Goal: Task Accomplishment & Management: Complete application form

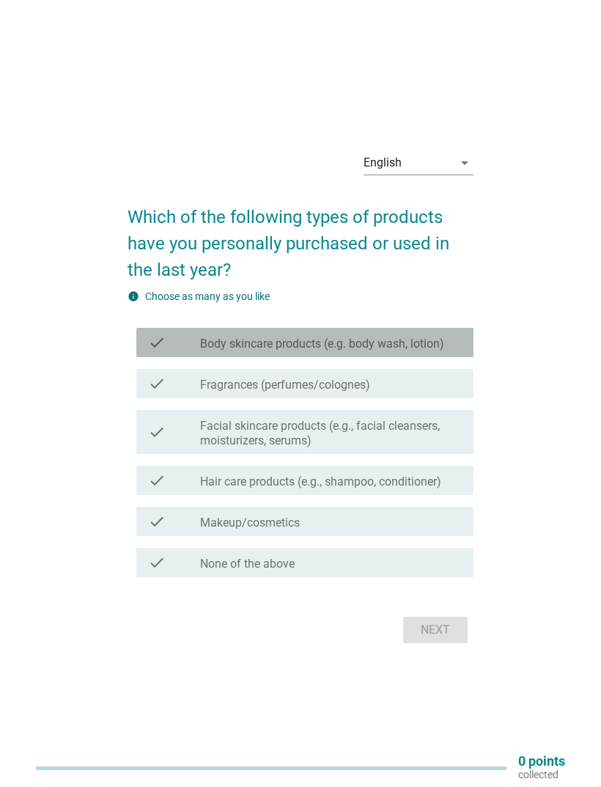
click at [444, 351] on label "Body skincare products (e.g. body wash, lotion)" at bounding box center [322, 344] width 244 height 15
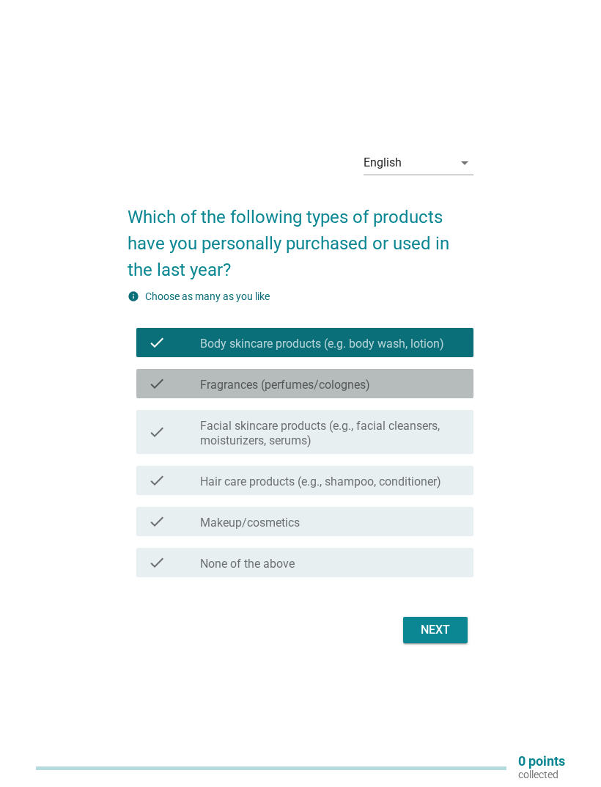
click at [412, 398] on div "check check_box_outline_blank Fragrances (perfumes/colognes)" at bounding box center [304, 383] width 337 height 29
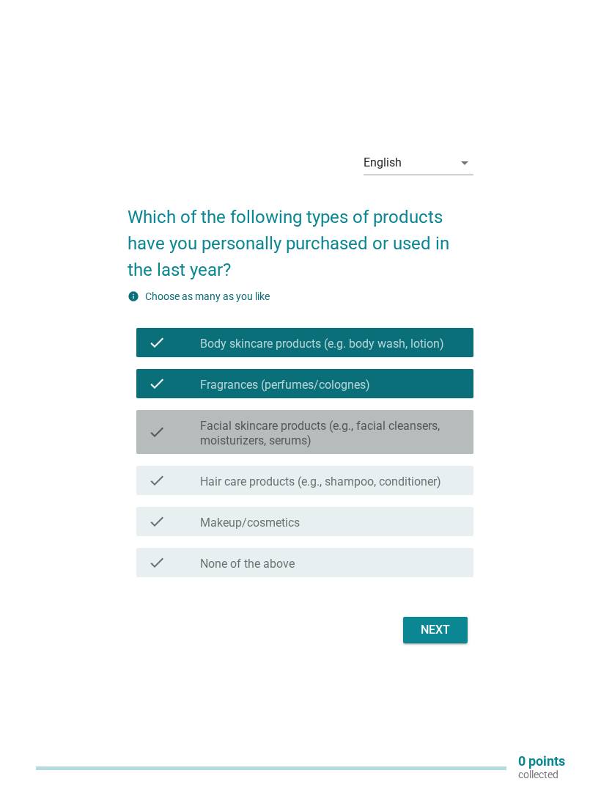
click at [419, 448] on label "Facial skincare products (e.g., facial cleansers, moisturizers, serums)" at bounding box center [331, 433] width 262 height 29
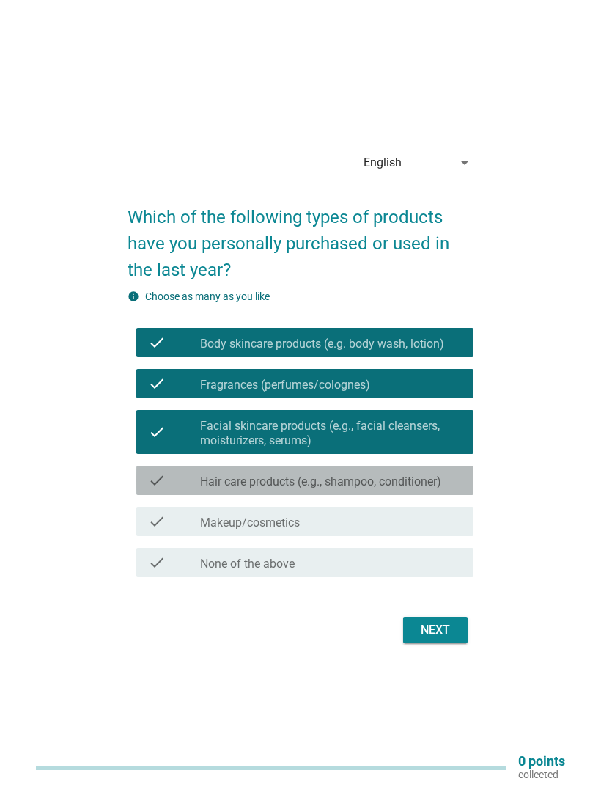
click at [398, 489] on div "check_box_outline_blank Hair care products (e.g., shampoo, conditioner)" at bounding box center [331, 480] width 262 height 18
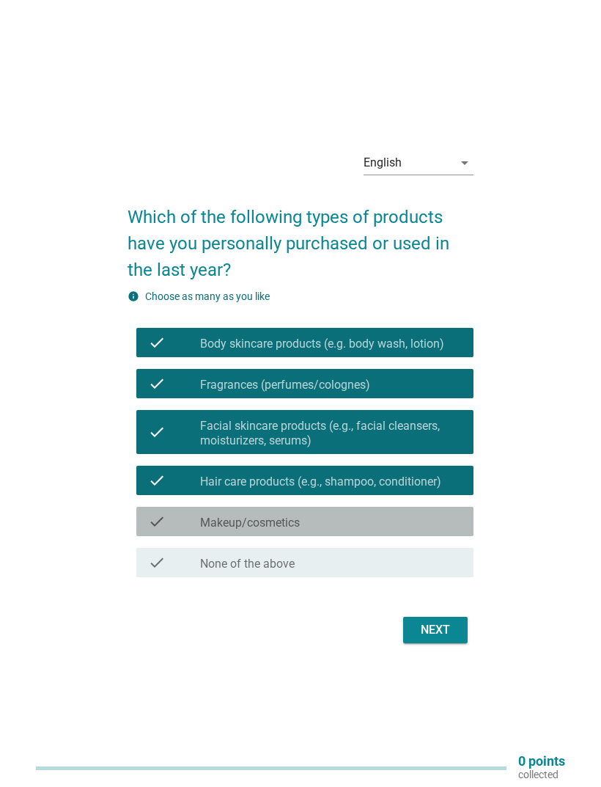
click at [370, 530] on div "check_box_outline_blank Makeup/cosmetics" at bounding box center [331, 521] width 262 height 18
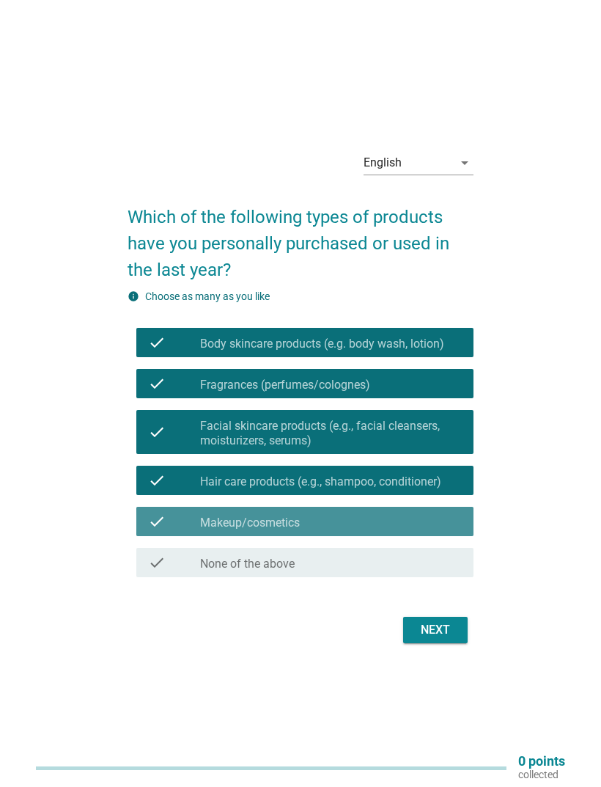
click at [435, 639] on div "Next" at bounding box center [435, 630] width 41 height 18
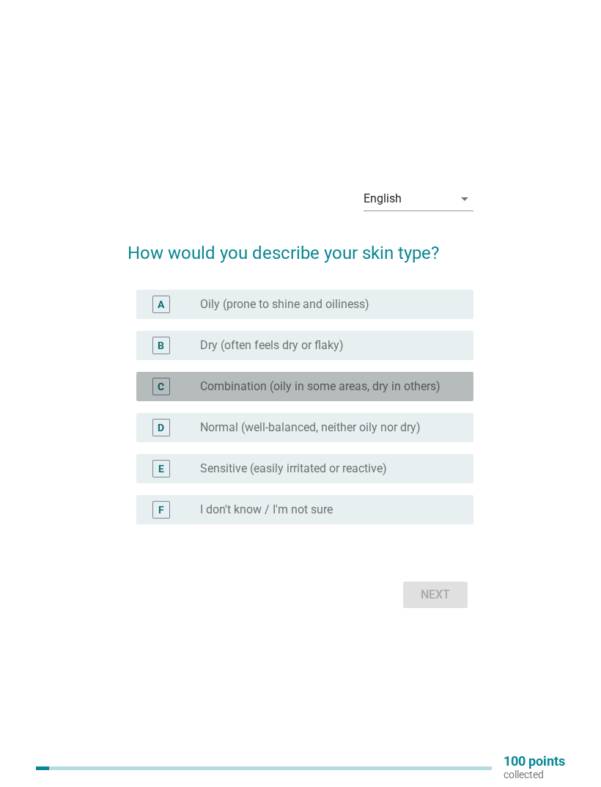
click at [391, 394] on label "Combination (oily in some areas, dry in others)" at bounding box center [320, 386] width 240 height 15
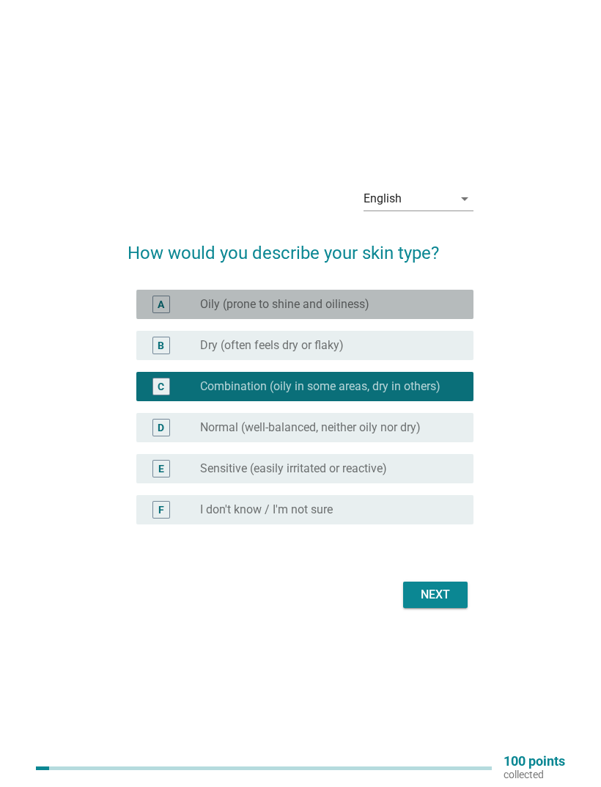
click at [407, 312] on div "radio_button_unchecked Oily (prone to shine and oiliness)" at bounding box center [325, 304] width 250 height 15
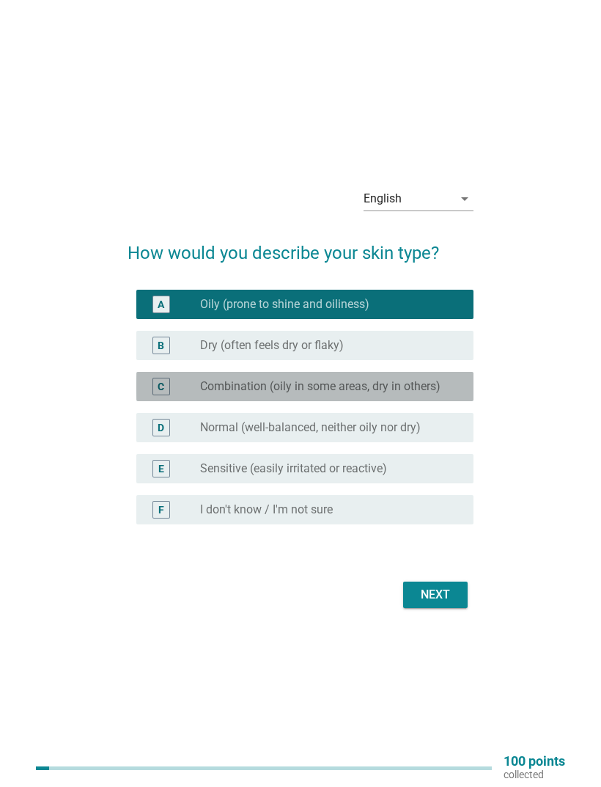
click at [390, 394] on label "Combination (oily in some areas, dry in others)" at bounding box center [320, 386] width 240 height 15
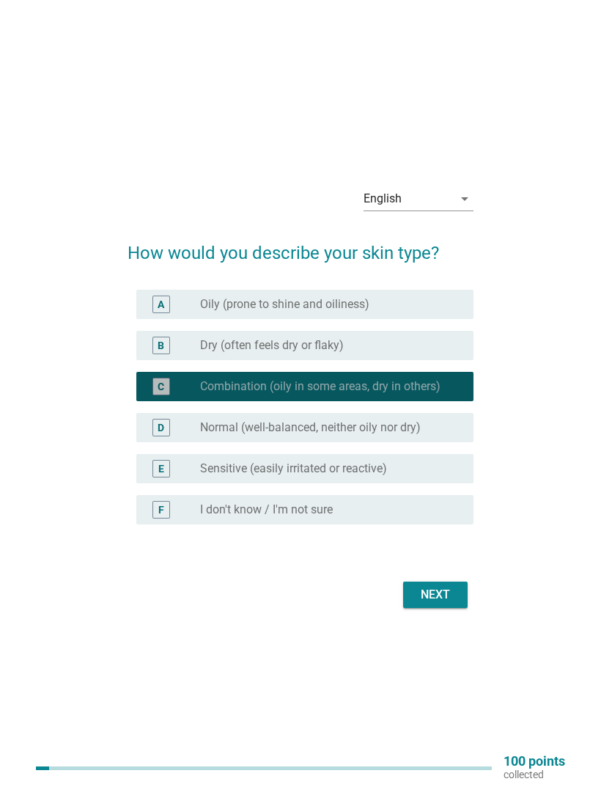
click at [441, 603] on div "Next" at bounding box center [435, 595] width 41 height 18
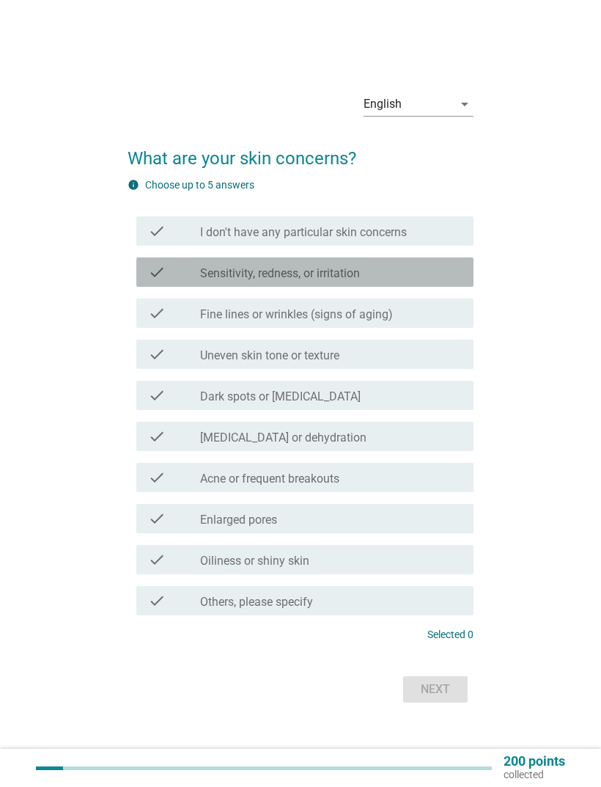
click at [389, 281] on div "check_box_outline_blank Sensitivity, redness, or irritation" at bounding box center [331, 272] width 262 height 18
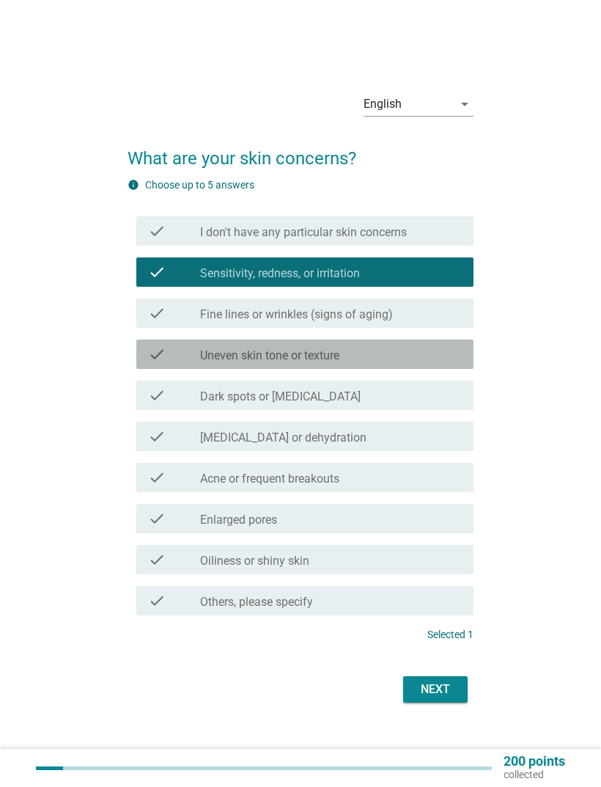
click at [353, 369] on div "check check_box_outline_blank Uneven skin tone or texture" at bounding box center [304, 353] width 337 height 29
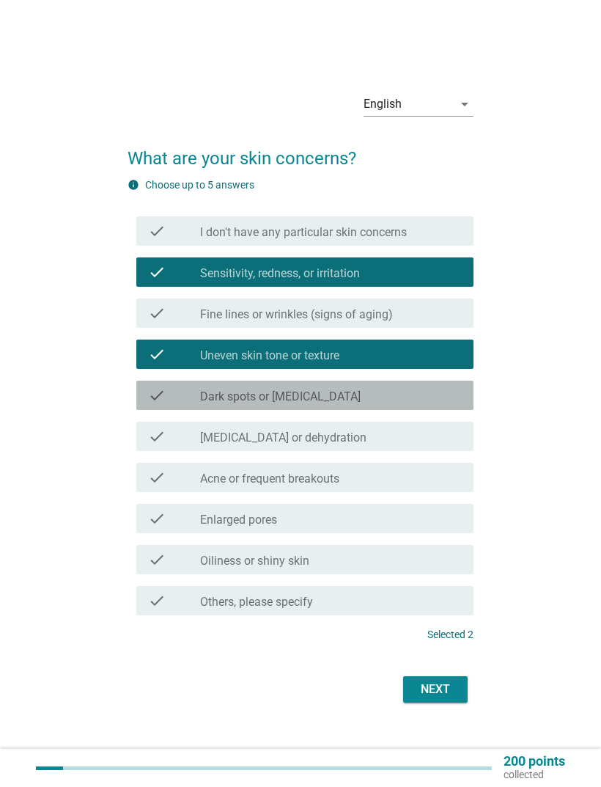
click at [400, 404] on div "check_box_outline_blank Dark spots or [MEDICAL_DATA]" at bounding box center [331, 395] width 262 height 18
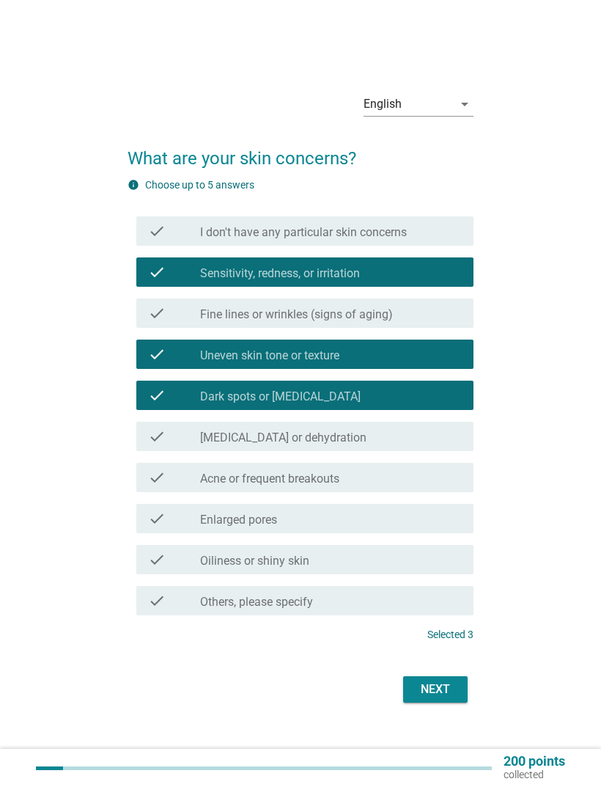
click at [366, 486] on div "check_box_outline_blank Acne or frequent breakouts" at bounding box center [331, 477] width 262 height 18
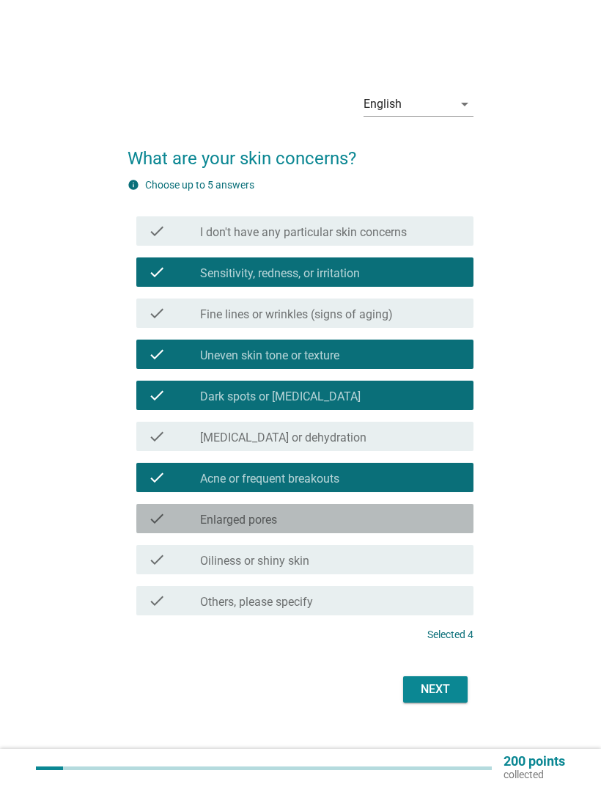
click at [366, 527] on div "check_box_outline_blank Enlarged pores" at bounding box center [331, 519] width 262 height 18
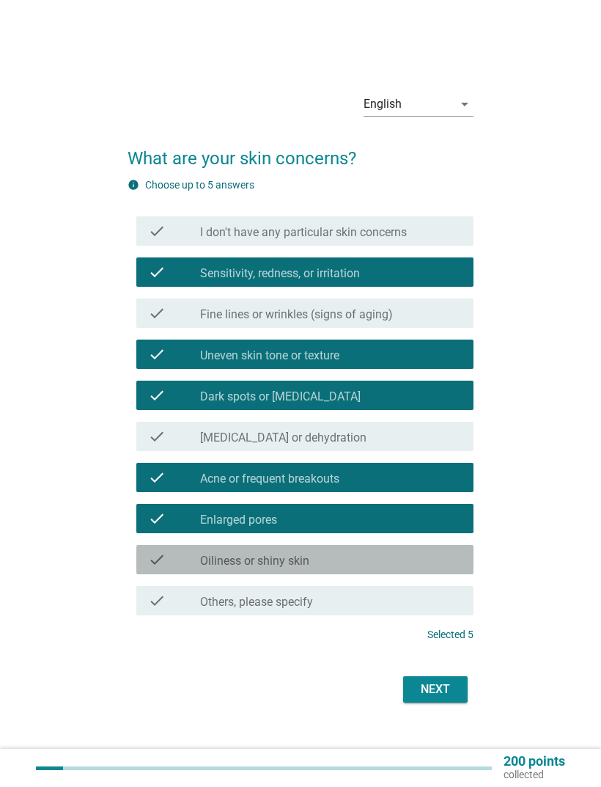
click at [370, 568] on div "check_box_outline_blank Oiliness or shiny skin" at bounding box center [331, 560] width 262 height 18
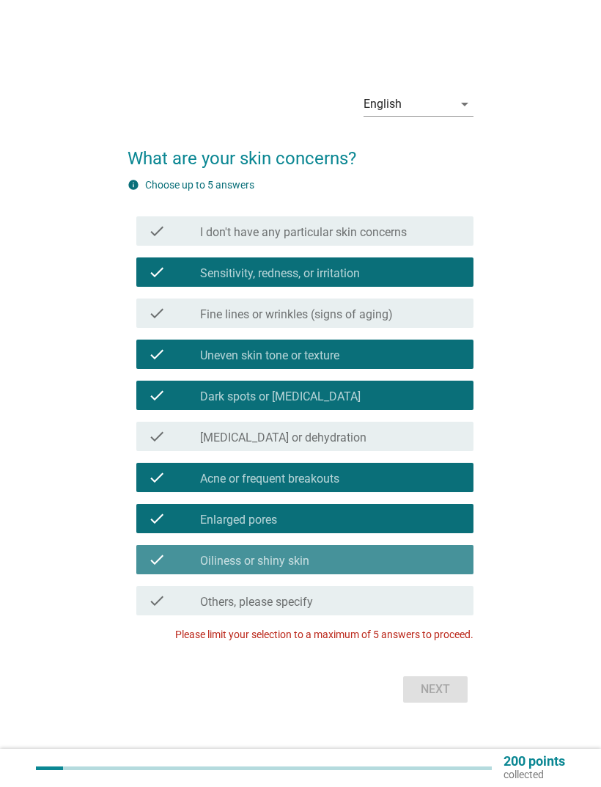
click at [435, 707] on div "Next" at bounding box center [301, 689] width 346 height 35
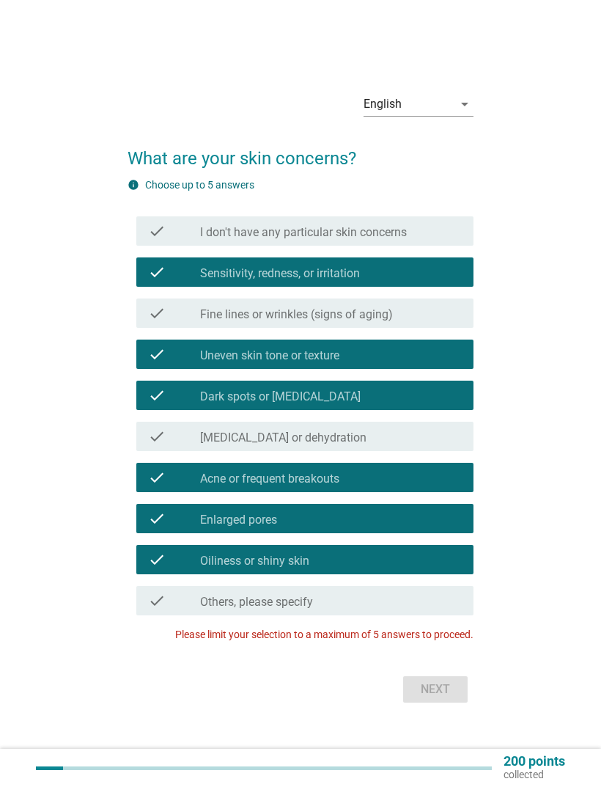
click at [368, 568] on div "check_box_outline_blank Oiliness or shiny skin" at bounding box center [331, 560] width 262 height 18
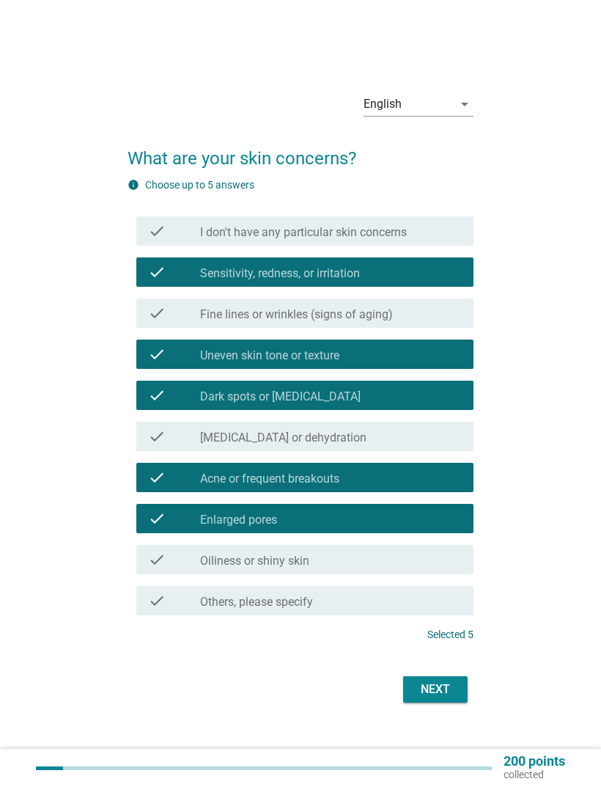
click at [446, 698] on div "Next" at bounding box center [435, 689] width 41 height 18
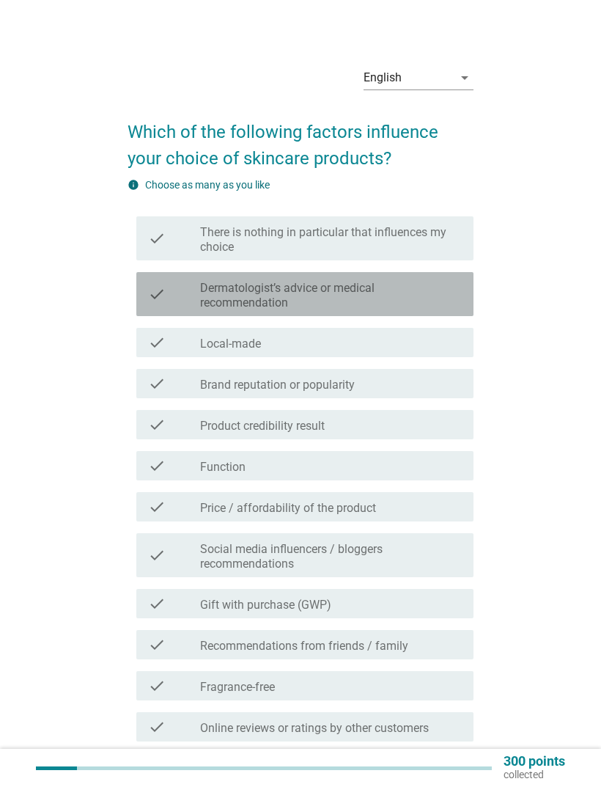
click at [411, 292] on label "Dermatologist’s advice or medical recommendation" at bounding box center [331, 295] width 262 height 29
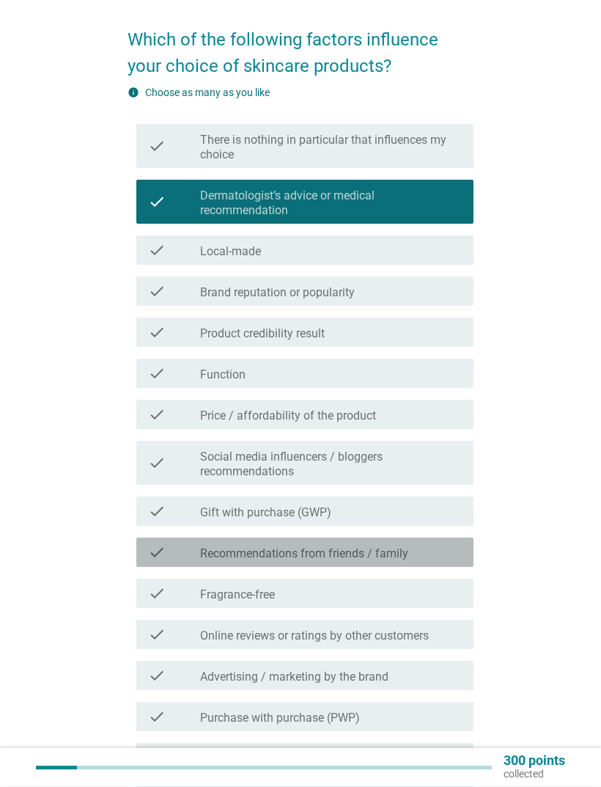
scroll to position [92, 0]
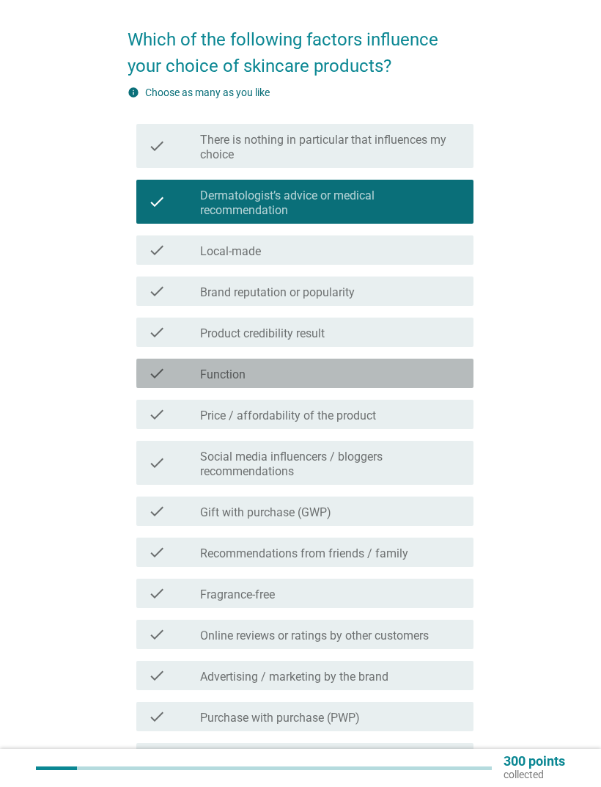
click at [372, 371] on div "check_box_outline_blank Function" at bounding box center [331, 373] width 262 height 18
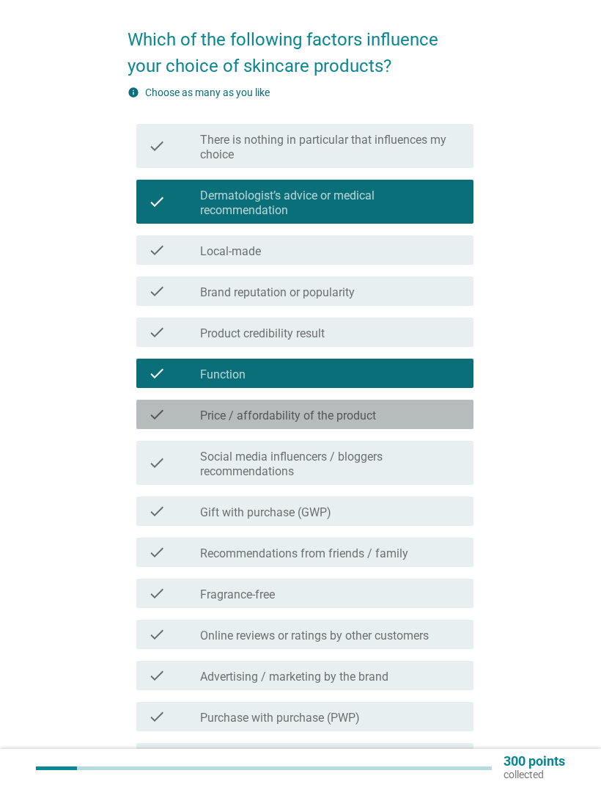
click at [394, 422] on div "check_box_outline_blank Price / affordability of the product" at bounding box center [331, 414] width 262 height 18
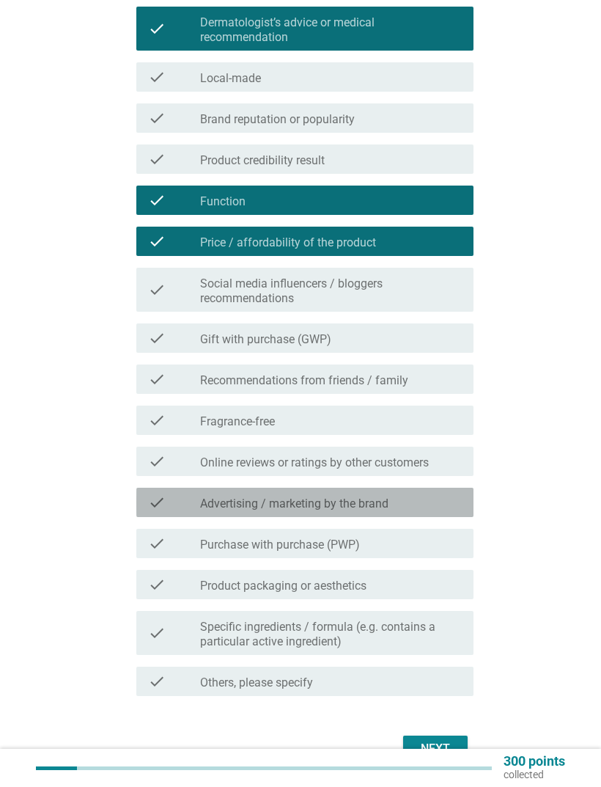
scroll to position [290, 0]
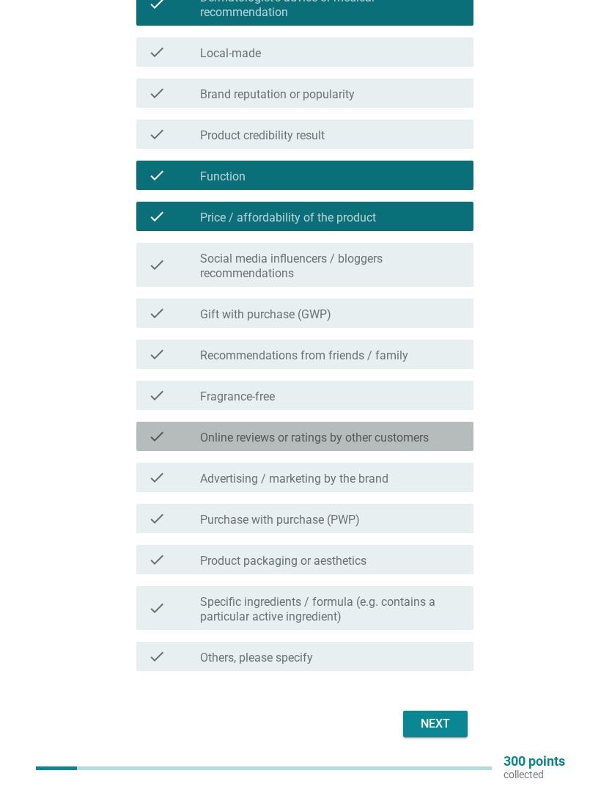
click at [429, 439] on label "Online reviews or ratings by other customers" at bounding box center [314, 437] width 229 height 15
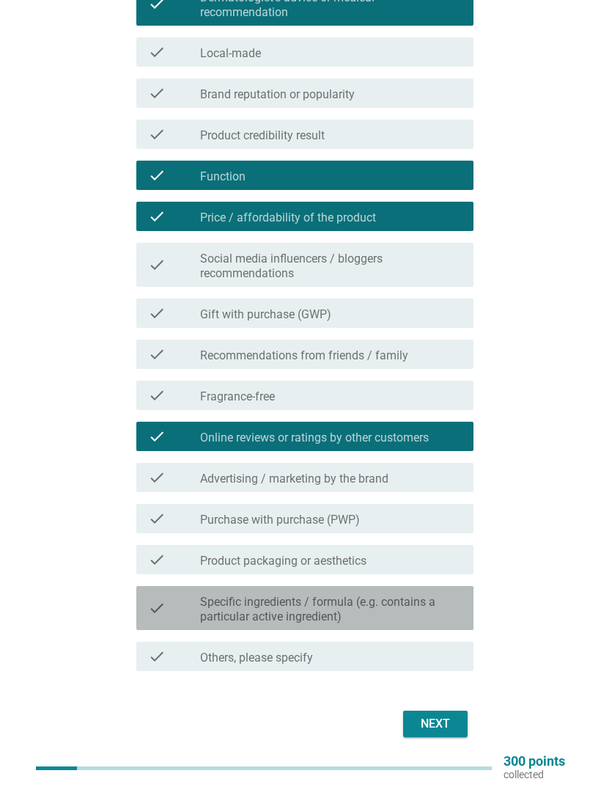
click at [446, 609] on label "Specific ingredients / formula (e.g. contains a particular active ingredient)" at bounding box center [331, 609] width 262 height 29
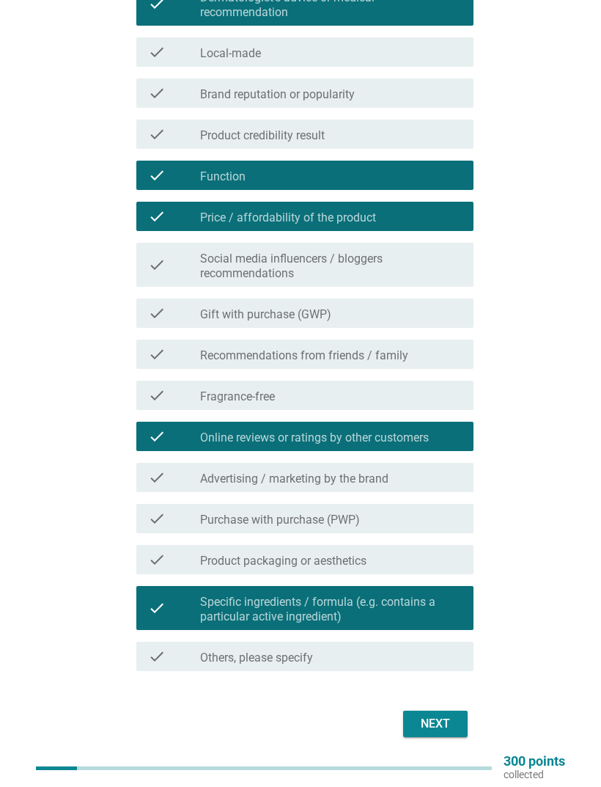
click at [467, 727] on button "Next" at bounding box center [435, 723] width 65 height 26
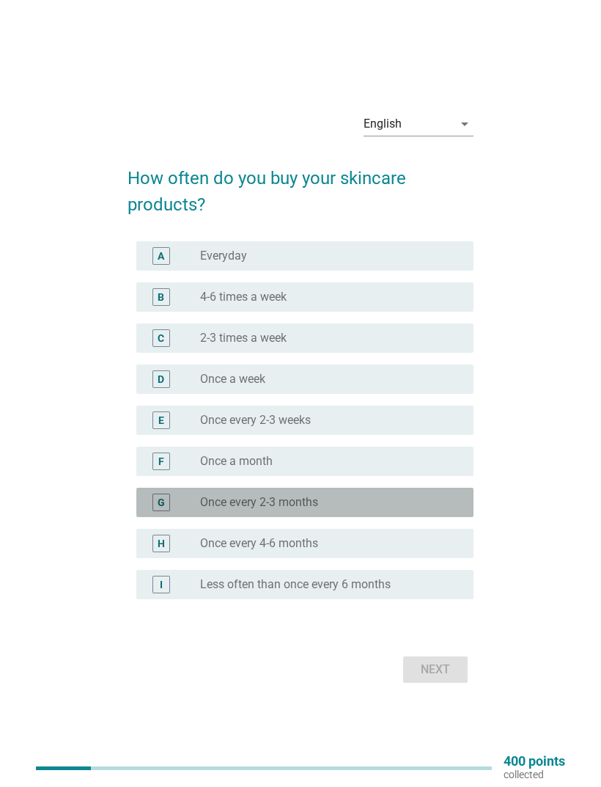
click at [441, 511] on div "radio_button_unchecked Once every 2-3 months" at bounding box center [331, 502] width 262 height 18
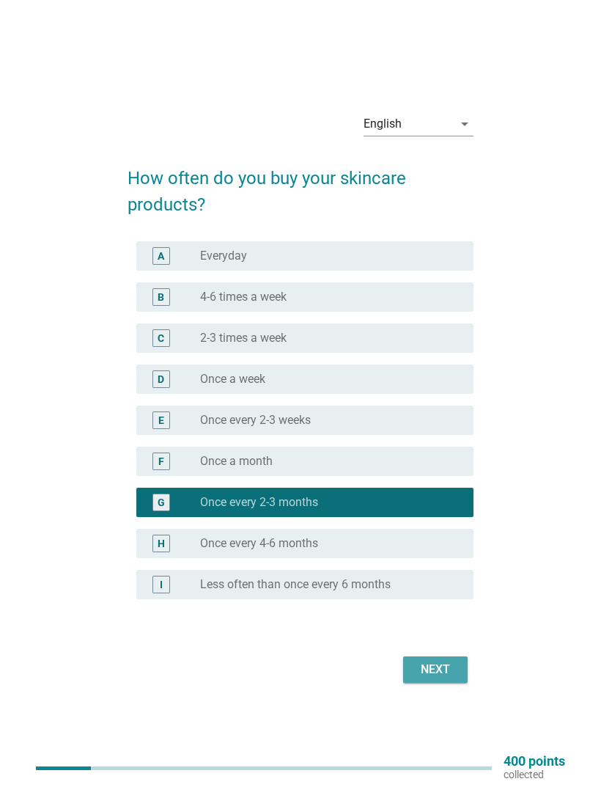
click at [455, 678] on div "Next" at bounding box center [435, 670] width 41 height 18
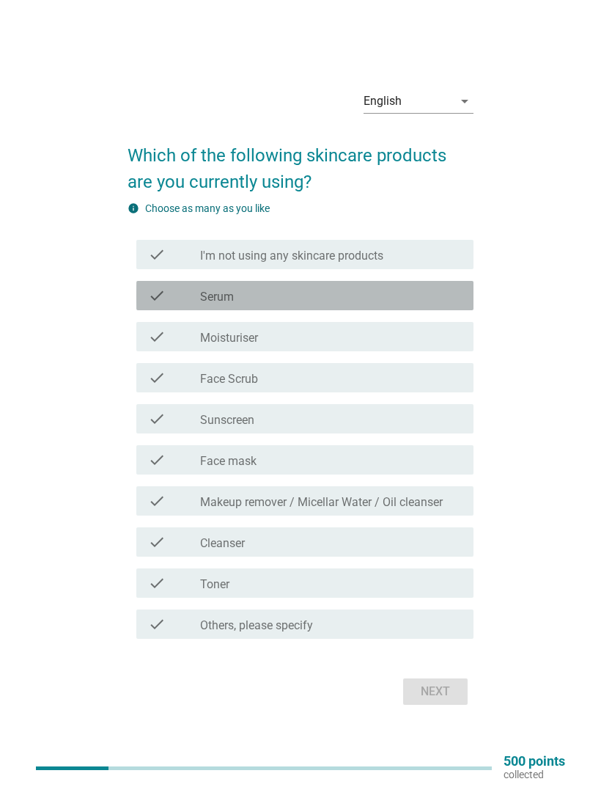
click at [388, 304] on div "check_box_outline_blank Serum" at bounding box center [331, 296] width 262 height 18
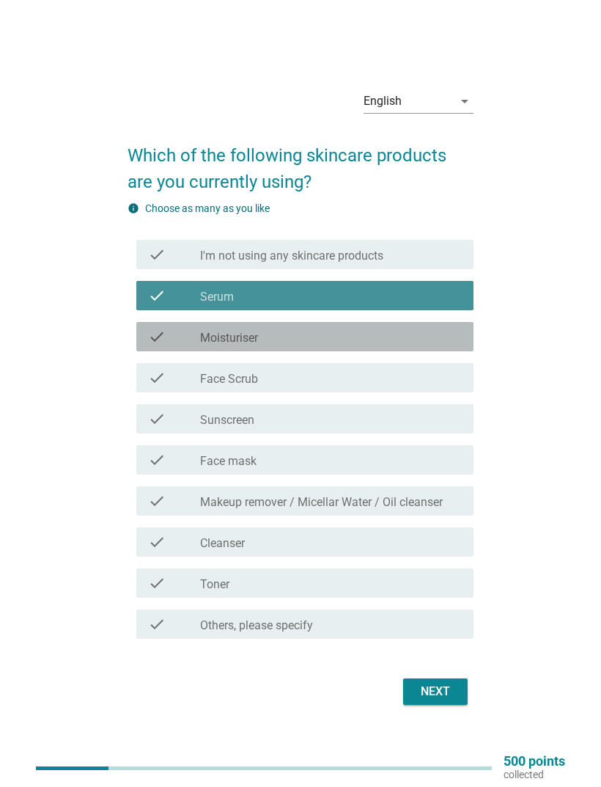
click at [359, 351] on div "check check_box_outline_blank Moisturiser" at bounding box center [304, 336] width 337 height 29
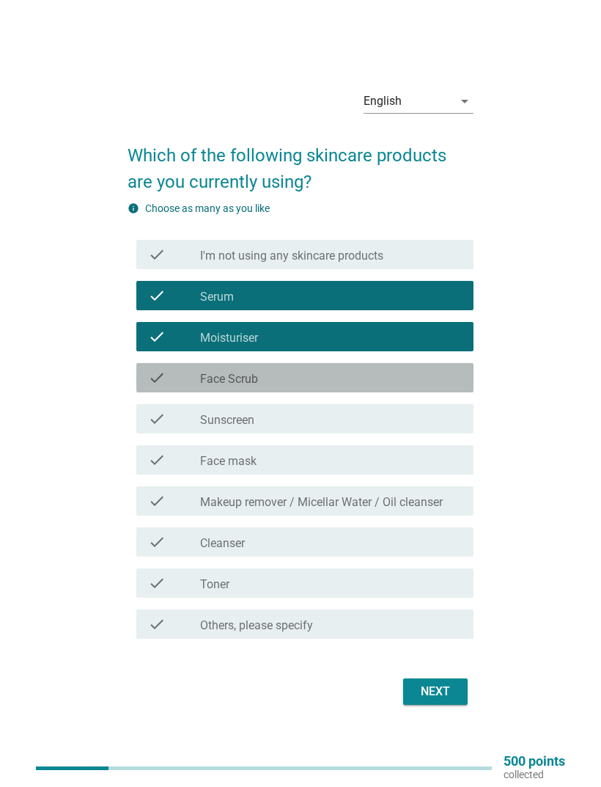
click at [366, 386] on div "check_box_outline_blank Face Scrub" at bounding box center [331, 378] width 262 height 18
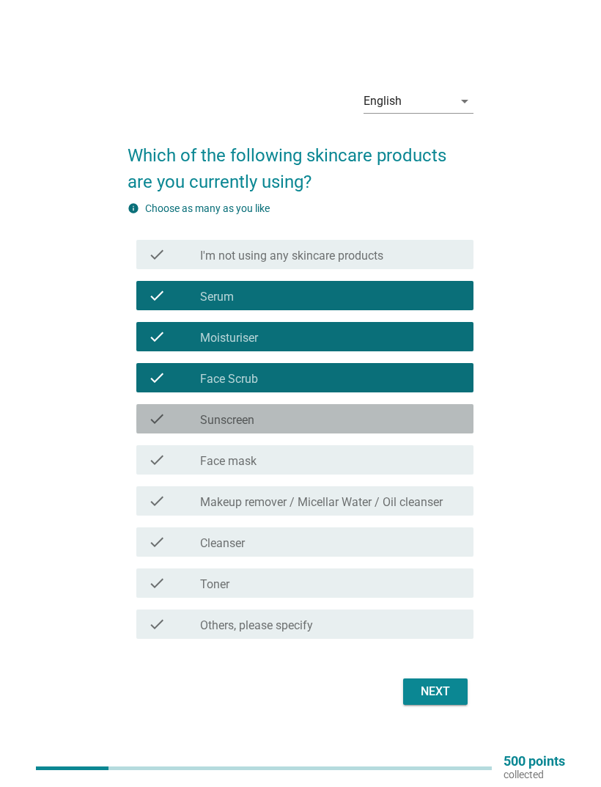
click at [389, 433] on div "check check_box_outline_blank Sunscreen" at bounding box center [304, 418] width 337 height 29
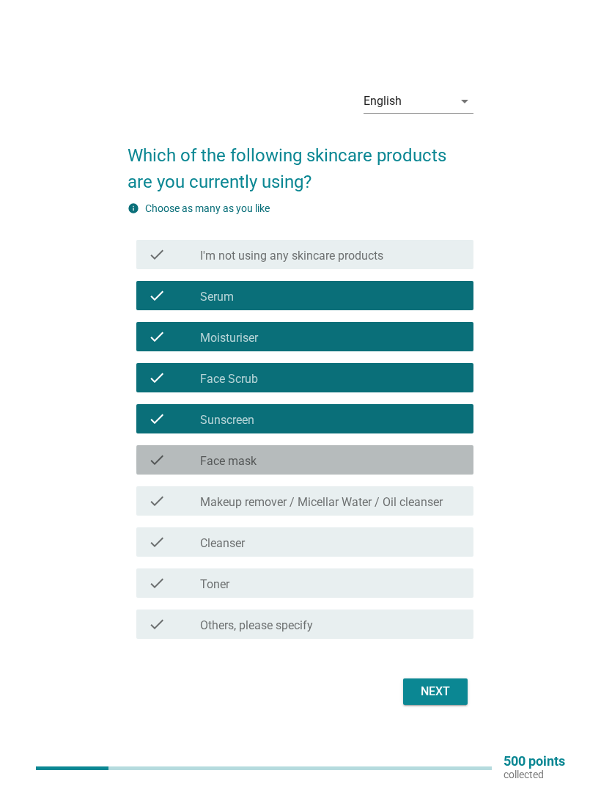
click at [381, 468] on div "check_box_outline_blank Face mask" at bounding box center [331, 460] width 262 height 18
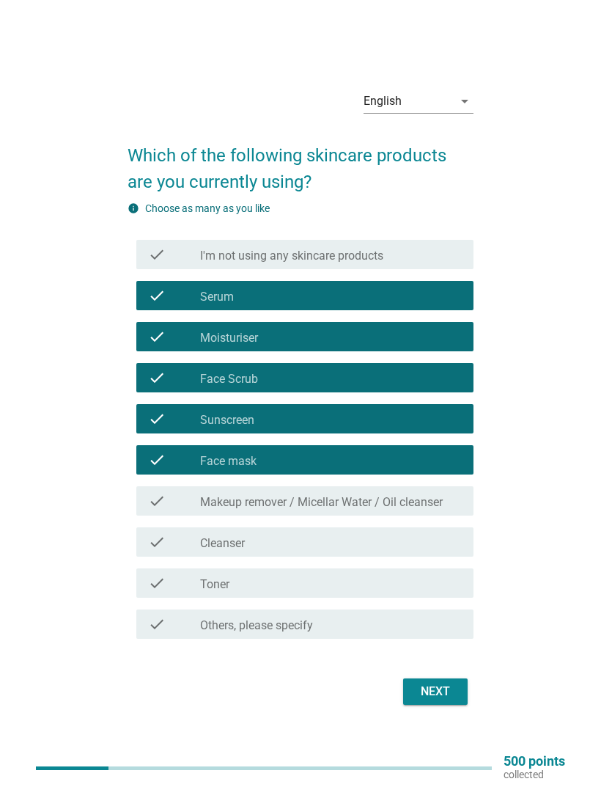
click at [394, 510] on label "Makeup remover / Micellar Water / Oil cleanser" at bounding box center [321, 502] width 243 height 15
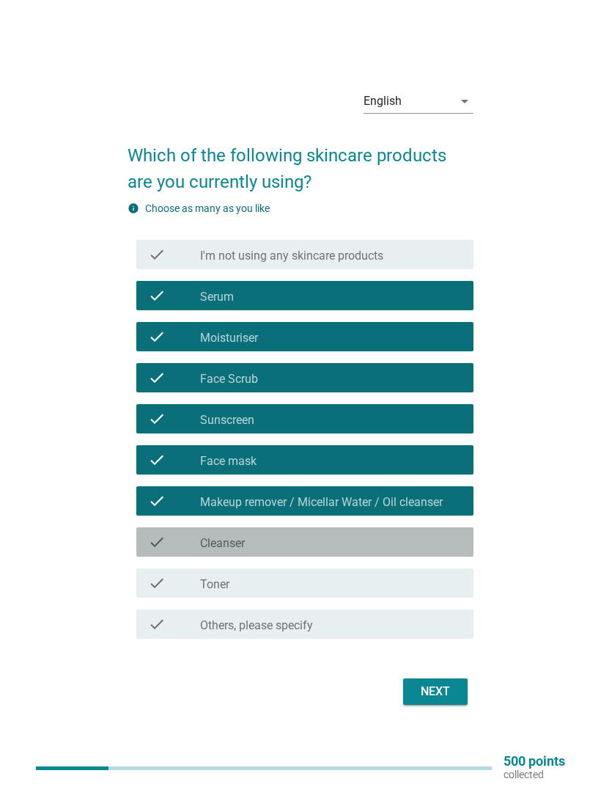
click at [386, 551] on div "check_box_outline_blank Cleanser" at bounding box center [331, 542] width 262 height 18
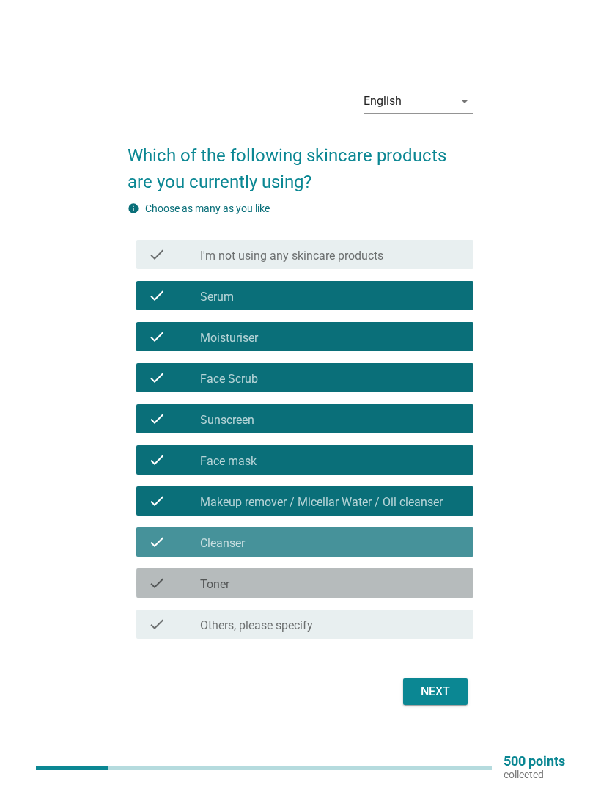
click at [367, 592] on div "check_box_outline_blank Toner" at bounding box center [331, 583] width 262 height 18
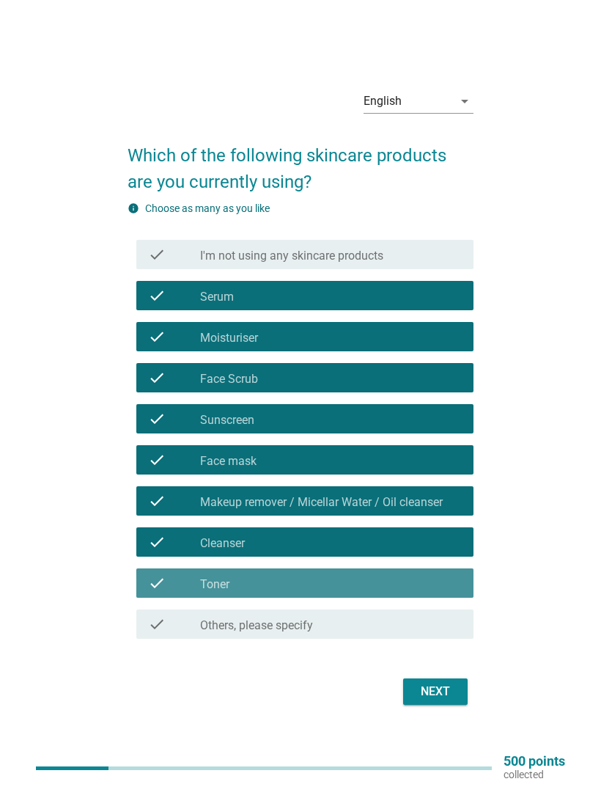
click at [435, 700] on div "Next" at bounding box center [435, 692] width 41 height 18
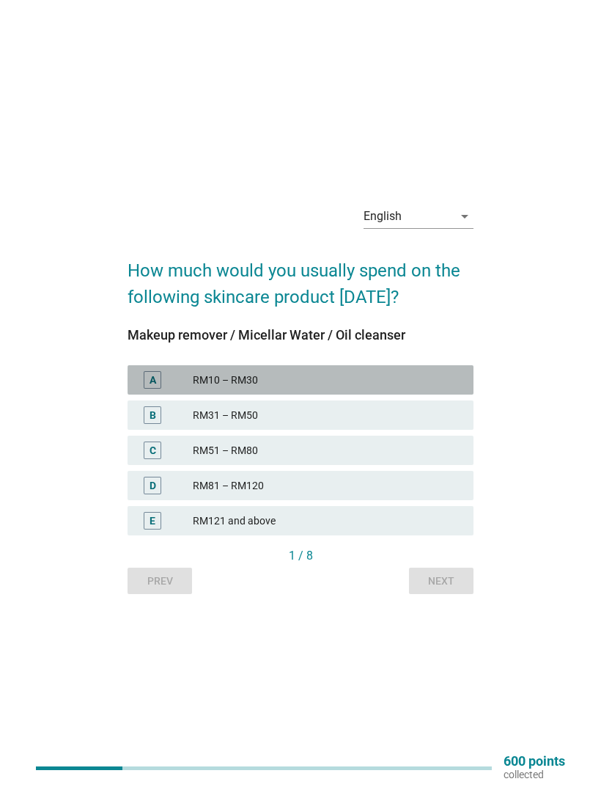
click at [402, 389] on div "RM10 – RM30" at bounding box center [327, 380] width 269 height 18
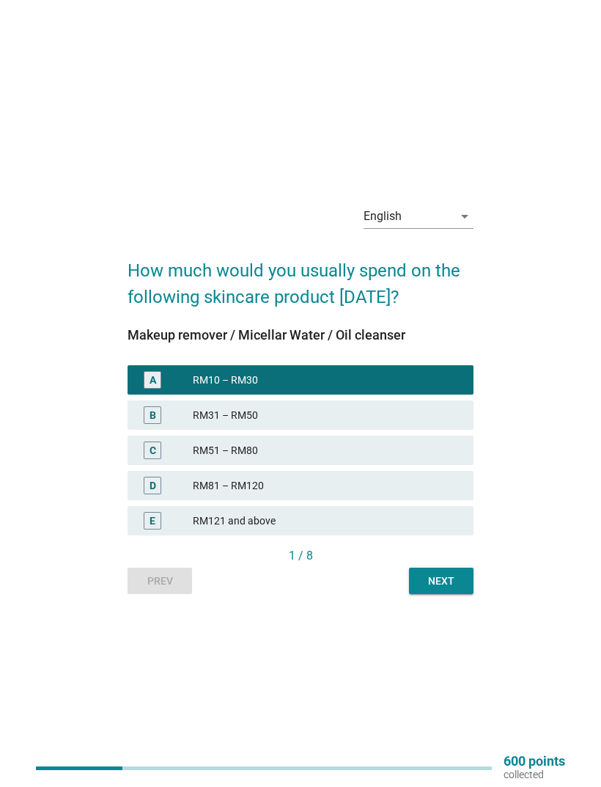
click at [460, 594] on button "Next" at bounding box center [441, 580] width 65 height 26
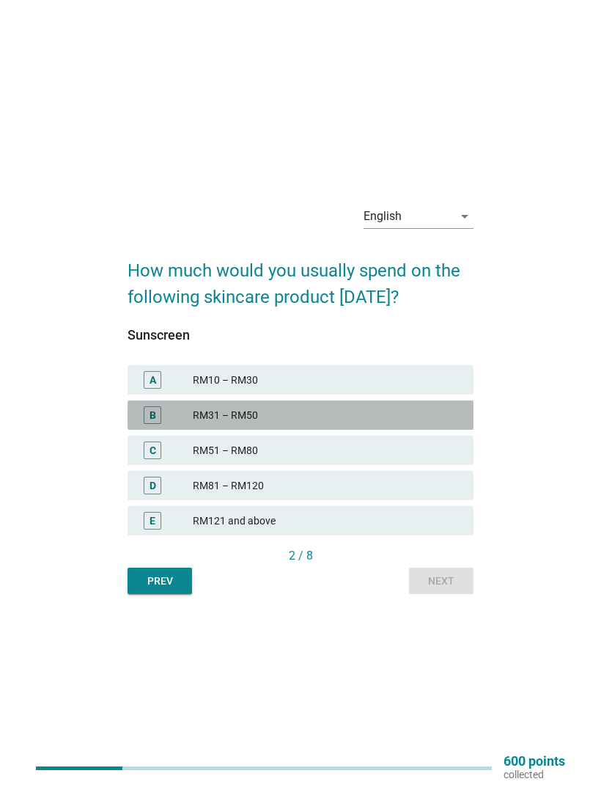
click at [361, 424] on div "RM31 – RM50" at bounding box center [327, 415] width 269 height 18
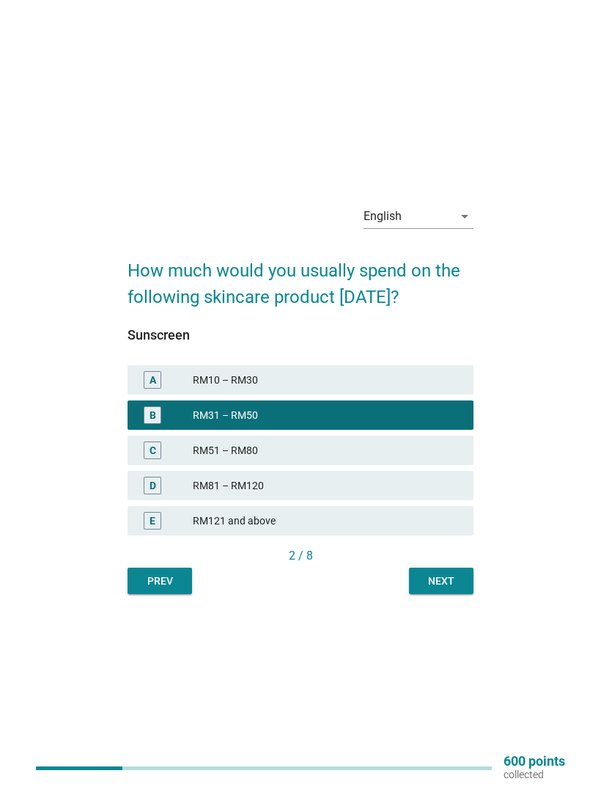
click at [452, 589] on div "Next" at bounding box center [441, 580] width 41 height 15
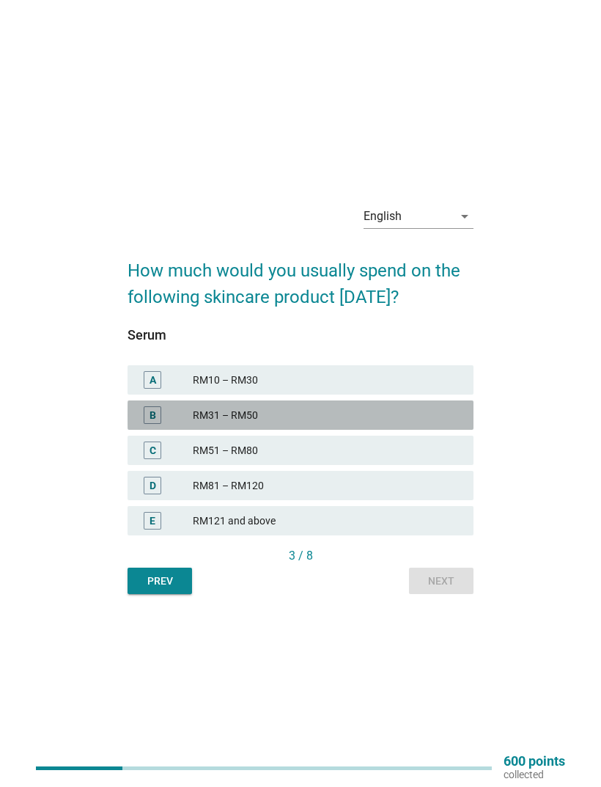
click at [375, 424] on div "RM31 – RM50" at bounding box center [327, 415] width 269 height 18
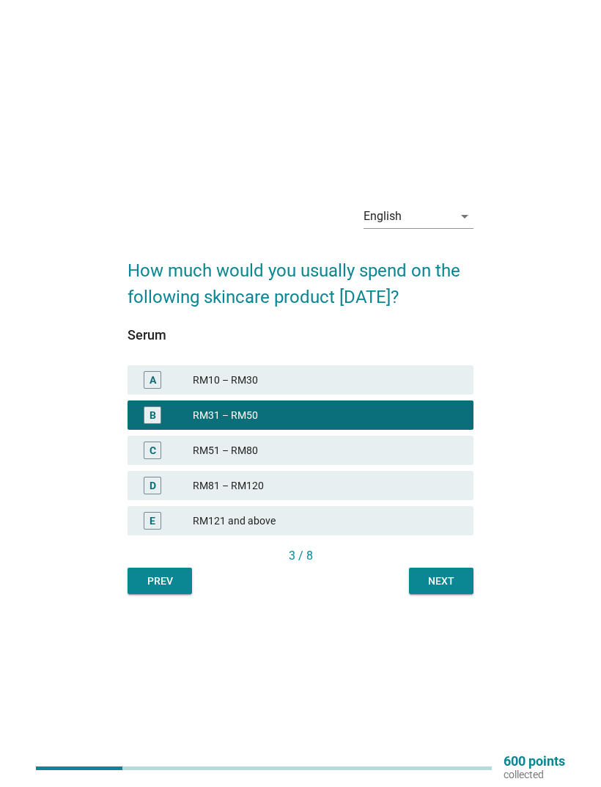
click at [455, 589] on div "Next" at bounding box center [441, 580] width 41 height 15
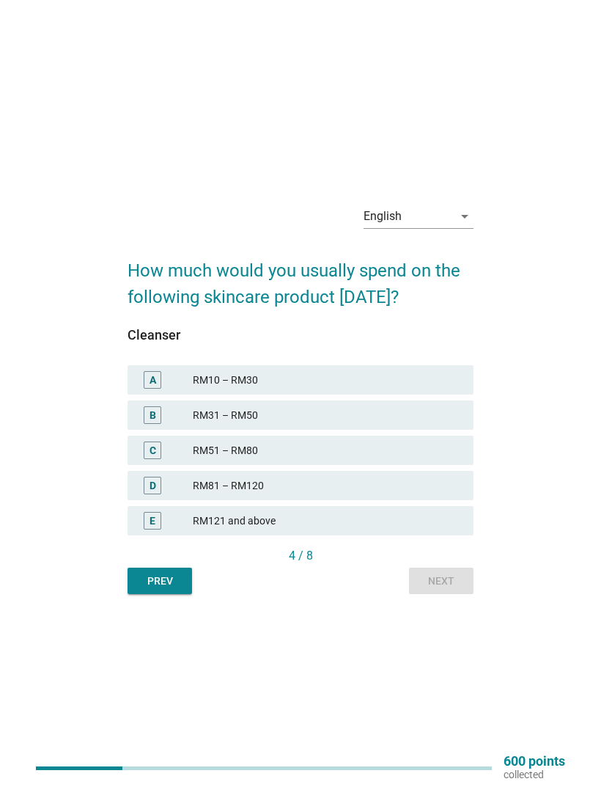
click at [386, 424] on div "RM31 – RM50" at bounding box center [327, 415] width 269 height 18
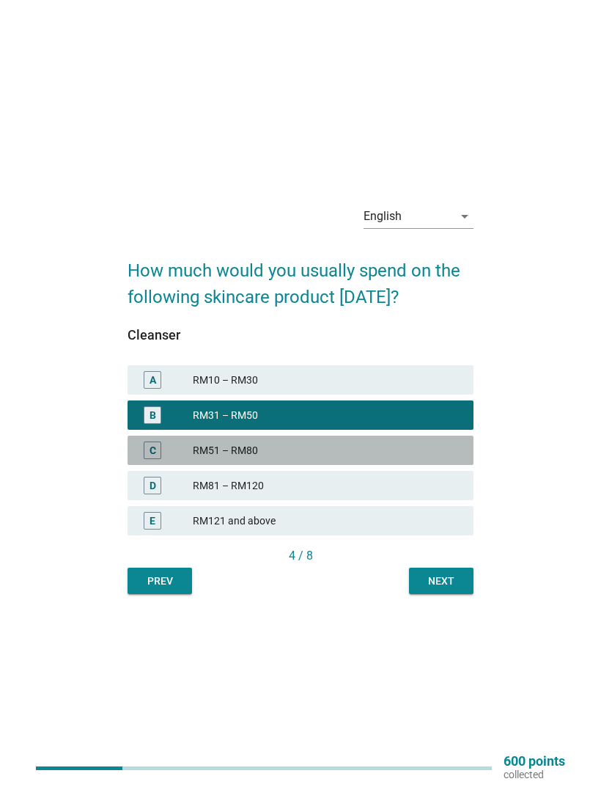
click at [381, 465] on div "C RM51 – RM80" at bounding box center [301, 449] width 346 height 29
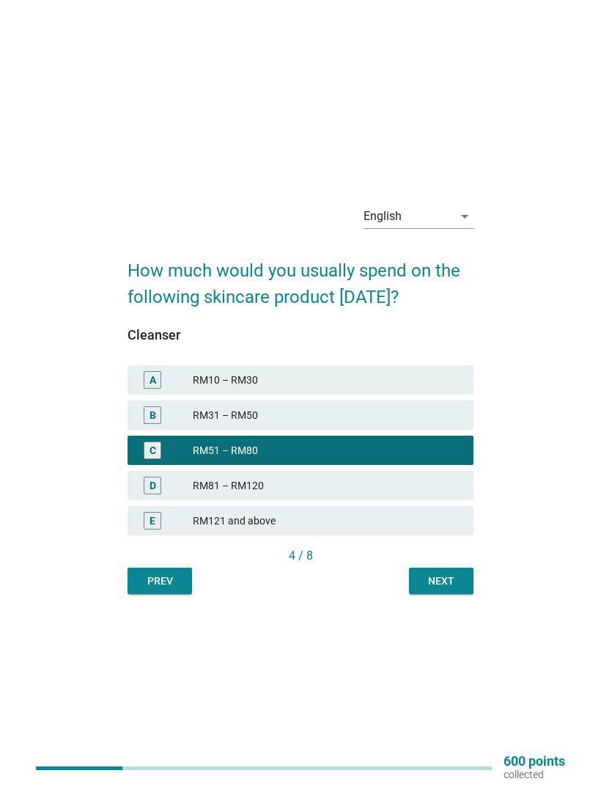
click at [452, 589] on div "Next" at bounding box center [441, 580] width 41 height 15
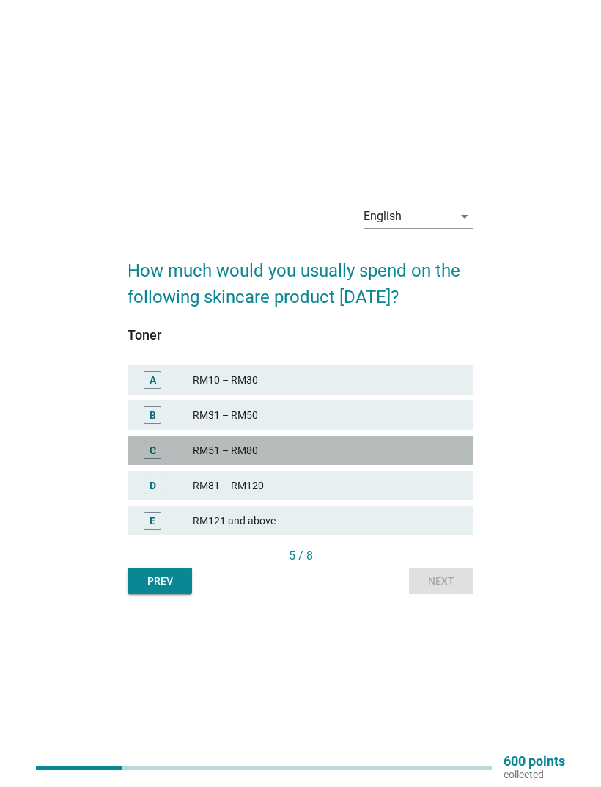
click at [421, 459] on div "RM51 – RM80" at bounding box center [327, 450] width 269 height 18
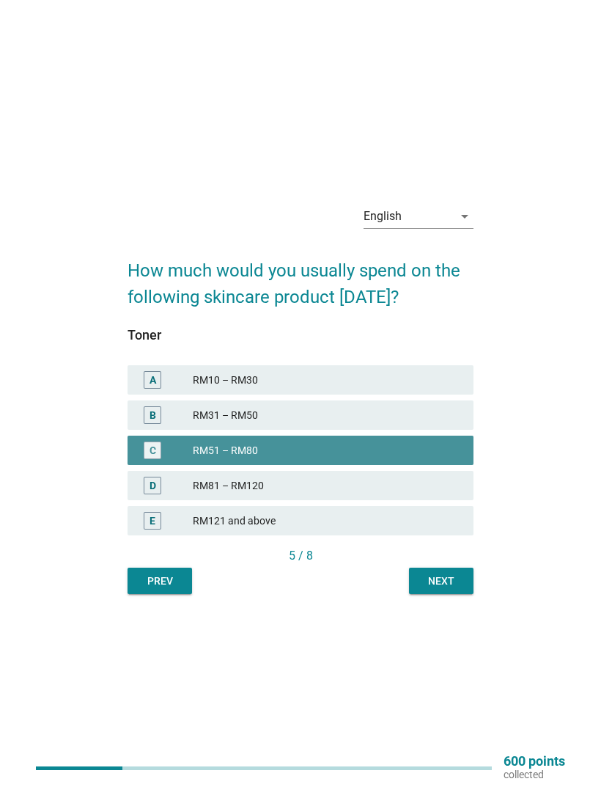
click at [419, 430] on div "B RM31 – RM50" at bounding box center [301, 414] width 346 height 29
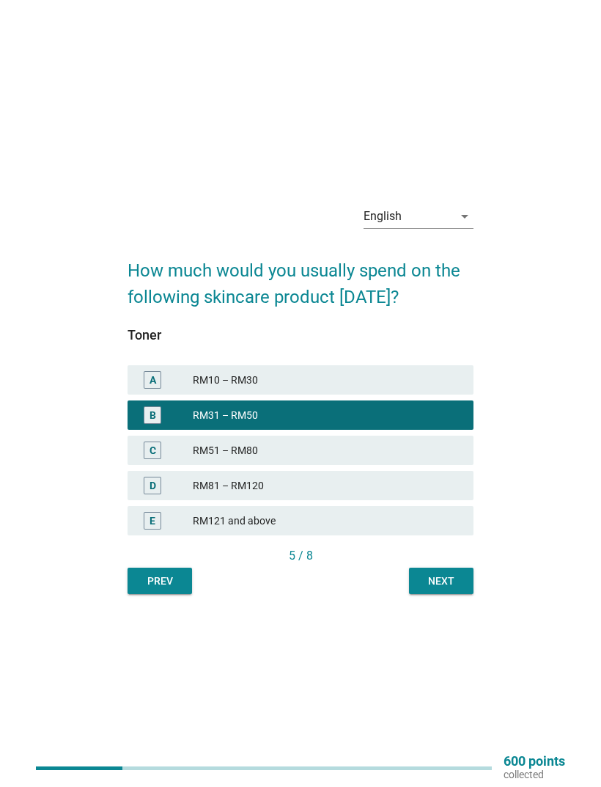
click at [438, 589] on div "Next" at bounding box center [441, 580] width 41 height 15
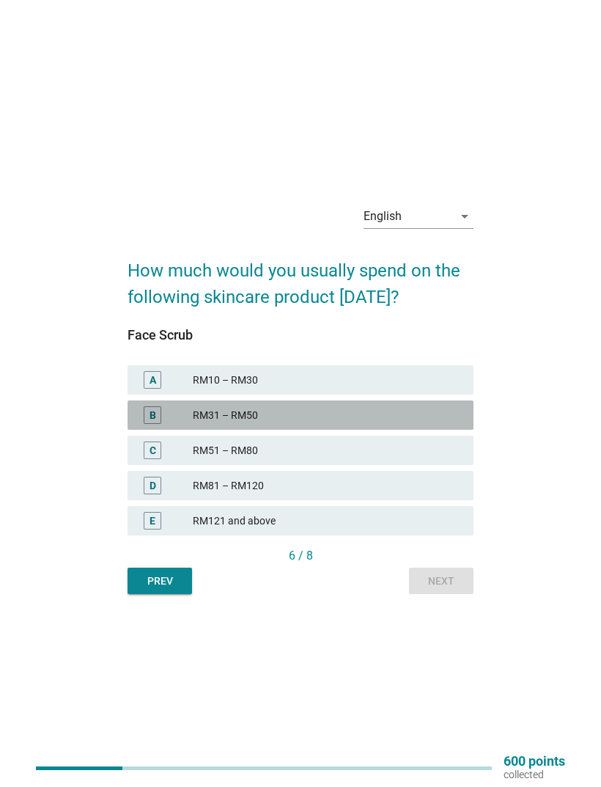
click at [412, 424] on div "RM31 – RM50" at bounding box center [327, 415] width 269 height 18
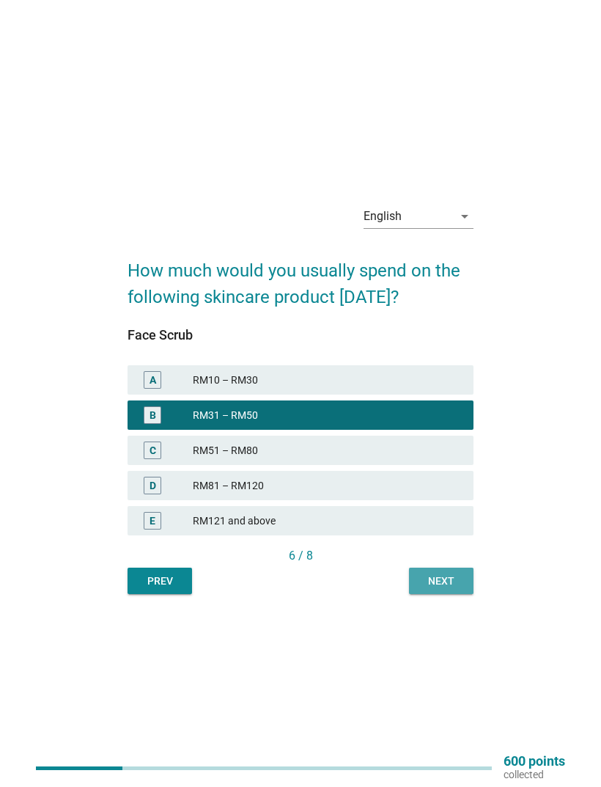
click at [449, 589] on div "Next" at bounding box center [441, 580] width 41 height 15
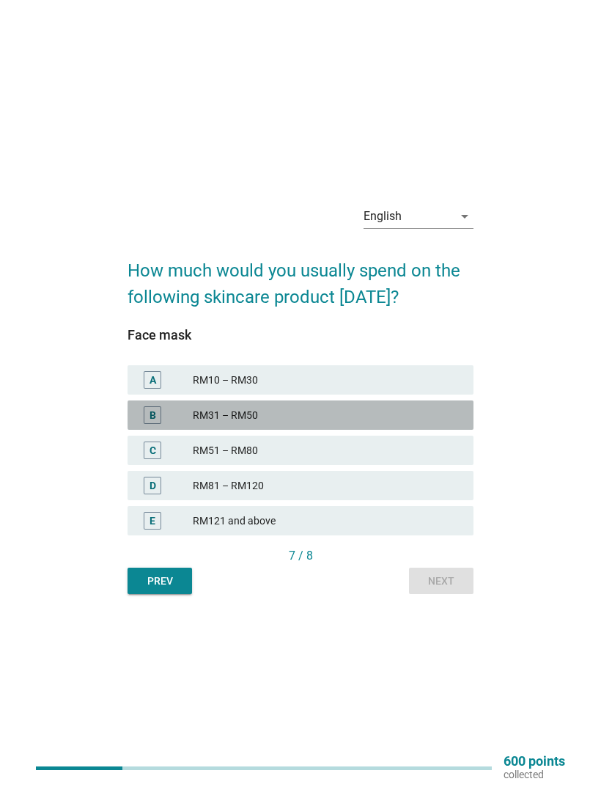
click at [424, 424] on div "RM31 – RM50" at bounding box center [327, 415] width 269 height 18
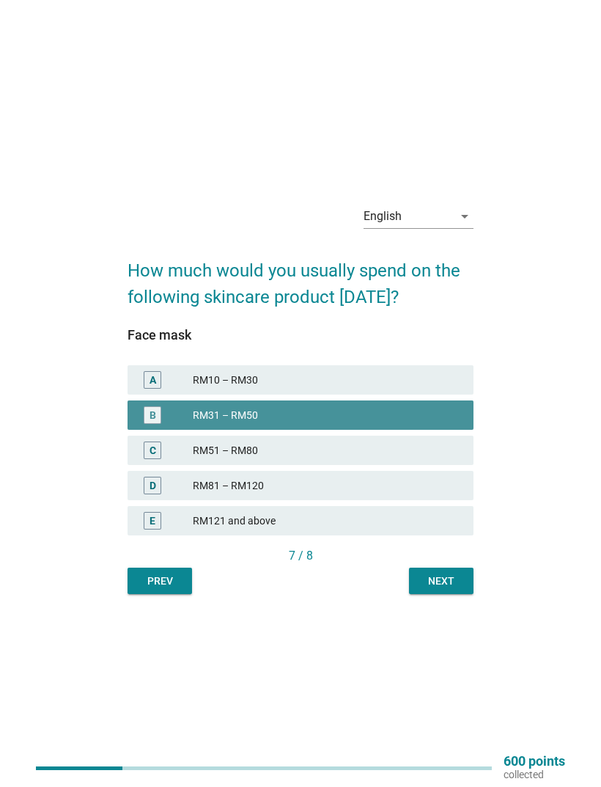
click at [441, 589] on div "Next" at bounding box center [441, 580] width 41 height 15
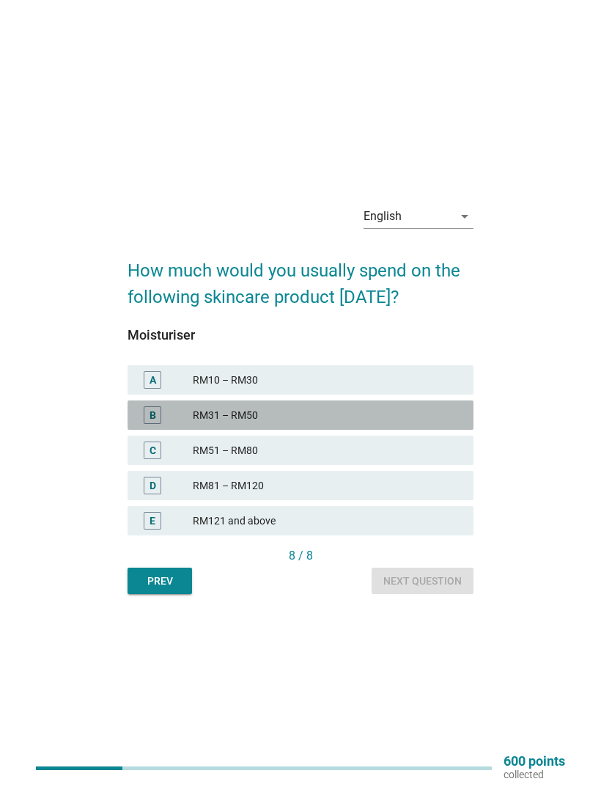
click at [471, 430] on div "B RM31 – RM50" at bounding box center [301, 414] width 346 height 29
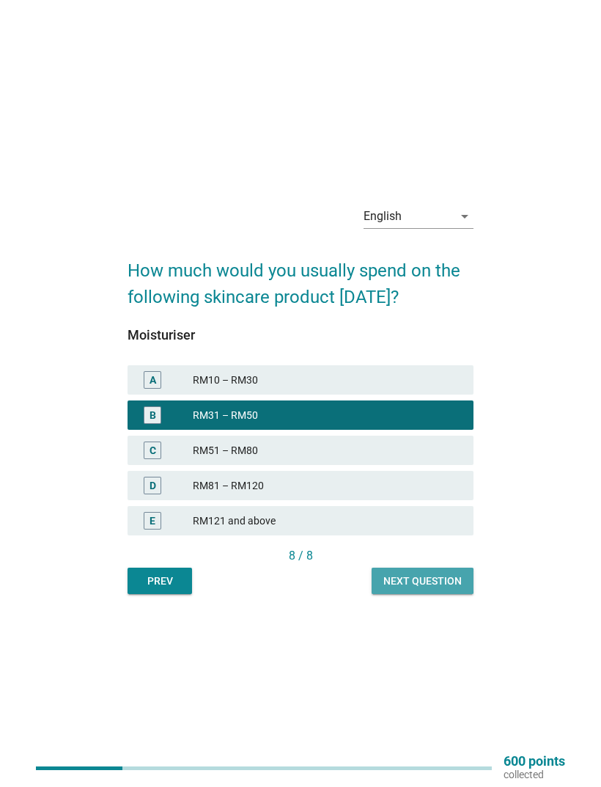
click at [440, 589] on div "Next question" at bounding box center [422, 580] width 78 height 15
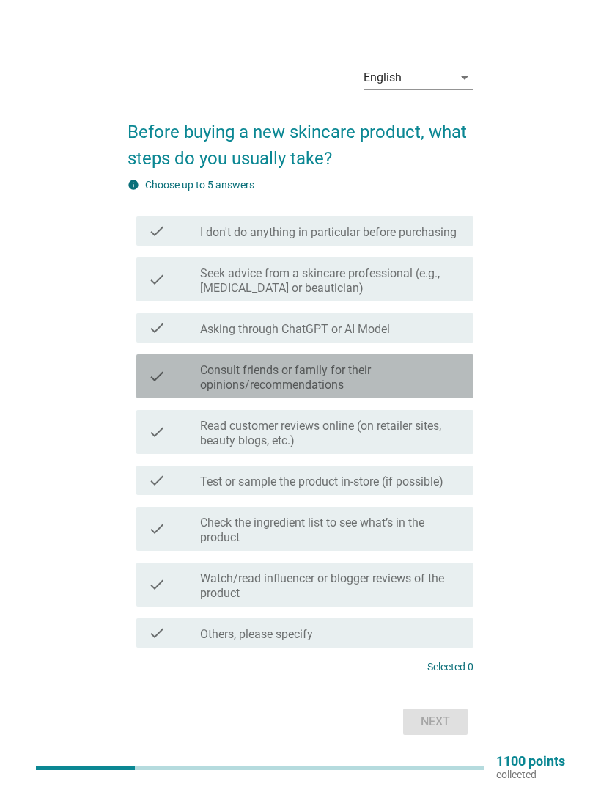
click at [416, 392] on label "Consult friends or family for their opinions/recommendations" at bounding box center [331, 377] width 262 height 29
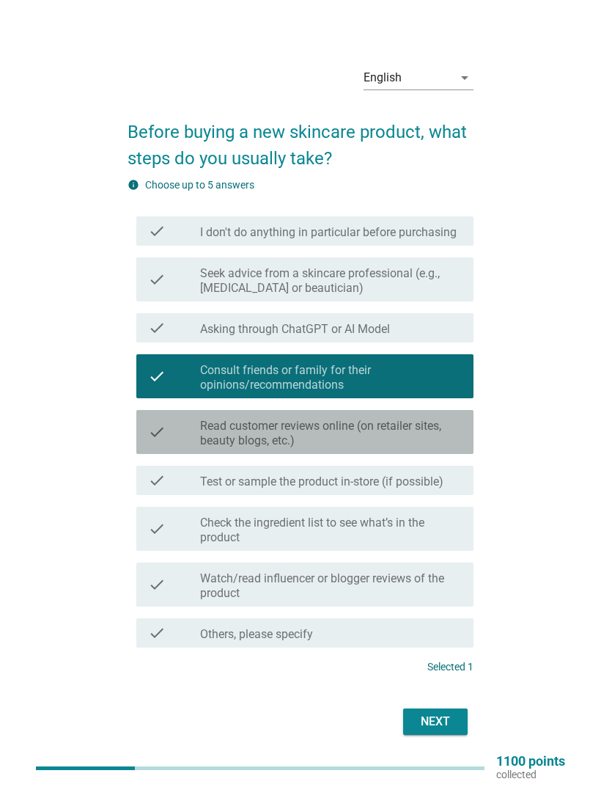
click at [417, 446] on label "Read customer reviews online (on retailer sites, beauty blogs, etc.)" at bounding box center [331, 433] width 262 height 29
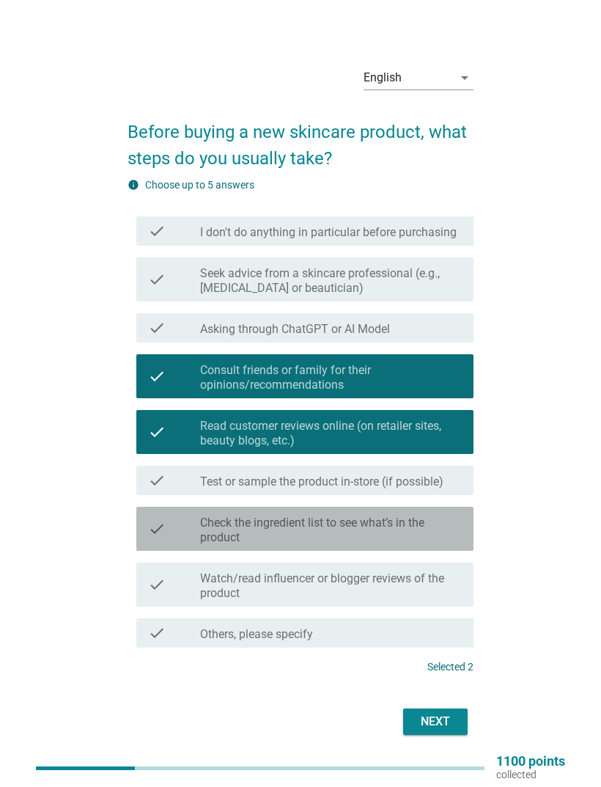
click at [423, 541] on label "Check the ingredient list to see what’s in the product" at bounding box center [331, 529] width 262 height 29
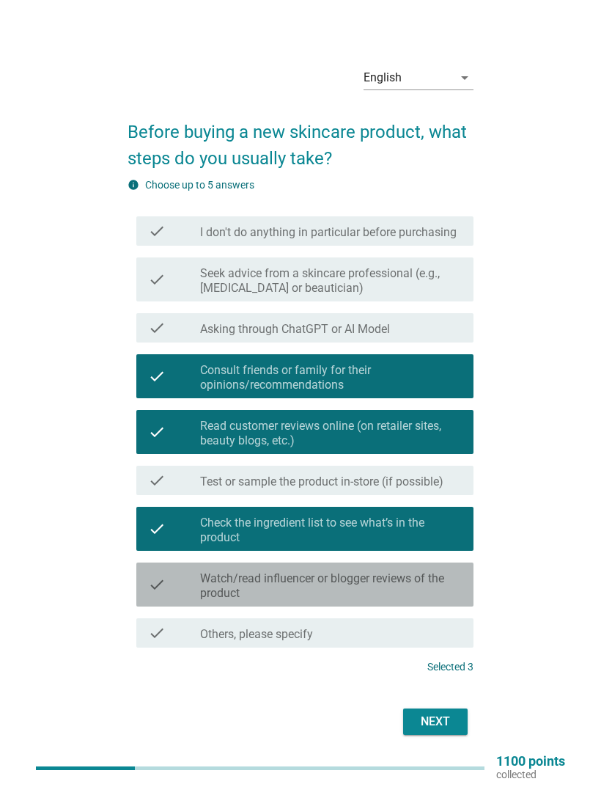
click at [438, 600] on label "Watch/read influencer or blogger reviews of the product" at bounding box center [331, 585] width 262 height 29
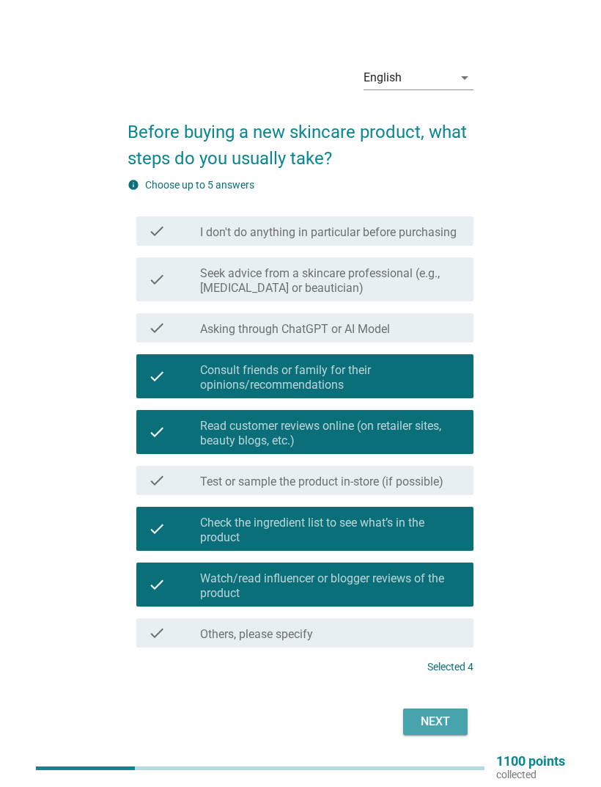
click at [443, 730] on div "Next" at bounding box center [435, 722] width 41 height 18
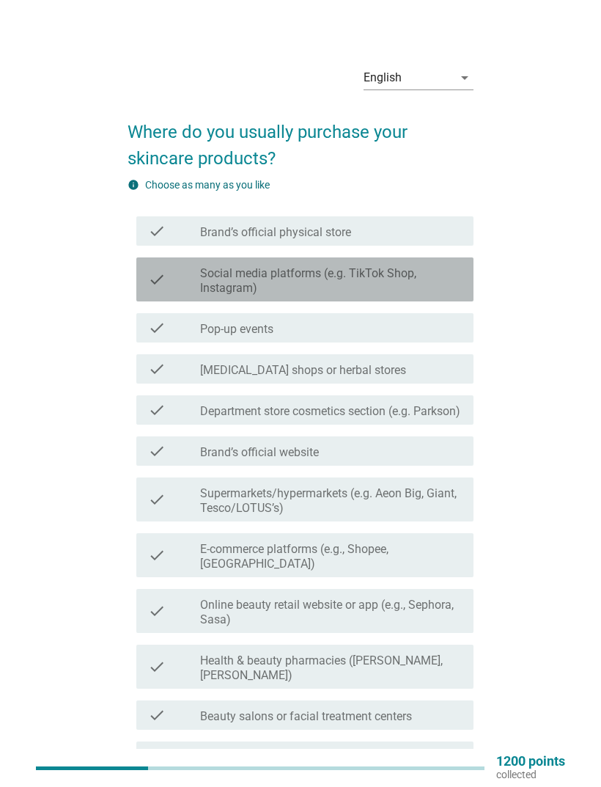
click at [446, 282] on label "Social media platforms (e.g. TikTok Shop, Instagram)" at bounding box center [331, 280] width 262 height 29
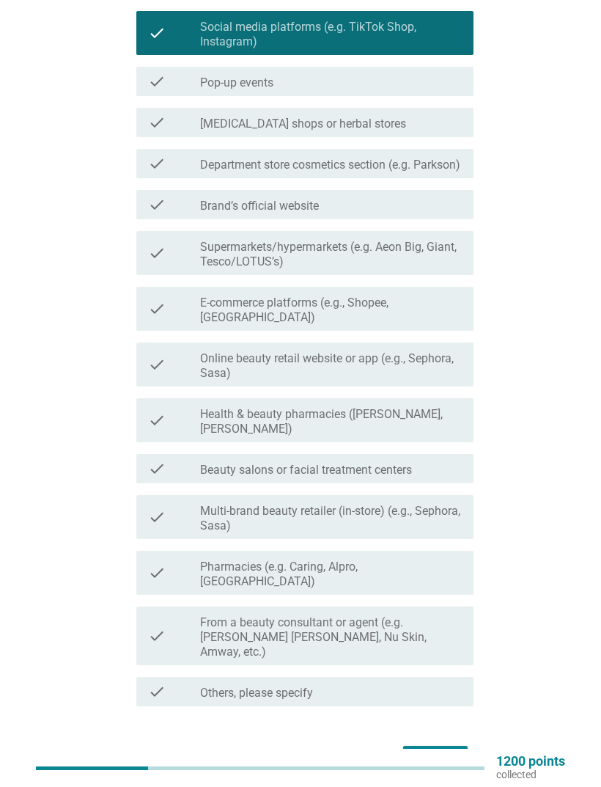
scroll to position [267, 0]
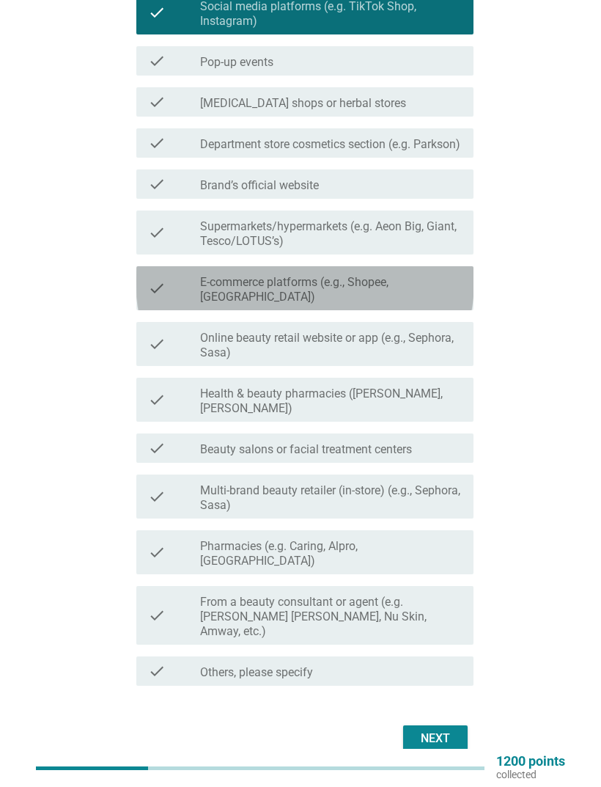
click at [408, 304] on label "E-commerce platforms (e.g., Shopee, [GEOGRAPHIC_DATA])" at bounding box center [331, 289] width 262 height 29
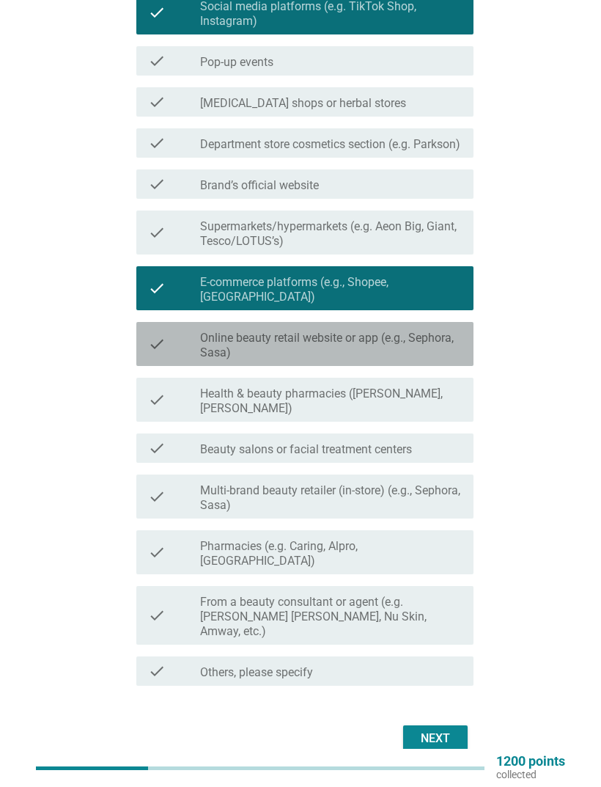
click at [432, 359] on label "Online beauty retail website or app (e.g., Sephora, Sasa)" at bounding box center [331, 345] width 262 height 29
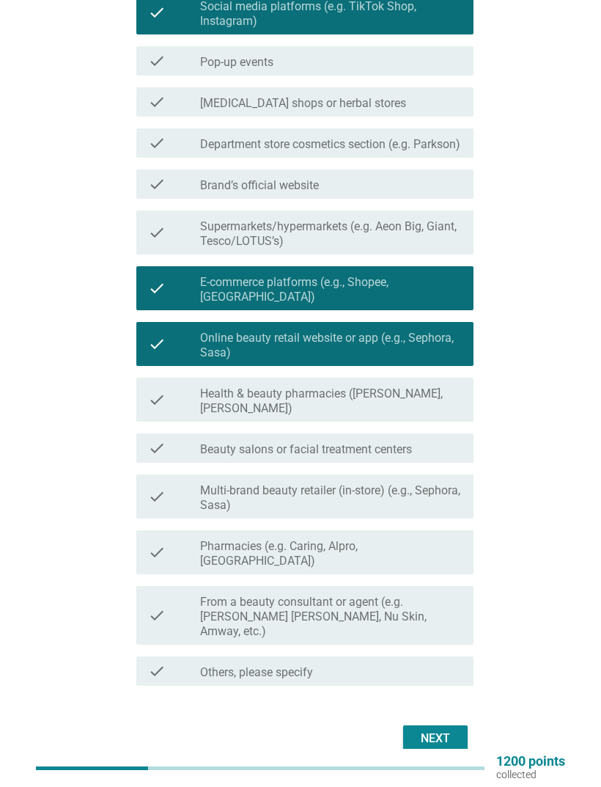
click at [419, 416] on label "Health & beauty pharmacies ([PERSON_NAME], [PERSON_NAME])" at bounding box center [331, 400] width 262 height 29
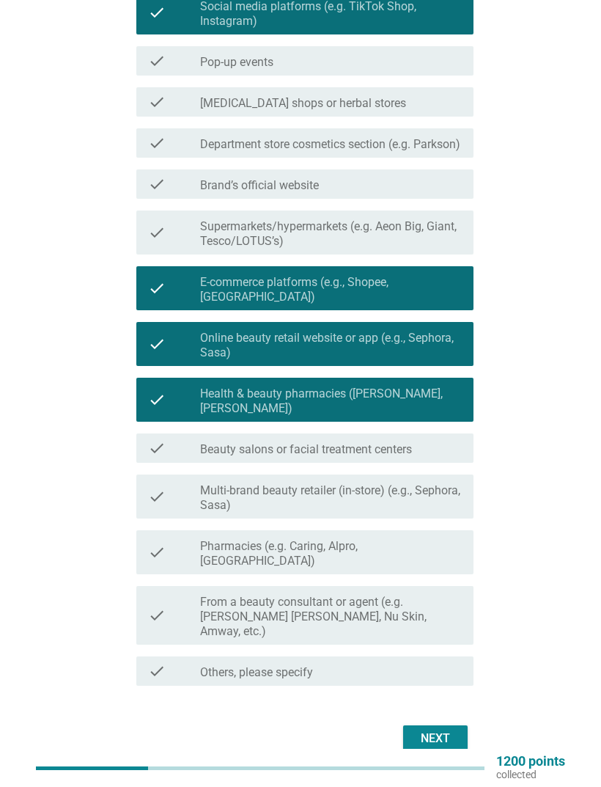
click at [393, 498] on label "Multi-brand beauty retailer (in-store) (e.g., Sephora, Sasa)" at bounding box center [331, 497] width 262 height 29
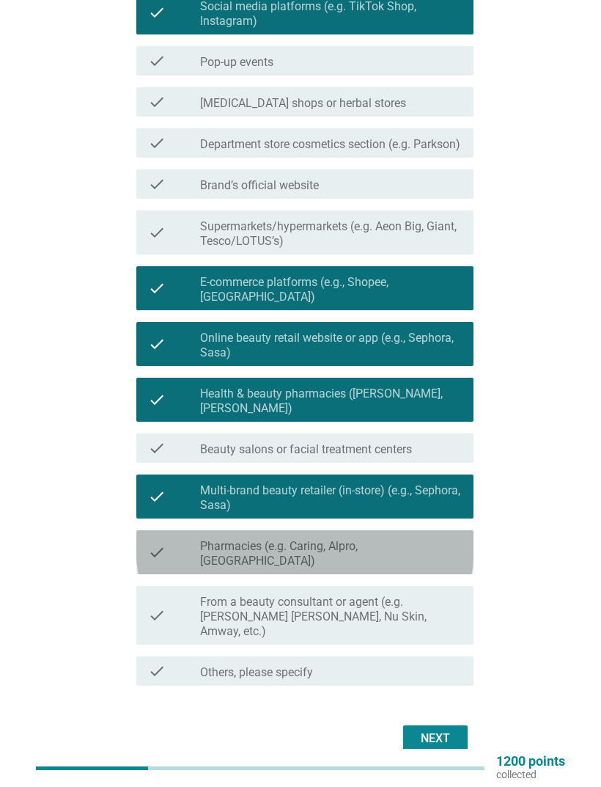
click at [428, 551] on div "check_box_outline_blank Pharmacies (e.g. Caring, Alpro, Health Lane)" at bounding box center [331, 552] width 262 height 32
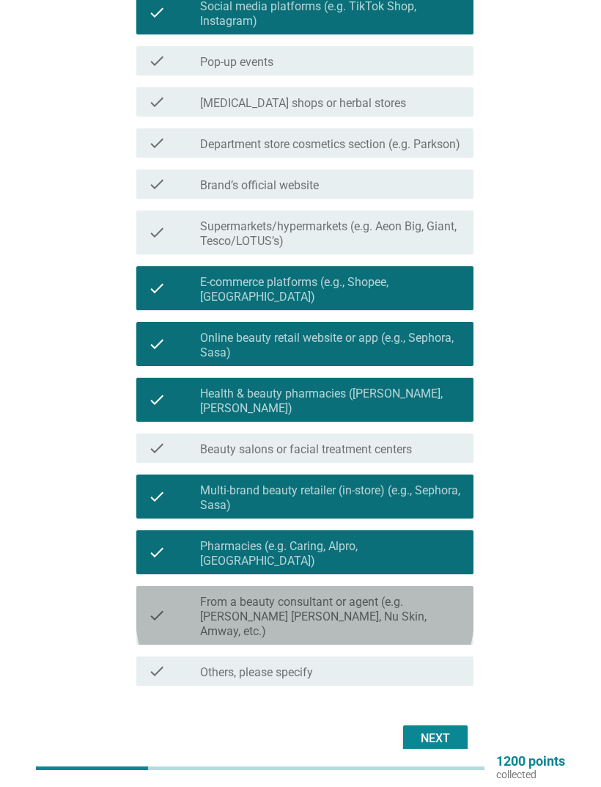
click at [434, 622] on label "From a beauty consultant or agent (e.g. [PERSON_NAME] [PERSON_NAME], Nu Skin, A…" at bounding box center [331, 617] width 262 height 44
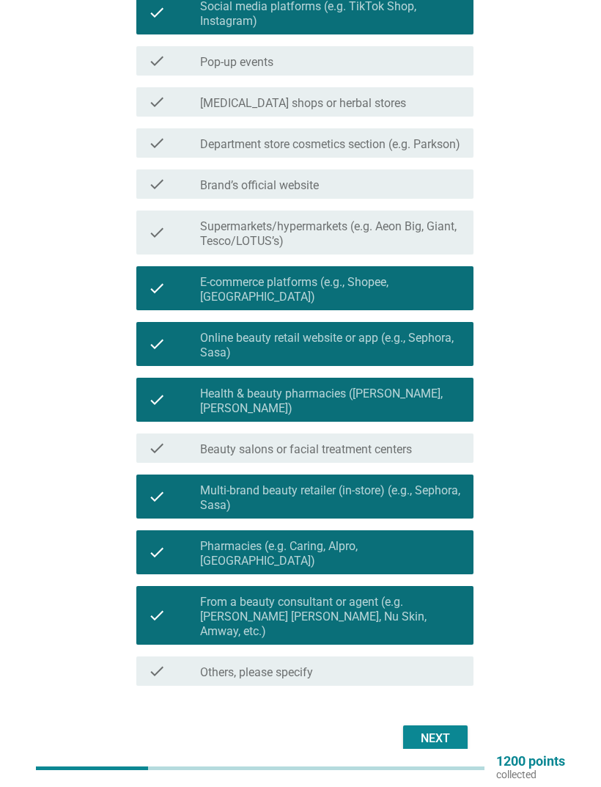
click at [444, 721] on div "Next" at bounding box center [301, 738] width 346 height 35
click at [450, 729] on div "Next" at bounding box center [435, 738] width 41 height 18
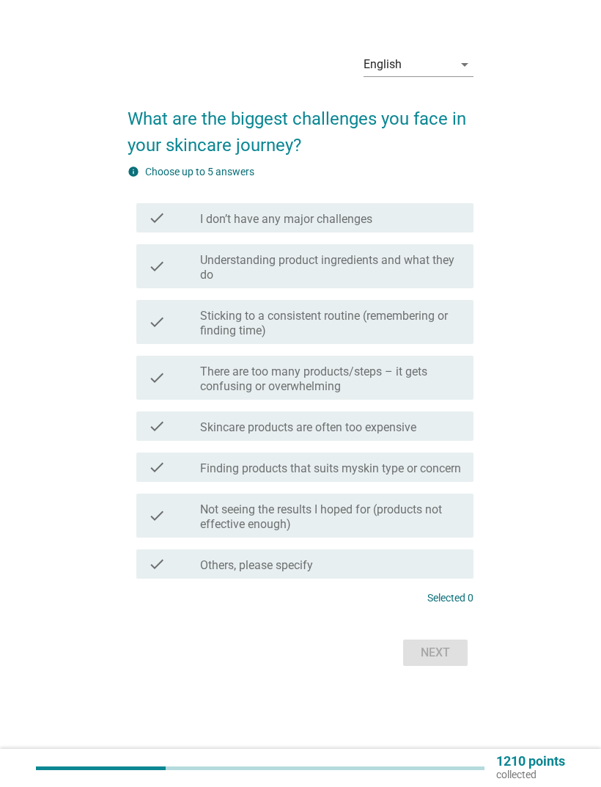
scroll to position [0, 0]
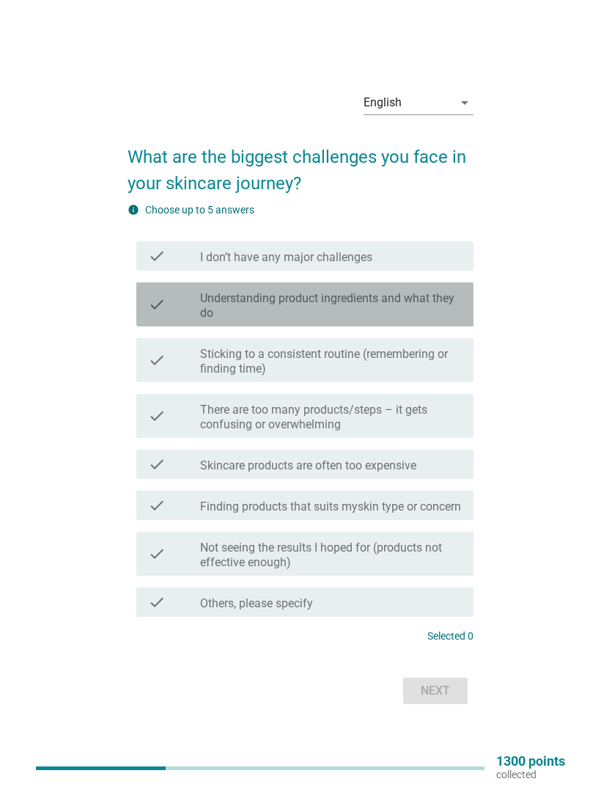
click at [438, 315] on label "Understanding product ingredients and what they do" at bounding box center [331, 305] width 262 height 29
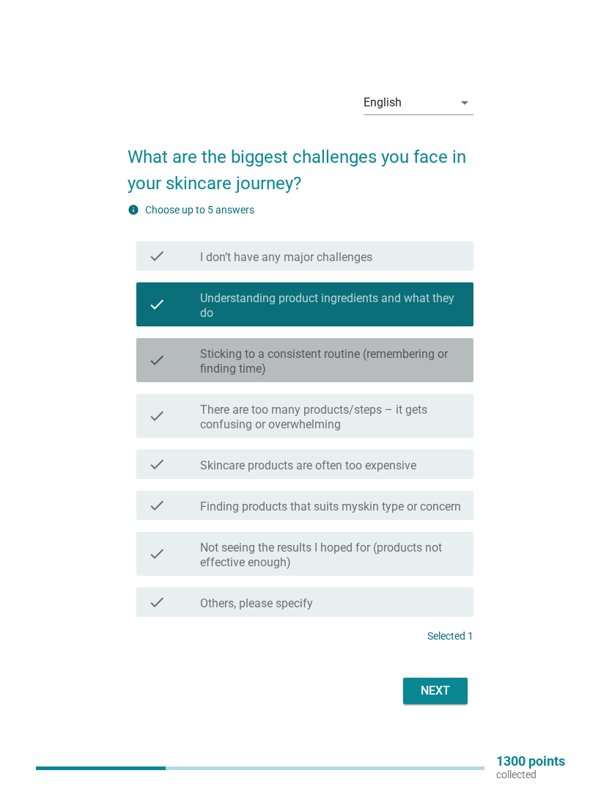
click at [442, 376] on label "Sticking to a consistent routine (remembering or finding time)" at bounding box center [331, 361] width 262 height 29
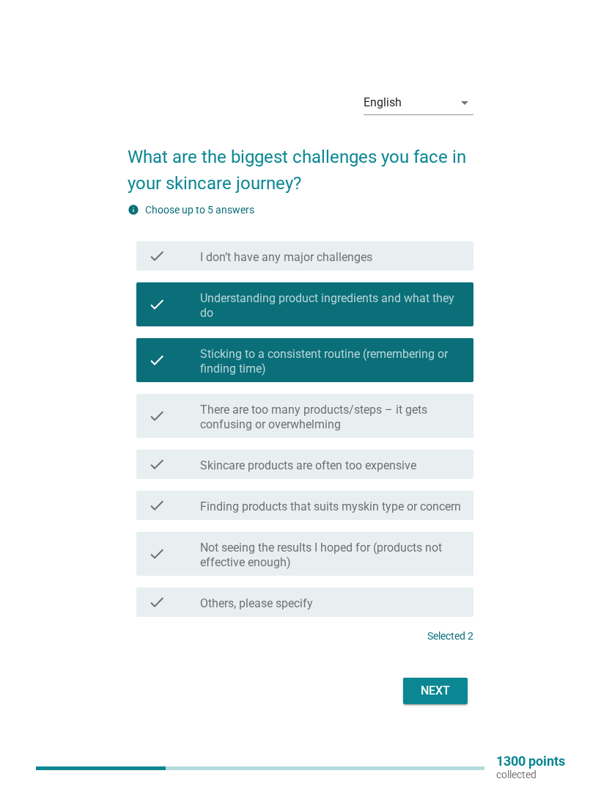
click at [435, 432] on label "There are too many products/steps – it gets confusing or overwhelming" at bounding box center [331, 417] width 262 height 29
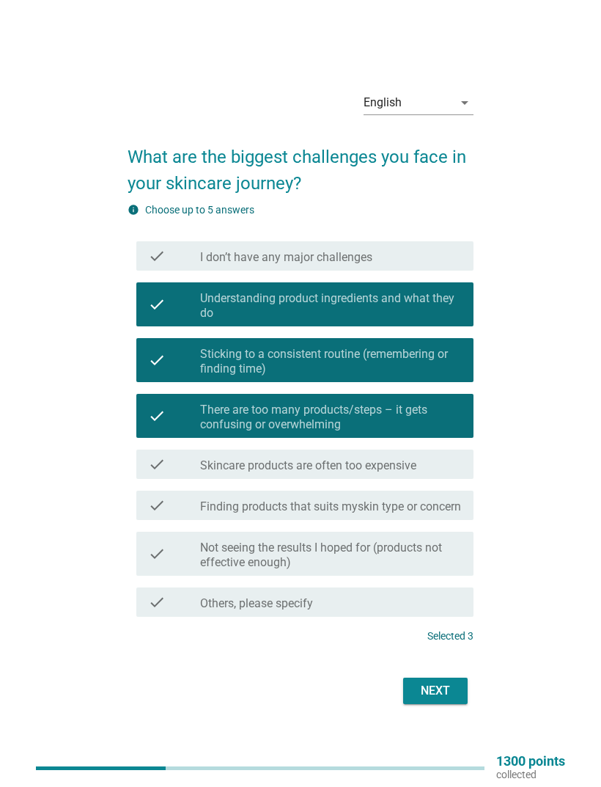
click at [400, 473] on label "Skincare products are often too expensive" at bounding box center [308, 465] width 216 height 15
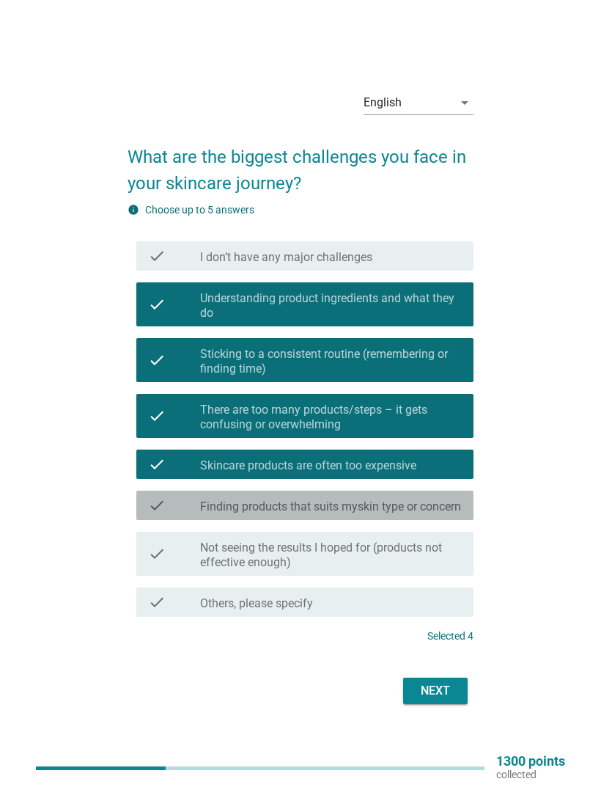
click at [413, 514] on label "Finding products that suits myskin type or concern" at bounding box center [330, 506] width 261 height 15
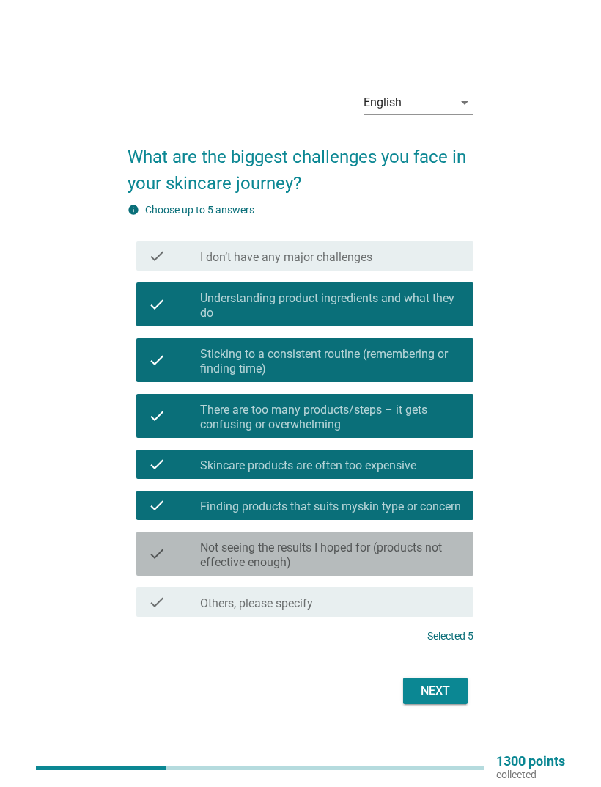
click at [434, 570] on label "Not seeing the results I hoped for (products not effective enough)" at bounding box center [331, 554] width 262 height 29
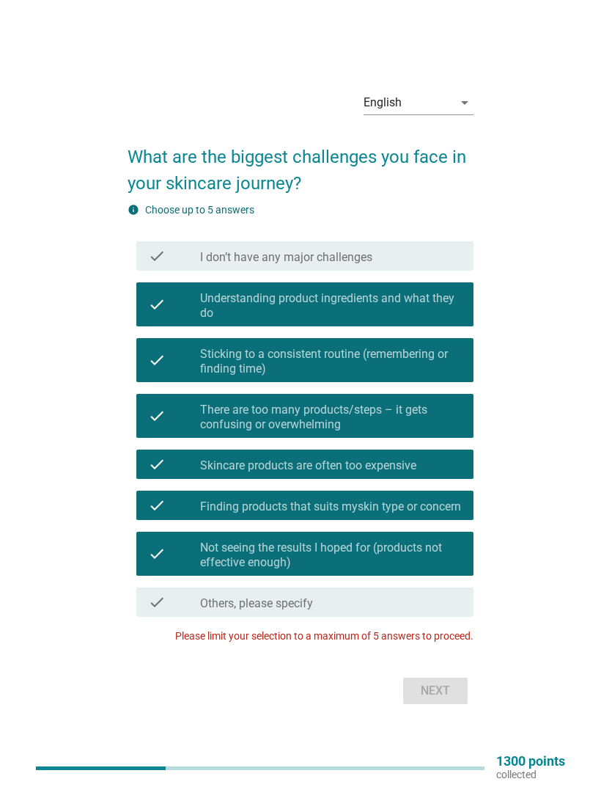
click at [441, 708] on div "Next" at bounding box center [301, 690] width 346 height 35
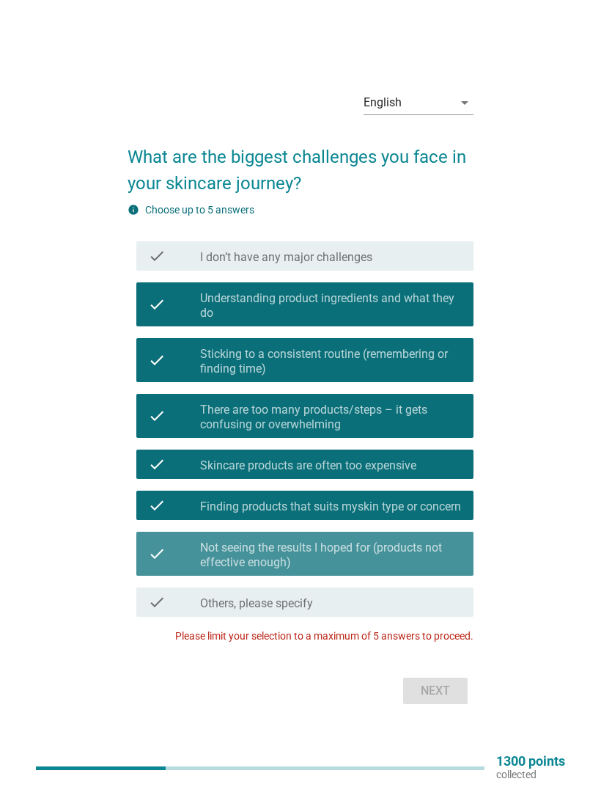
click at [420, 566] on div "check check_box Not seeing the results I hoped for (products not effective enou…" at bounding box center [304, 554] width 337 height 44
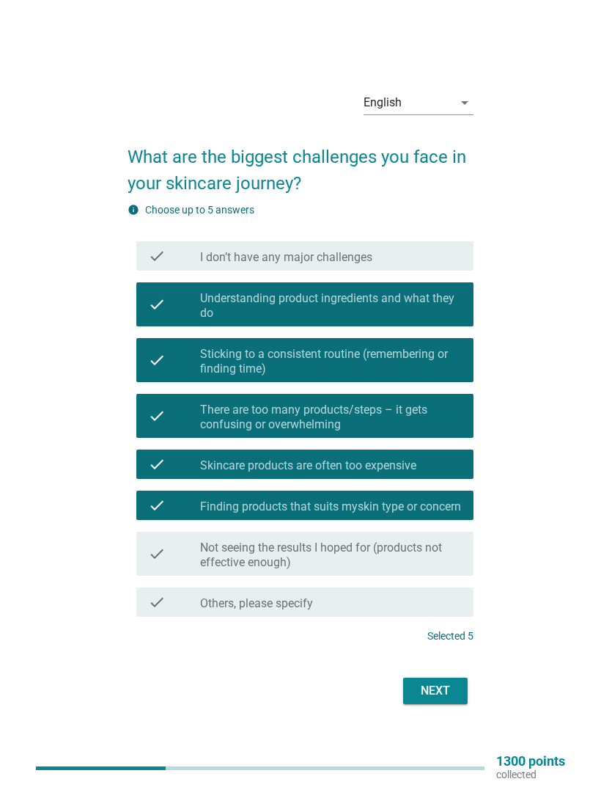
click at [452, 704] on button "Next" at bounding box center [435, 690] width 65 height 26
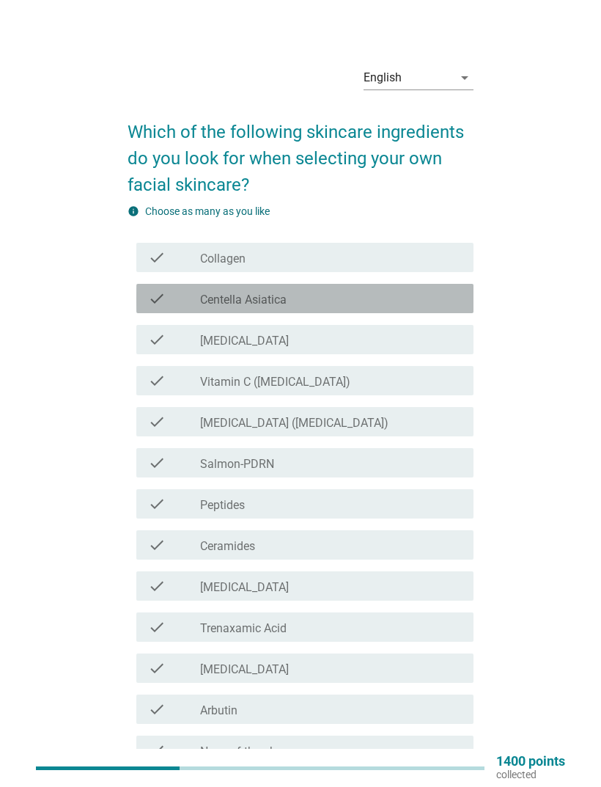
click at [401, 289] on div "check check_box_outline_blank Centella Asiatica" at bounding box center [304, 298] width 337 height 29
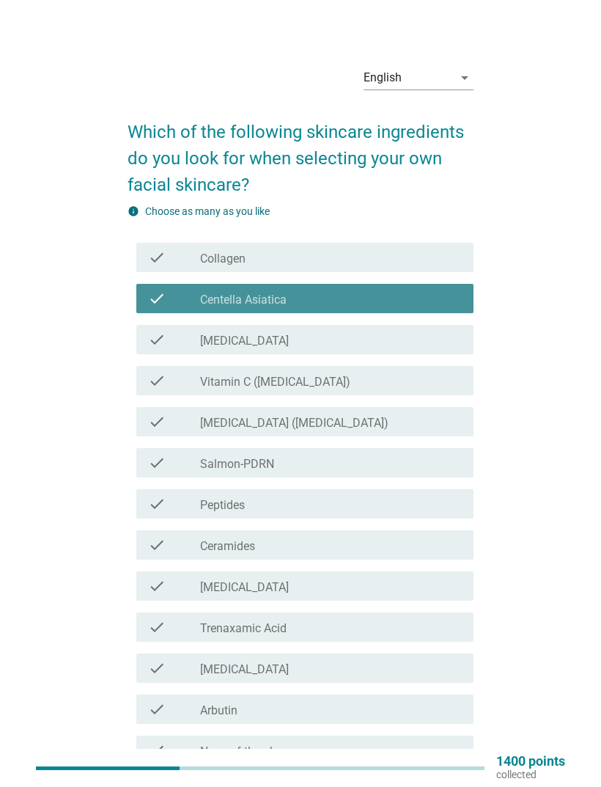
click at [412, 331] on div "check_box_outline_blank [MEDICAL_DATA]" at bounding box center [331, 340] width 262 height 18
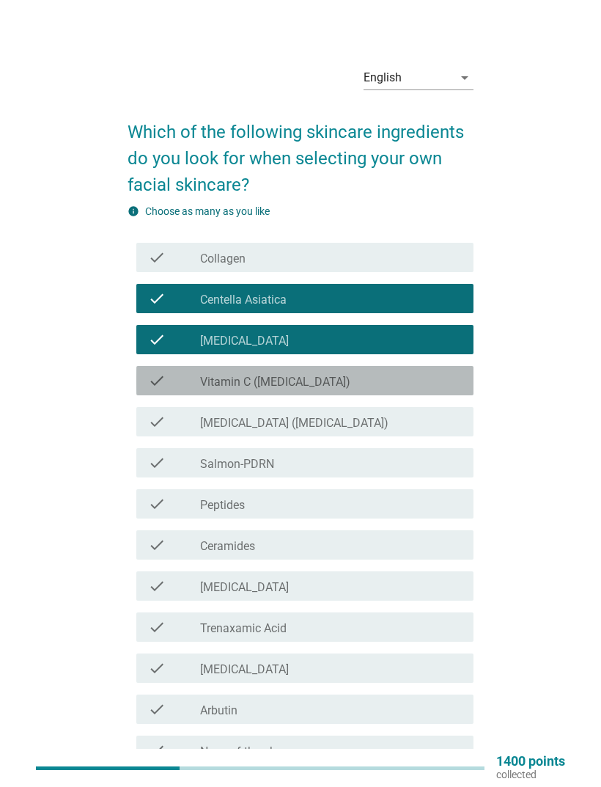
click at [413, 384] on div "check_box_outline_blank Vitamin C ([MEDICAL_DATA])" at bounding box center [331, 381] width 262 height 18
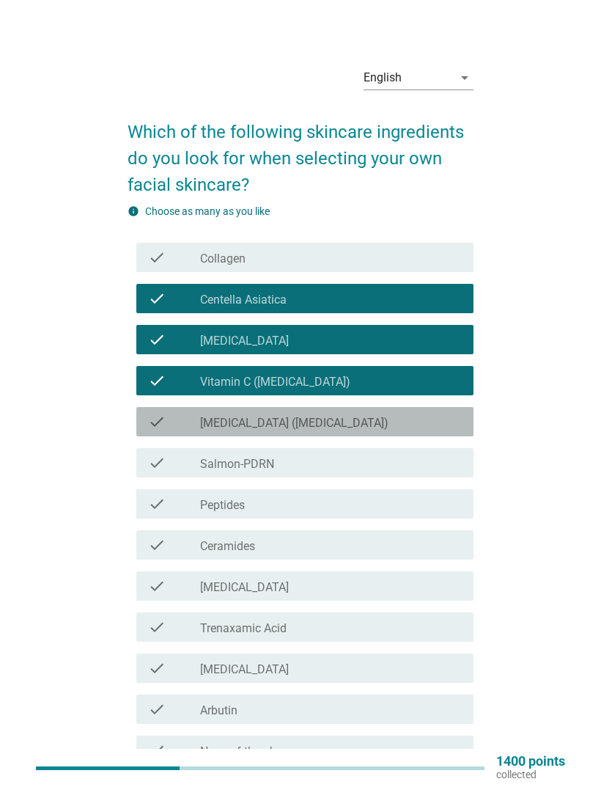
click at [409, 424] on div "check_box_outline_blank [MEDICAL_DATA] ([MEDICAL_DATA])" at bounding box center [331, 422] width 262 height 18
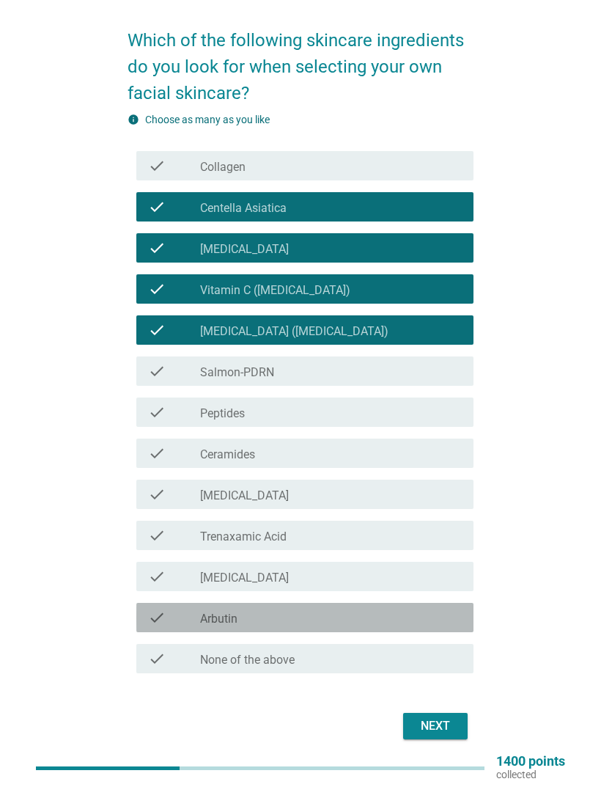
scroll to position [94, 0]
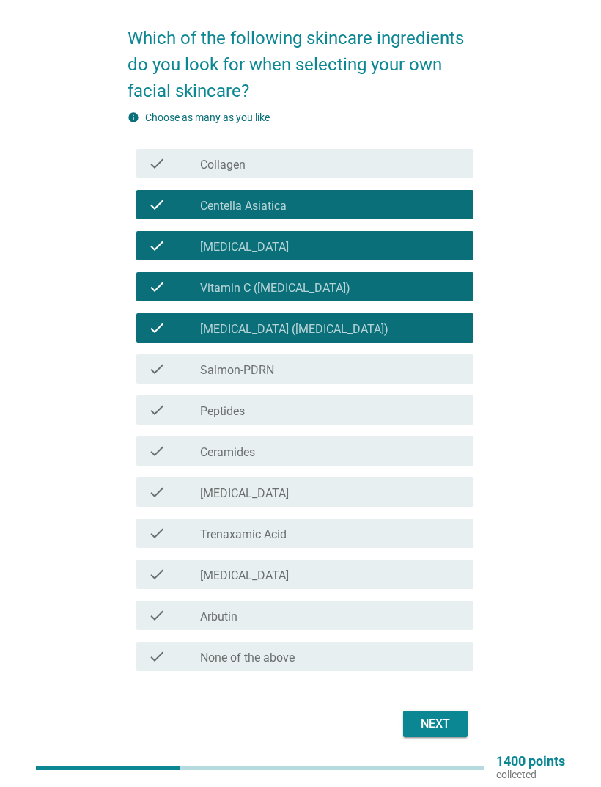
click at [390, 459] on div "check_box_outline_blank Ceramides" at bounding box center [331, 451] width 262 height 18
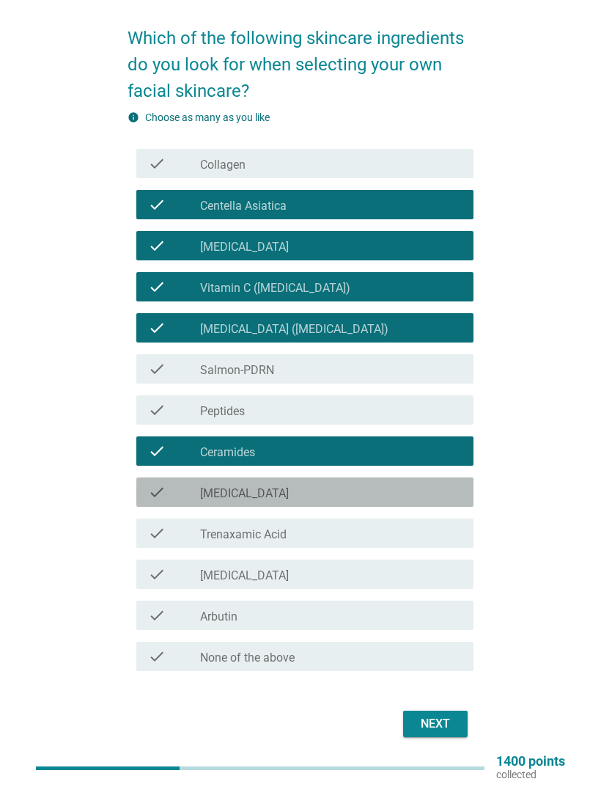
click at [419, 492] on div "check_box_outline_blank [MEDICAL_DATA]" at bounding box center [331, 492] width 262 height 18
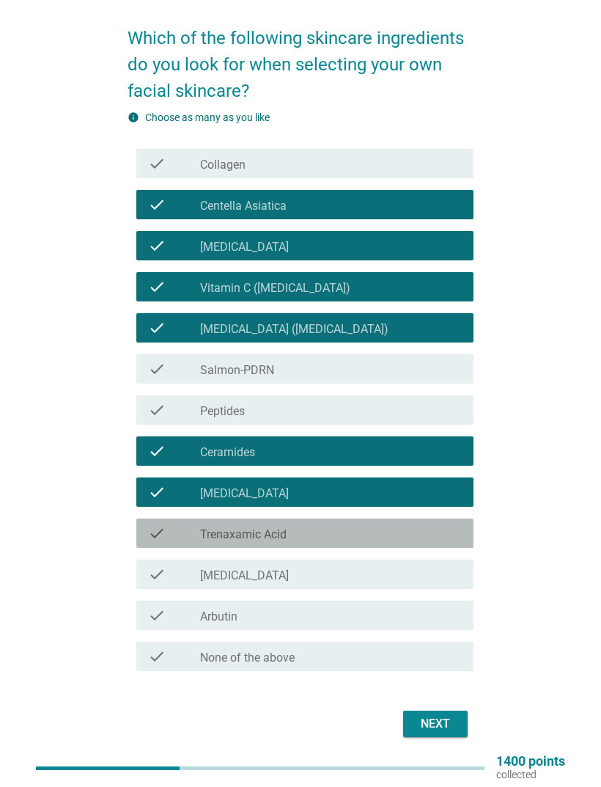
click at [408, 537] on div "check_box_outline_blank Trenaxamic Acid" at bounding box center [331, 533] width 262 height 18
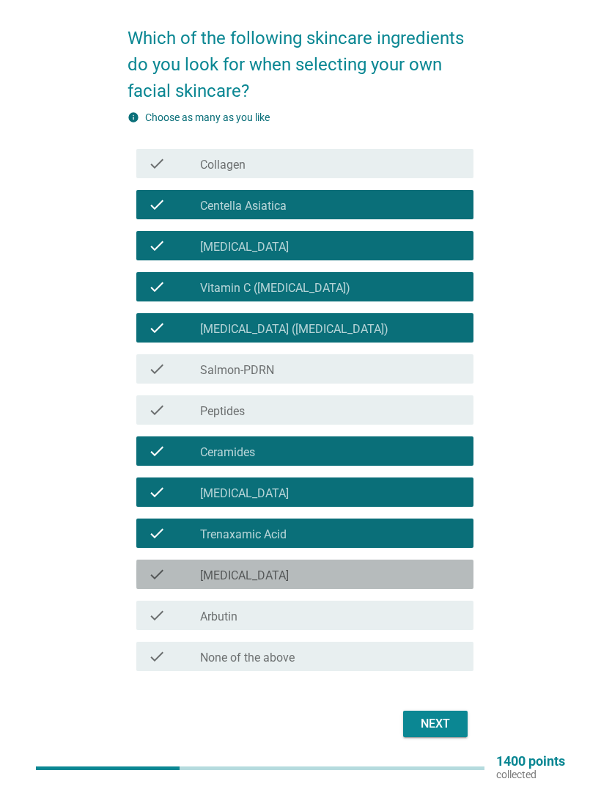
click at [398, 565] on div "check_box_outline_blank [MEDICAL_DATA]" at bounding box center [331, 574] width 262 height 18
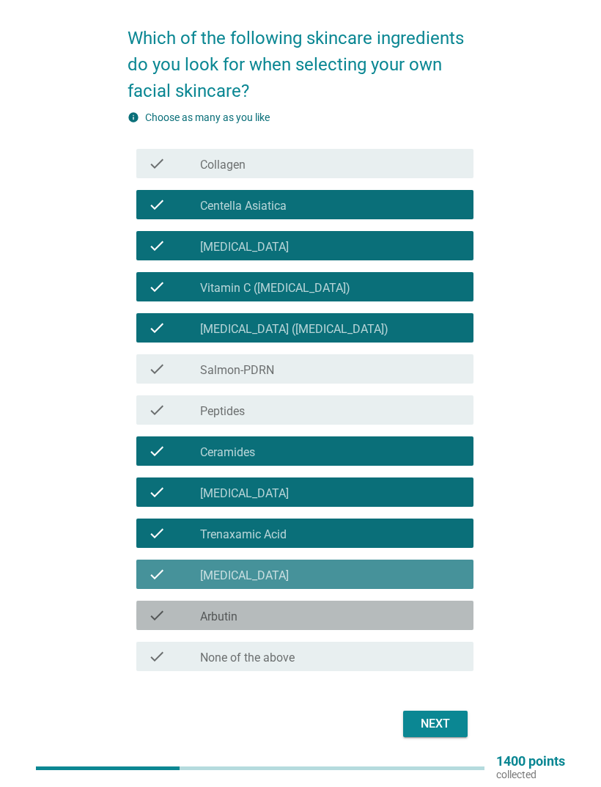
click at [383, 609] on div "check_box_outline_blank Arbutin" at bounding box center [331, 615] width 262 height 18
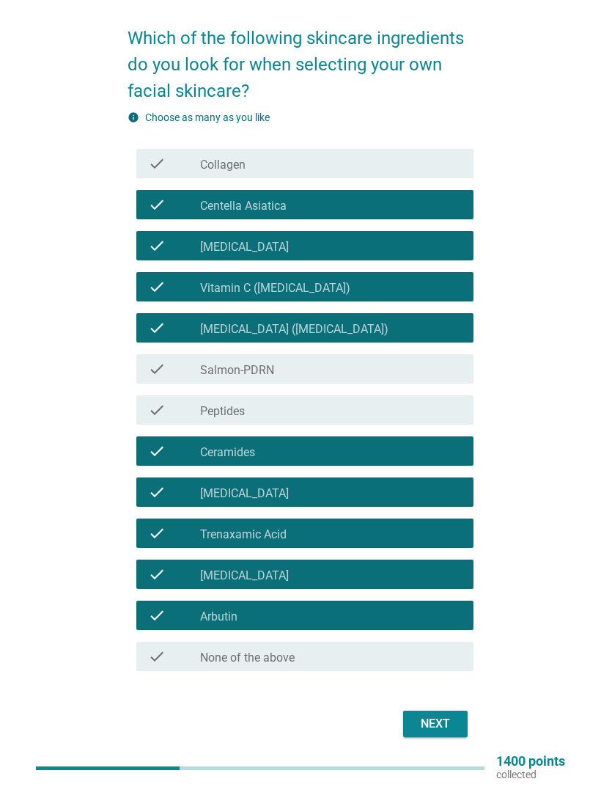
click at [410, 705] on form "Which of the following skincare ingredients do you look for when selecting your…" at bounding box center [301, 375] width 346 height 731
click at [430, 725] on div "Next" at bounding box center [435, 724] width 41 height 18
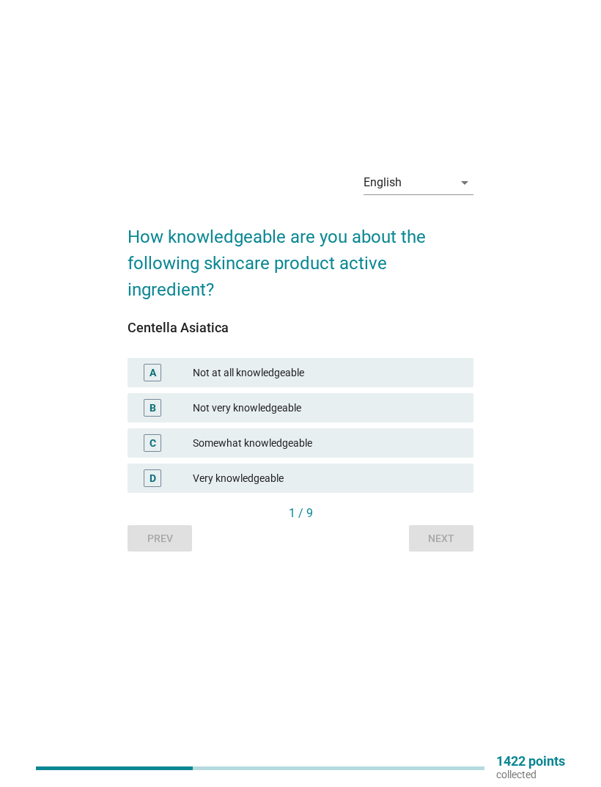
scroll to position [0, 0]
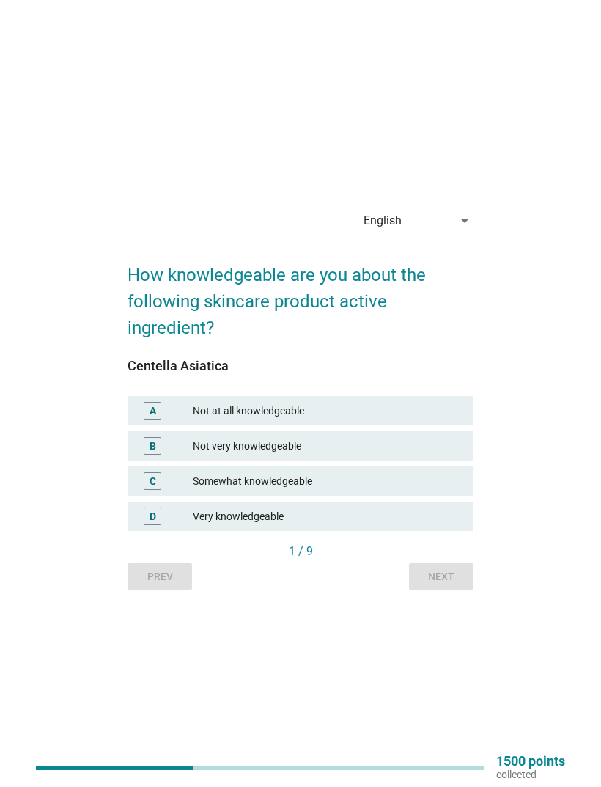
click at [410, 493] on div "C Somewhat knowledgeable" at bounding box center [301, 480] width 346 height 29
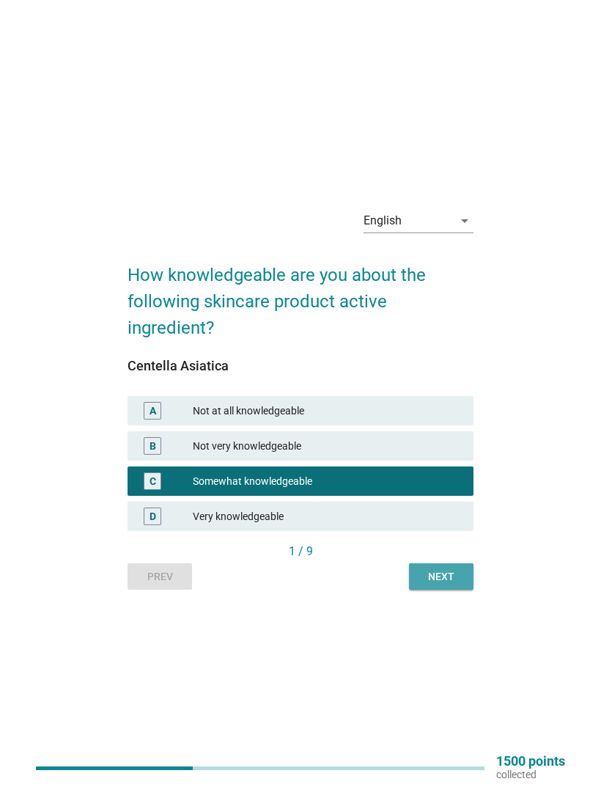
click at [455, 584] on div "Next" at bounding box center [441, 576] width 41 height 15
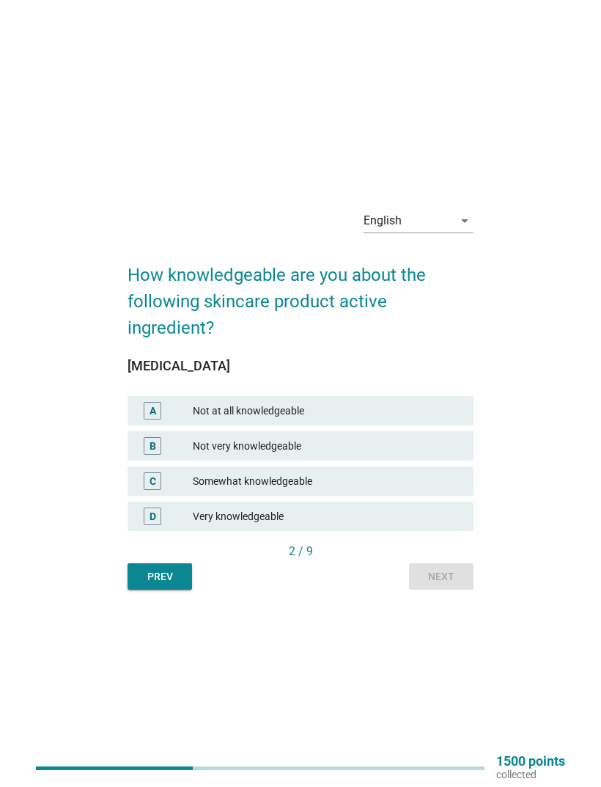
click at [394, 490] on div "Somewhat knowledgeable" at bounding box center [327, 481] width 269 height 18
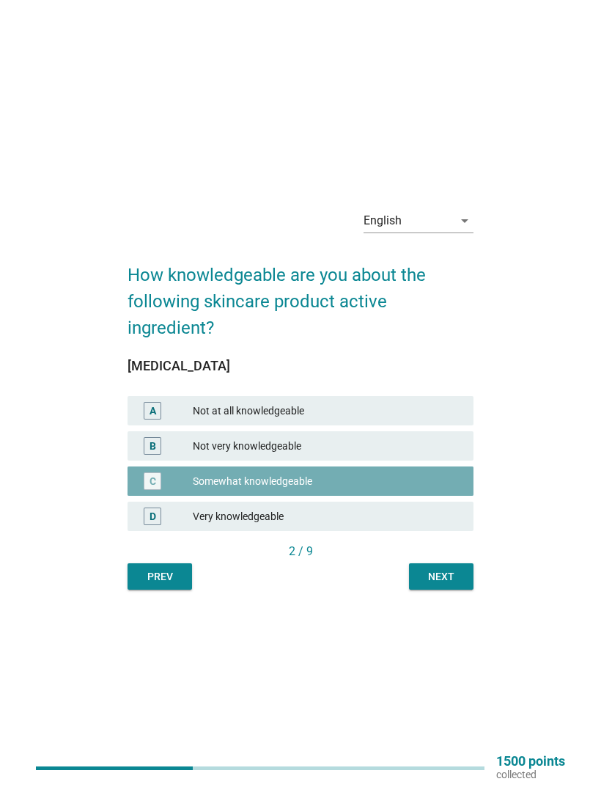
click at [455, 589] on button "Next" at bounding box center [441, 576] width 65 height 26
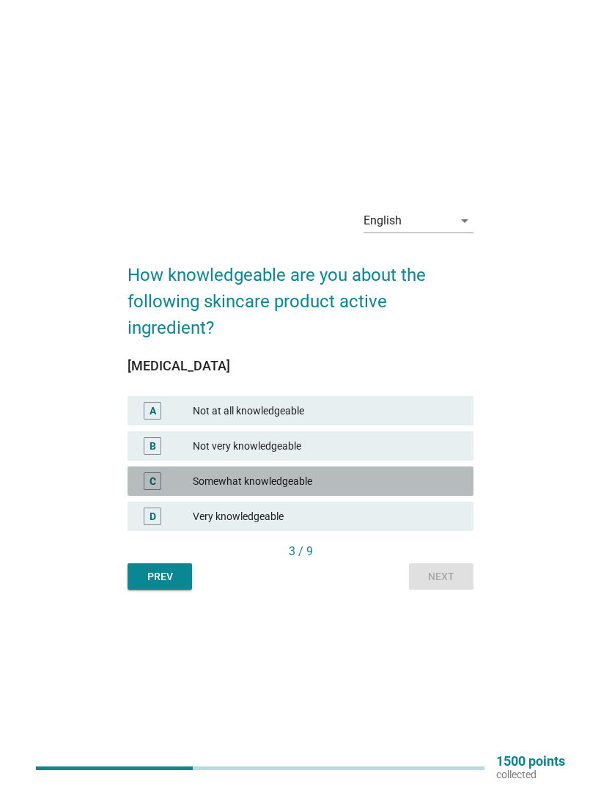
click at [416, 490] on div "Somewhat knowledgeable" at bounding box center [327, 481] width 269 height 18
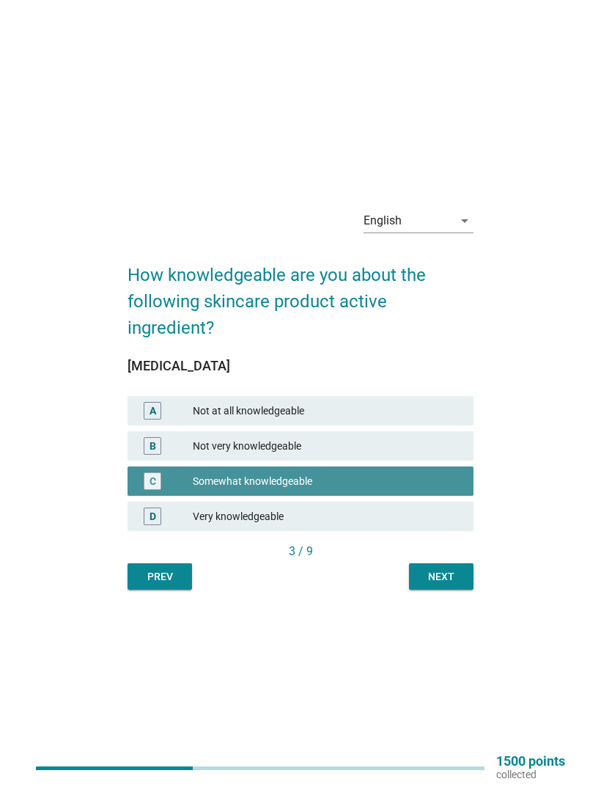
click at [442, 584] on div "Next" at bounding box center [441, 576] width 41 height 15
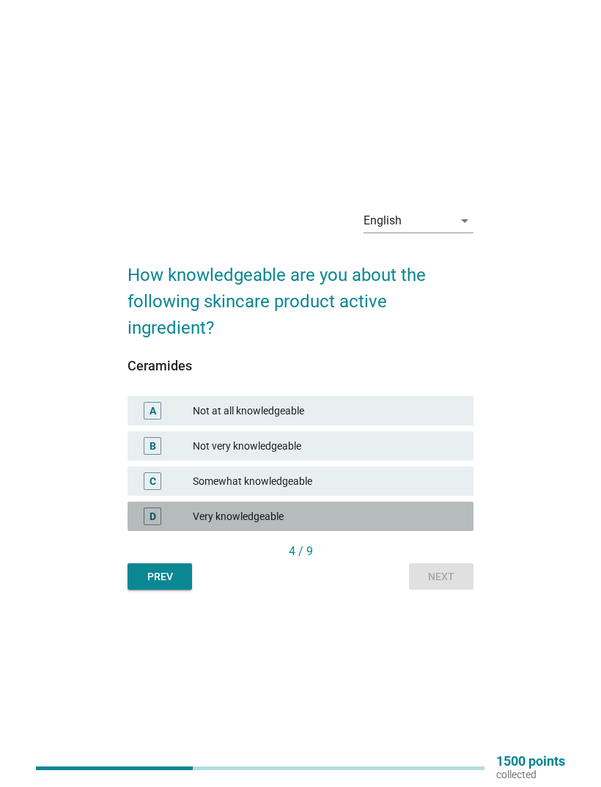
click at [411, 525] on div "Very knowledgeable" at bounding box center [327, 516] width 269 height 18
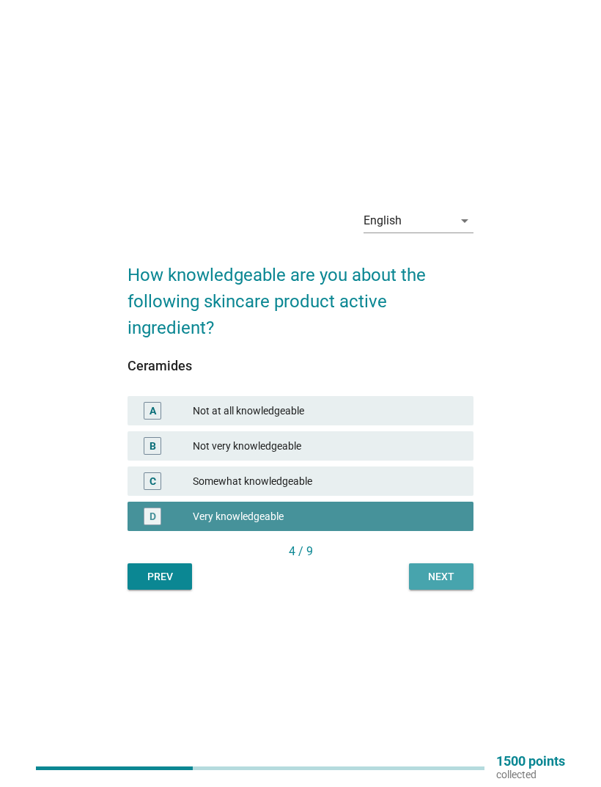
click at [451, 584] on div "Next" at bounding box center [441, 576] width 41 height 15
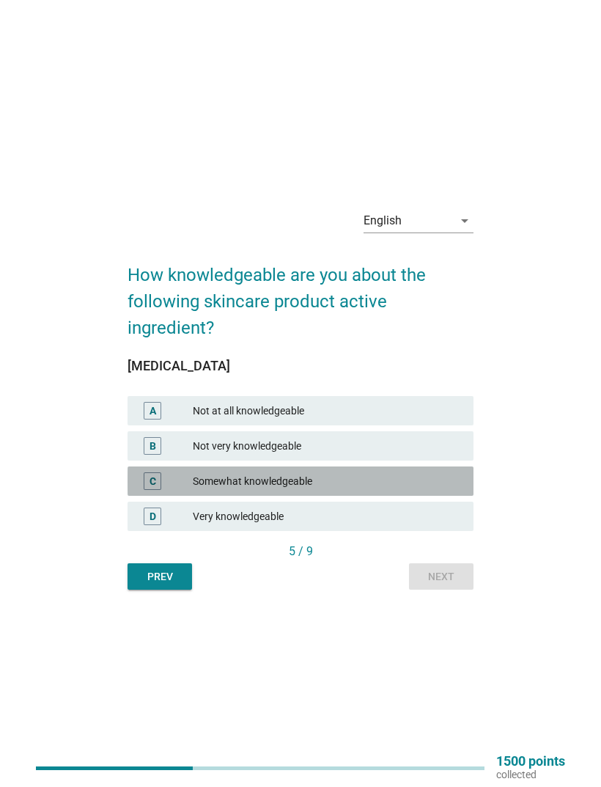
click at [430, 490] on div "Somewhat knowledgeable" at bounding box center [327, 481] width 269 height 18
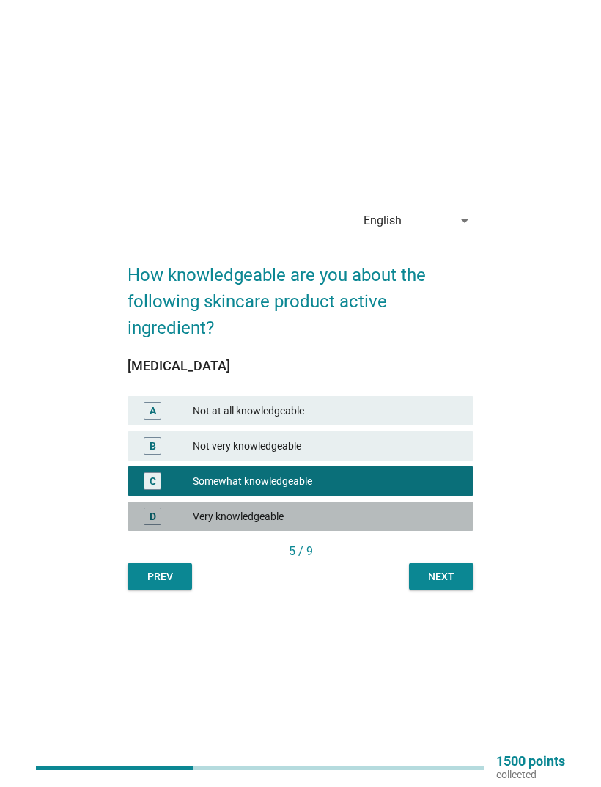
click at [427, 525] on div "Very knowledgeable" at bounding box center [327, 516] width 269 height 18
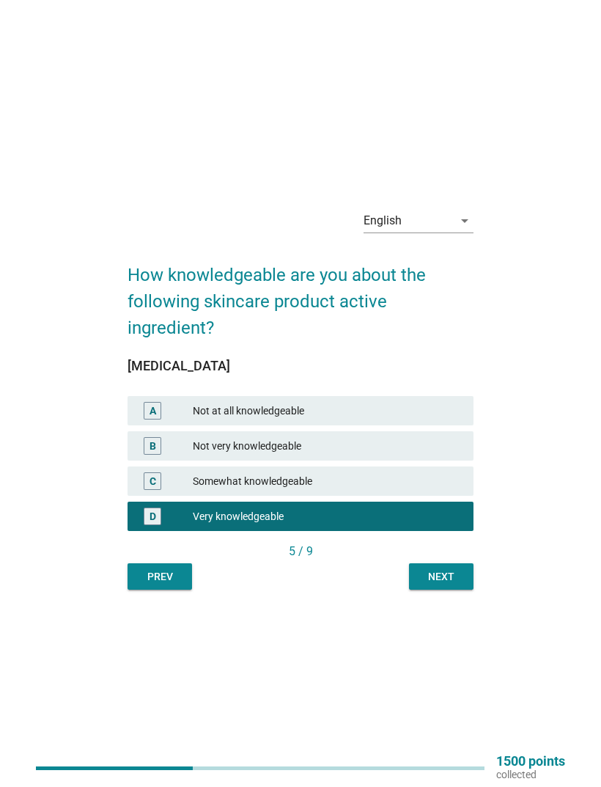
click at [441, 584] on div "Next" at bounding box center [441, 576] width 41 height 15
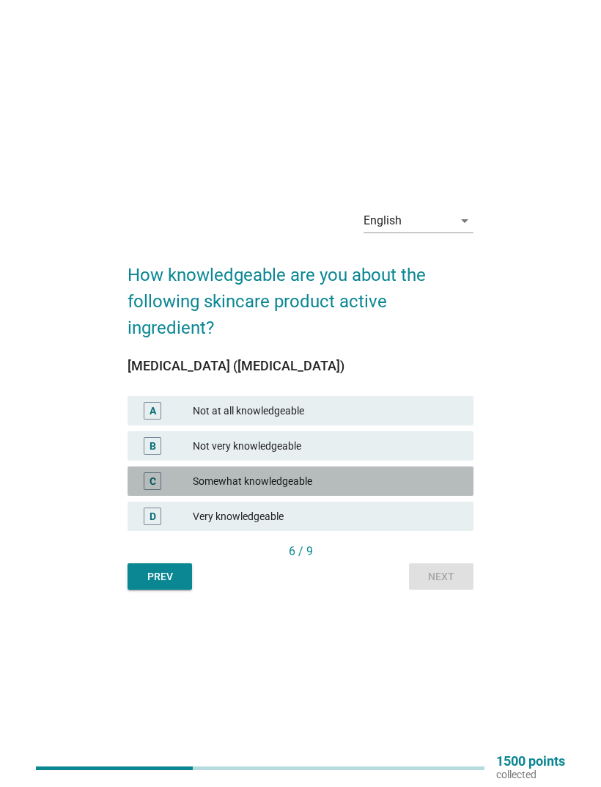
click at [437, 490] on div "Somewhat knowledgeable" at bounding box center [327, 481] width 269 height 18
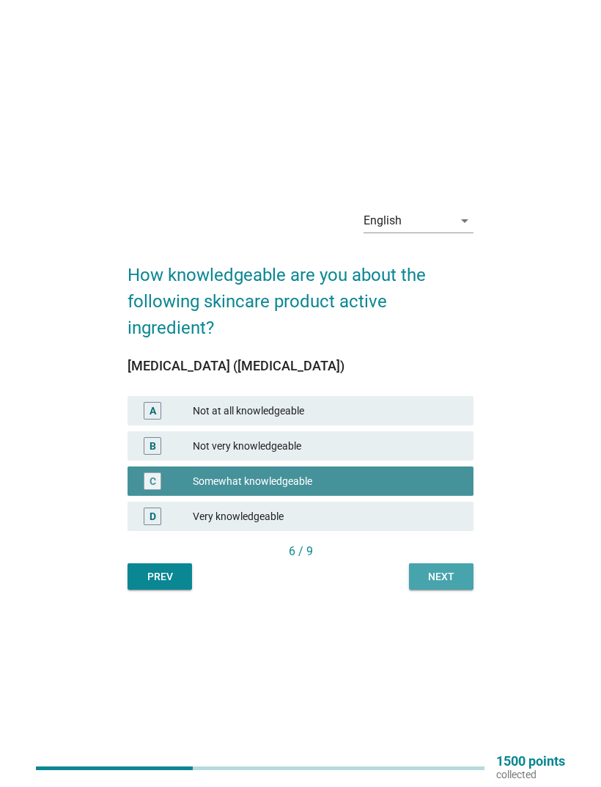
click at [444, 584] on div "Next" at bounding box center [441, 576] width 41 height 15
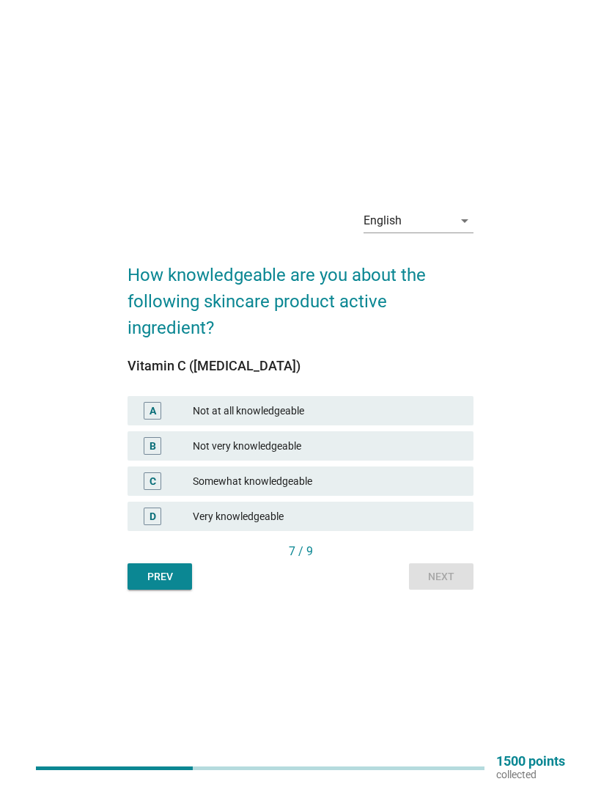
click at [426, 496] on div "C Somewhat knowledgeable" at bounding box center [301, 480] width 346 height 29
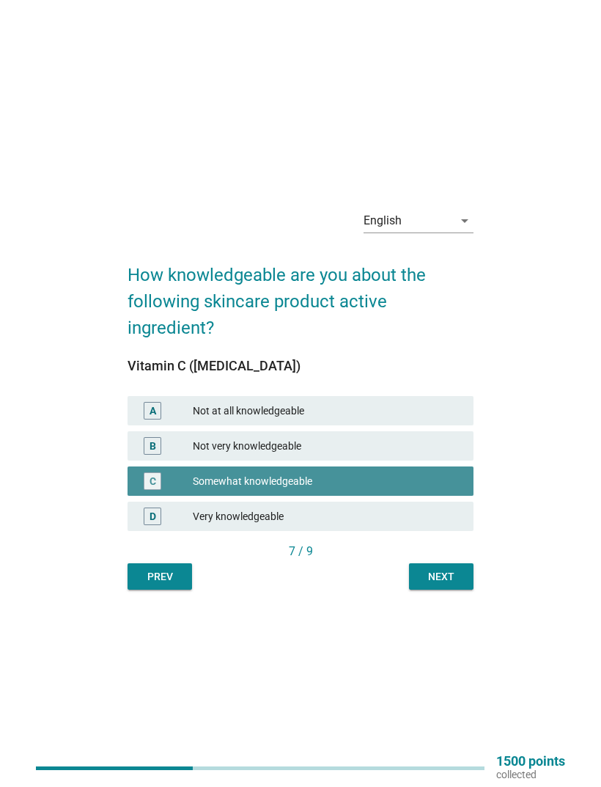
click at [436, 490] on div "Somewhat knowledgeable" at bounding box center [327, 481] width 269 height 18
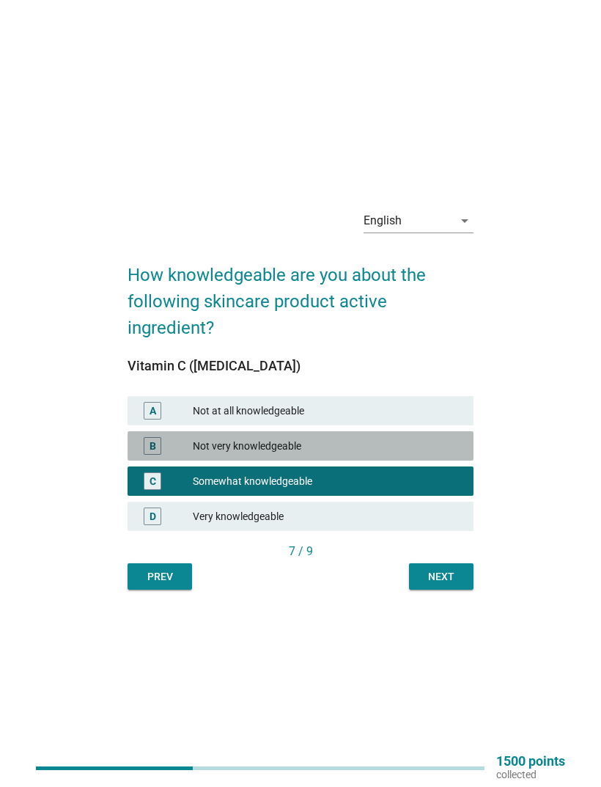
click at [452, 455] on div "Not very knowledgeable" at bounding box center [327, 446] width 269 height 18
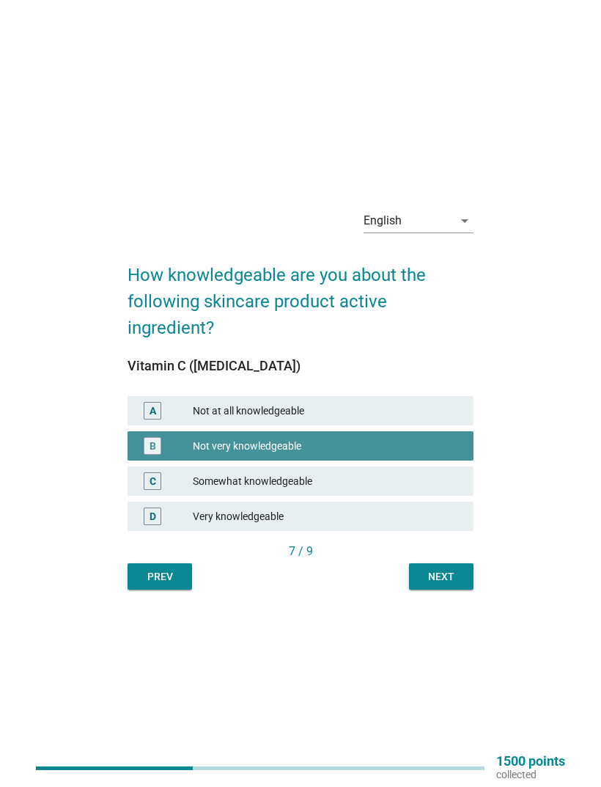
click at [452, 584] on div "Next" at bounding box center [441, 576] width 41 height 15
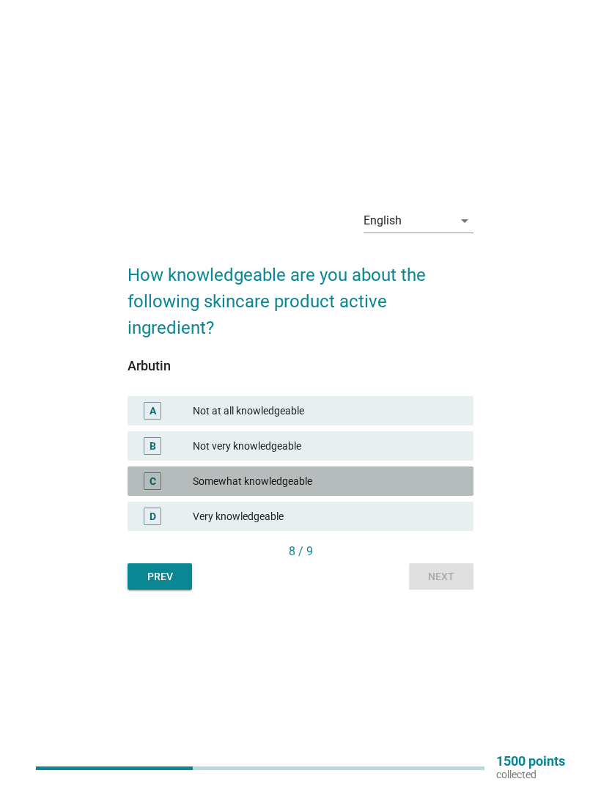
click at [432, 490] on div "Somewhat knowledgeable" at bounding box center [327, 481] width 269 height 18
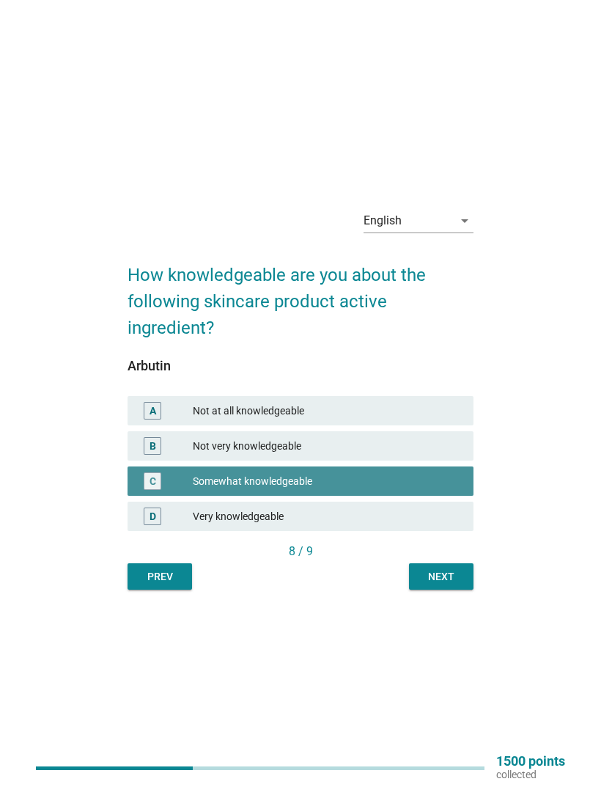
click at [443, 560] on div "8 / 9" at bounding box center [301, 552] width 346 height 18
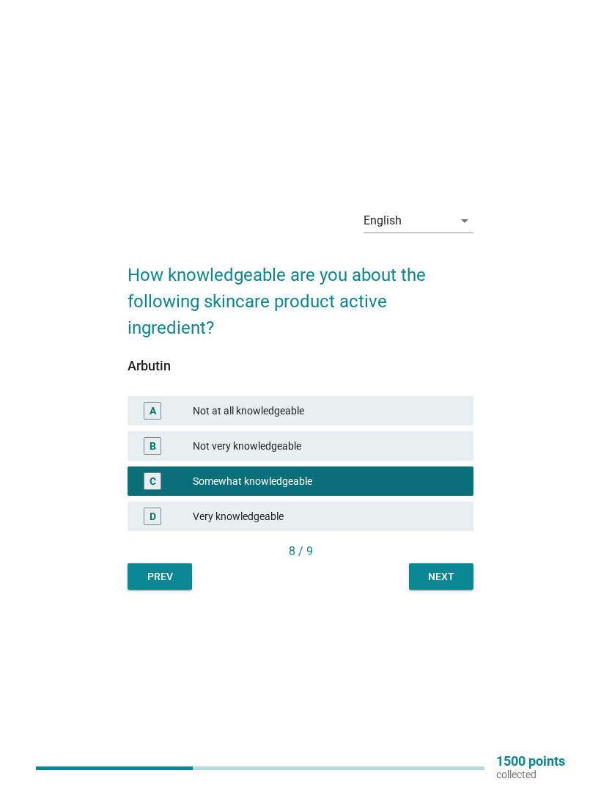
click at [439, 584] on div "Next" at bounding box center [441, 576] width 41 height 15
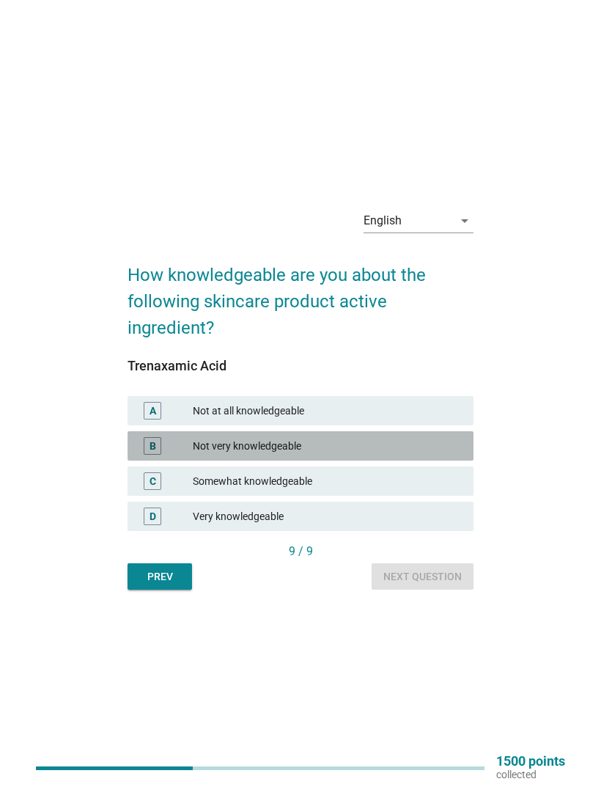
click at [431, 460] on div "B Not very knowledgeable" at bounding box center [301, 445] width 346 height 29
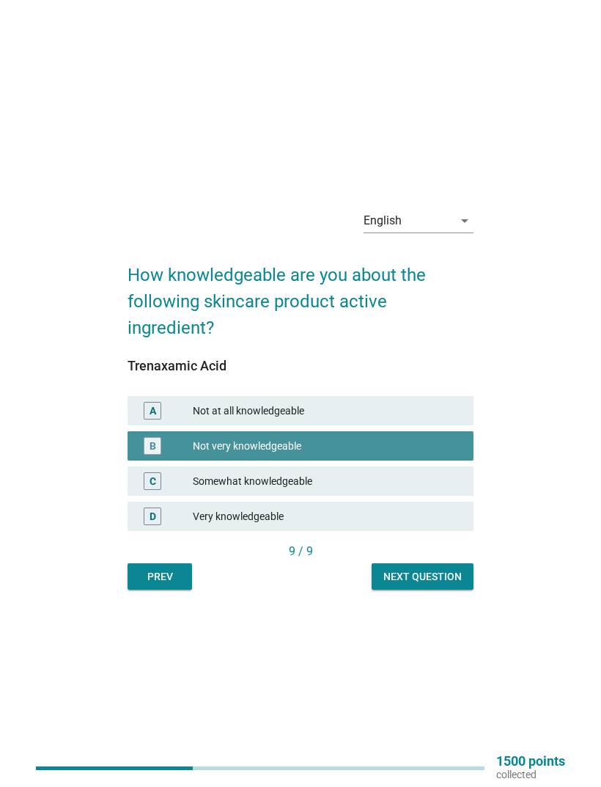
click at [432, 584] on div "Next question" at bounding box center [422, 576] width 78 height 15
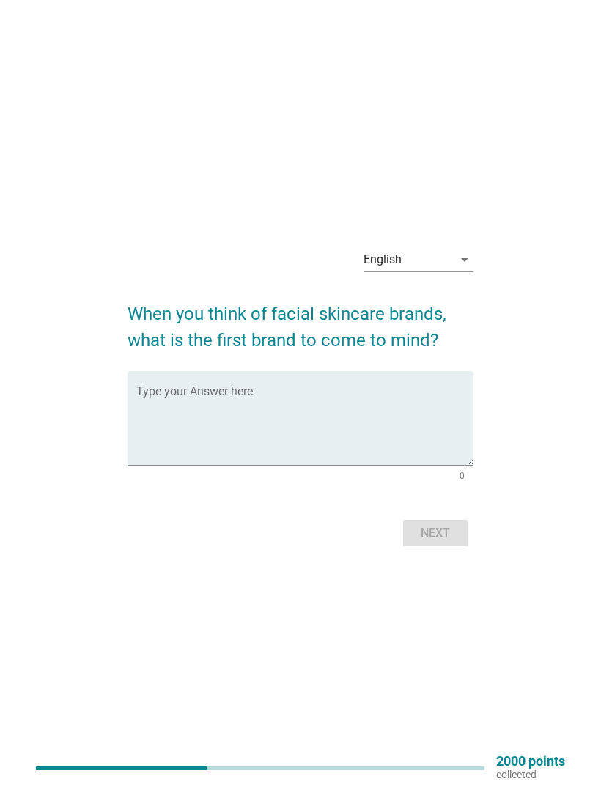
click at [383, 433] on textarea "Type your Answer here" at bounding box center [304, 427] width 337 height 77
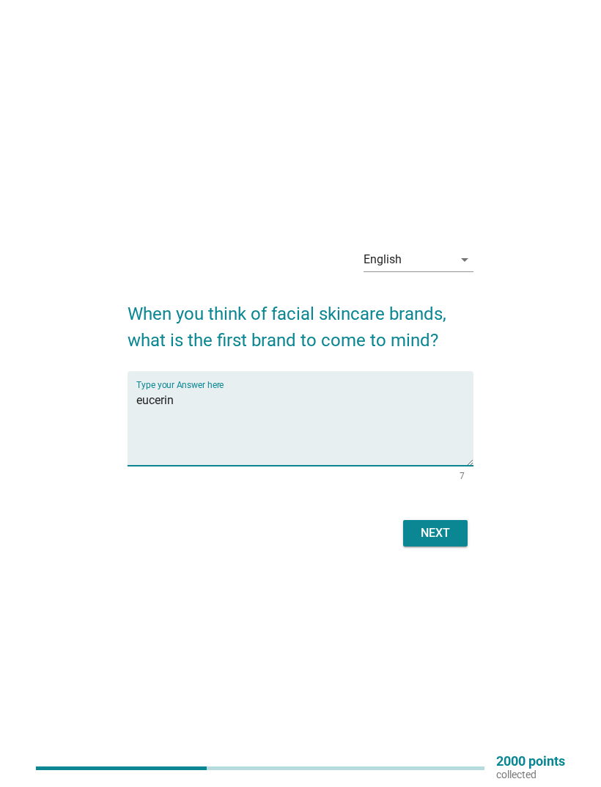
type textarea "eucerin"
click at [416, 542] on div "Next" at bounding box center [435, 533] width 41 height 18
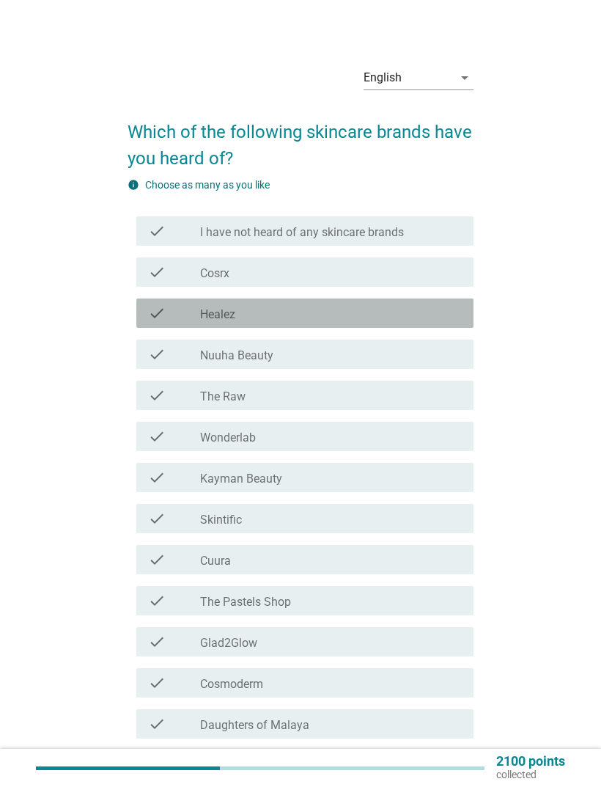
click at [400, 315] on div "check_box_outline_blank Healez" at bounding box center [331, 313] width 262 height 18
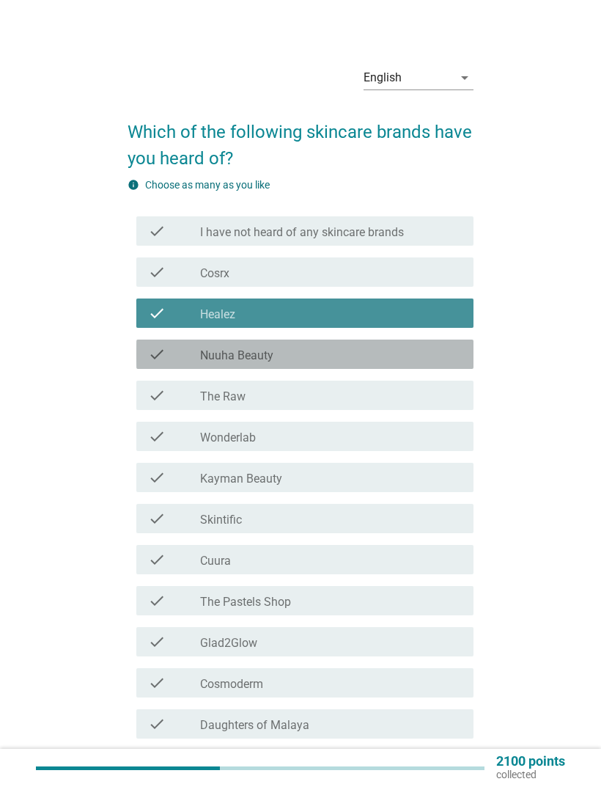
click at [382, 361] on div "check_box_outline_blank Nuuha Beauty" at bounding box center [331, 354] width 262 height 18
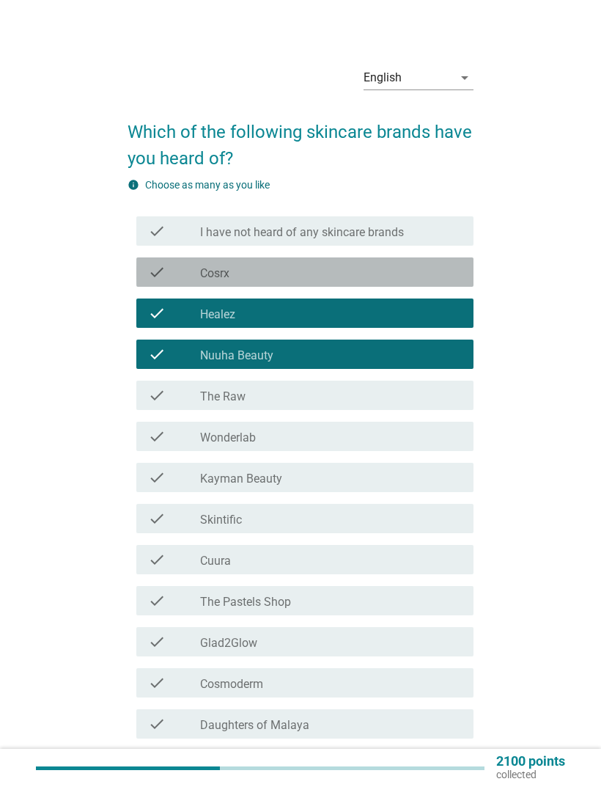
click at [381, 283] on div "check check_box_outline_blank Cosrx" at bounding box center [304, 271] width 337 height 29
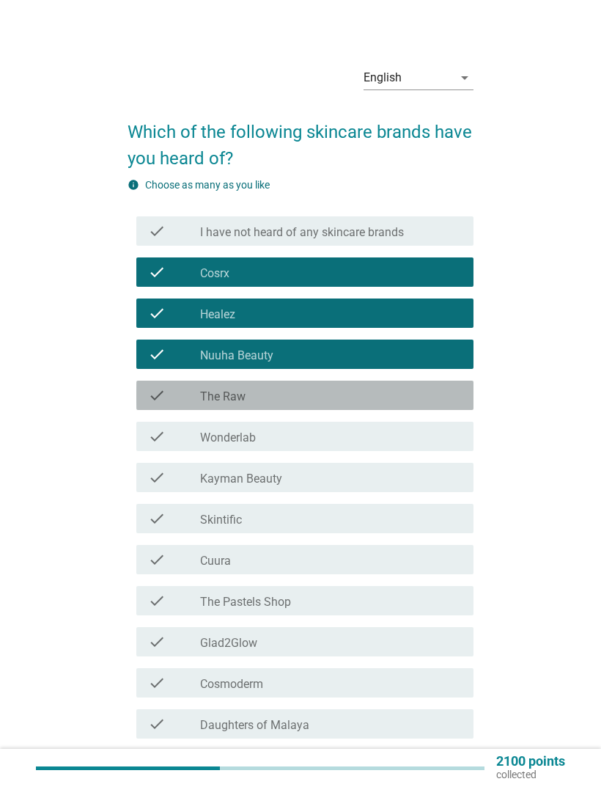
click at [383, 397] on div "check_box_outline_blank The Raw" at bounding box center [331, 395] width 262 height 18
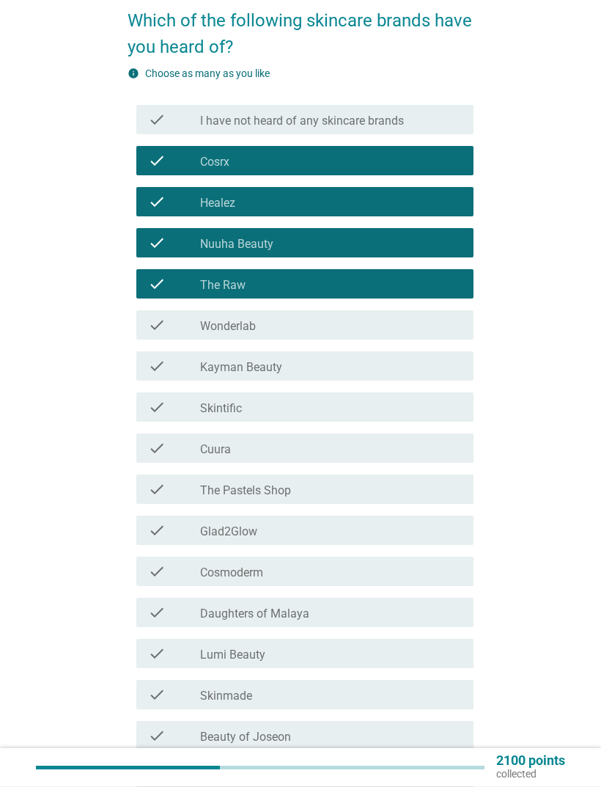
scroll to position [111, 0]
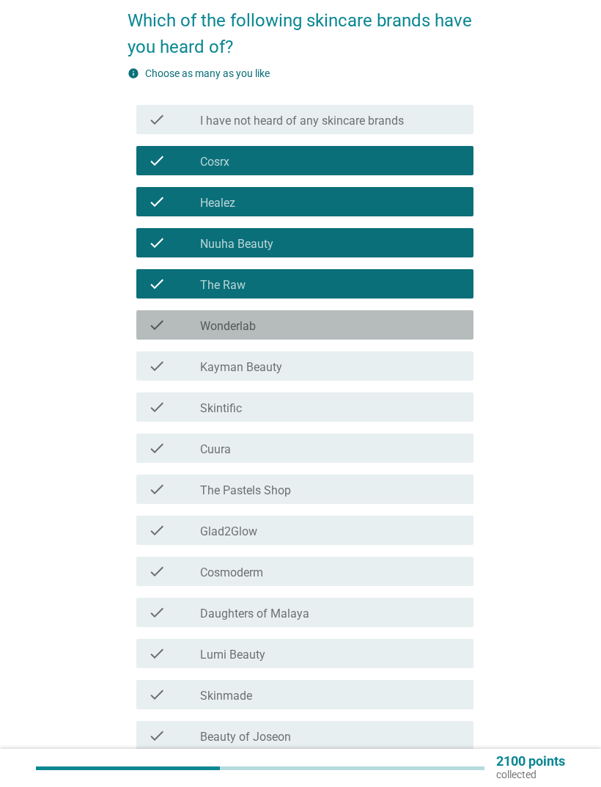
click at [387, 333] on div "check_box_outline_blank Wonderlab" at bounding box center [331, 325] width 262 height 18
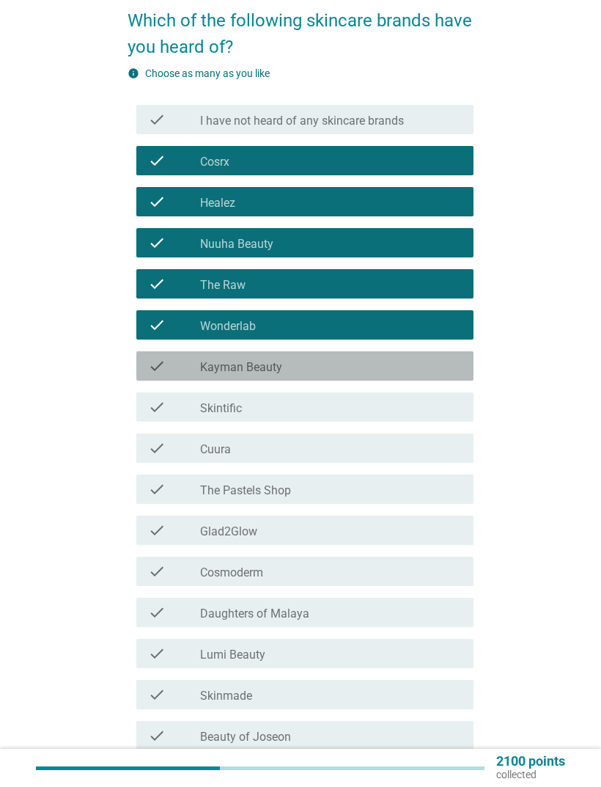
click at [411, 360] on div "check_box_outline_blank Kayman Beauty" at bounding box center [331, 366] width 262 height 18
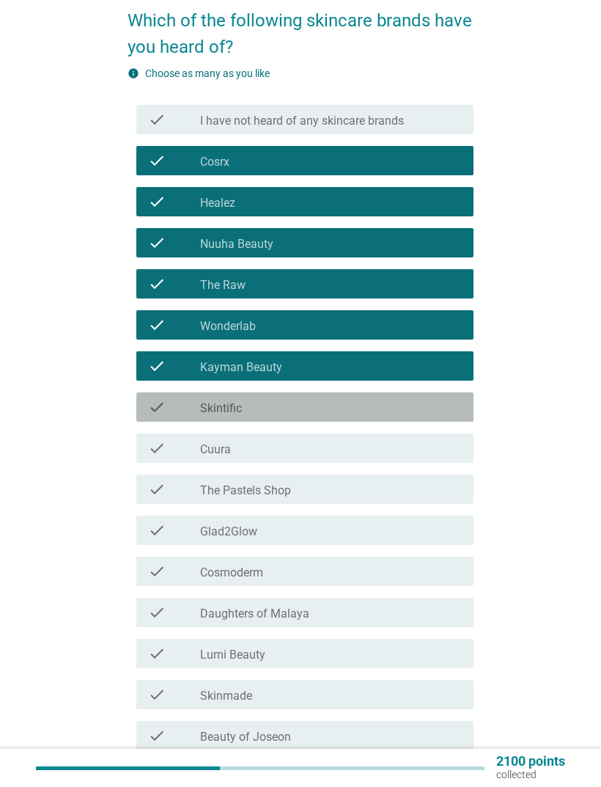
click at [411, 412] on div "check_box_outline_blank Skintific" at bounding box center [331, 407] width 262 height 18
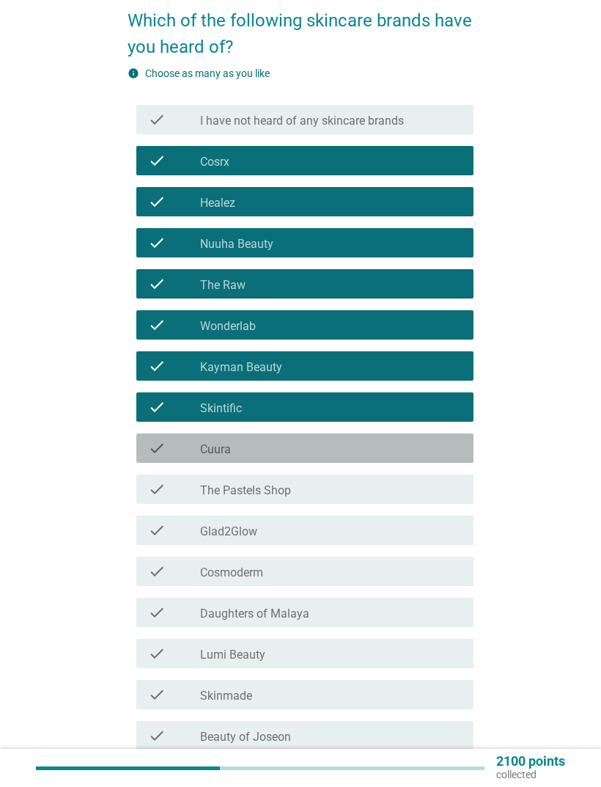
click at [397, 457] on div "check check_box_outline_blank Cuura" at bounding box center [304, 447] width 337 height 29
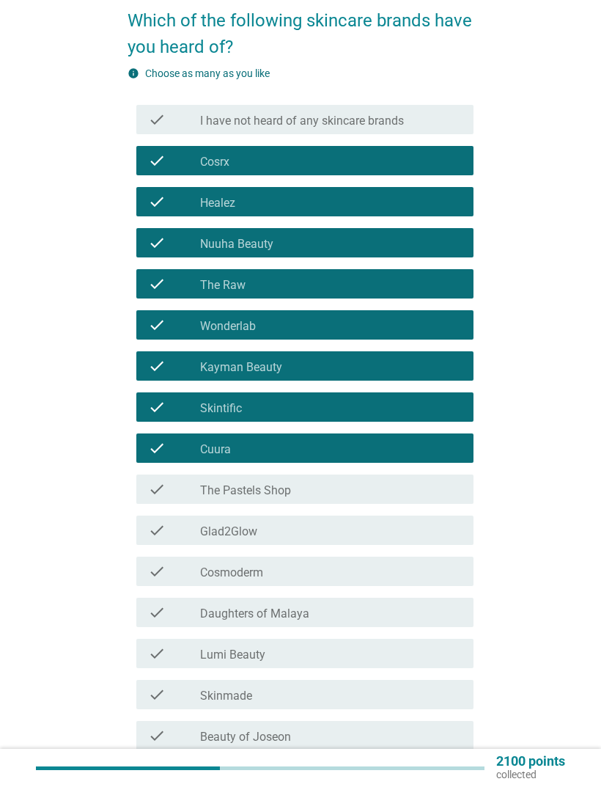
click at [404, 497] on div "check_box_outline_blank The Pastels Shop" at bounding box center [331, 489] width 262 height 18
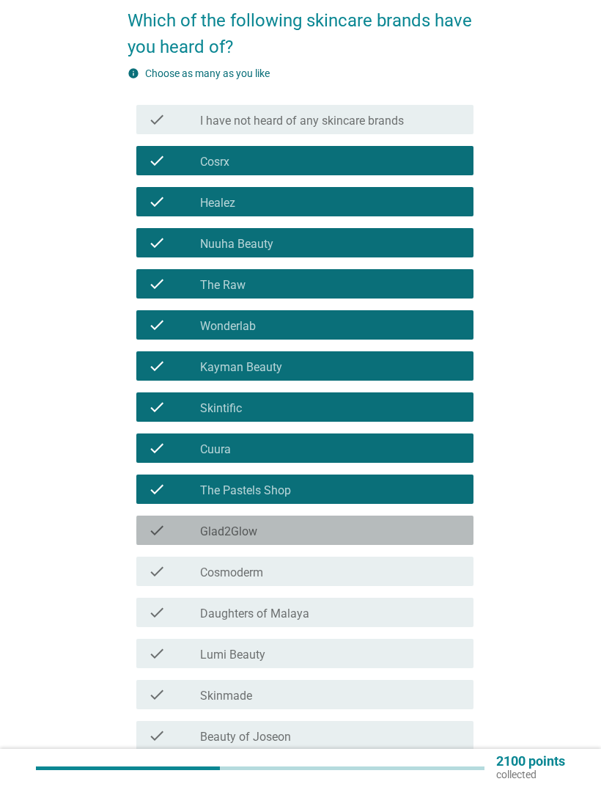
click at [397, 534] on div "check_box_outline_blank Glad2Glow" at bounding box center [331, 530] width 262 height 18
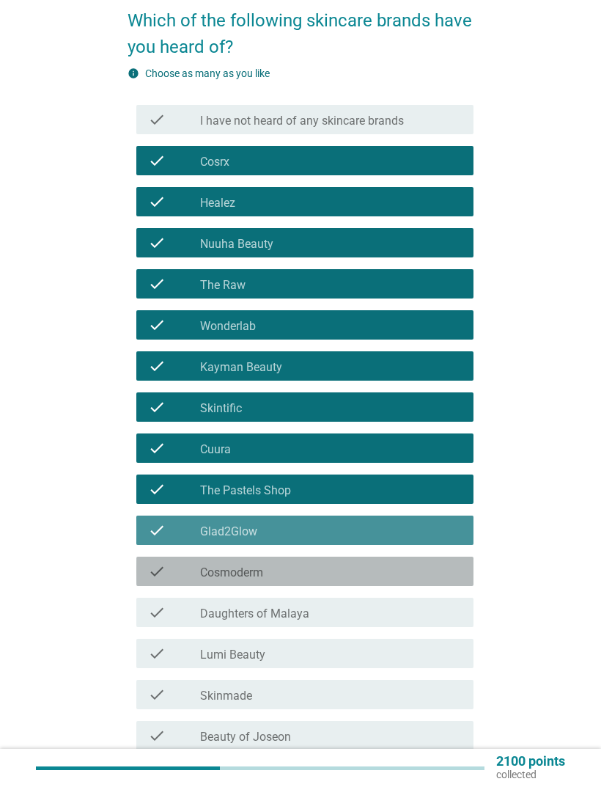
click at [394, 573] on div "check_box_outline_blank Cosmoderm" at bounding box center [331, 571] width 262 height 18
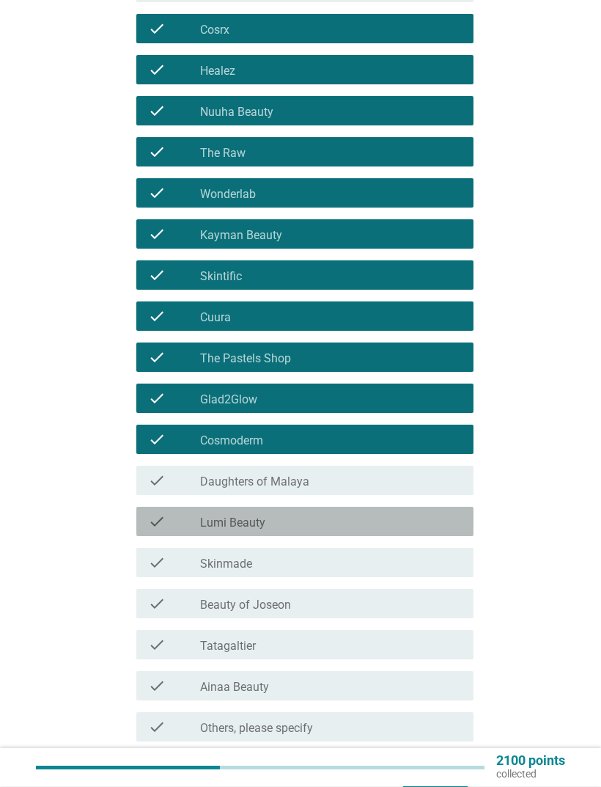
scroll to position [243, 0]
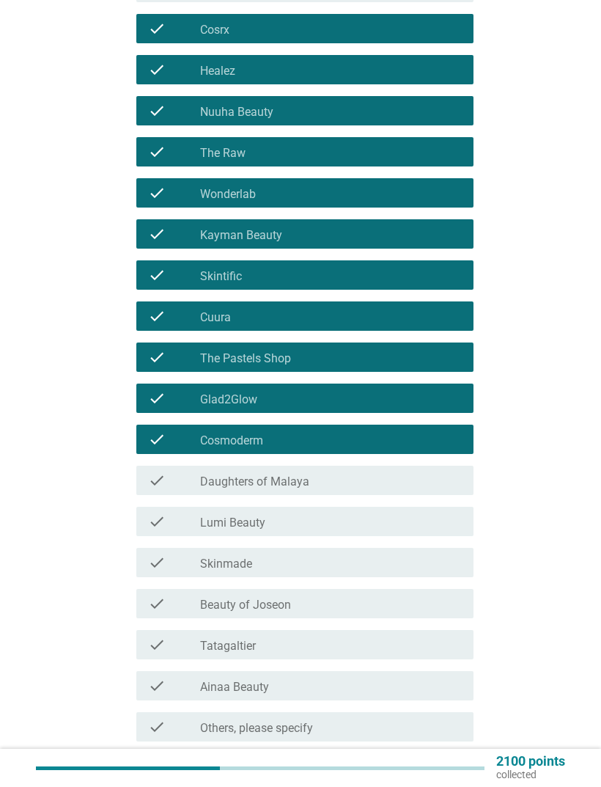
click at [405, 485] on div "check_box_outline_blank Daughters of Malaya" at bounding box center [331, 480] width 262 height 18
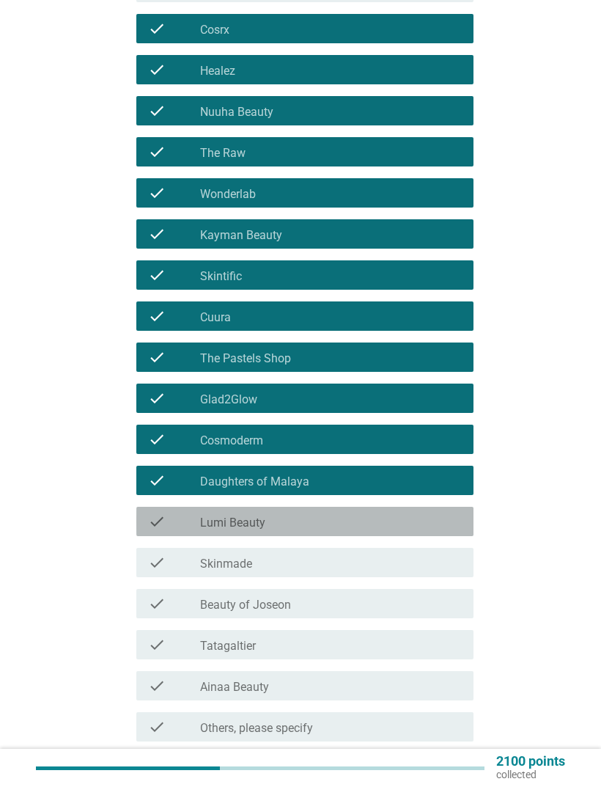
click at [394, 531] on div "check check_box_outline_blank Lumi Beauty" at bounding box center [304, 521] width 337 height 29
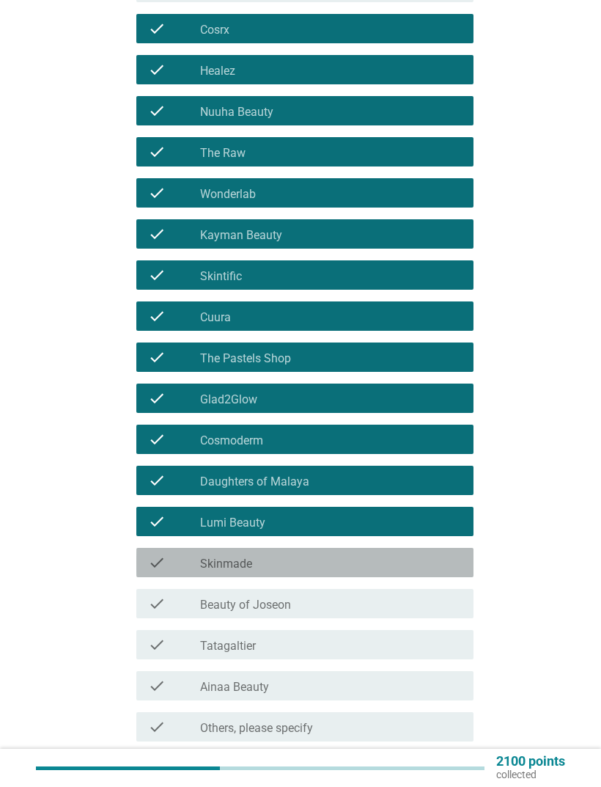
click at [381, 567] on div "check_box_outline_blank Skinmade" at bounding box center [331, 563] width 262 height 18
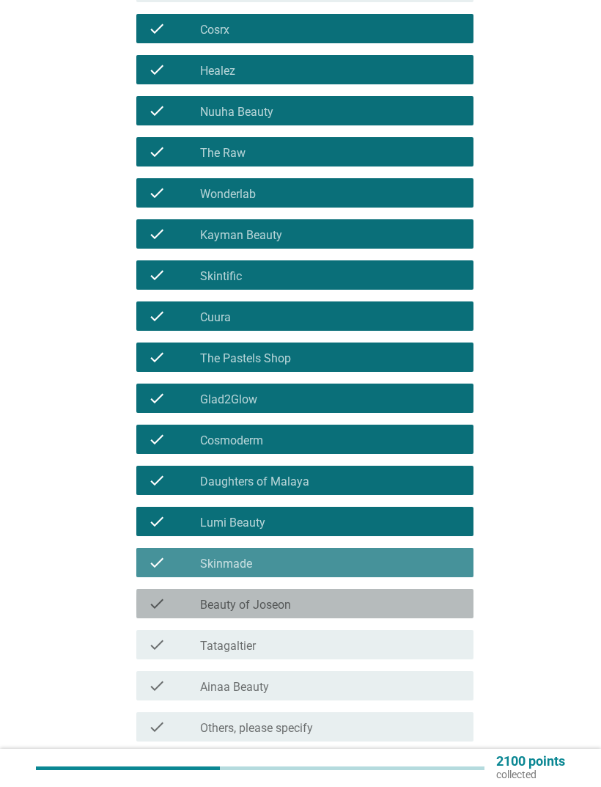
click at [378, 609] on div "check_box_outline_blank Beauty of Joseon" at bounding box center [331, 604] width 262 height 18
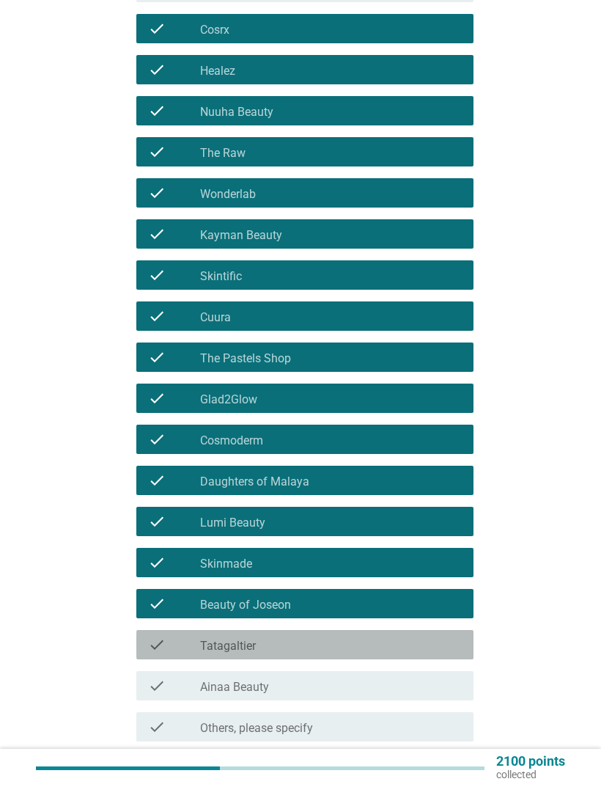
click at [375, 648] on div "check_box_outline_blank Tatagaltier" at bounding box center [331, 645] width 262 height 18
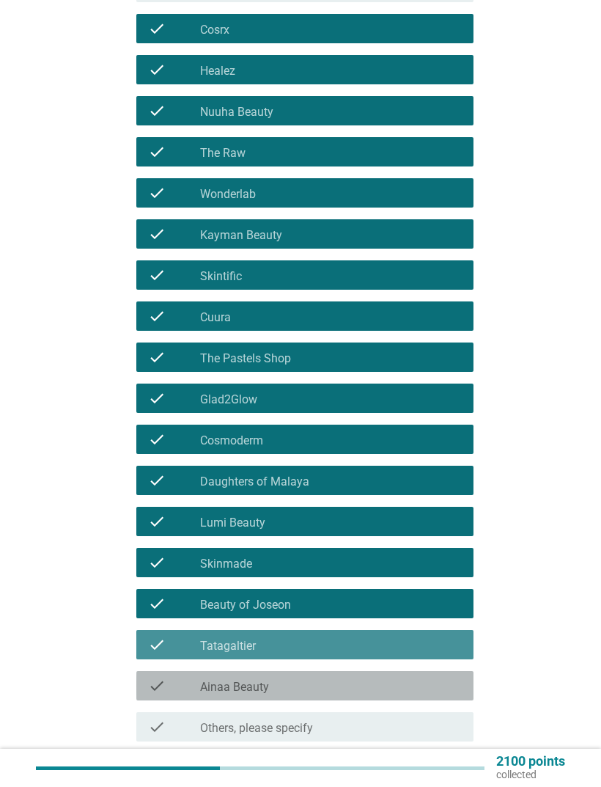
click at [368, 684] on div "check_box_outline_blank Ainaa Beauty" at bounding box center [331, 686] width 262 height 18
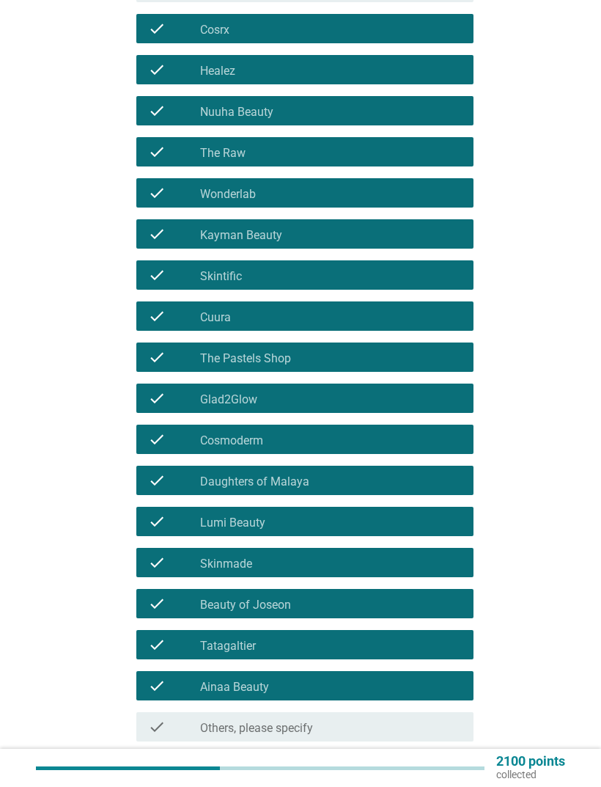
click at [447, 785] on div "Next" at bounding box center [435, 794] width 41 height 18
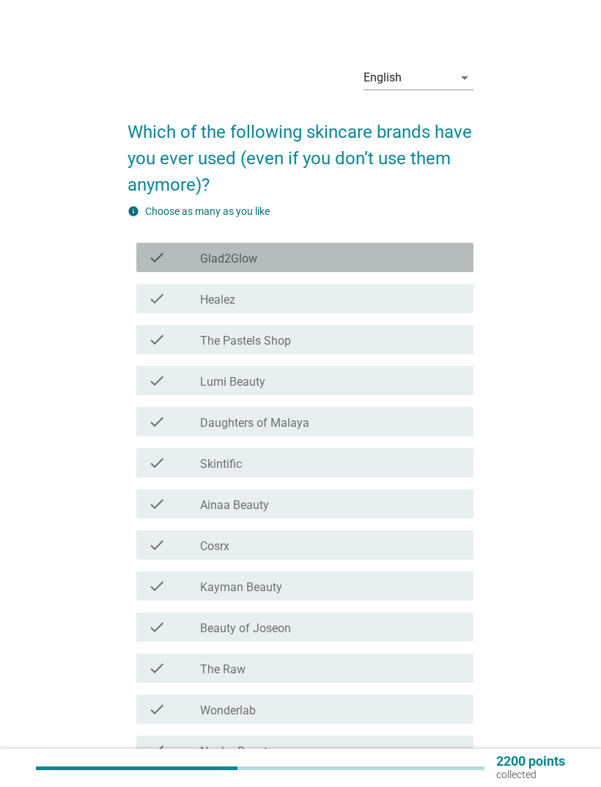
click at [373, 257] on div "check_box_outline_blank Glad2Glow" at bounding box center [331, 258] width 262 height 18
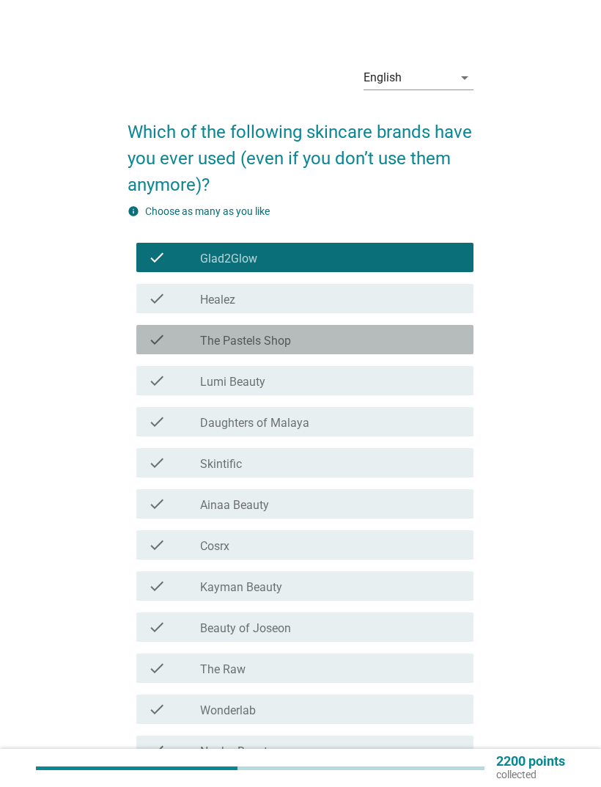
click at [419, 353] on div "check check_box_outline_blank The Pastels Shop" at bounding box center [304, 339] width 337 height 29
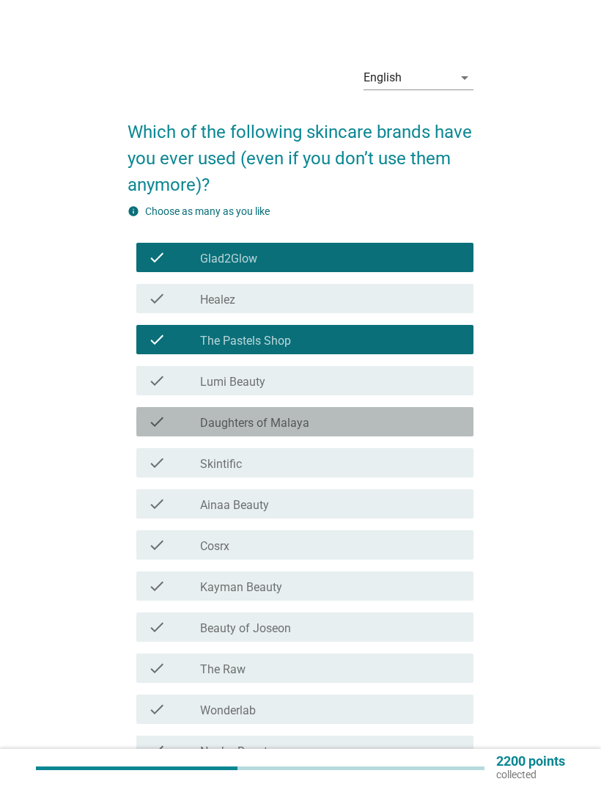
click at [389, 419] on div "check_box_outline_blank Daughters of Malaya" at bounding box center [331, 422] width 262 height 18
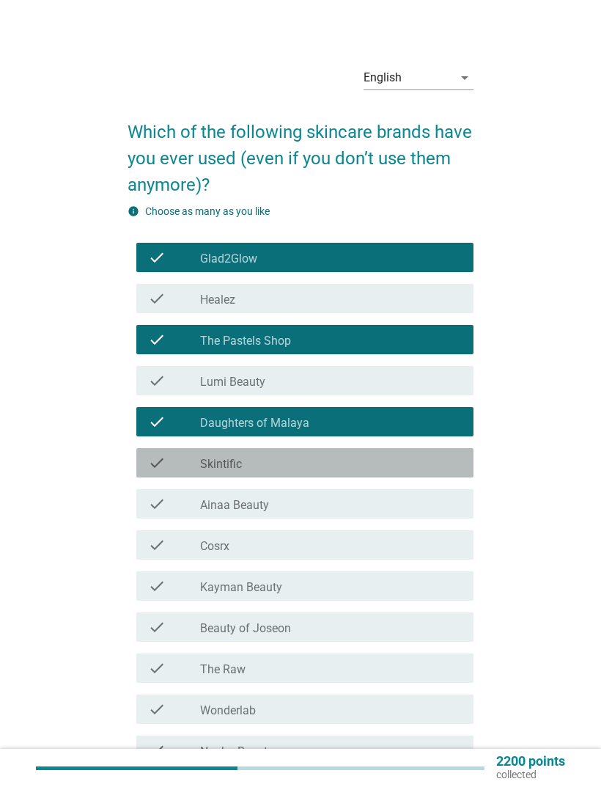
click at [391, 457] on div "check_box_outline_blank Skintific" at bounding box center [331, 463] width 262 height 18
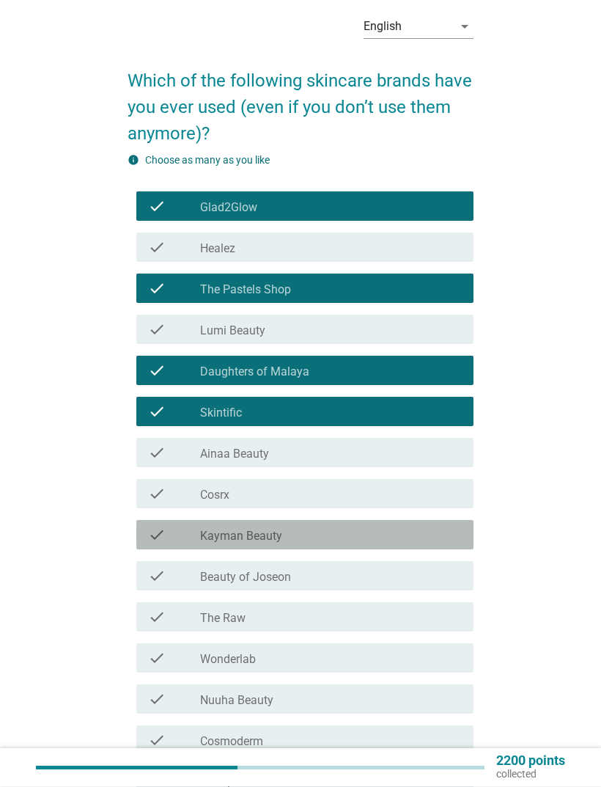
scroll to position [181, 0]
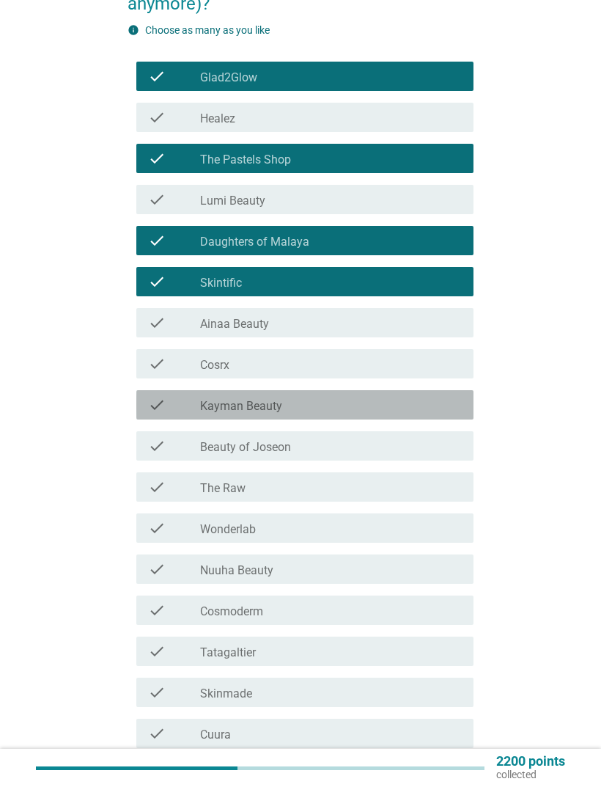
click at [414, 397] on div "check_box_outline_blank Kayman Beauty" at bounding box center [331, 405] width 262 height 18
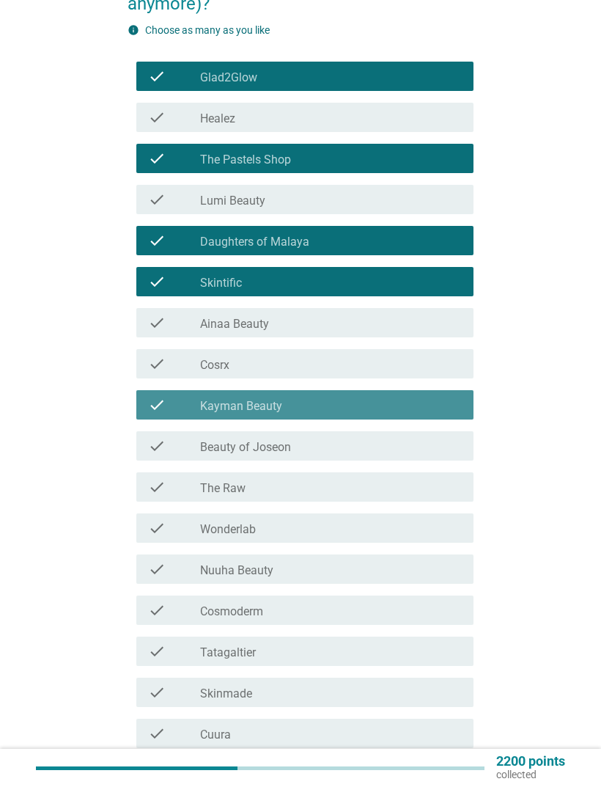
click at [407, 444] on div "check_box_outline_blank Beauty of Joseon" at bounding box center [331, 446] width 262 height 18
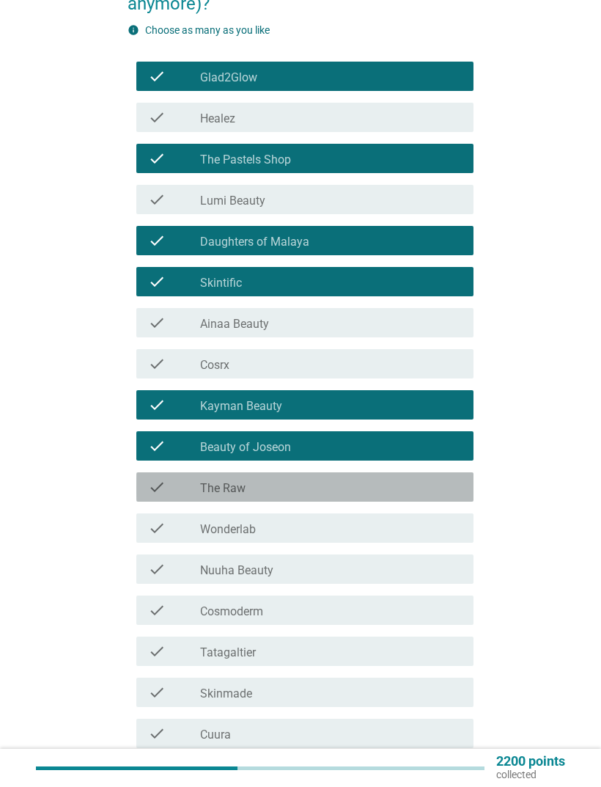
click at [398, 488] on div "check_box_outline_blank The Raw" at bounding box center [331, 487] width 262 height 18
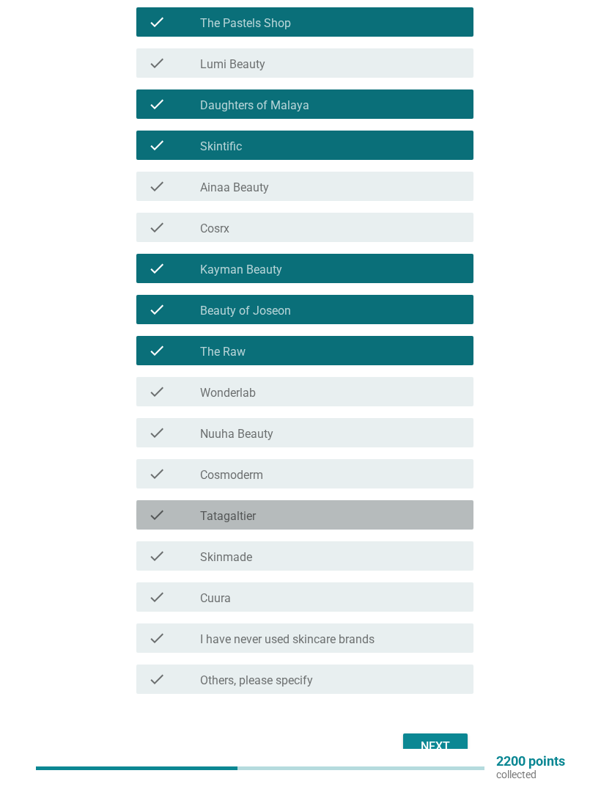
scroll to position [317, 0]
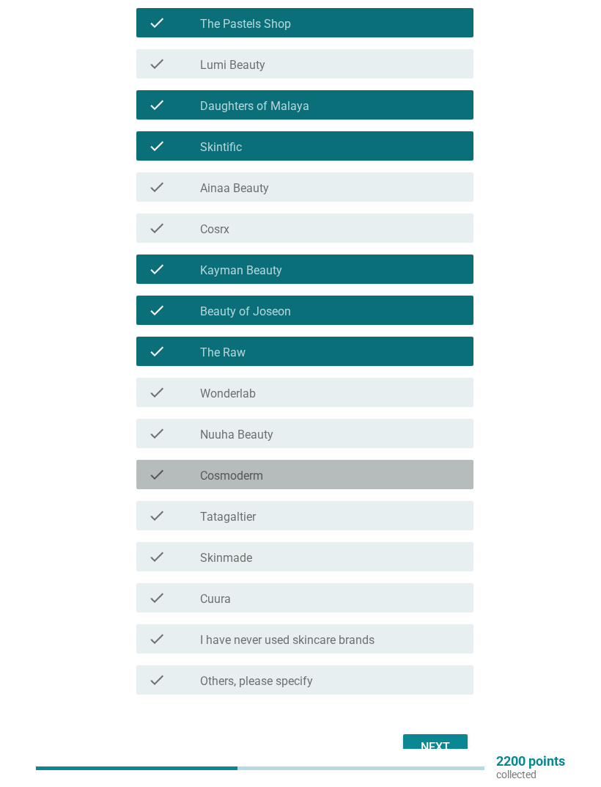
click at [418, 469] on div "check_box_outline_blank Cosmoderm" at bounding box center [331, 475] width 262 height 18
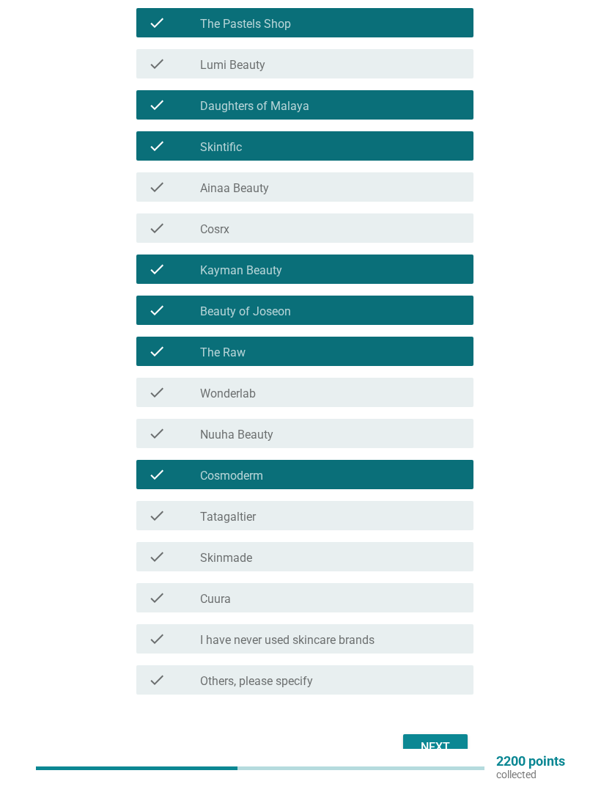
click at [405, 461] on div "check check_box_outline_blank Cosmoderm" at bounding box center [304, 474] width 337 height 29
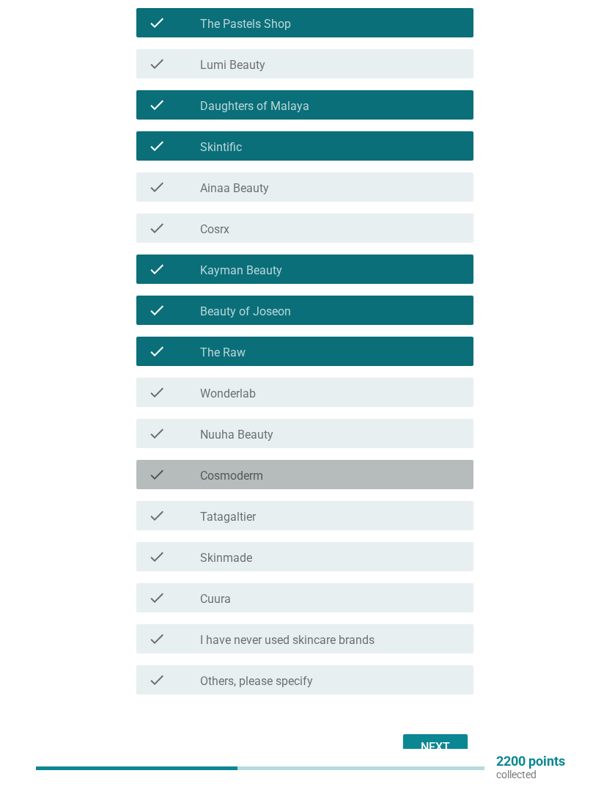
click at [411, 470] on div "check_box_outline_blank Cosmoderm" at bounding box center [331, 475] width 262 height 18
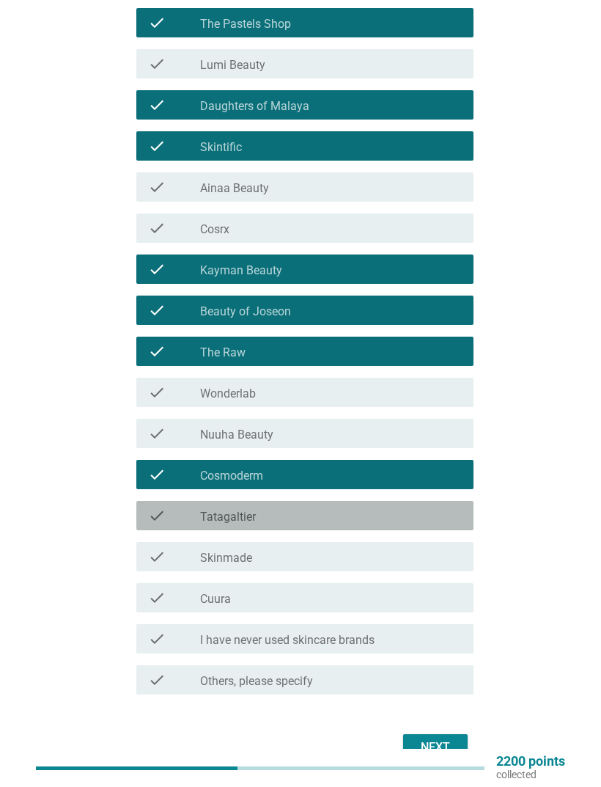
click at [384, 510] on div "check_box_outline_blank Tatagaltier" at bounding box center [331, 516] width 262 height 18
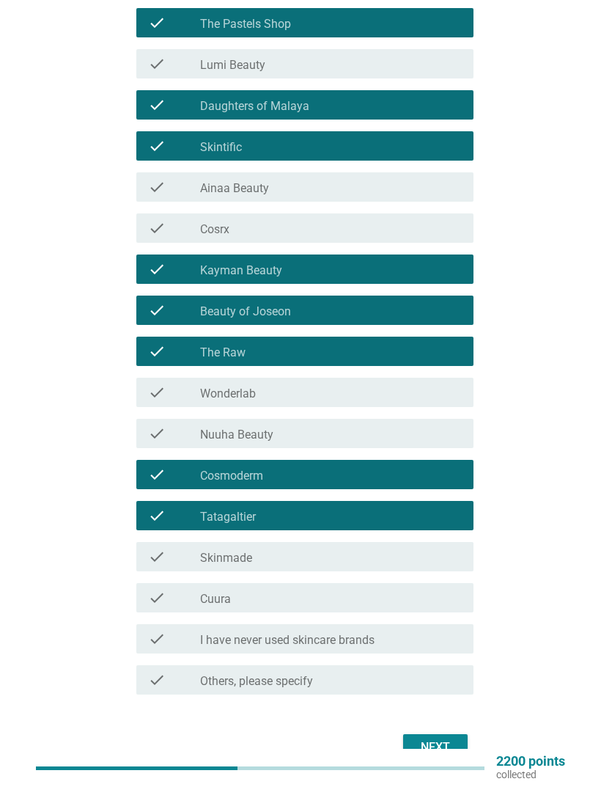
click at [422, 746] on div "Next" at bounding box center [435, 747] width 41 height 18
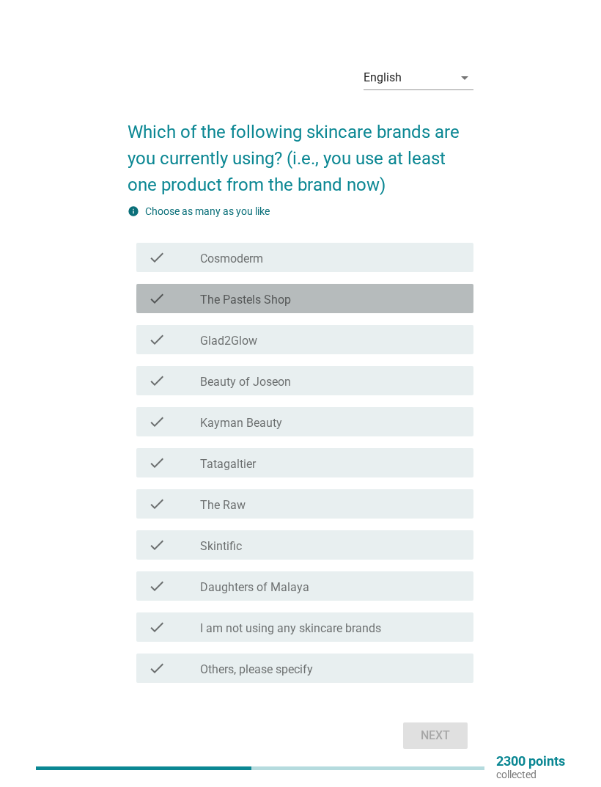
click at [411, 306] on div "check_box The Pastels Shop" at bounding box center [331, 299] width 262 height 18
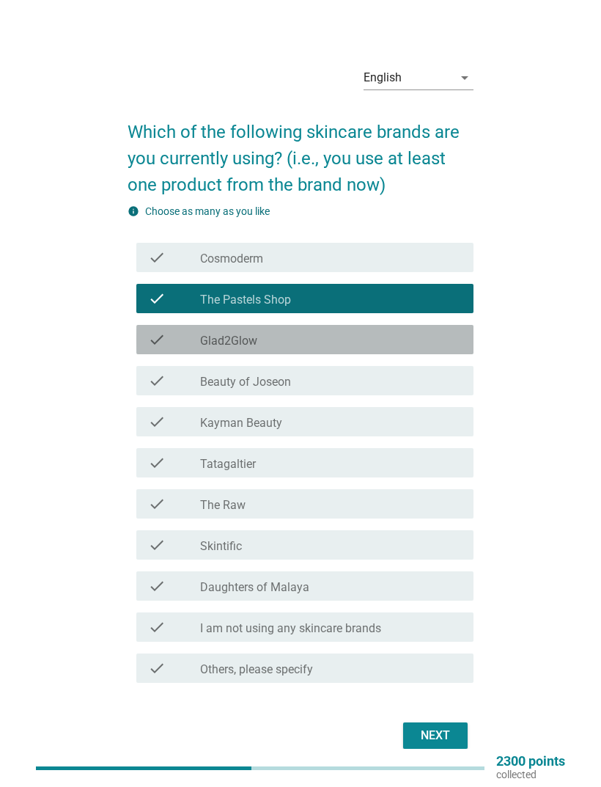
click at [394, 348] on div "check_box Glad2Glow" at bounding box center [331, 340] width 262 height 18
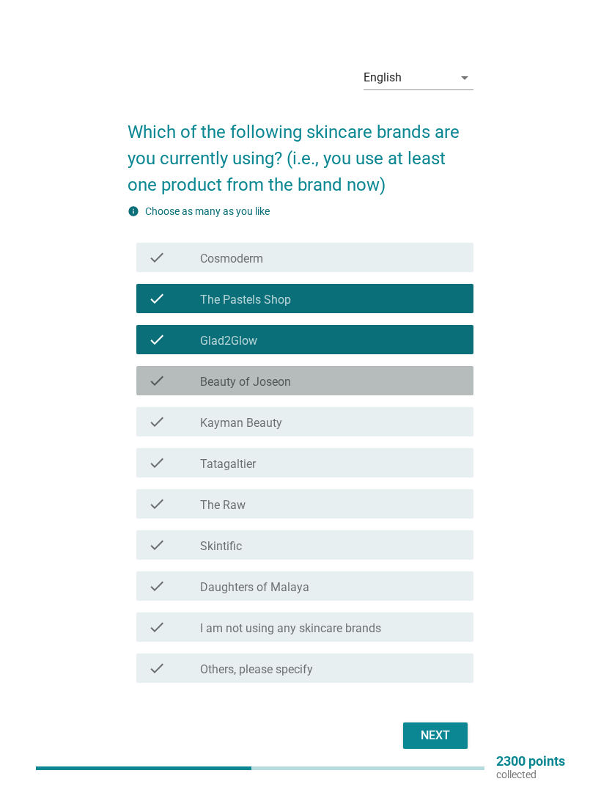
click at [401, 384] on div "check check_box Beauty of Joseon" at bounding box center [304, 380] width 337 height 29
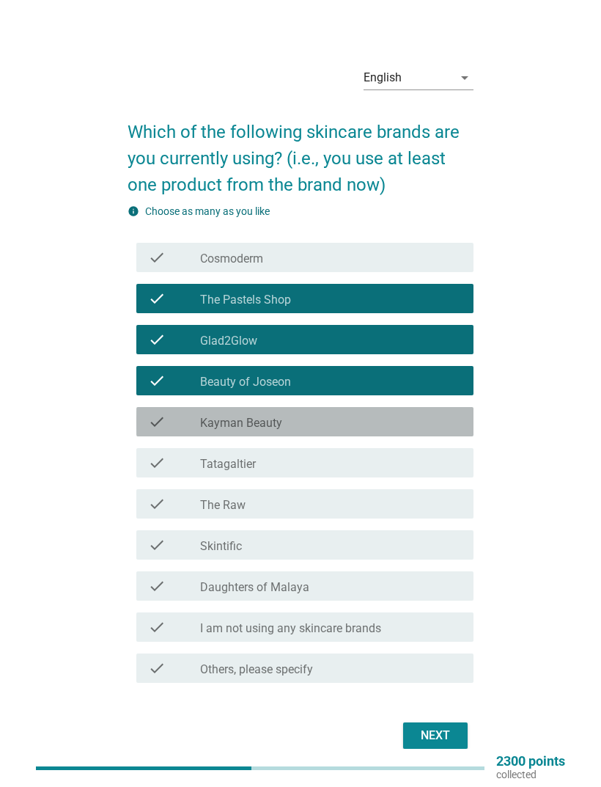
click at [387, 427] on div "check_box Kayman Beauty" at bounding box center [331, 422] width 262 height 18
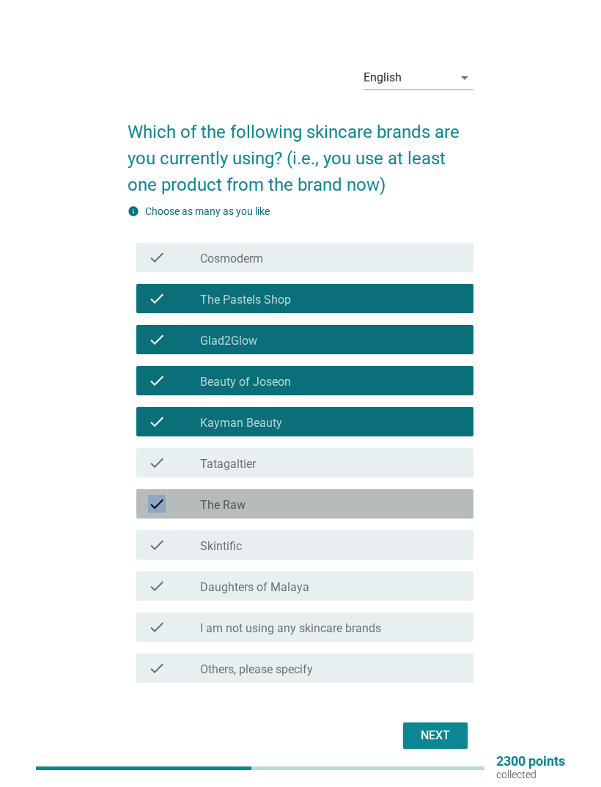
click at [382, 506] on div "check check_box The Raw" at bounding box center [304, 503] width 337 height 29
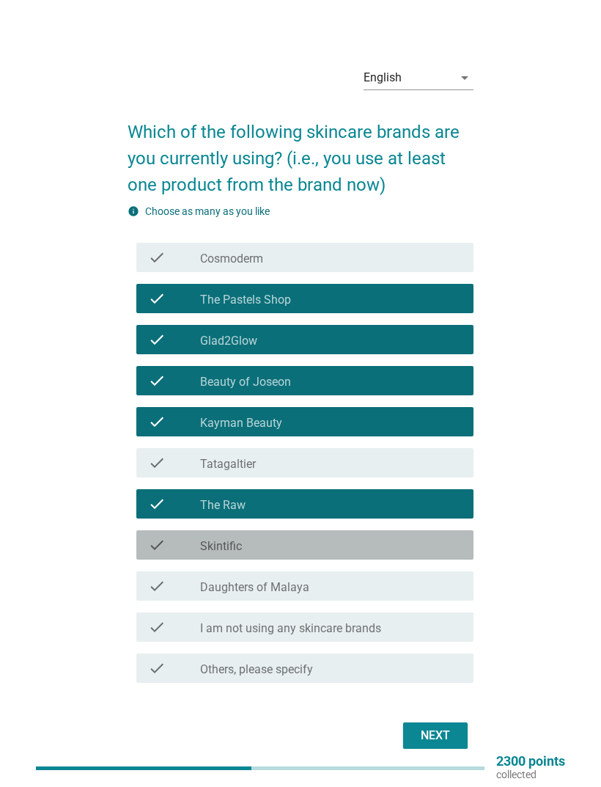
click at [377, 552] on div "check_box Skintific" at bounding box center [331, 545] width 262 height 18
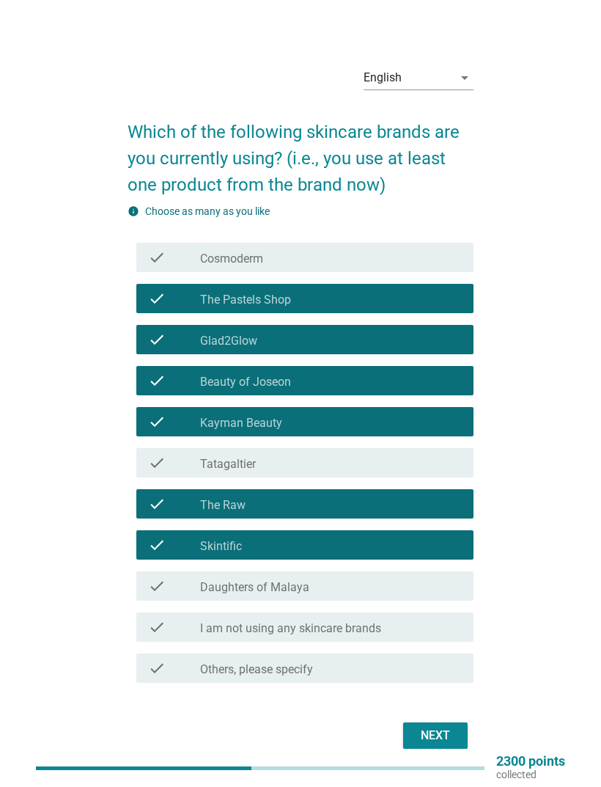
click at [435, 729] on form "Which of the following skincare brands are you currently using? (i.e., you use …" at bounding box center [301, 428] width 346 height 649
click at [450, 749] on button "Next" at bounding box center [435, 735] width 65 height 26
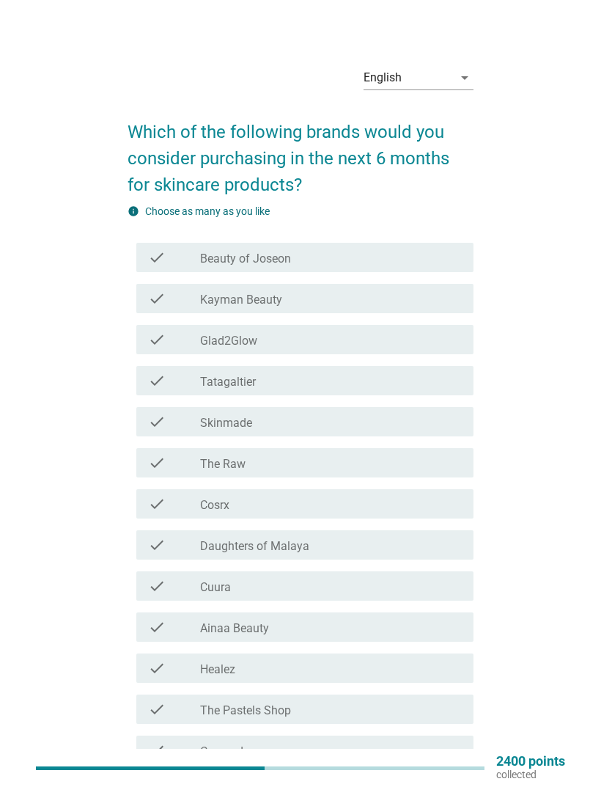
click at [394, 262] on div "check_box Beauty of Joseon" at bounding box center [331, 258] width 262 height 18
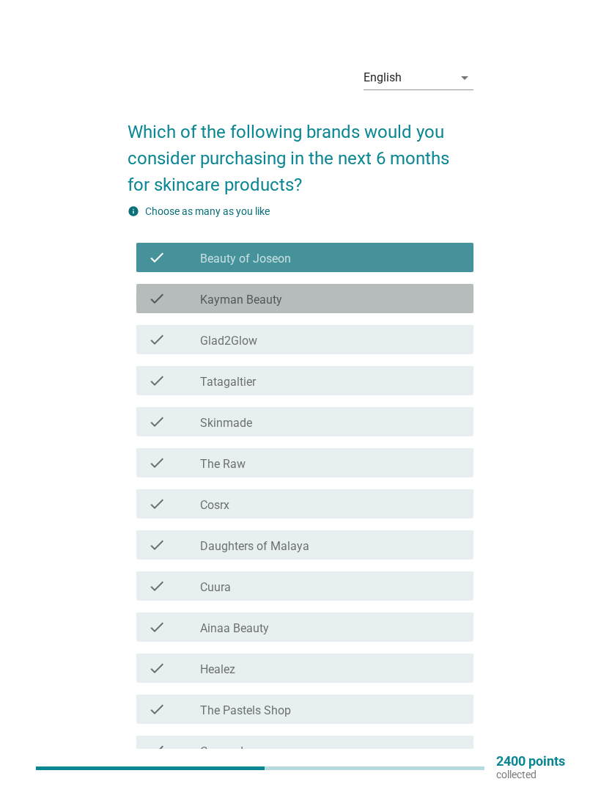
click at [405, 298] on div "check_box Kayman Beauty" at bounding box center [331, 299] width 262 height 18
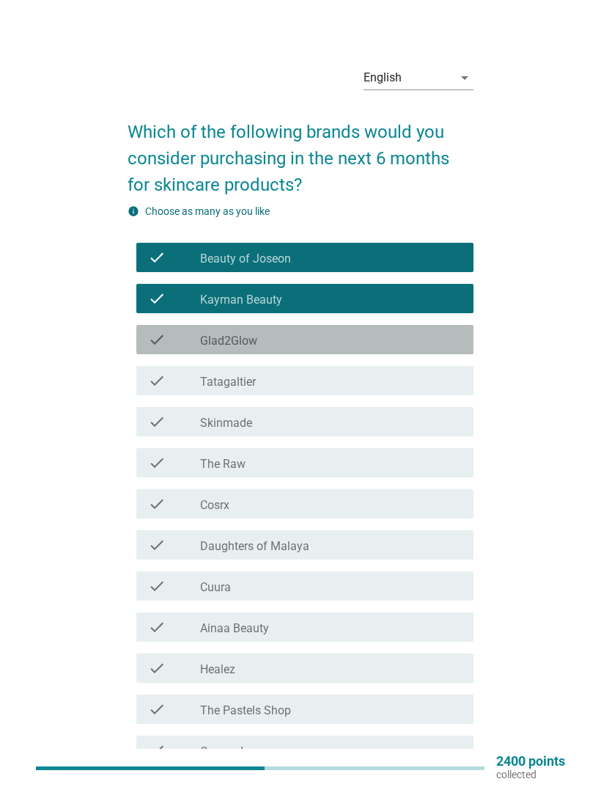
click at [401, 350] on div "check check_box Glad2Glow" at bounding box center [304, 339] width 337 height 29
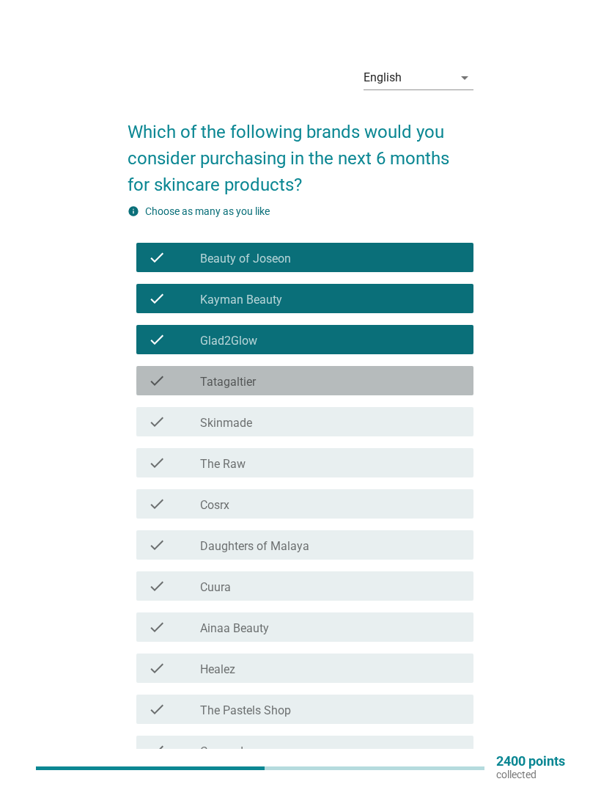
click at [396, 375] on div "check_box Tatagaltier" at bounding box center [331, 381] width 262 height 18
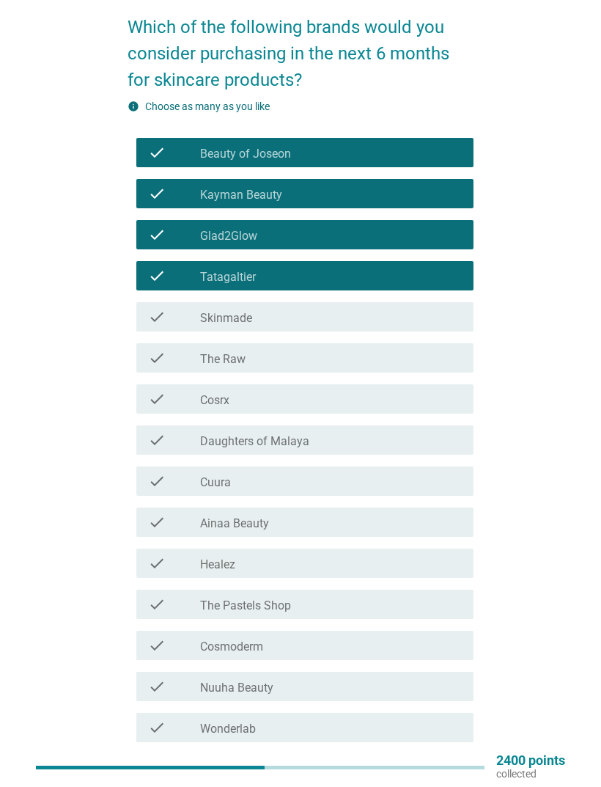
scroll to position [104, 0]
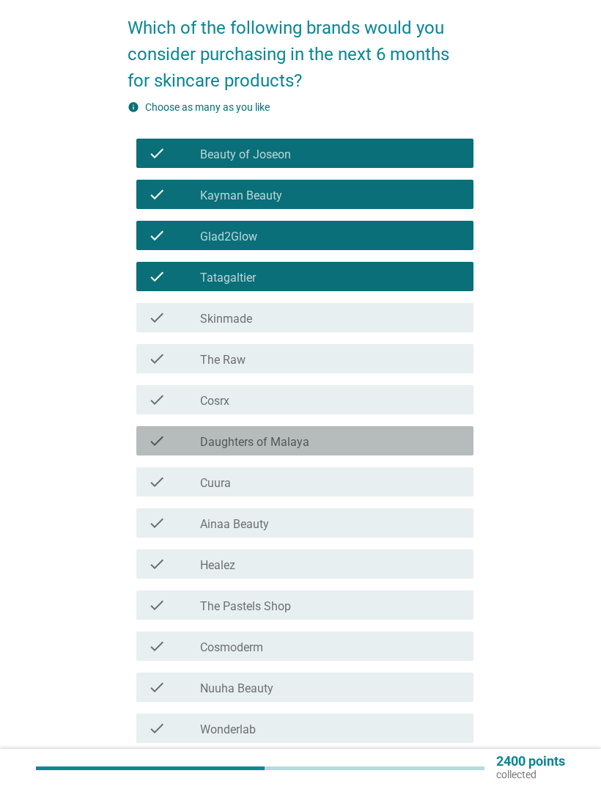
click at [395, 435] on div "check_box Daughters of Malaya" at bounding box center [331, 441] width 262 height 18
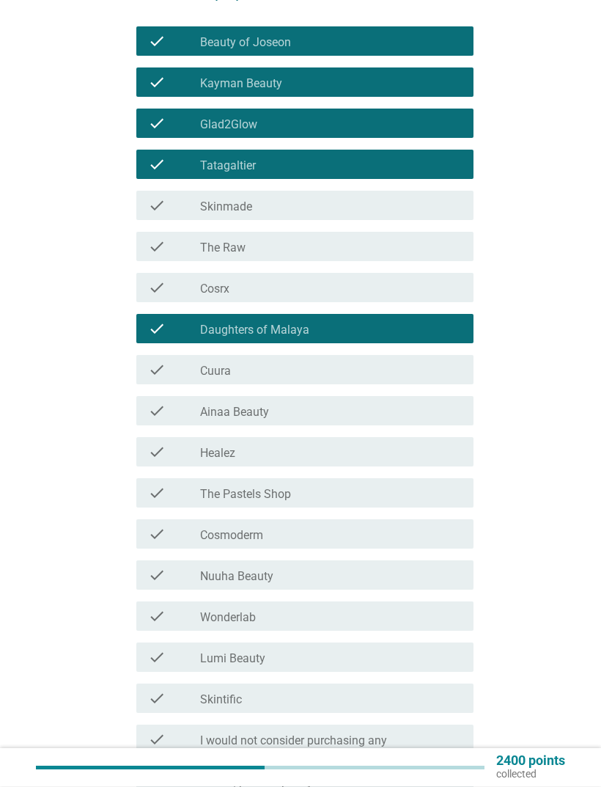
scroll to position [216, 0]
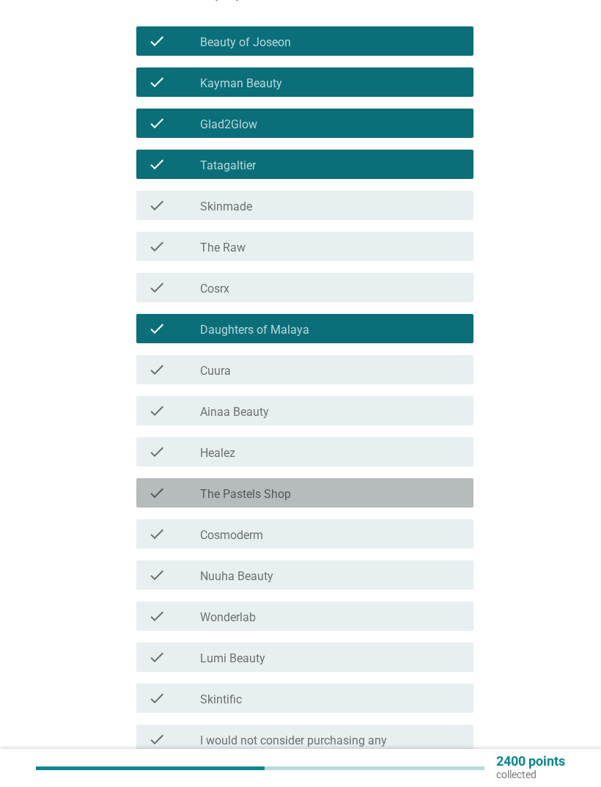
click at [403, 497] on div "check_box The Pastels Shop" at bounding box center [331, 493] width 262 height 18
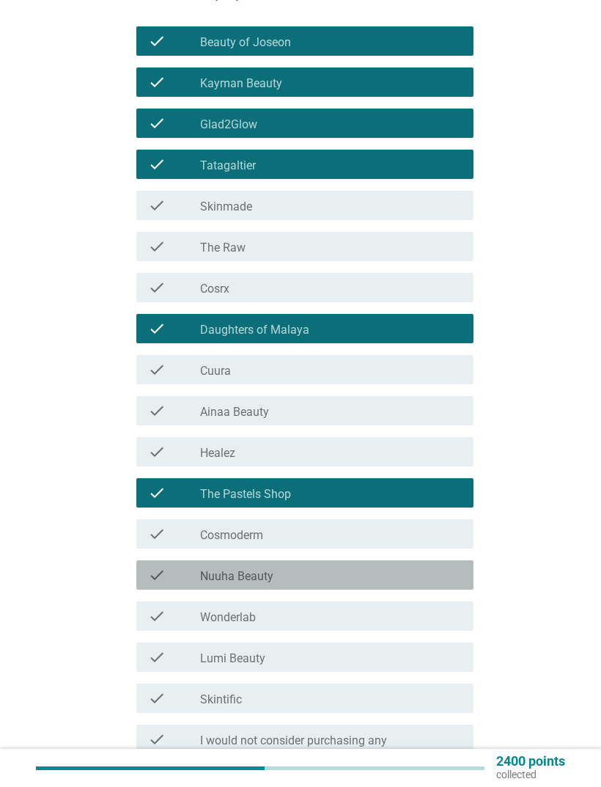
click at [386, 573] on div "check_box_outline_blank Nuuha Beauty" at bounding box center [331, 575] width 262 height 18
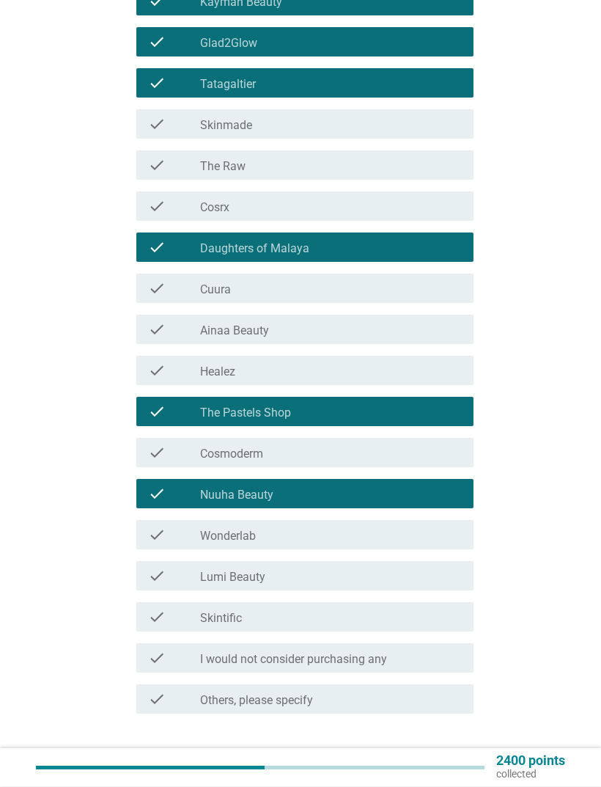
scroll to position [332, 0]
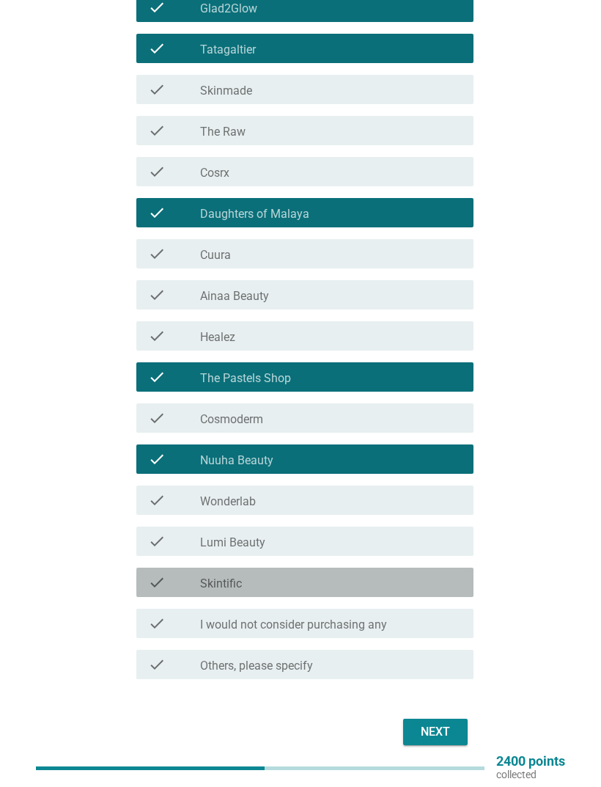
click at [404, 584] on div "check_box Skintific" at bounding box center [331, 582] width 262 height 18
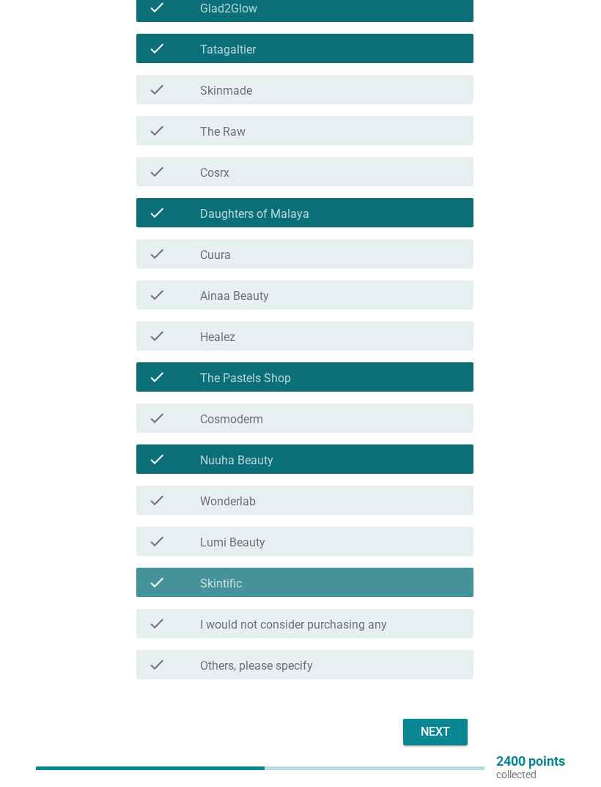
click at [456, 736] on button "Next" at bounding box center [435, 731] width 65 height 26
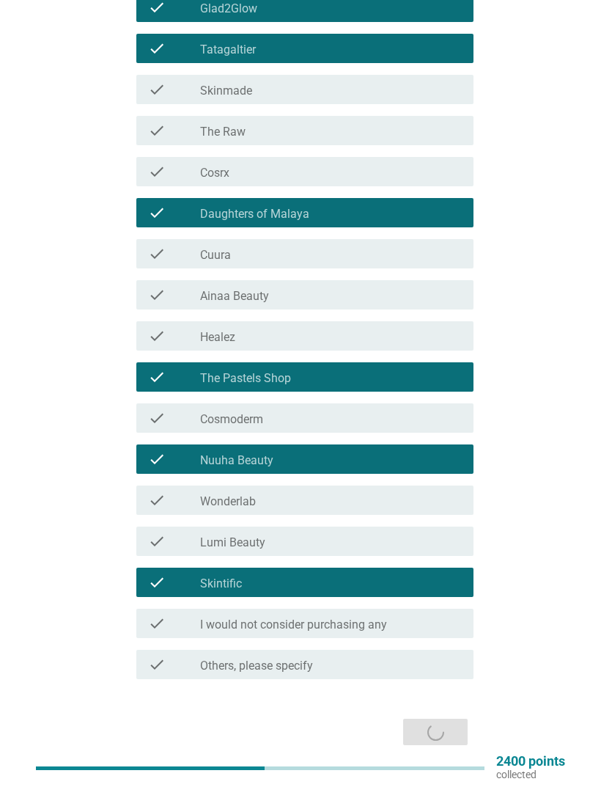
scroll to position [0, 0]
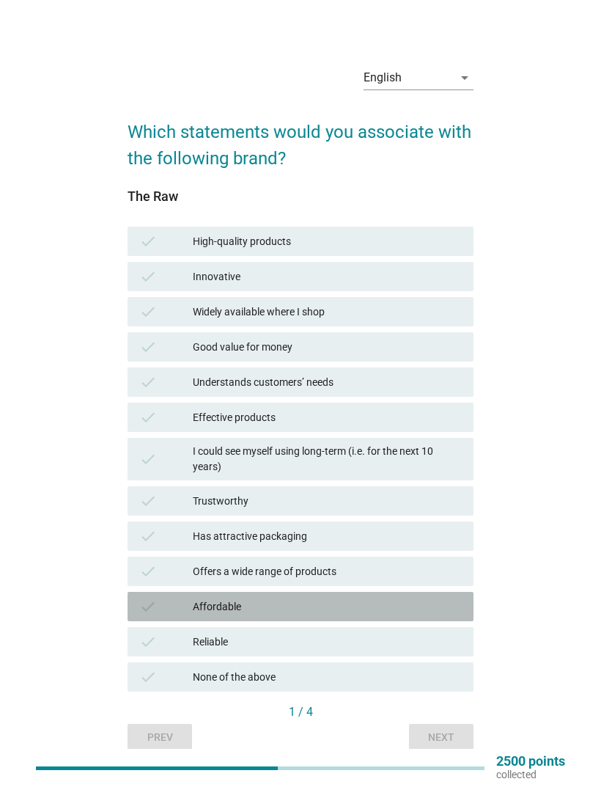
click at [375, 614] on div "Affordable" at bounding box center [327, 607] width 269 height 18
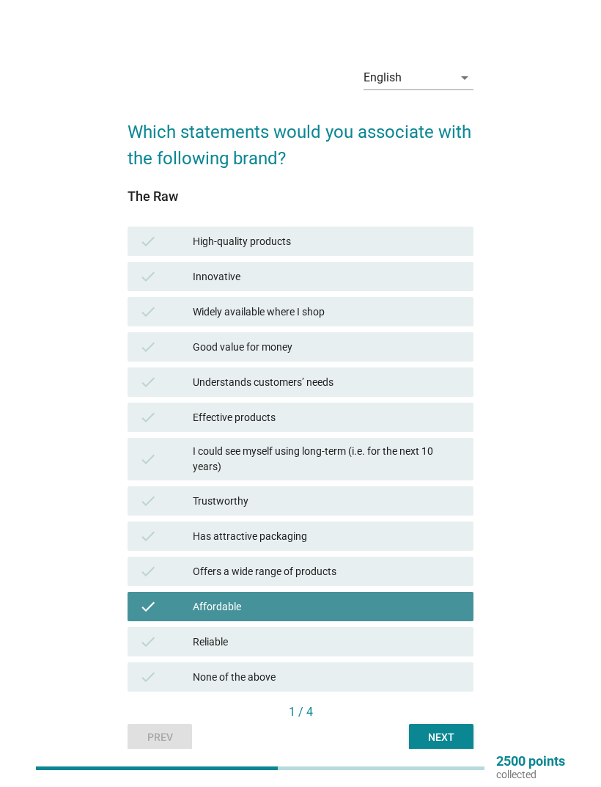
click at [438, 744] on div "Next" at bounding box center [441, 736] width 41 height 15
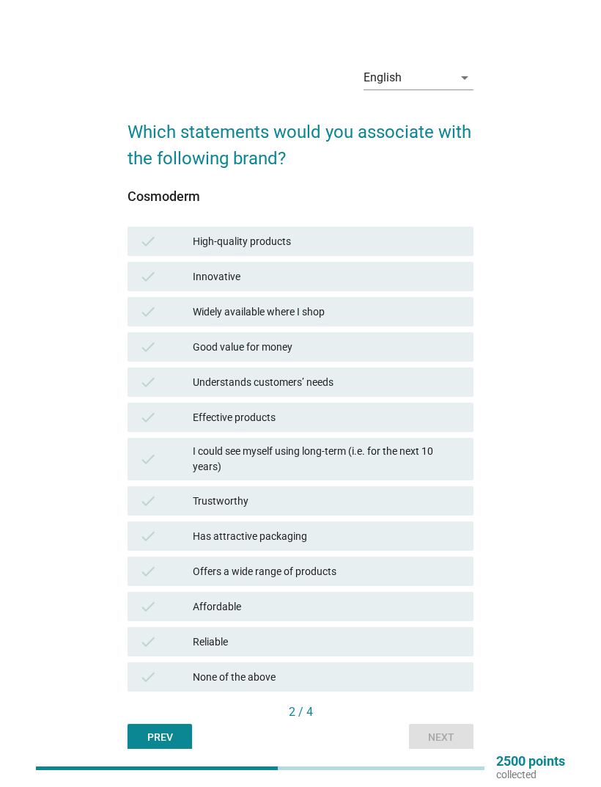
click at [403, 536] on div "check Has attractive packaging" at bounding box center [301, 535] width 346 height 29
click at [408, 471] on div "I could see myself using long-term (i.e. for the next 10 years)" at bounding box center [327, 459] width 269 height 31
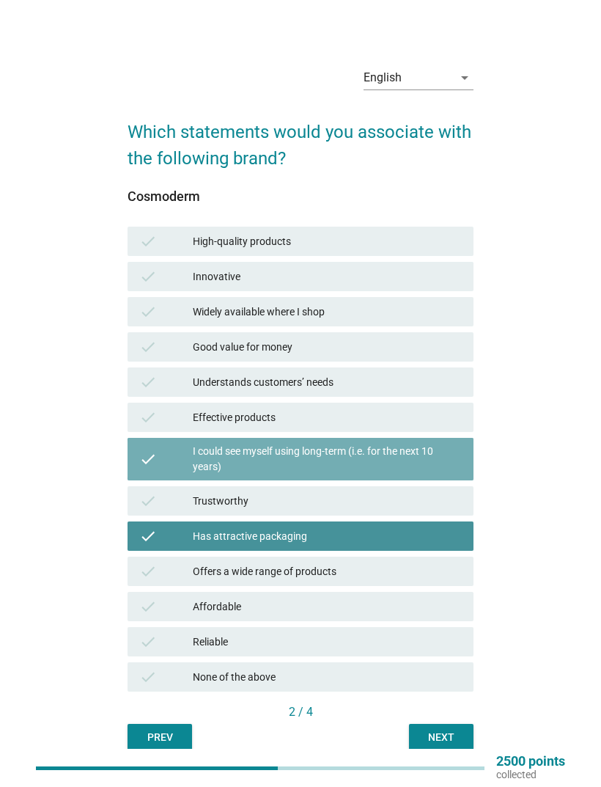
click at [395, 426] on div "Effective products" at bounding box center [327, 417] width 269 height 18
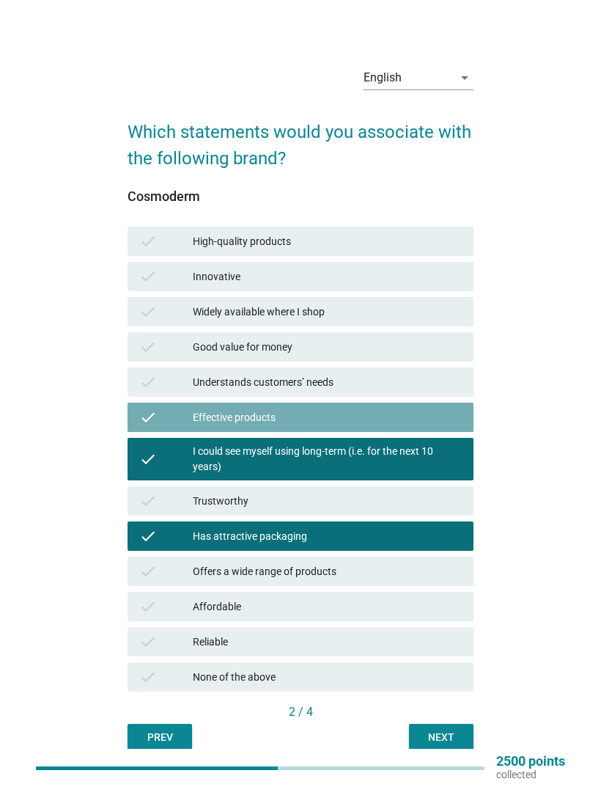
click at [404, 361] on div "check Good value for money" at bounding box center [301, 346] width 346 height 29
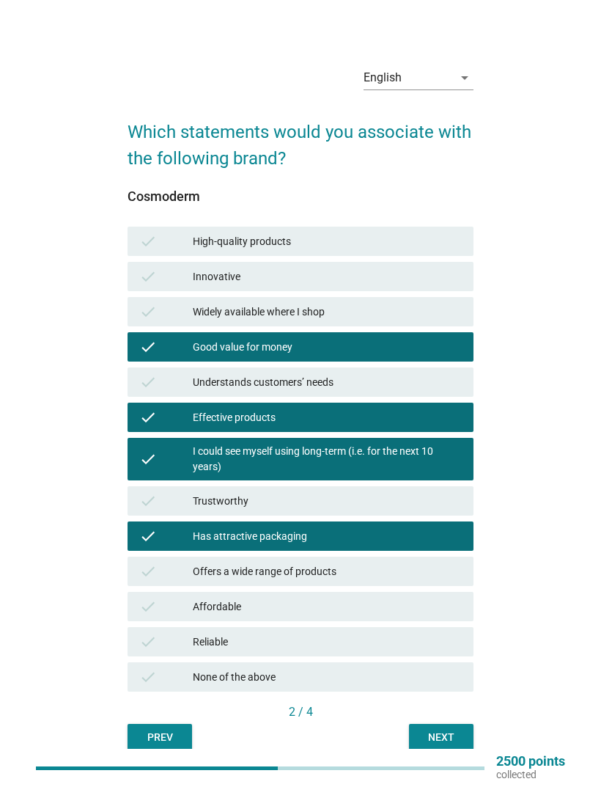
click at [399, 397] on div "check Understands customers’ needs" at bounding box center [301, 381] width 346 height 29
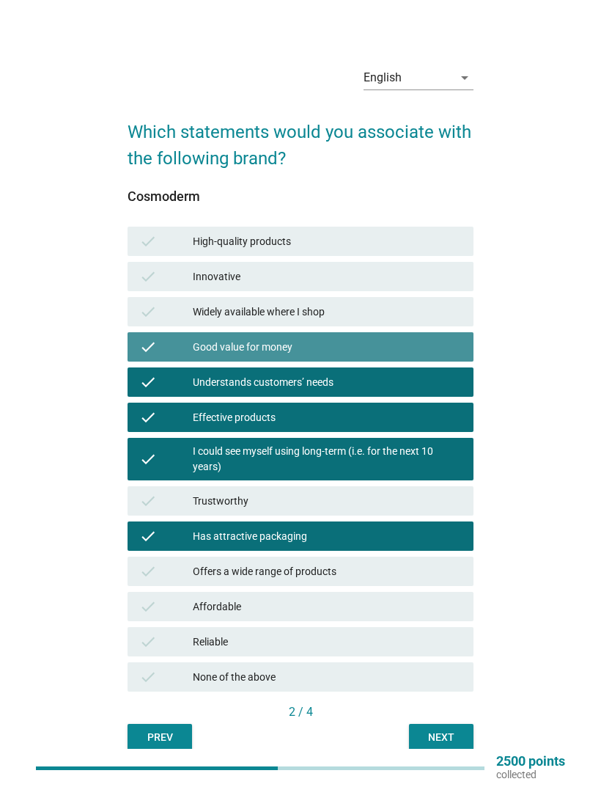
click at [416, 356] on div "Good value for money" at bounding box center [327, 347] width 269 height 18
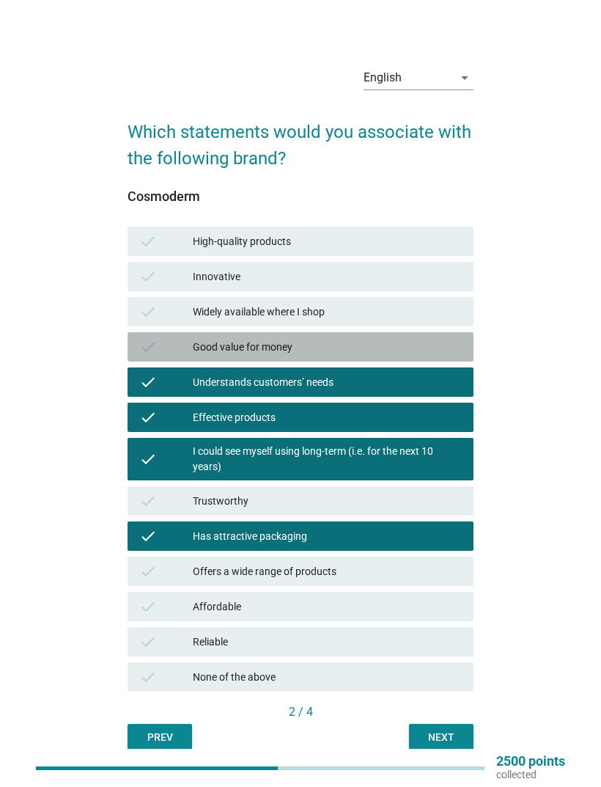
click at [378, 397] on div "check Understands customers’ needs" at bounding box center [301, 381] width 346 height 29
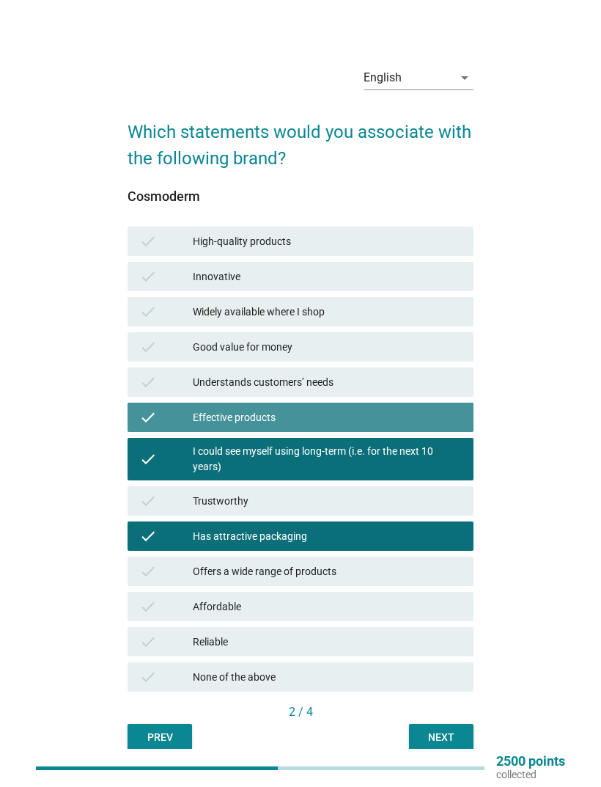
click at [377, 426] on div "Effective products" at bounding box center [327, 417] width 269 height 18
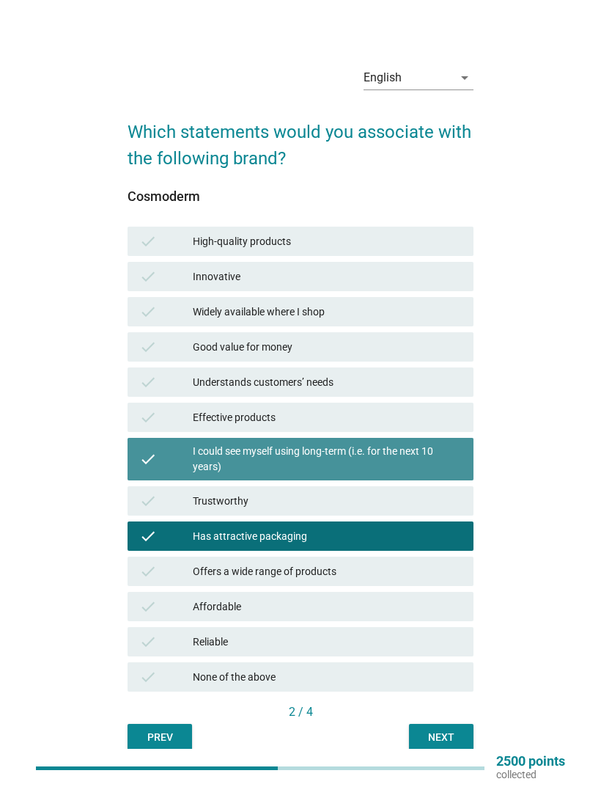
click at [359, 474] on div "I could see myself using long-term (i.e. for the next 10 years)" at bounding box center [327, 459] width 269 height 31
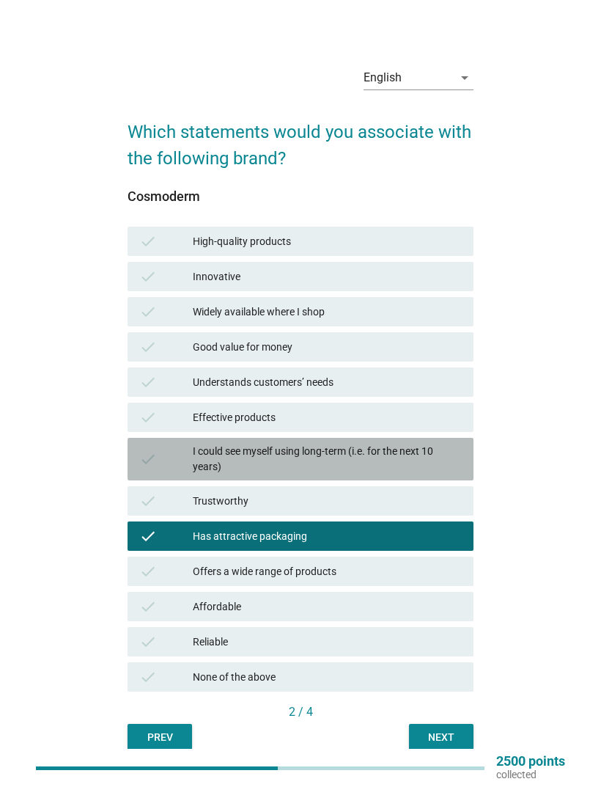
click at [357, 250] on div "High-quality products" at bounding box center [327, 241] width 269 height 18
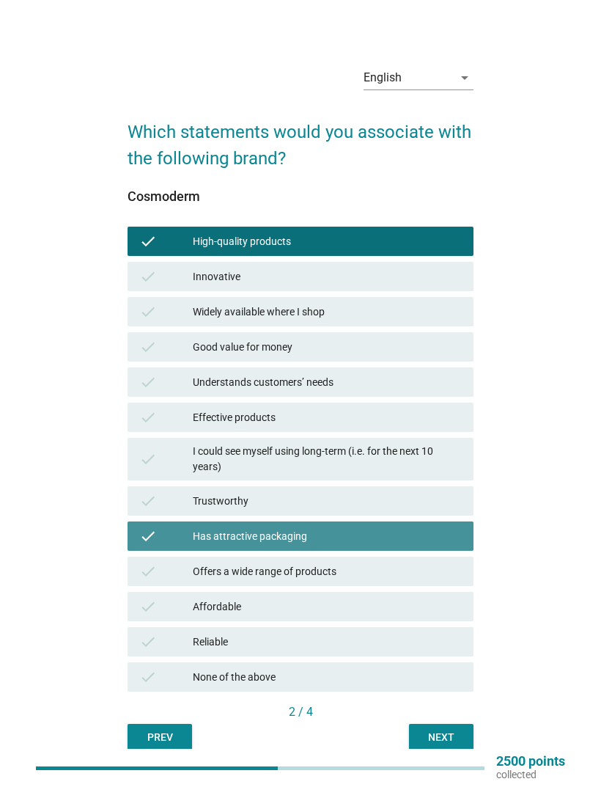
click at [383, 545] on div "Has attractive packaging" at bounding box center [327, 536] width 269 height 18
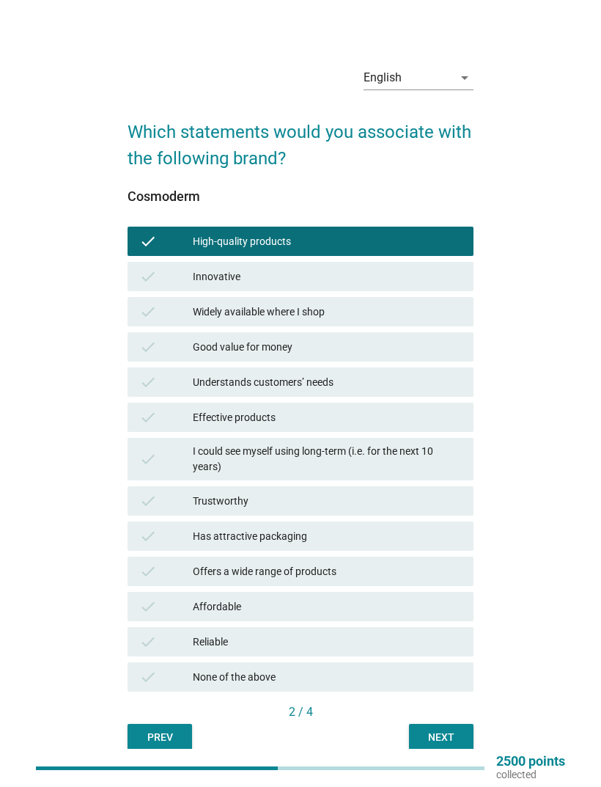
click at [391, 480] on div "check I could see myself using long-term (i.e. for the next 10 years)" at bounding box center [301, 459] width 346 height 43
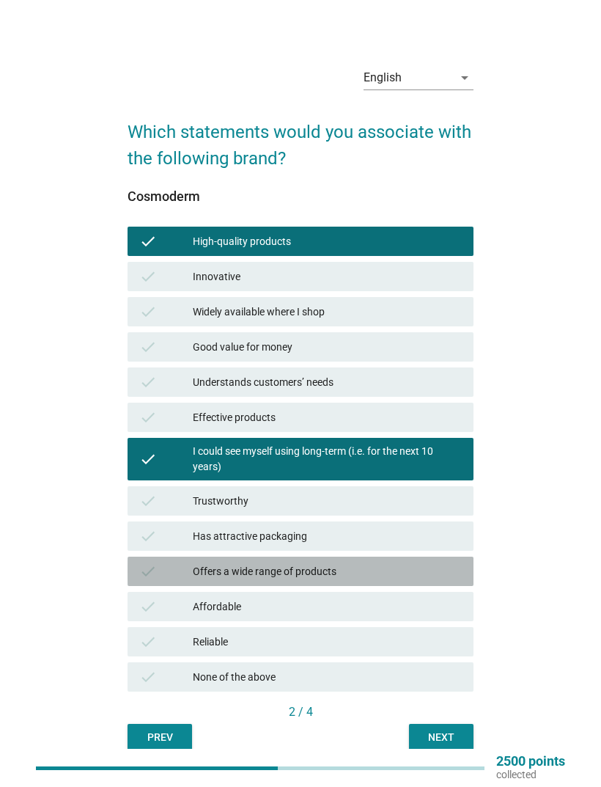
click at [392, 580] on div "Offers a wide range of products" at bounding box center [327, 571] width 269 height 18
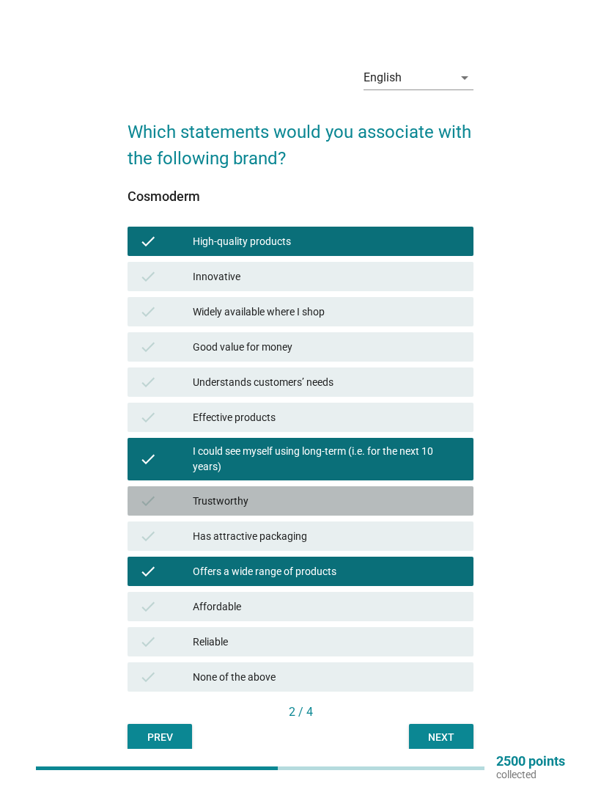
click at [405, 510] on div "Trustworthy" at bounding box center [327, 501] width 269 height 18
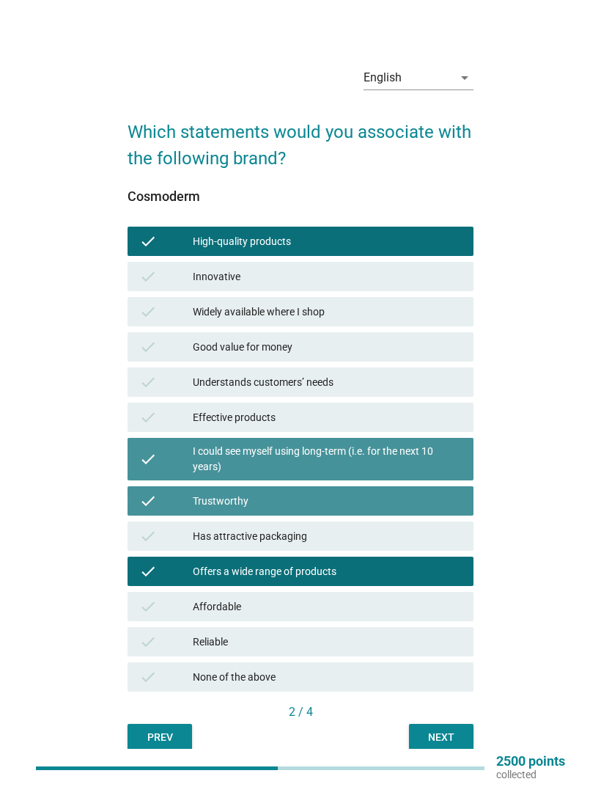
click at [453, 459] on div "I could see myself using long-term (i.e. for the next 10 years)" at bounding box center [327, 459] width 269 height 31
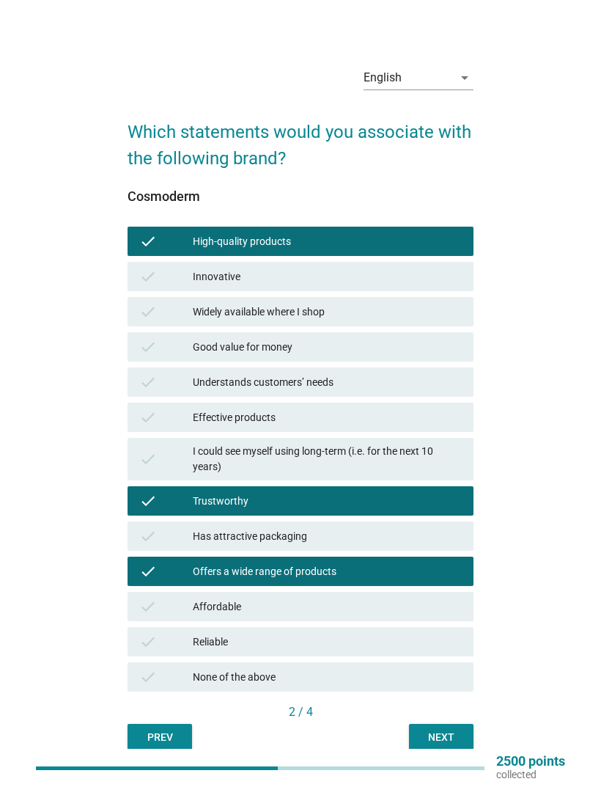
click at [457, 745] on div "Next" at bounding box center [441, 736] width 41 height 15
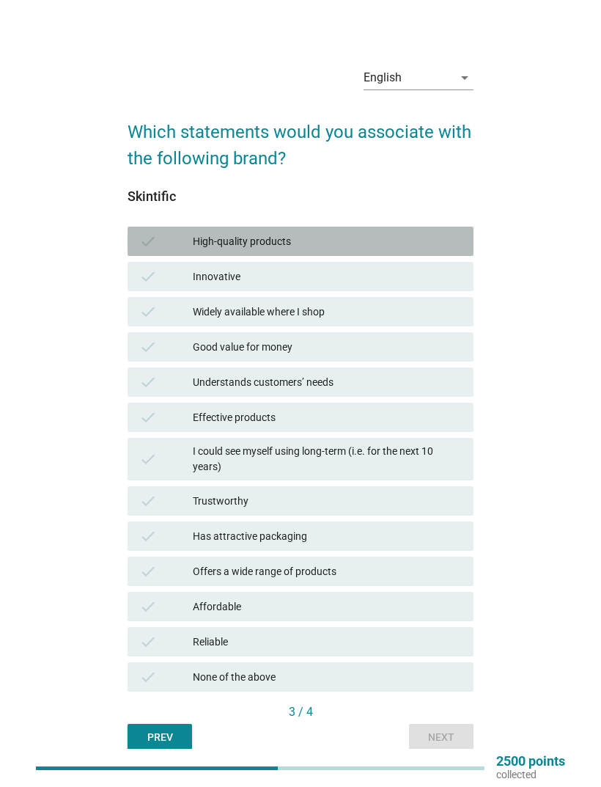
click at [423, 245] on div "check High-quality products" at bounding box center [301, 241] width 346 height 29
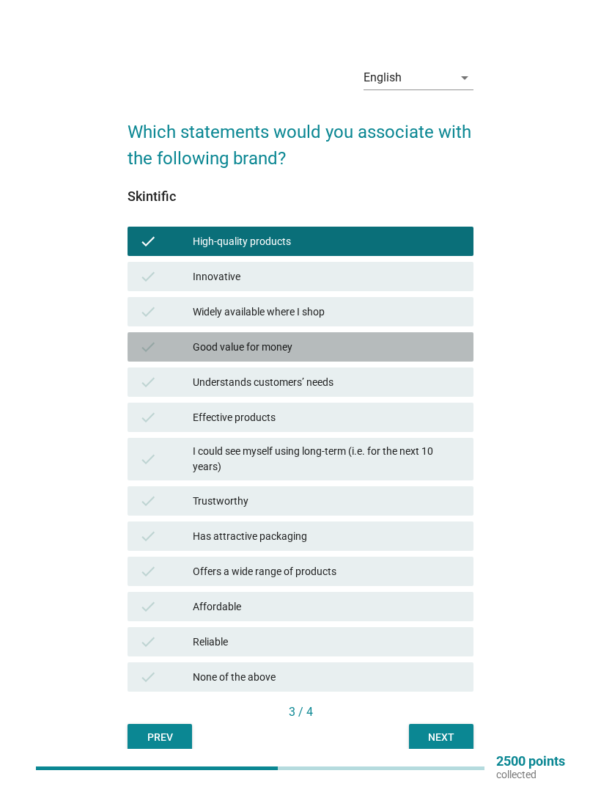
click at [392, 356] on div "Good value for money" at bounding box center [327, 347] width 269 height 18
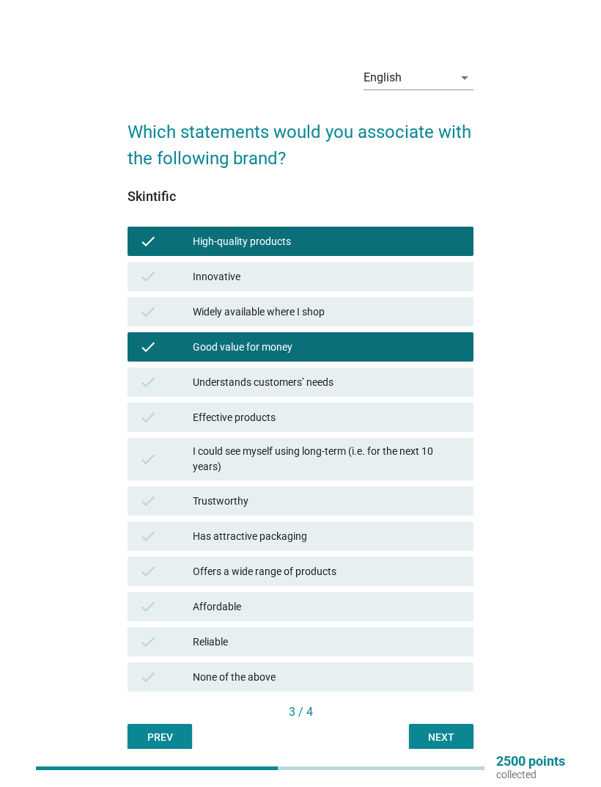
click at [376, 545] on div "Has attractive packaging" at bounding box center [327, 536] width 269 height 18
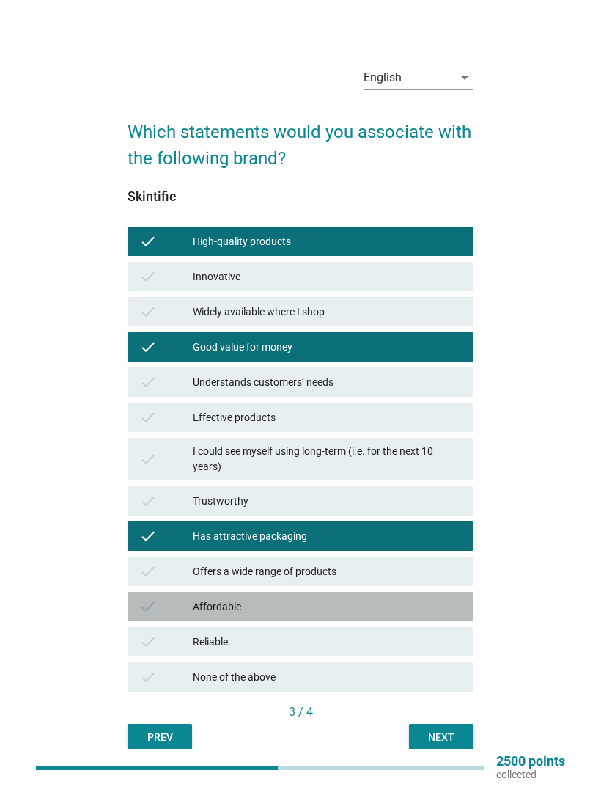
click at [369, 615] on div "Affordable" at bounding box center [327, 607] width 269 height 18
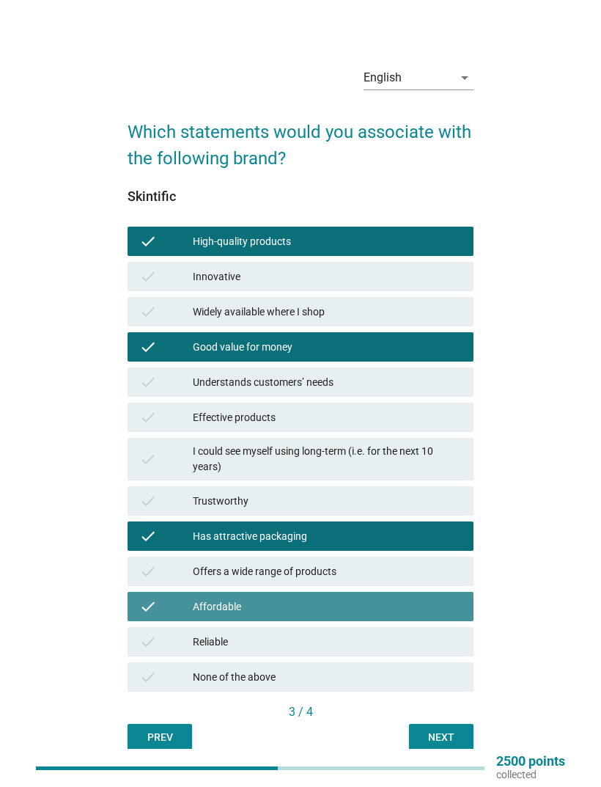
click at [457, 745] on div "Next" at bounding box center [441, 736] width 41 height 15
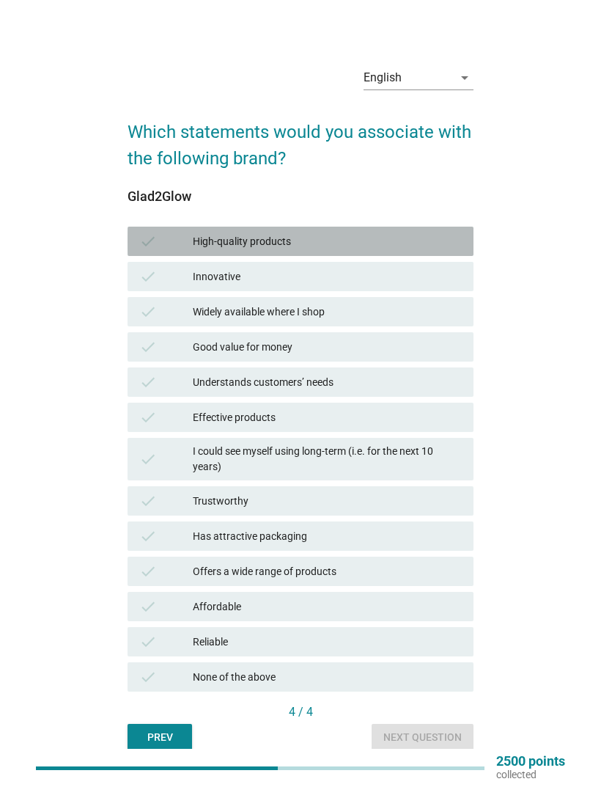
click at [389, 248] on div "High-quality products" at bounding box center [327, 241] width 269 height 18
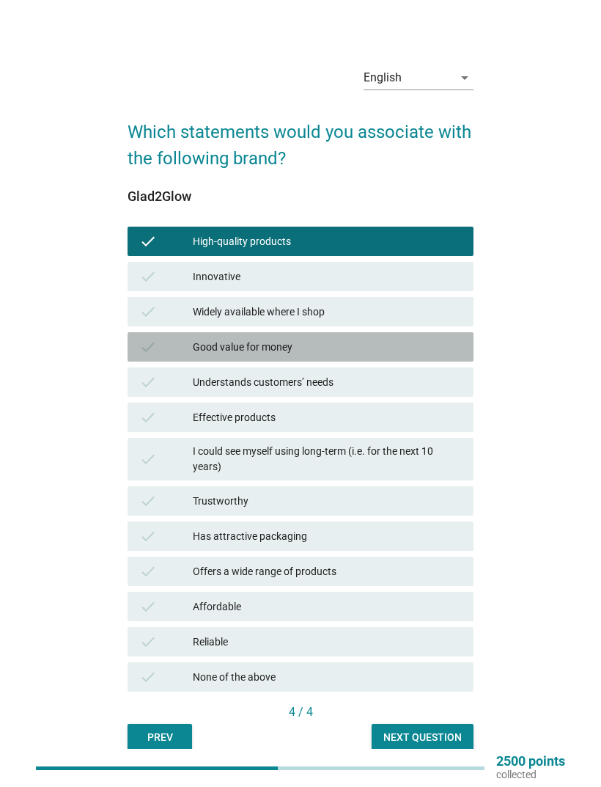
click at [367, 356] on div "Good value for money" at bounding box center [327, 347] width 269 height 18
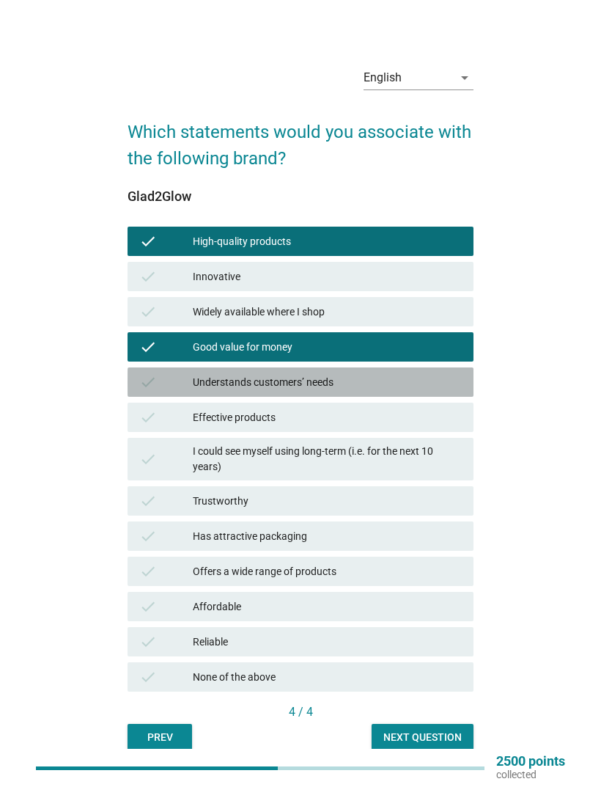
click at [386, 391] on div "Understands customers’ needs" at bounding box center [327, 382] width 269 height 18
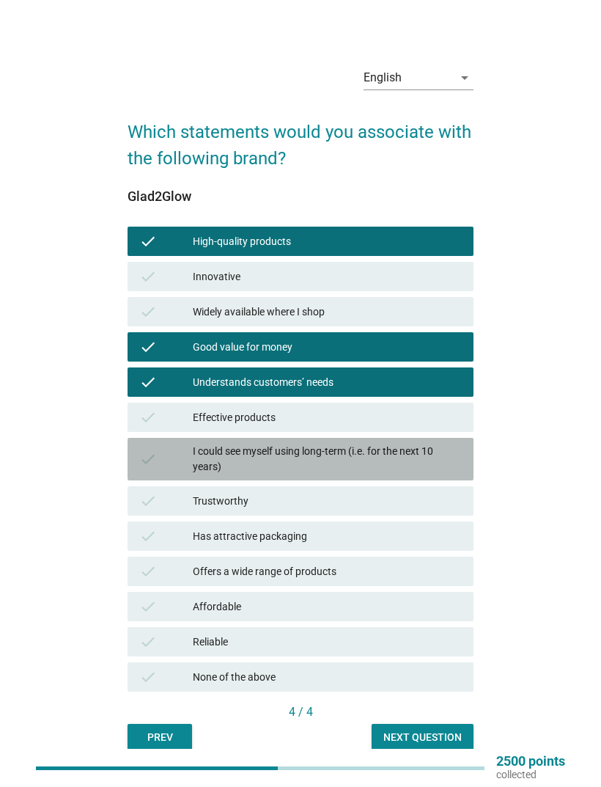
click at [399, 472] on div "I could see myself using long-term (i.e. for the next 10 years)" at bounding box center [327, 459] width 269 height 31
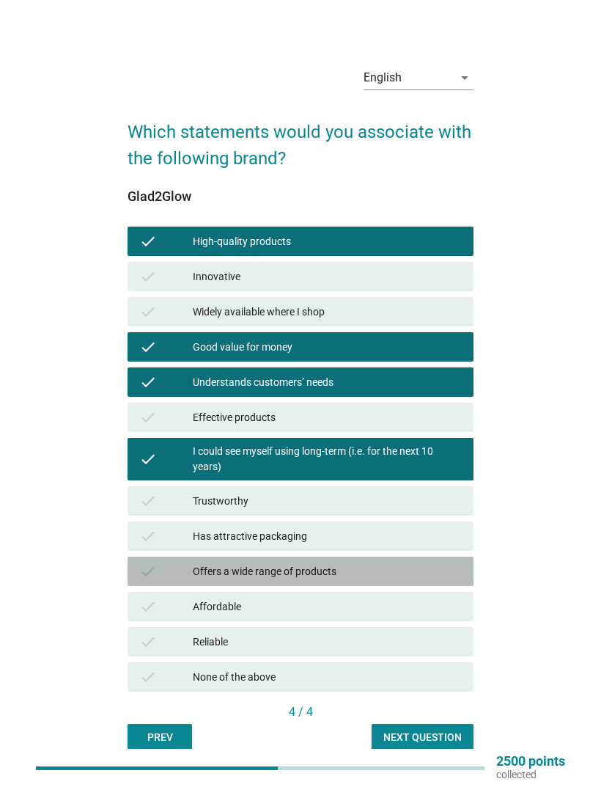
click at [379, 580] on div "Offers a wide range of products" at bounding box center [327, 571] width 269 height 18
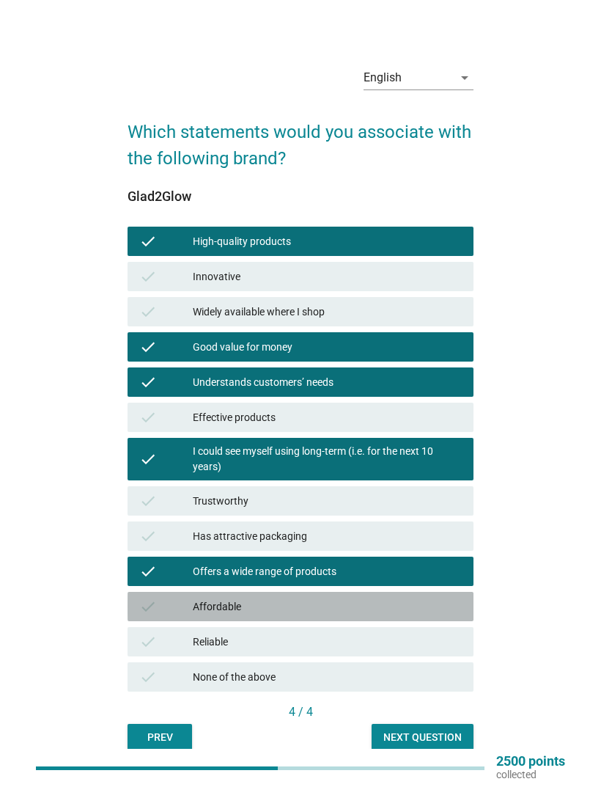
click at [424, 615] on div "Affordable" at bounding box center [327, 607] width 269 height 18
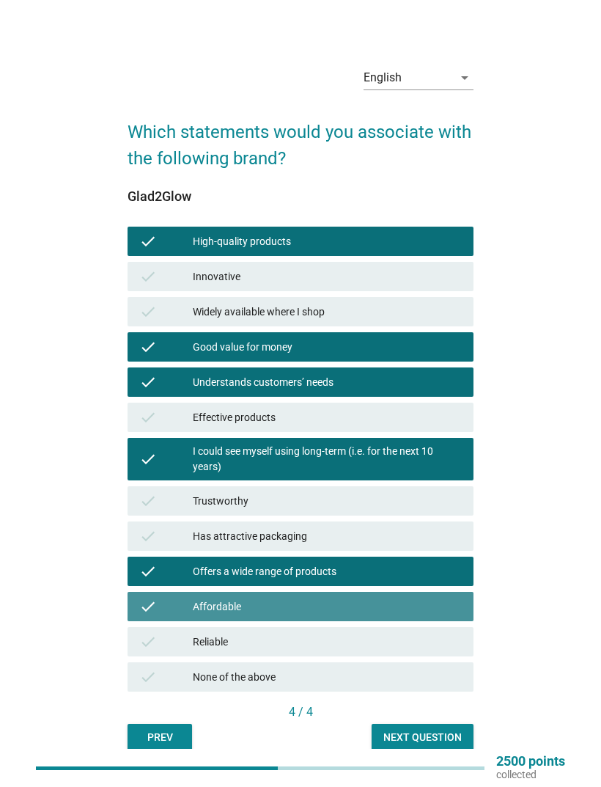
click at [432, 750] on button "Next question" at bounding box center [423, 737] width 102 height 26
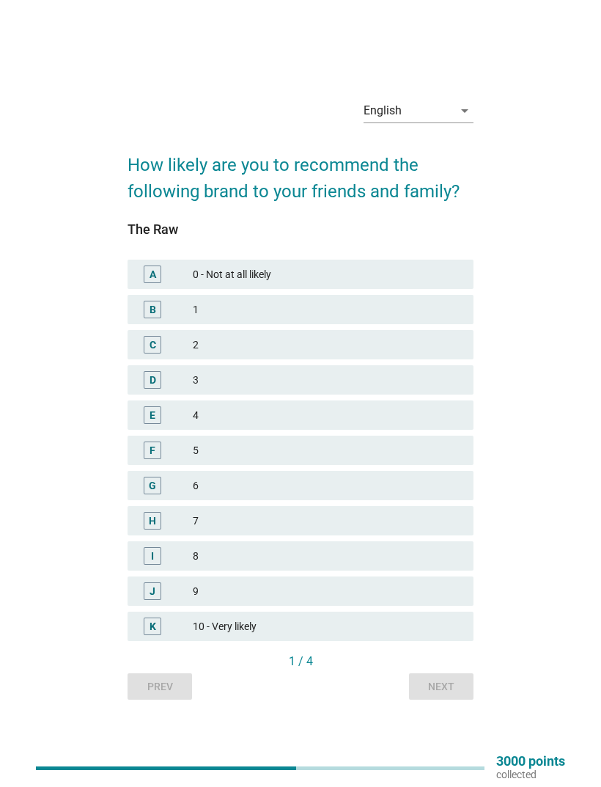
click at [283, 465] on div "F 5" at bounding box center [301, 449] width 346 height 29
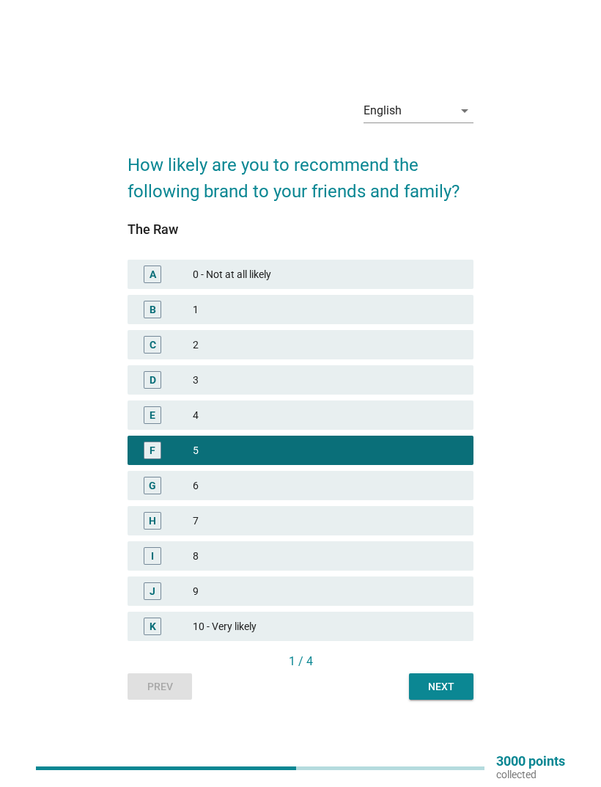
click at [430, 694] on div "Next" at bounding box center [441, 686] width 41 height 15
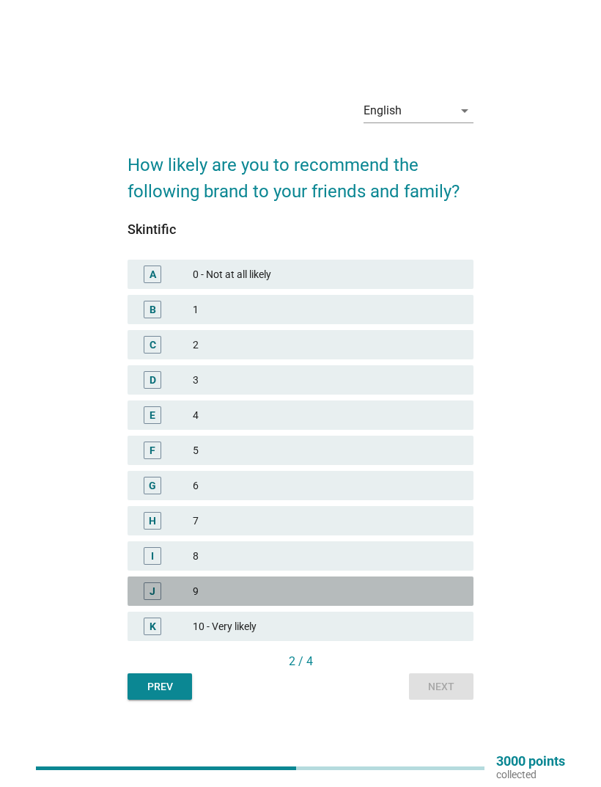
click at [345, 600] on div "9" at bounding box center [327, 591] width 269 height 18
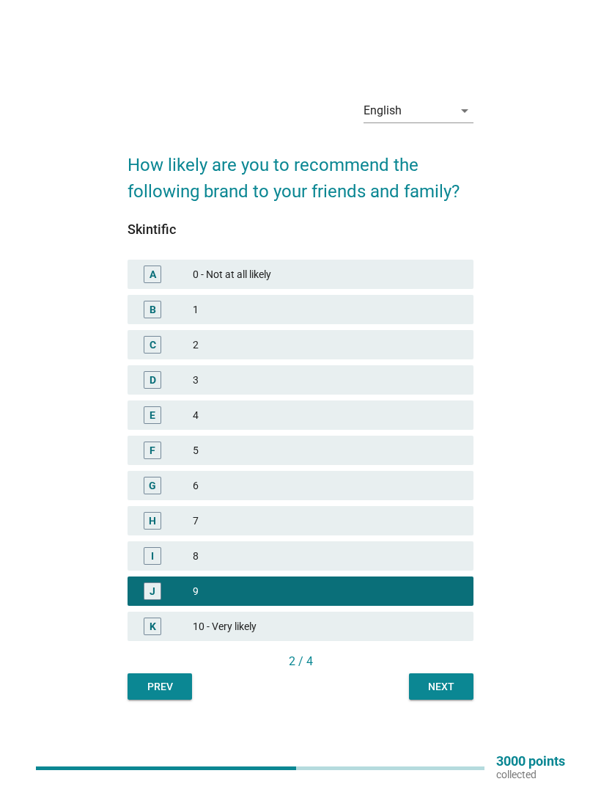
click at [427, 694] on div "Next" at bounding box center [441, 686] width 41 height 15
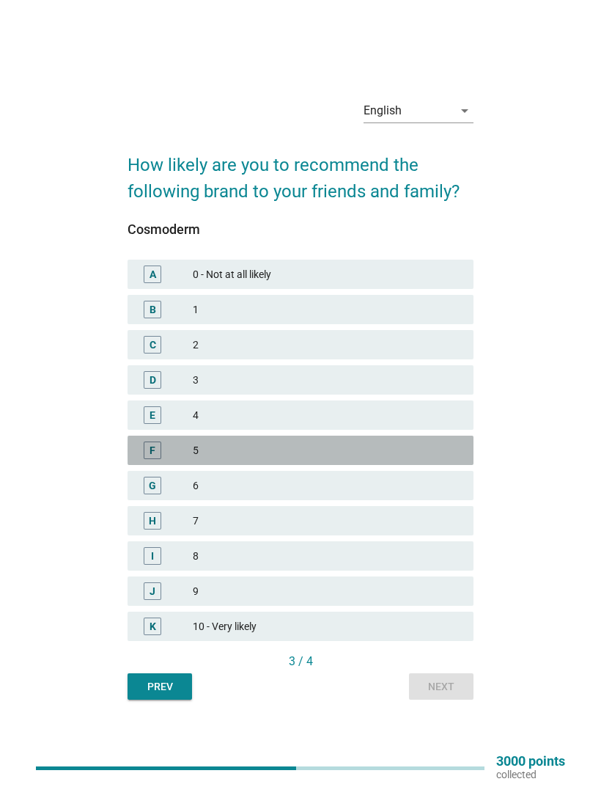
click at [302, 459] on div "5" at bounding box center [327, 450] width 269 height 18
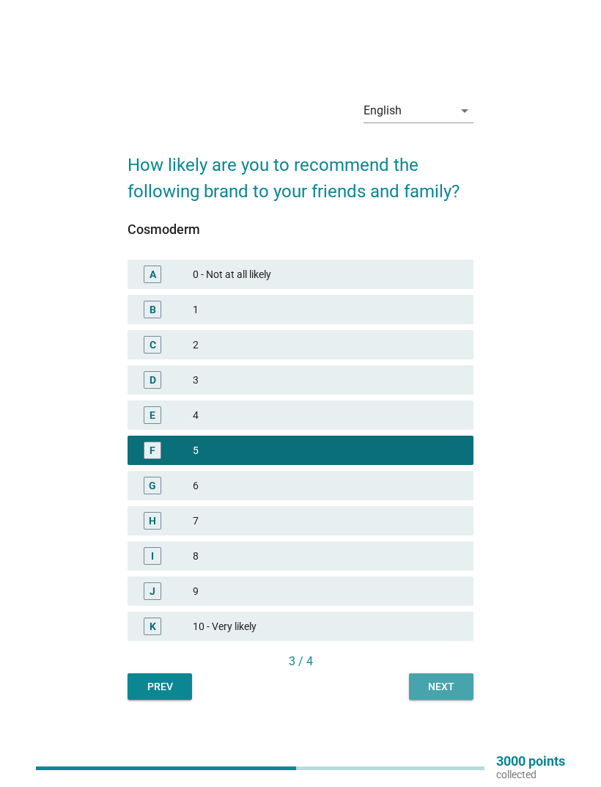
click at [440, 694] on div "Next" at bounding box center [441, 686] width 41 height 15
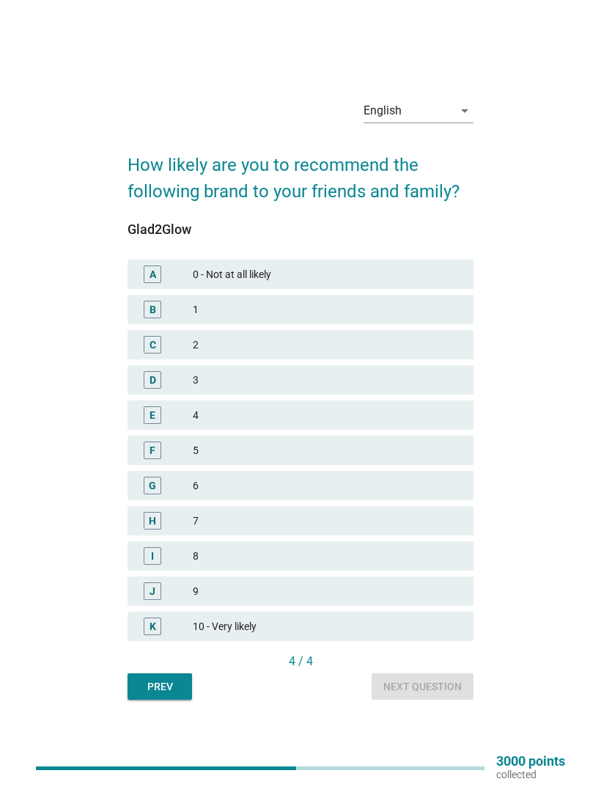
click at [337, 529] on div "H 7" at bounding box center [301, 520] width 346 height 29
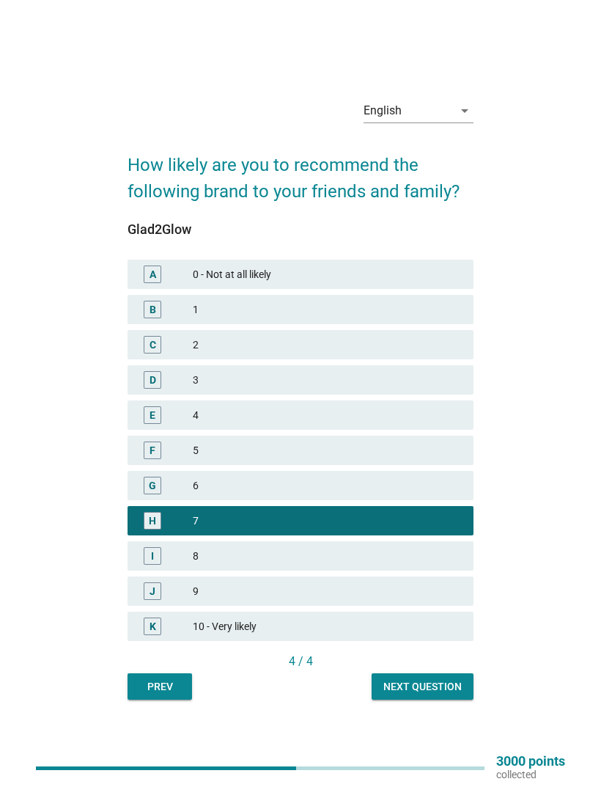
click at [424, 699] on button "Next question" at bounding box center [423, 686] width 102 height 26
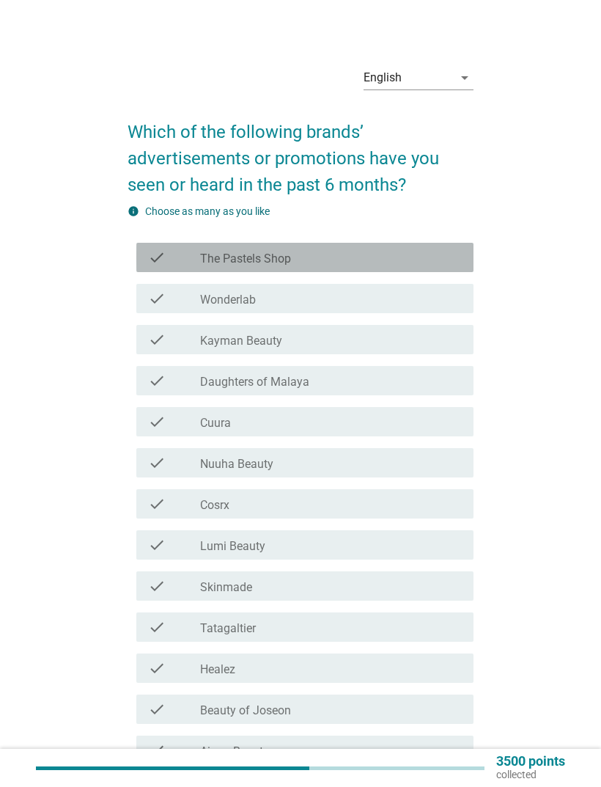
click at [385, 251] on div "check_box_outline_blank The Pastels Shop" at bounding box center [331, 258] width 262 height 18
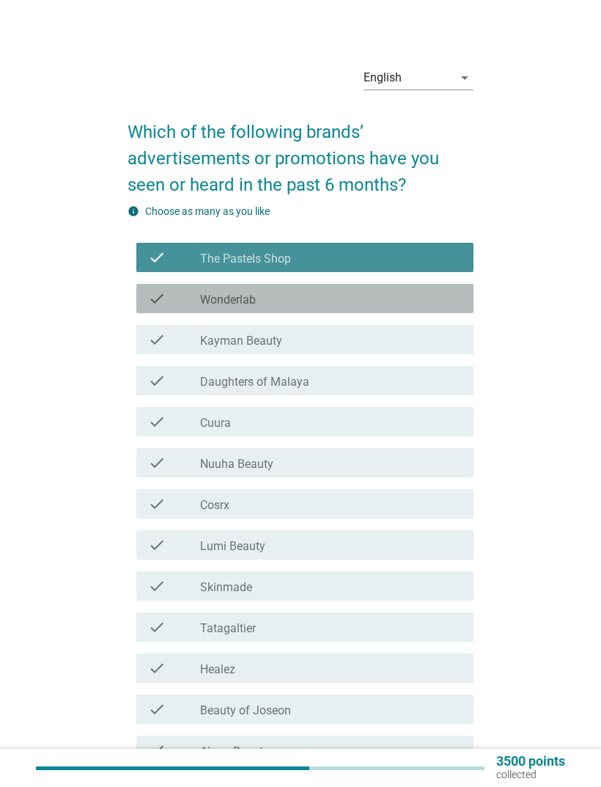
click at [375, 290] on div "check_box_outline_blank Wonderlab" at bounding box center [331, 299] width 262 height 18
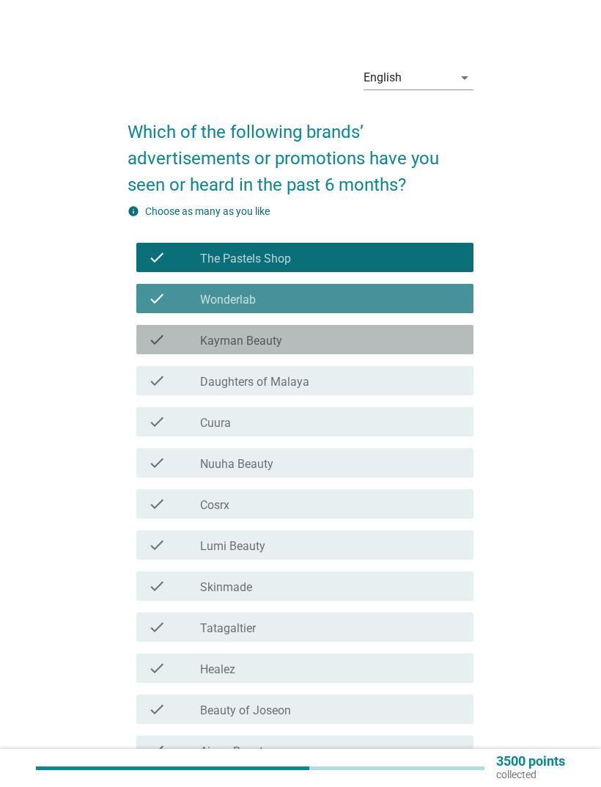
click at [370, 336] on div "check_box_outline_blank Kayman Beauty" at bounding box center [331, 340] width 262 height 18
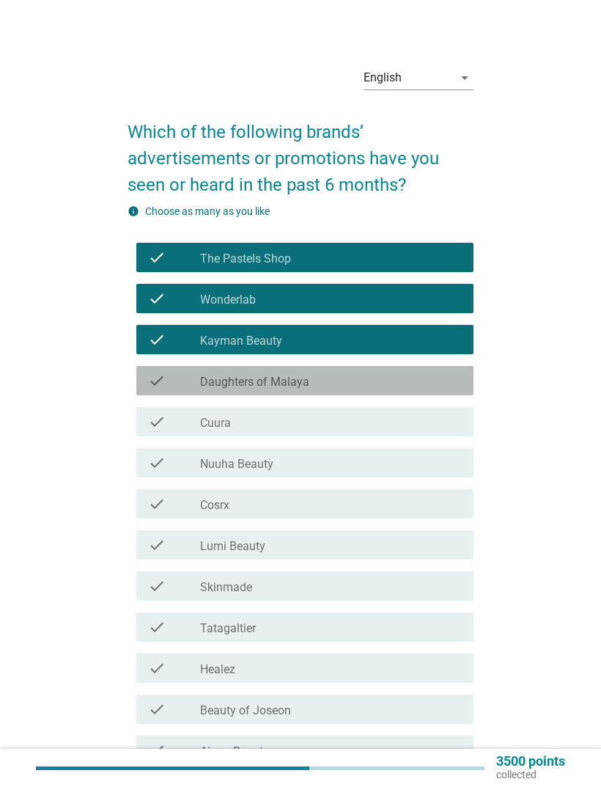
click at [359, 369] on div "check check_box_outline_blank Daughters of Malaya" at bounding box center [304, 380] width 337 height 29
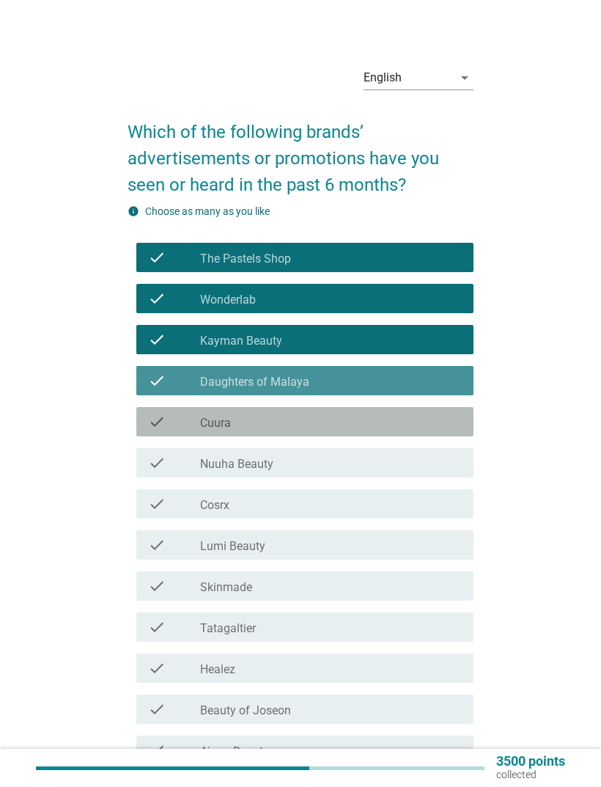
click at [350, 411] on div "check check_box_outline_blank Cuura" at bounding box center [304, 421] width 337 height 29
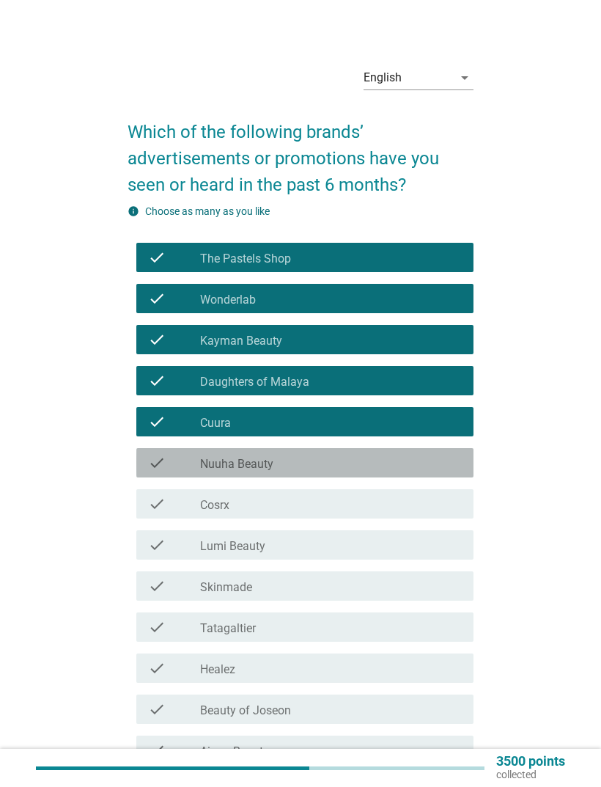
click at [359, 459] on div "check_box_outline_blank Nuuha Beauty" at bounding box center [331, 463] width 262 height 18
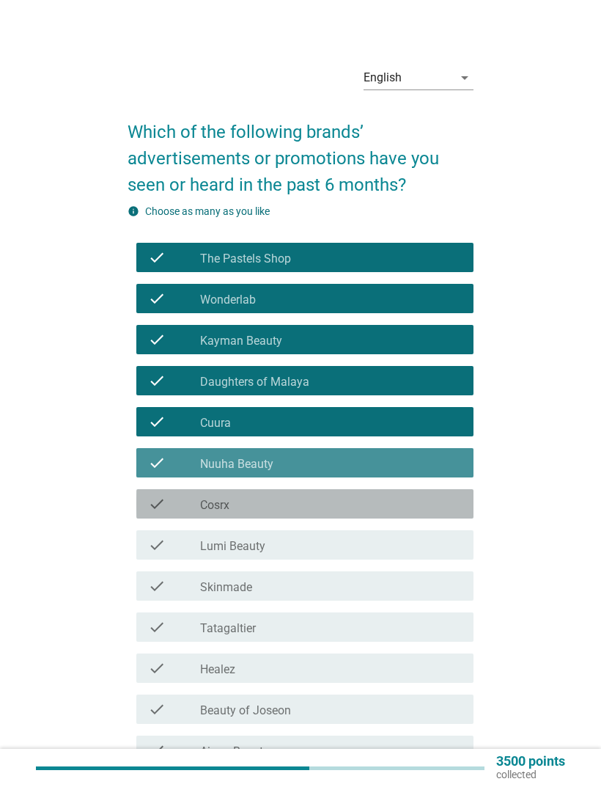
click at [351, 502] on div "check_box_outline_blank Cosrx" at bounding box center [331, 504] width 262 height 18
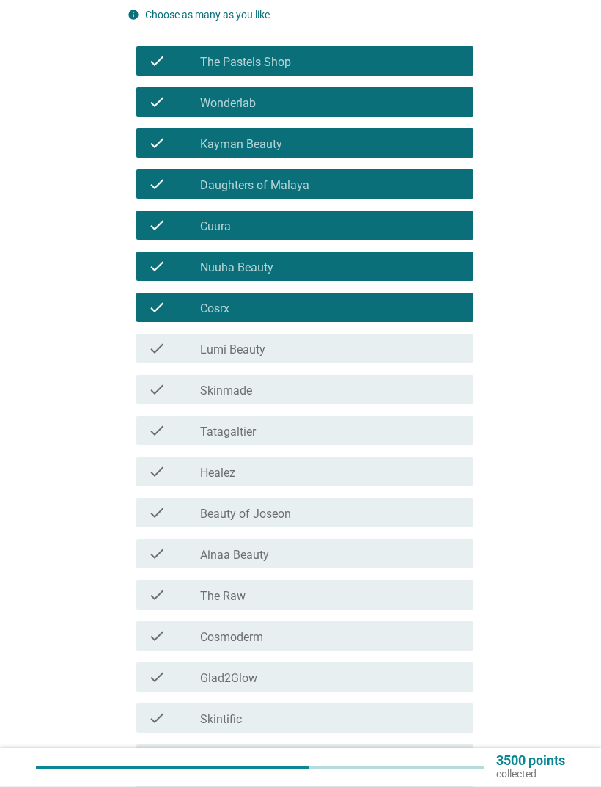
scroll to position [196, 0]
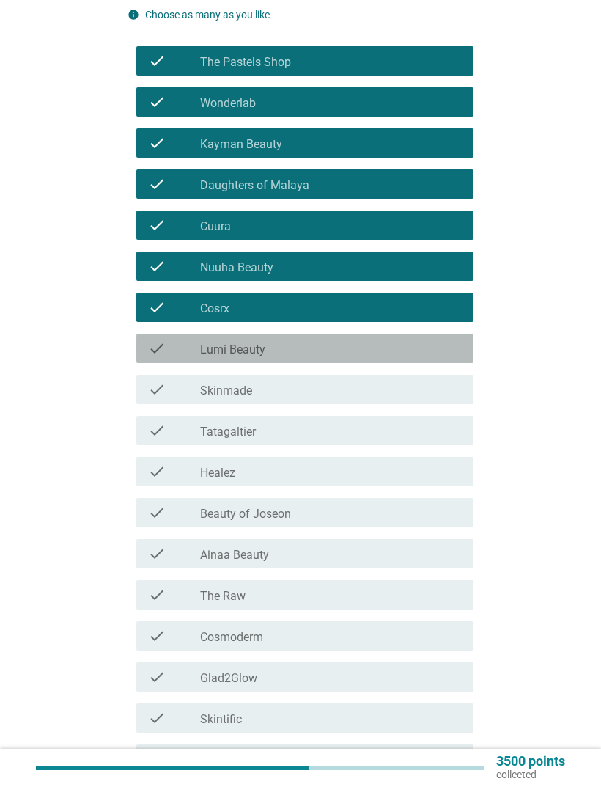
click at [400, 342] on div "check_box_outline_blank Lumi Beauty" at bounding box center [331, 348] width 262 height 18
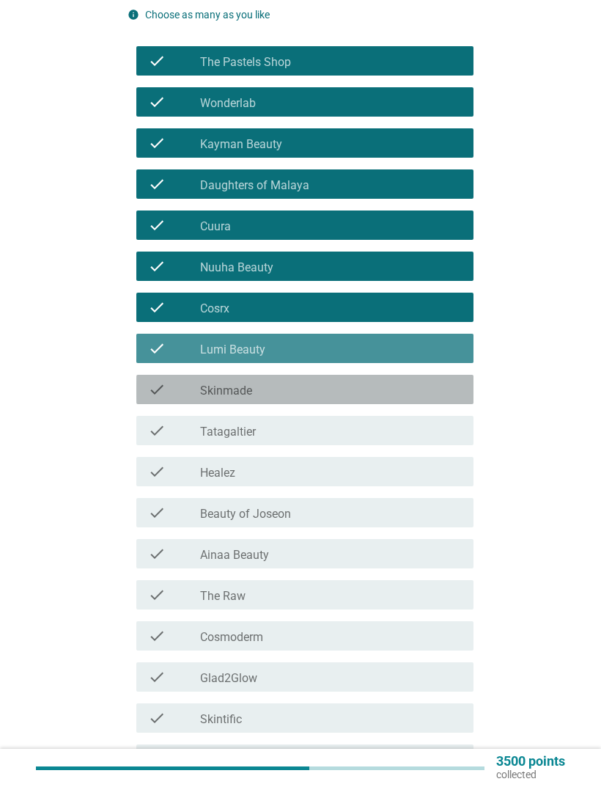
click at [386, 397] on div "check_box_outline_blank Skinmade" at bounding box center [331, 390] width 262 height 18
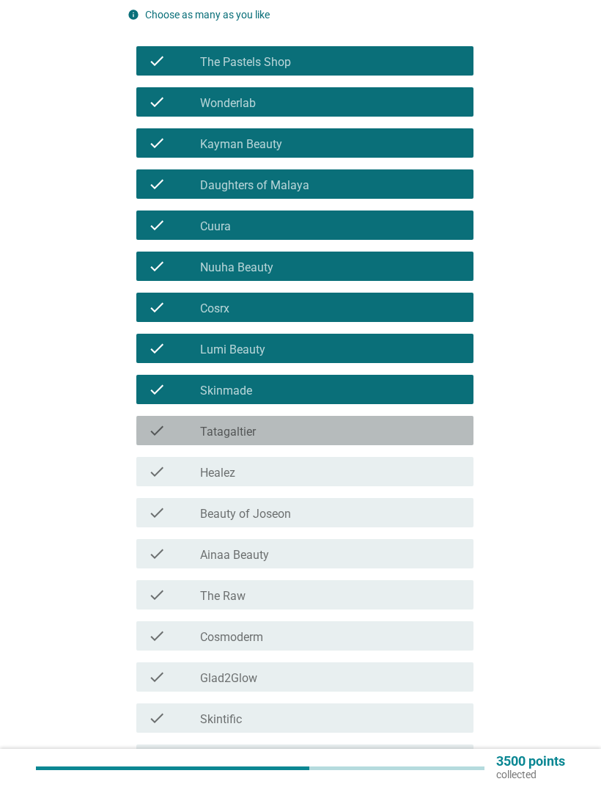
click at [375, 427] on div "check_box_outline_blank Tatagaltier" at bounding box center [331, 431] width 262 height 18
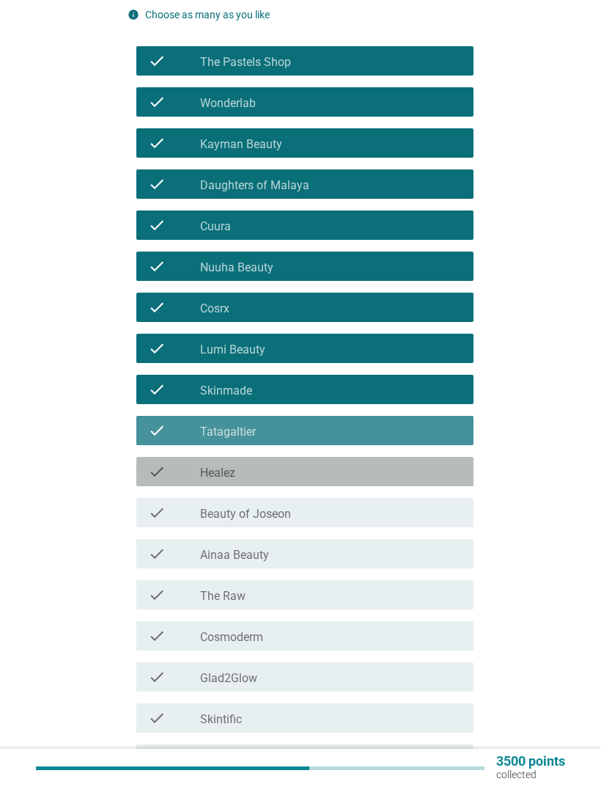
click at [359, 471] on div "check_box_outline_blank Healez" at bounding box center [331, 472] width 262 height 18
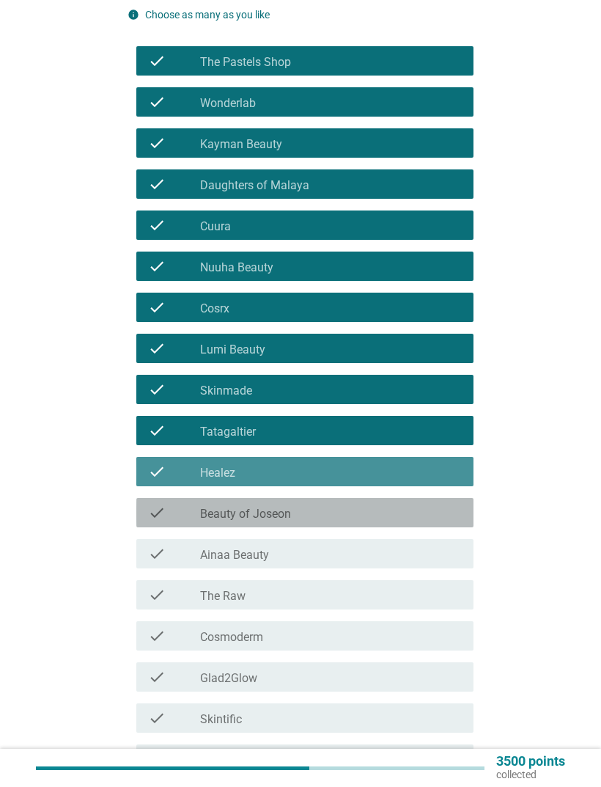
click at [350, 508] on div "check_box_outline_blank Beauty of Joseon" at bounding box center [331, 513] width 262 height 18
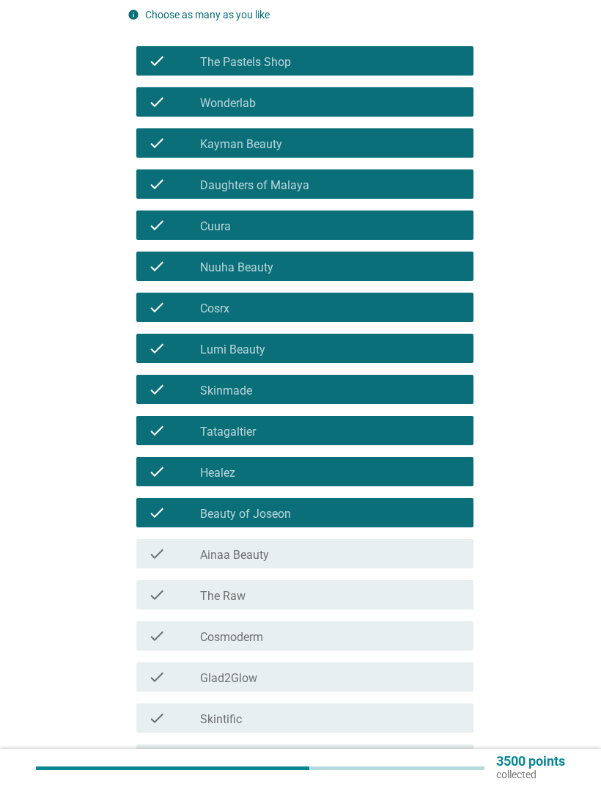
click at [343, 540] on div "check check_box_outline_blank Ainaa Beauty" at bounding box center [304, 553] width 337 height 29
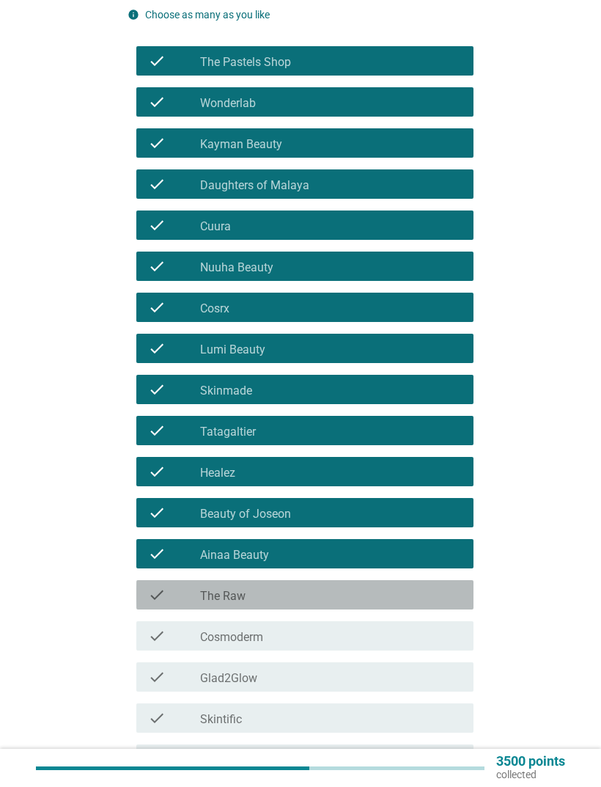
click at [348, 584] on div "check check_box_outline_blank The Raw" at bounding box center [304, 594] width 337 height 29
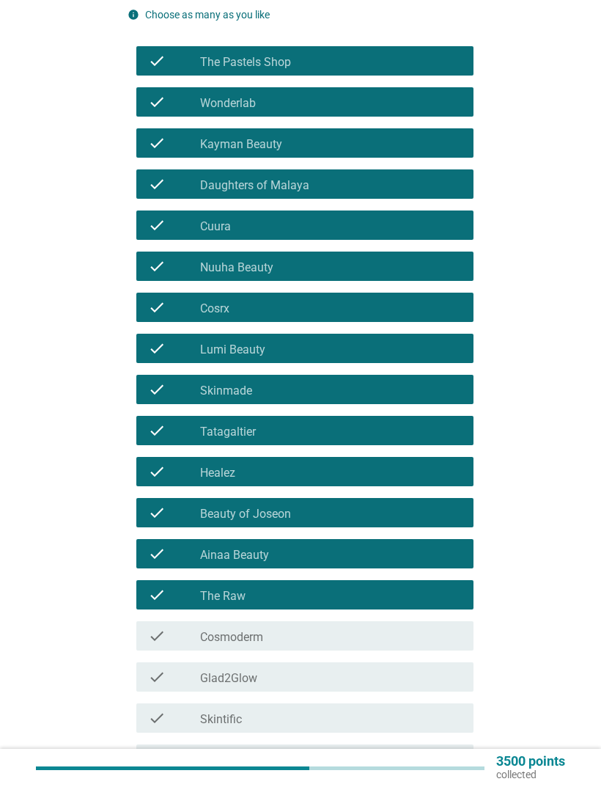
click at [349, 634] on div "check_box_outline_blank Cosmoderm" at bounding box center [331, 636] width 262 height 18
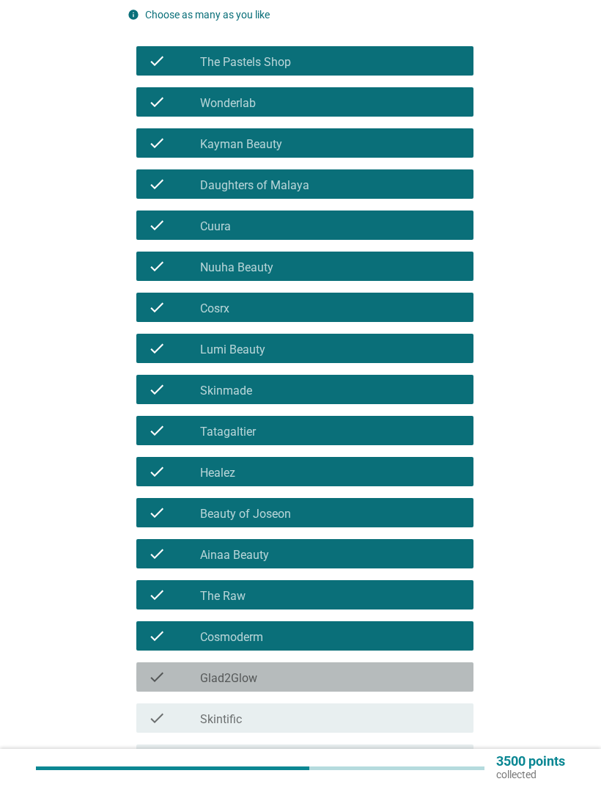
click at [337, 691] on div "check check_box_outline_blank Glad2Glow" at bounding box center [304, 676] width 337 height 29
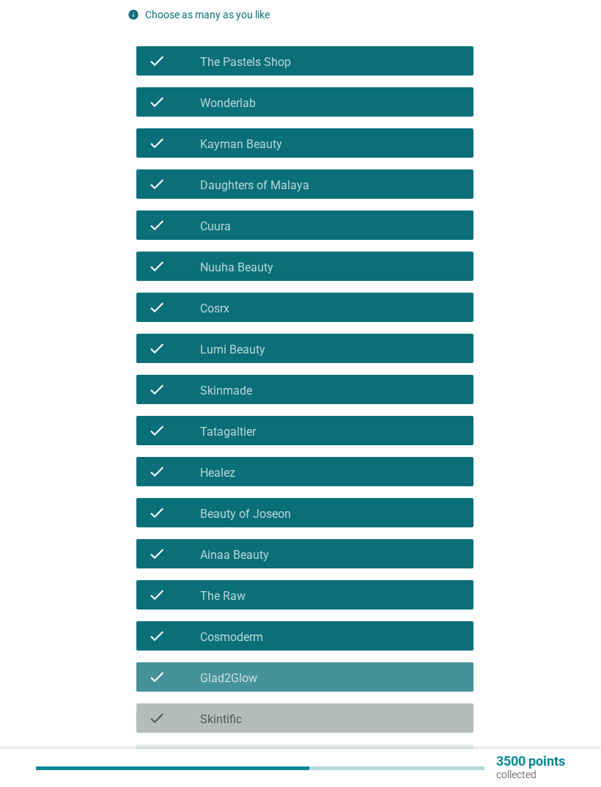
click at [339, 729] on div "check check_box_outline_blank Skintific" at bounding box center [304, 717] width 337 height 29
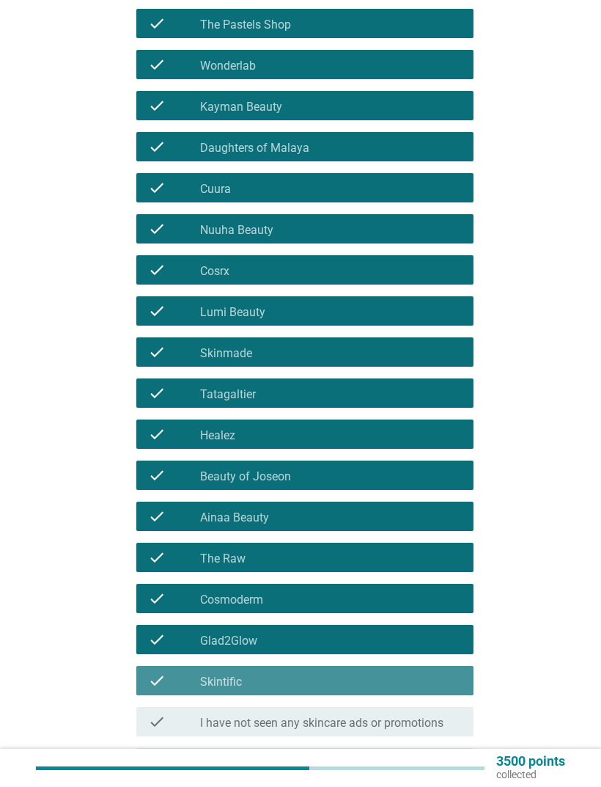
scroll to position [310, 0]
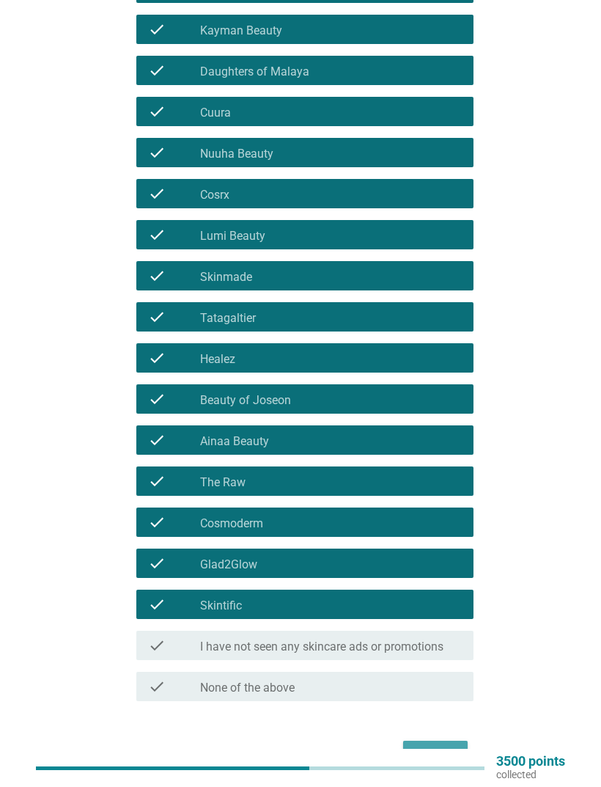
click at [446, 757] on div "Next" at bounding box center [435, 754] width 41 height 18
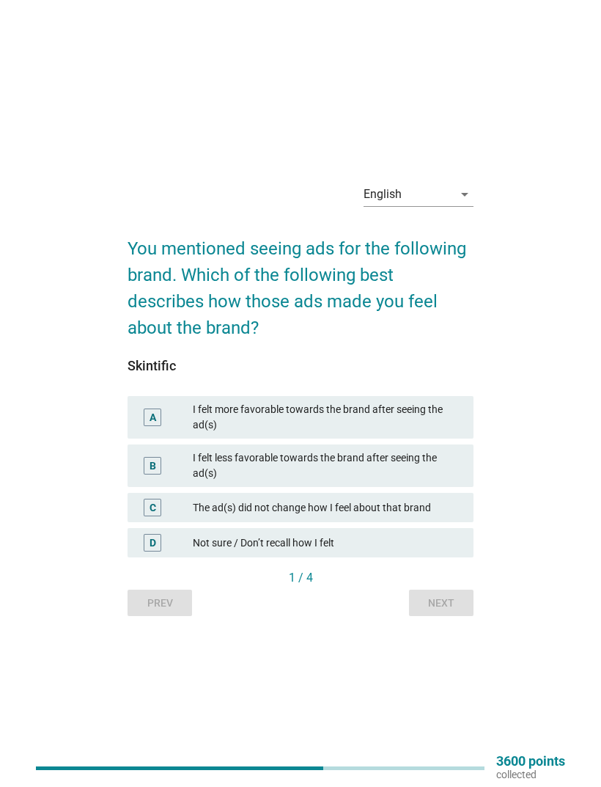
click at [422, 420] on div "A I felt more favorable towards the brand after seeing the ad(s)" at bounding box center [301, 417] width 346 height 43
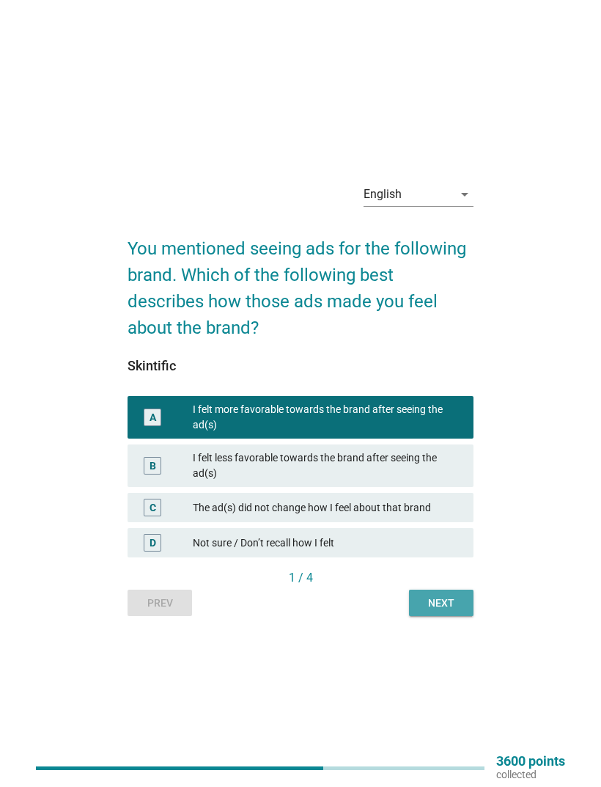
click at [438, 611] on div "Next" at bounding box center [441, 602] width 41 height 15
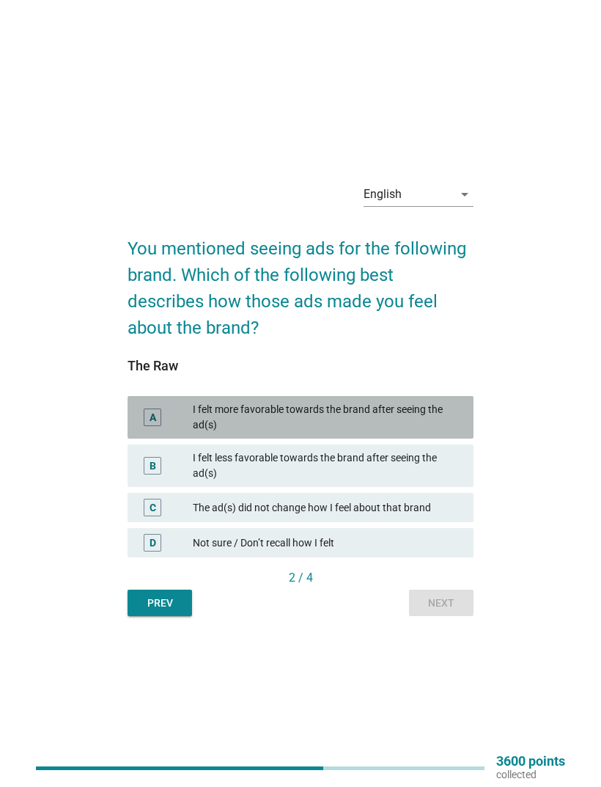
click at [413, 433] on div "I felt more favorable towards the brand after seeing the ad(s)" at bounding box center [327, 417] width 269 height 31
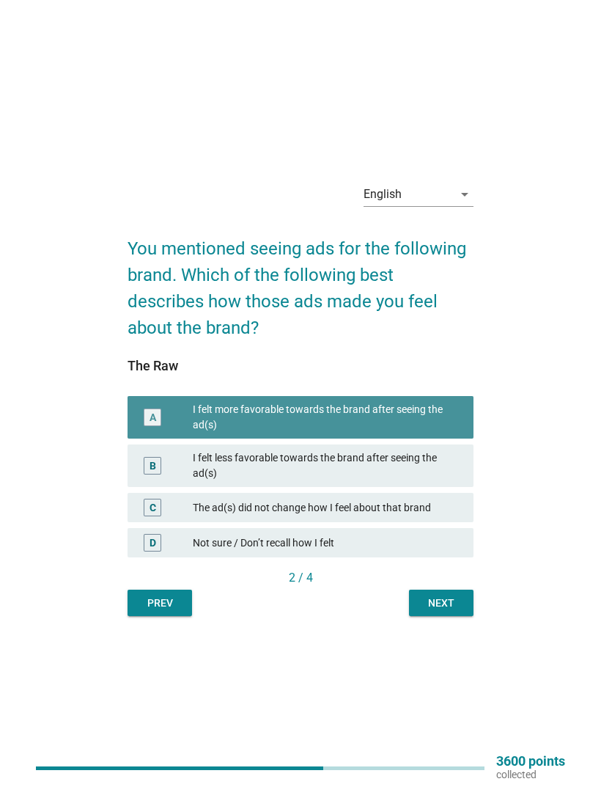
click at [442, 616] on button "Next" at bounding box center [441, 602] width 65 height 26
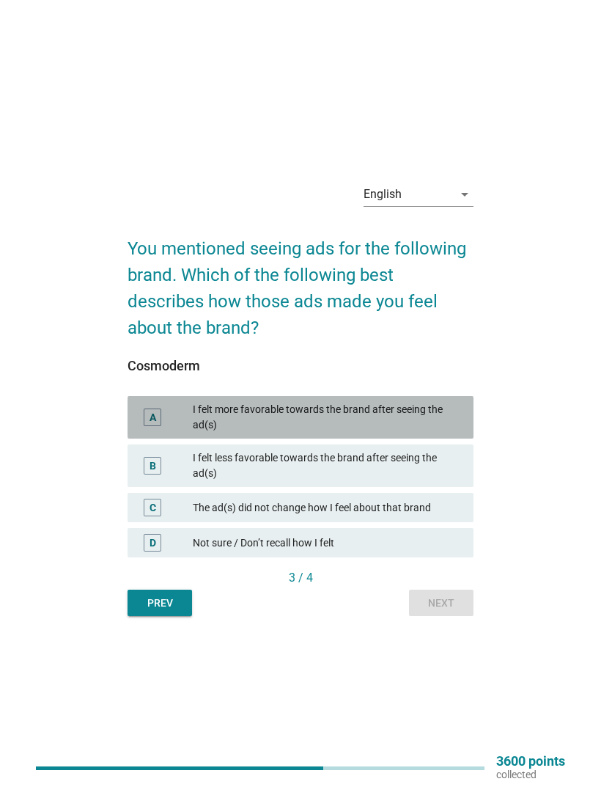
click at [413, 430] on div "I felt more favorable towards the brand after seeing the ad(s)" at bounding box center [327, 417] width 269 height 31
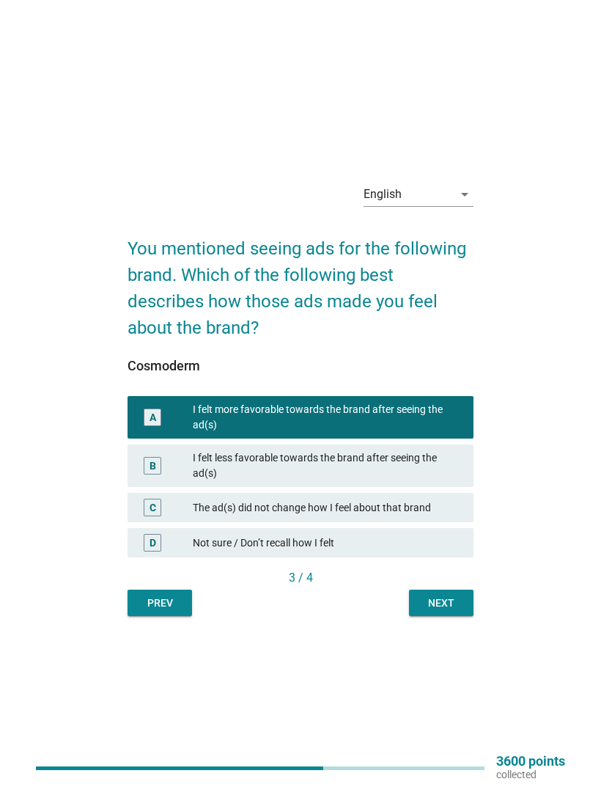
click at [433, 481] on div "I felt less favorable towards the brand after seeing the ad(s)" at bounding box center [327, 465] width 269 height 31
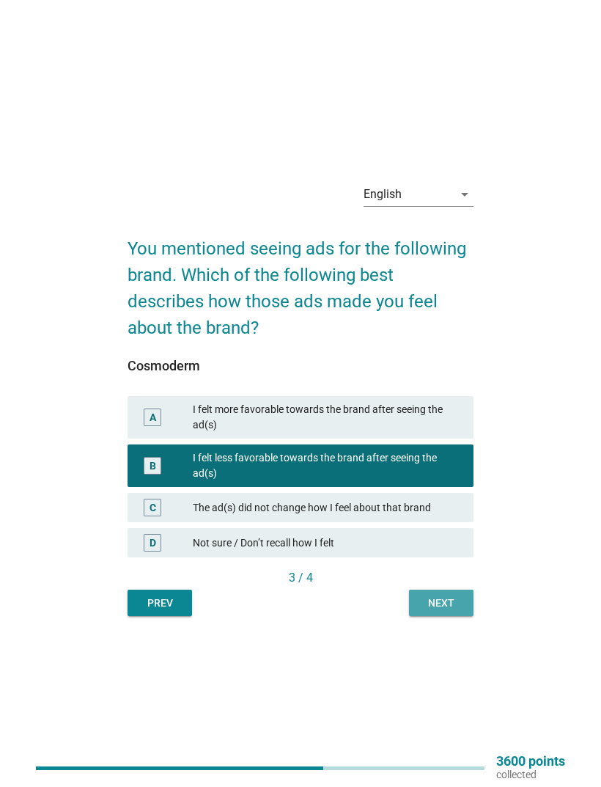
click at [455, 616] on button "Next" at bounding box center [441, 602] width 65 height 26
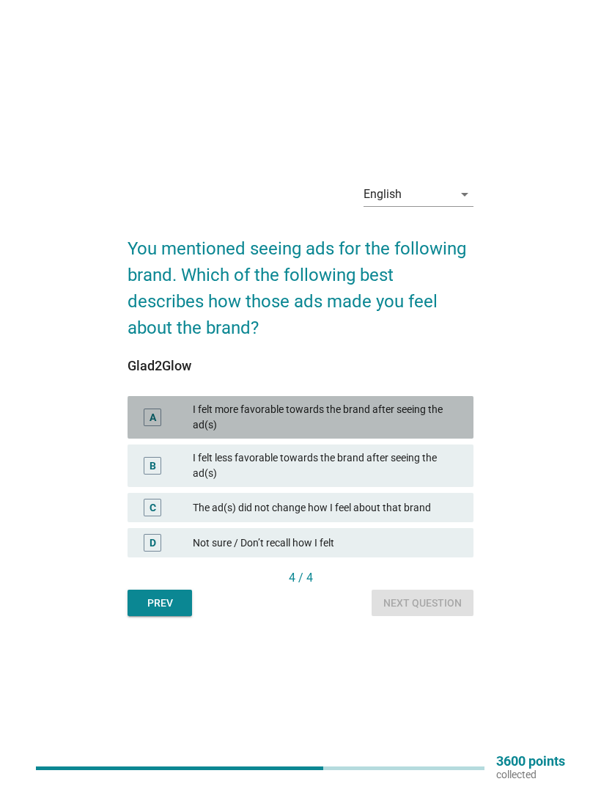
click at [419, 433] on div "I felt more favorable towards the brand after seeing the ad(s)" at bounding box center [327, 417] width 269 height 31
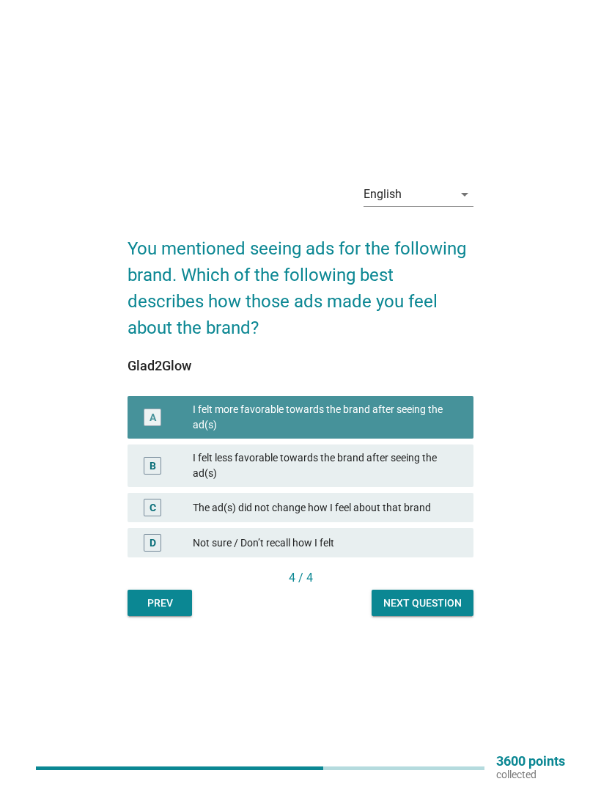
click at [443, 615] on button "Next question" at bounding box center [423, 602] width 102 height 26
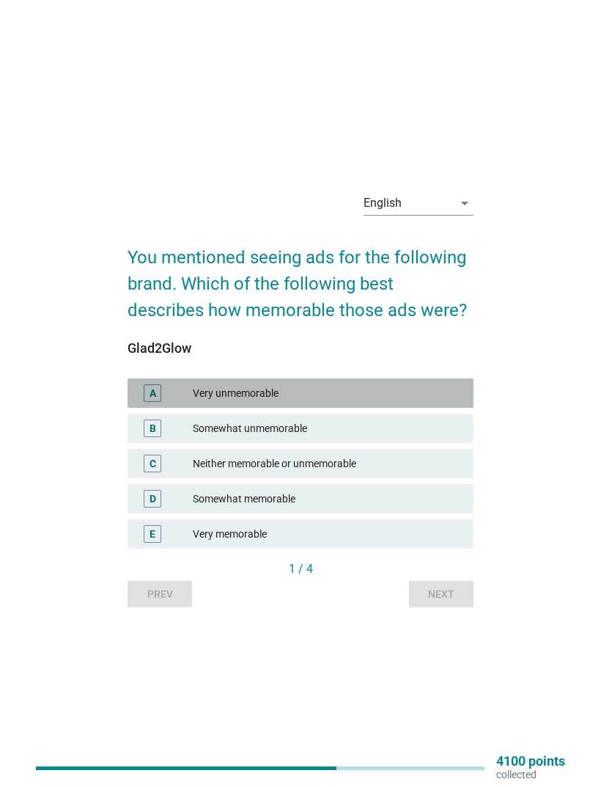
click at [426, 402] on div "Very unmemorable" at bounding box center [327, 393] width 269 height 18
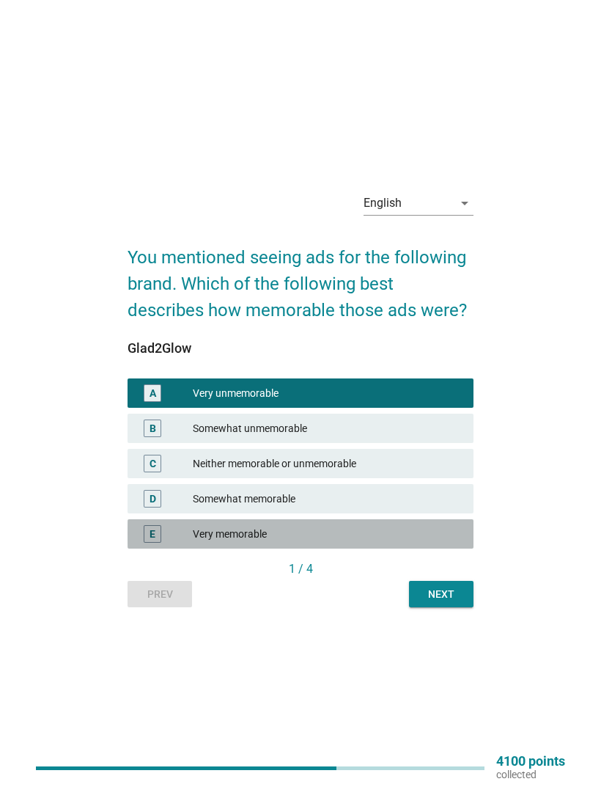
click at [402, 543] on div "Very memorable" at bounding box center [327, 534] width 269 height 18
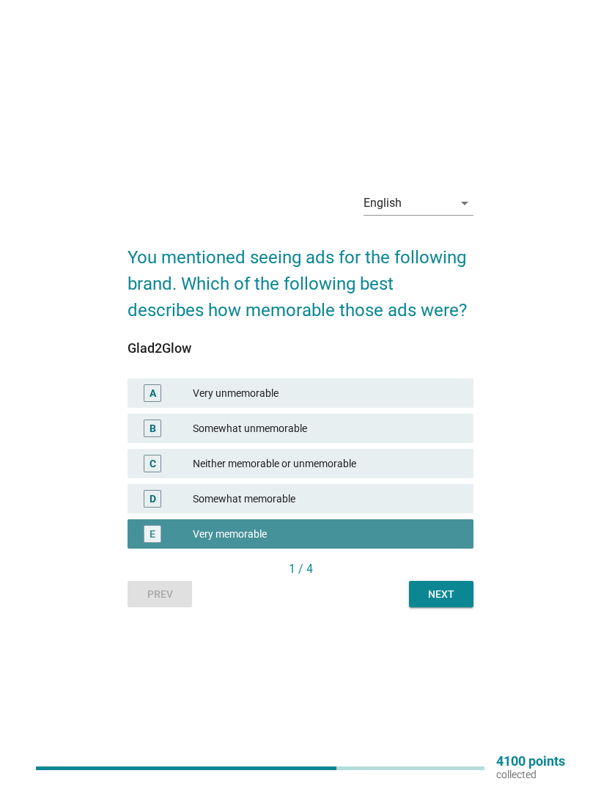
click at [439, 602] on div "Next" at bounding box center [441, 594] width 41 height 15
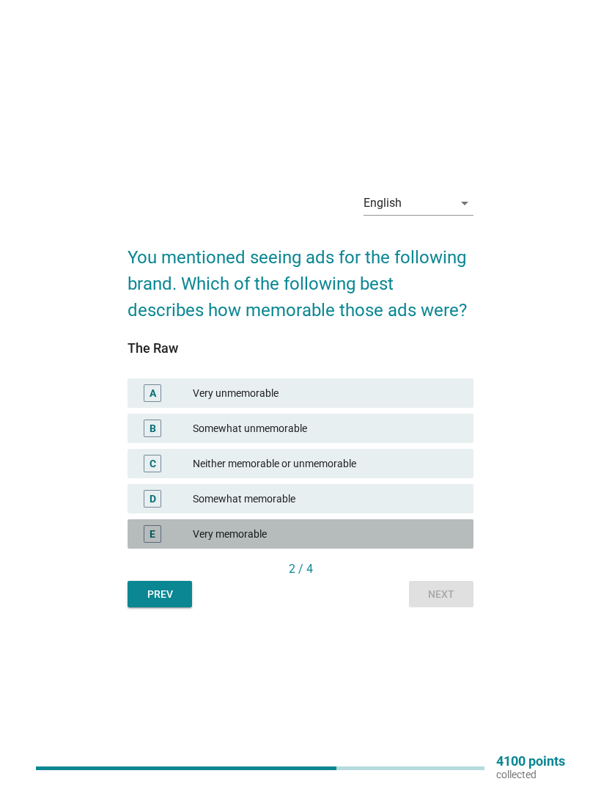
click at [408, 543] on div "Very memorable" at bounding box center [327, 534] width 269 height 18
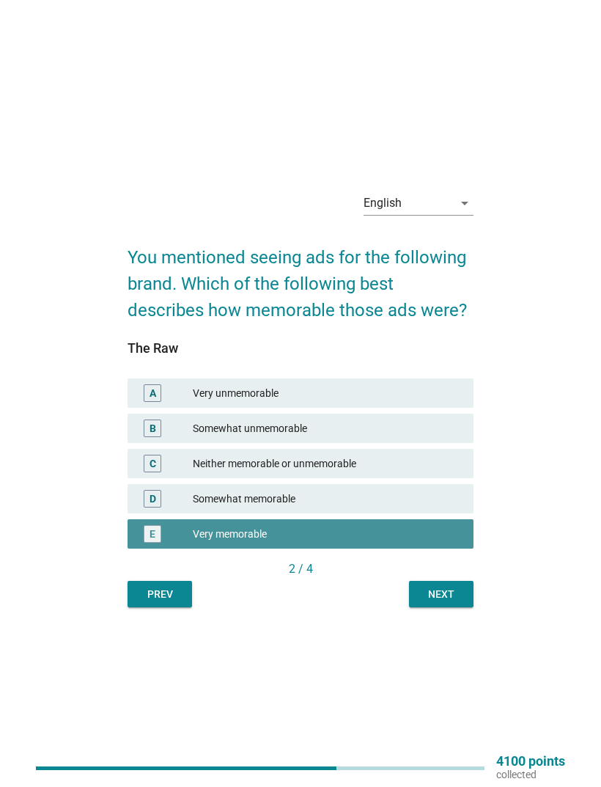
click at [432, 602] on div "Next" at bounding box center [441, 594] width 41 height 15
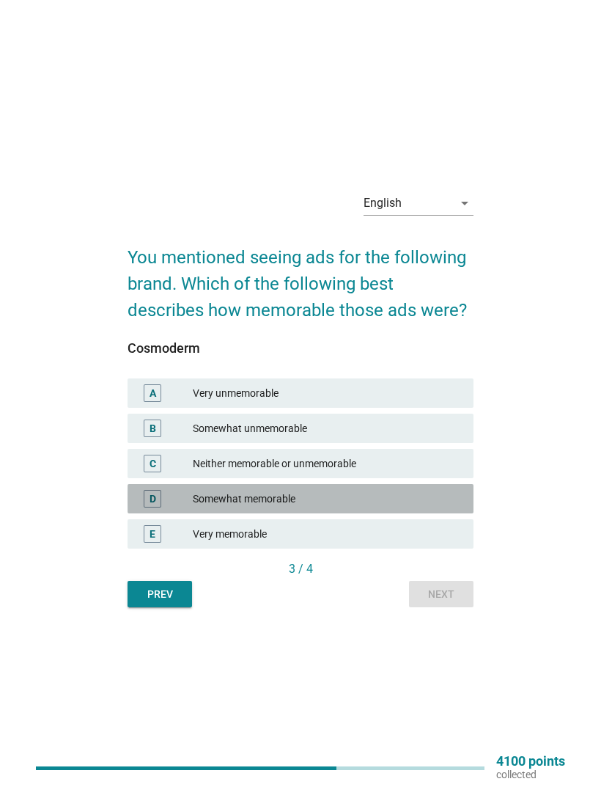
click at [383, 507] on div "Somewhat memorable" at bounding box center [327, 499] width 269 height 18
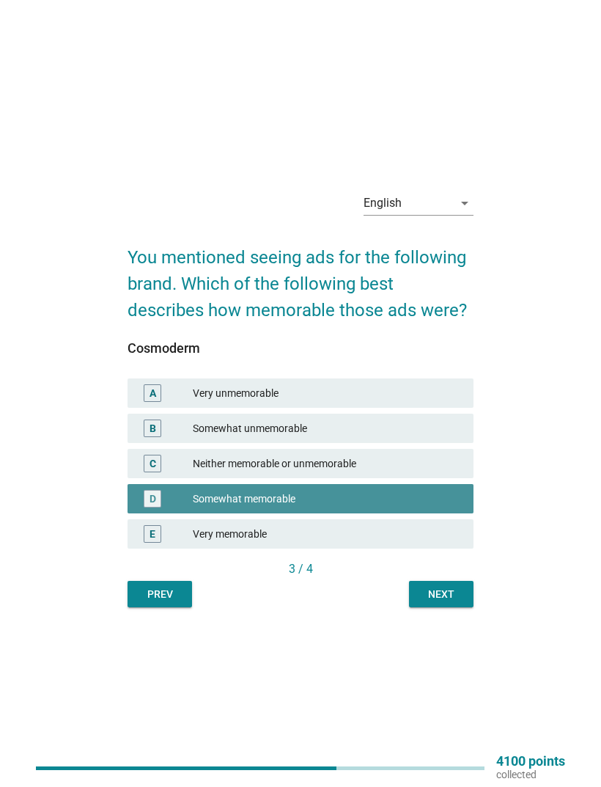
click at [440, 606] on button "Next" at bounding box center [441, 594] width 65 height 26
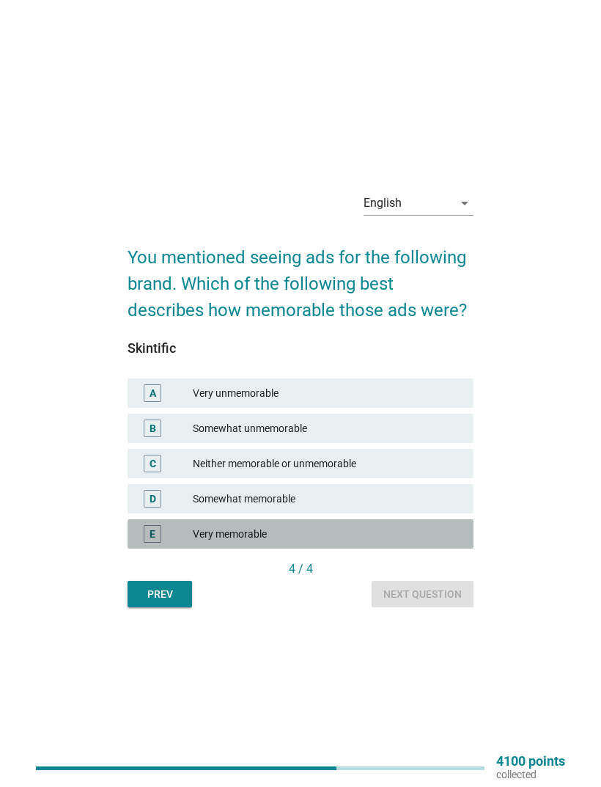
click at [403, 543] on div "Very memorable" at bounding box center [327, 534] width 269 height 18
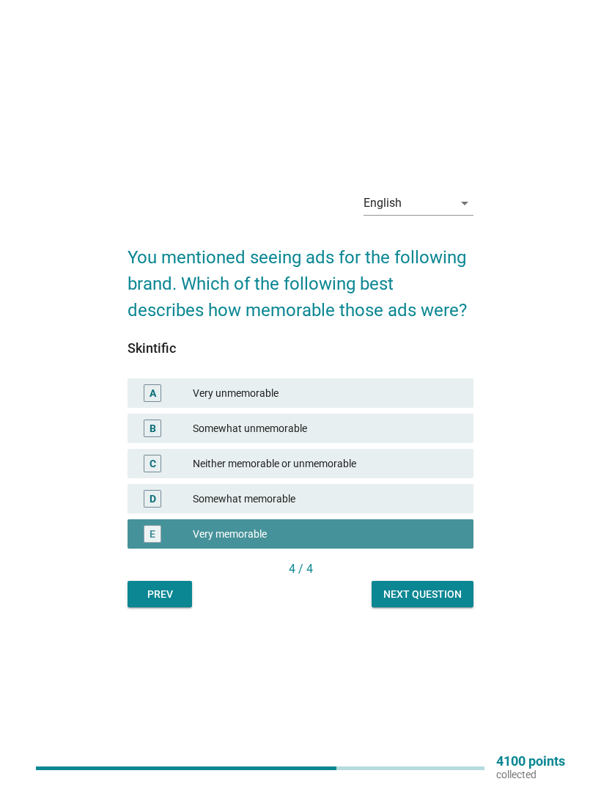
click at [433, 607] on button "Next question" at bounding box center [423, 594] width 102 height 26
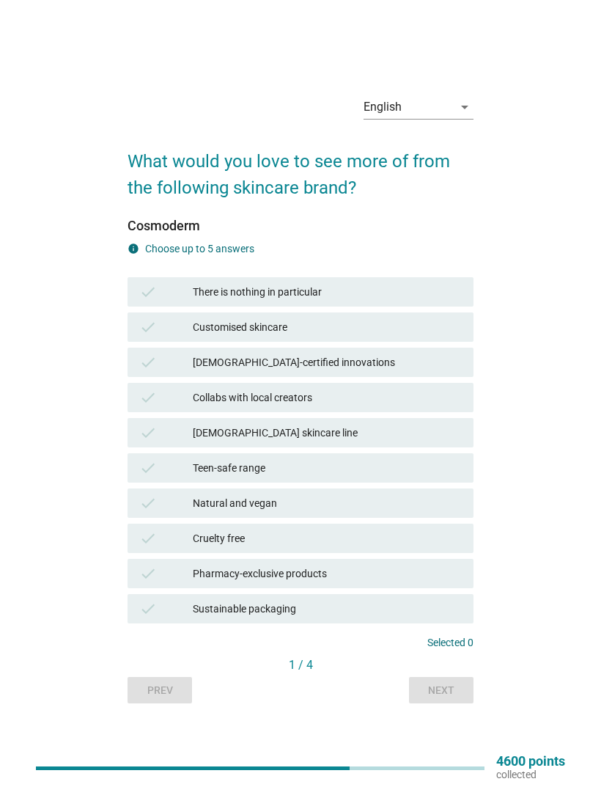
scroll to position [38, 0]
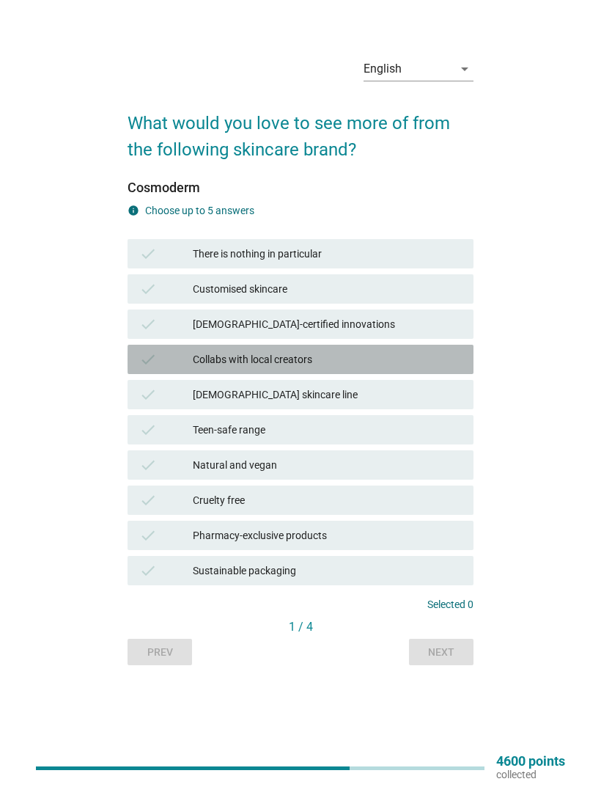
click at [442, 368] on div "Collabs with local creators" at bounding box center [327, 359] width 269 height 18
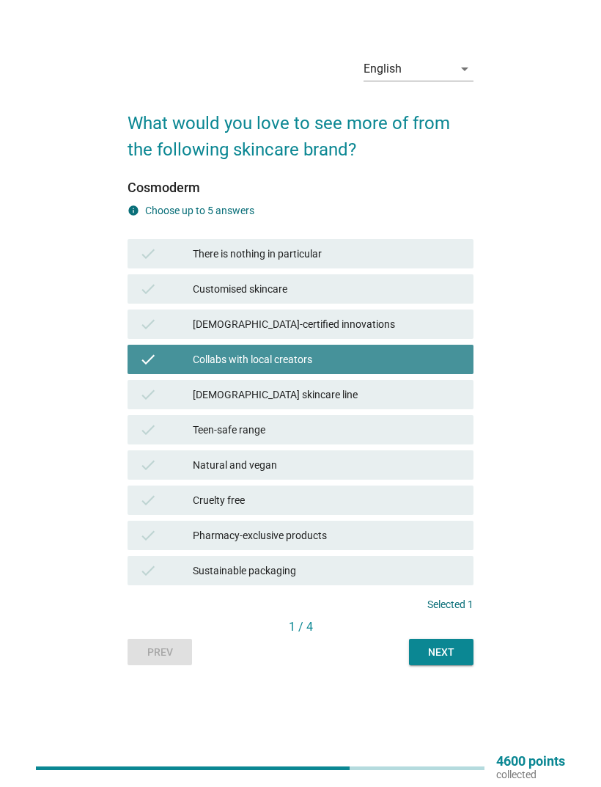
click at [457, 660] on div "Next" at bounding box center [441, 651] width 41 height 15
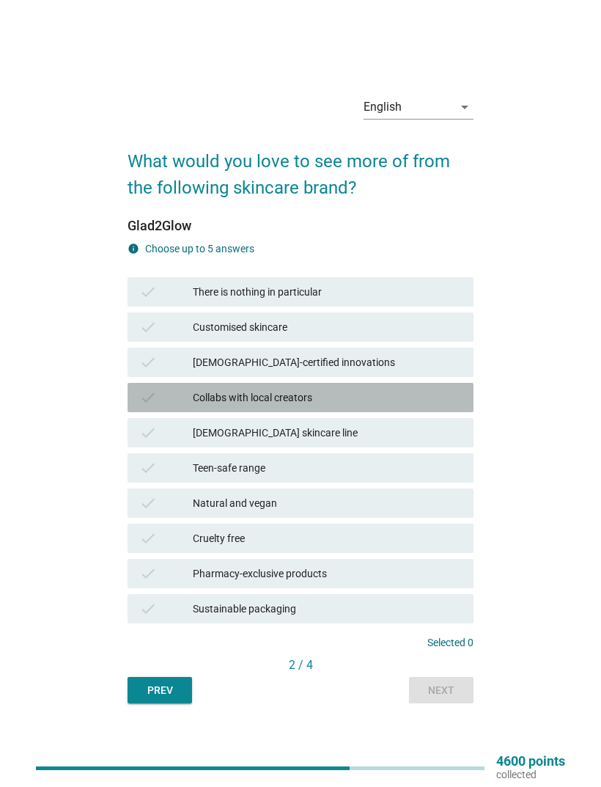
click at [436, 406] on div "Collabs with local creators" at bounding box center [327, 398] width 269 height 18
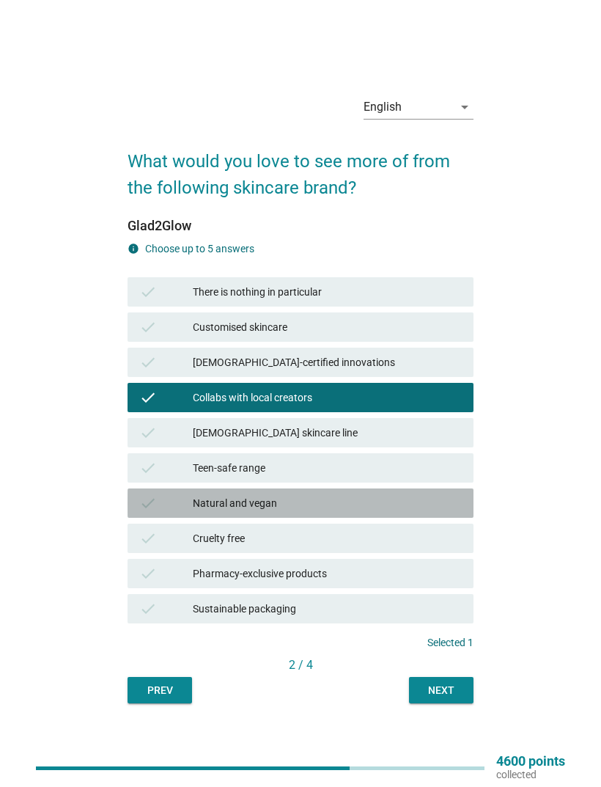
click at [403, 512] on div "Natural and vegan" at bounding box center [327, 503] width 269 height 18
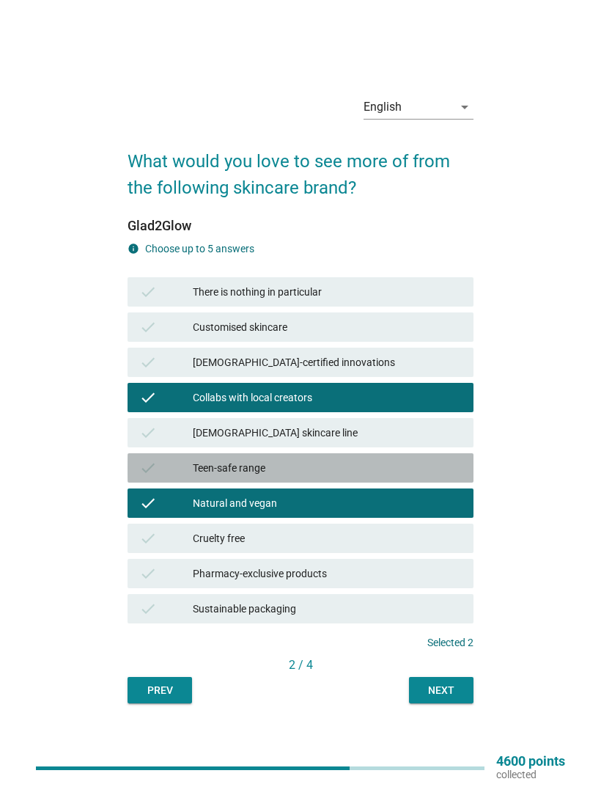
click at [440, 477] on div "Teen-safe range" at bounding box center [327, 468] width 269 height 18
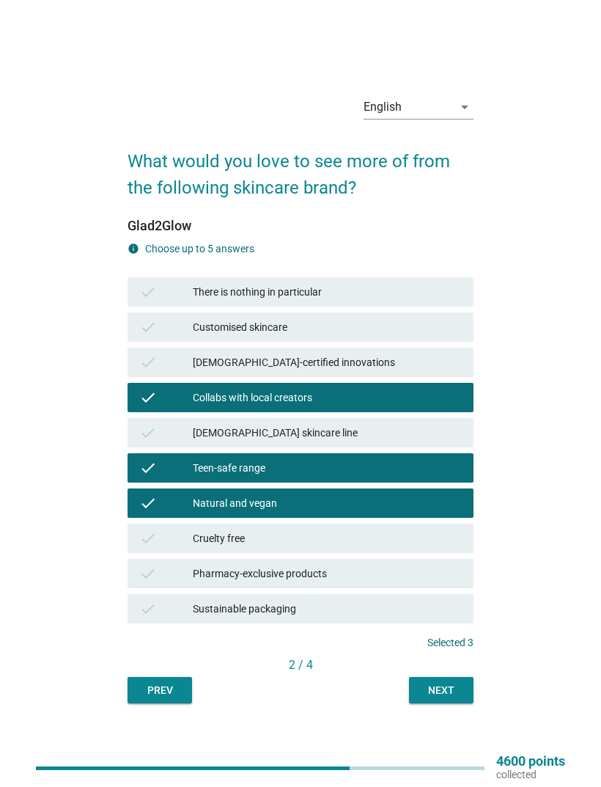
click at [425, 547] on div "Cruelty free" at bounding box center [327, 538] width 269 height 18
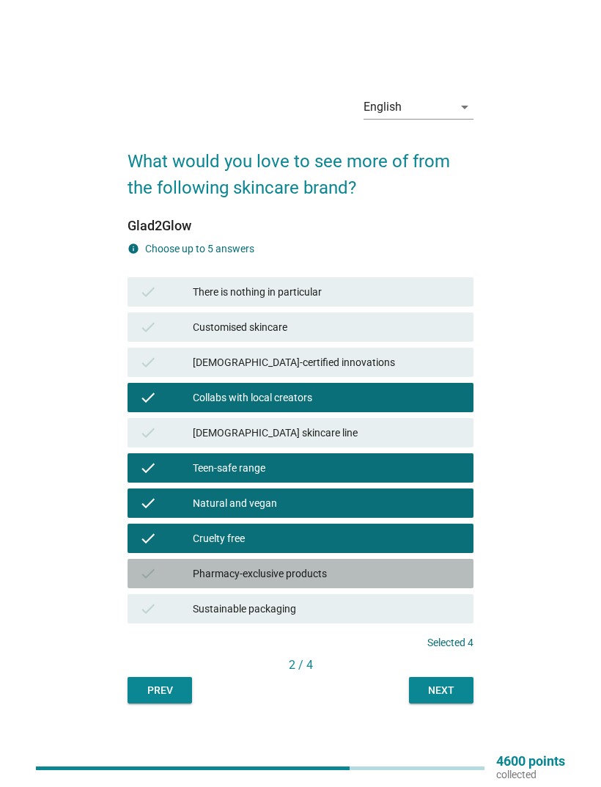
click at [419, 582] on div "Pharmacy-exclusive products" at bounding box center [327, 574] width 269 height 18
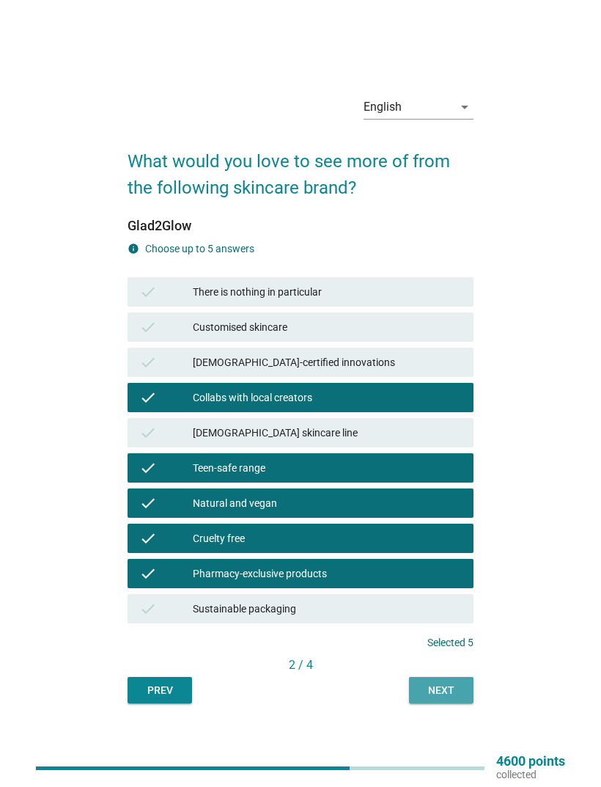
click at [466, 703] on button "Next" at bounding box center [441, 690] width 65 height 26
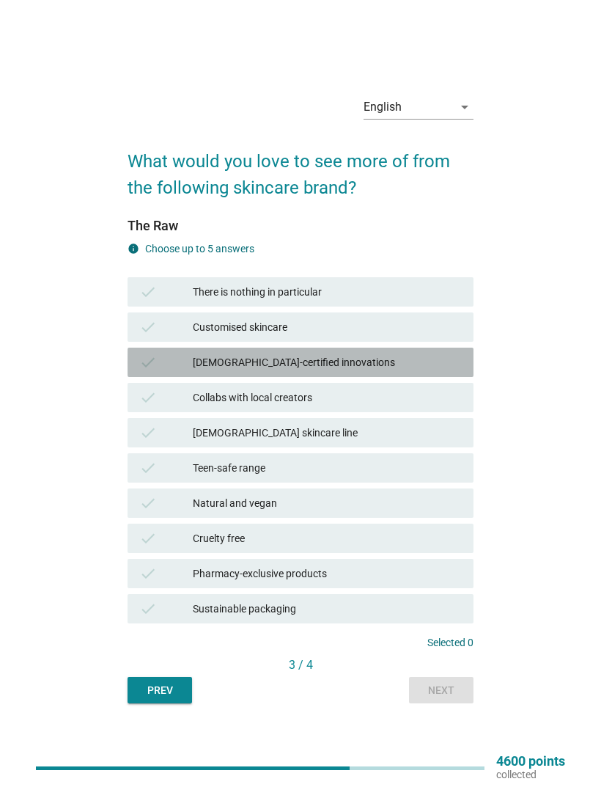
click at [438, 371] on div "[DEMOGRAPHIC_DATA]-certified innovations" at bounding box center [327, 362] width 269 height 18
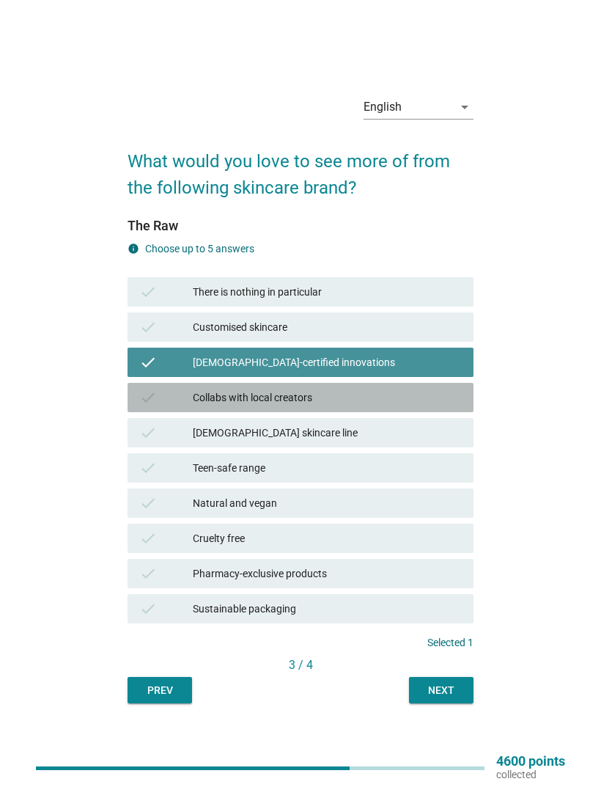
click at [430, 406] on div "Collabs with local creators" at bounding box center [327, 398] width 269 height 18
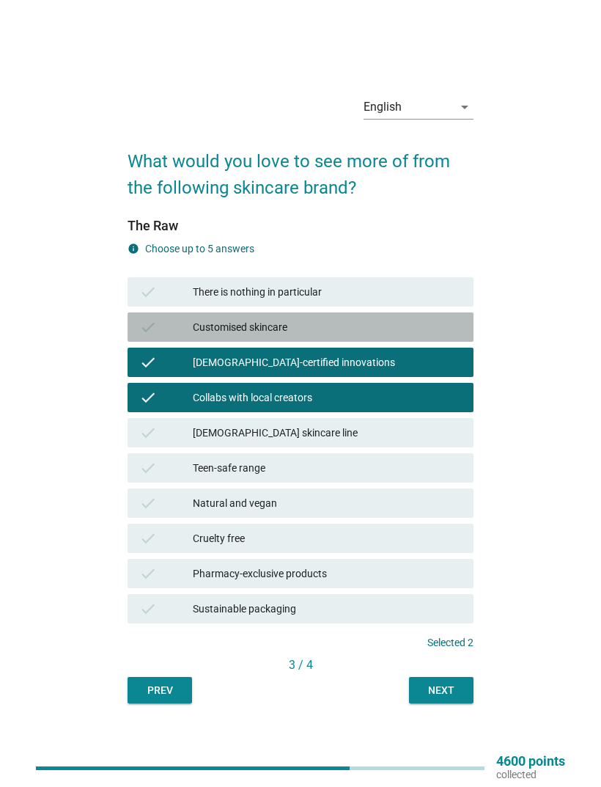
click at [430, 336] on div "Customised skincare" at bounding box center [327, 327] width 269 height 18
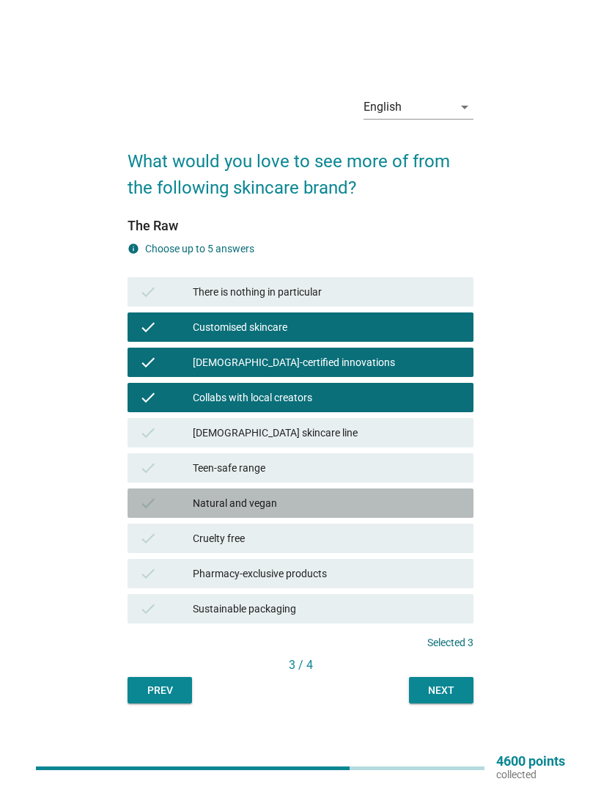
click at [385, 518] on div "check Natural and vegan" at bounding box center [301, 502] width 346 height 29
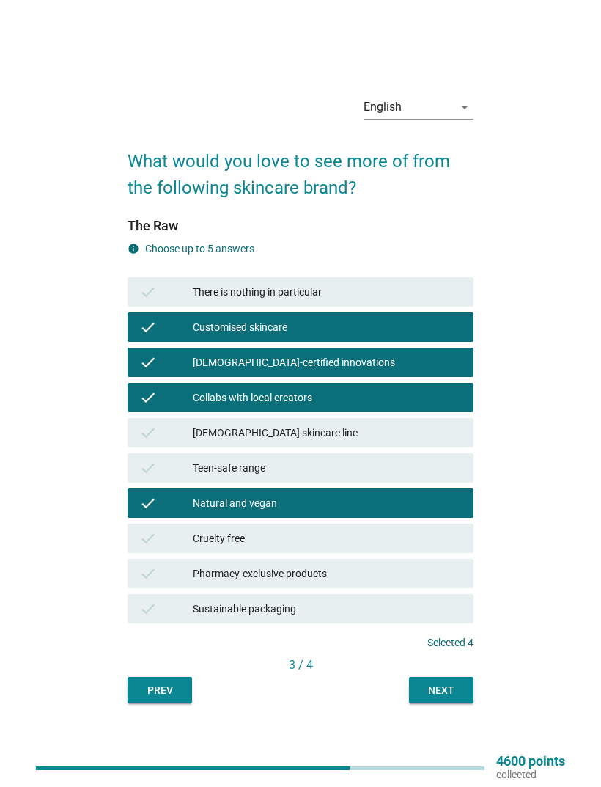
click at [462, 703] on button "Next" at bounding box center [441, 690] width 65 height 26
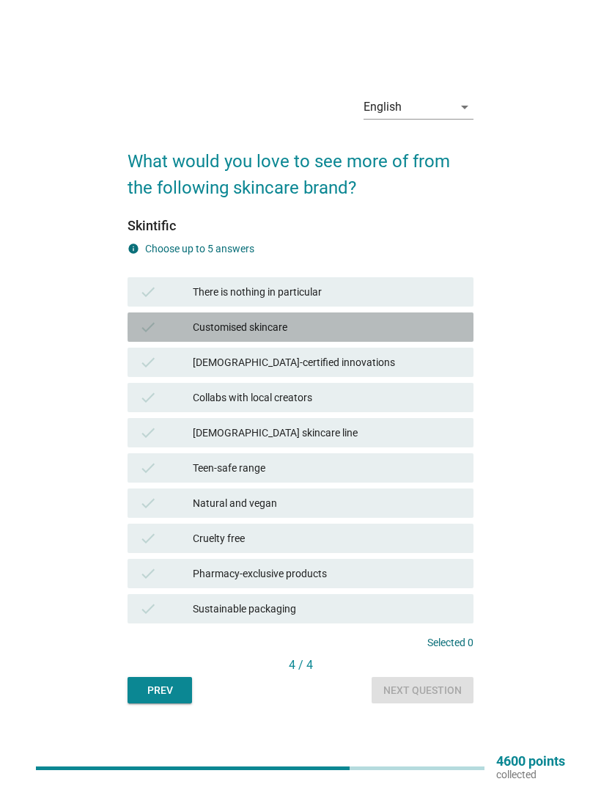
click at [411, 341] on div "check Customised skincare" at bounding box center [301, 326] width 346 height 29
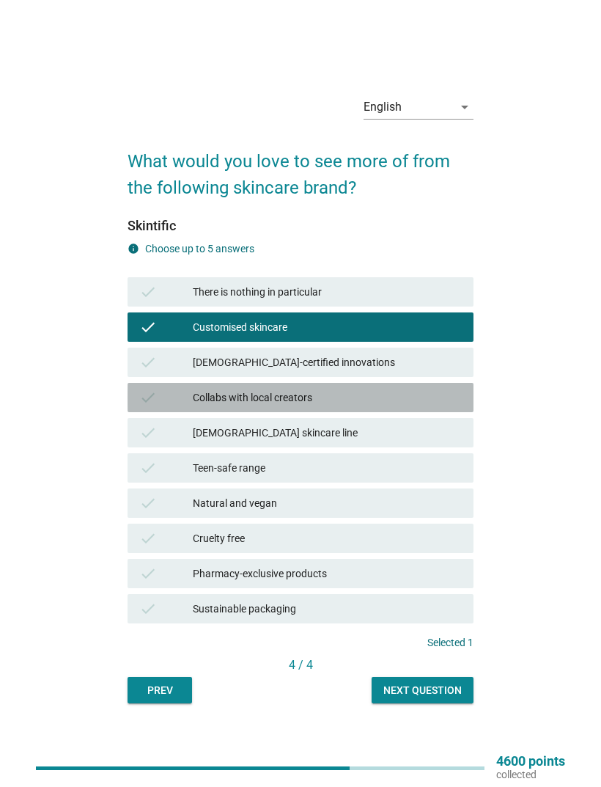
click at [426, 406] on div "Collabs with local creators" at bounding box center [327, 398] width 269 height 18
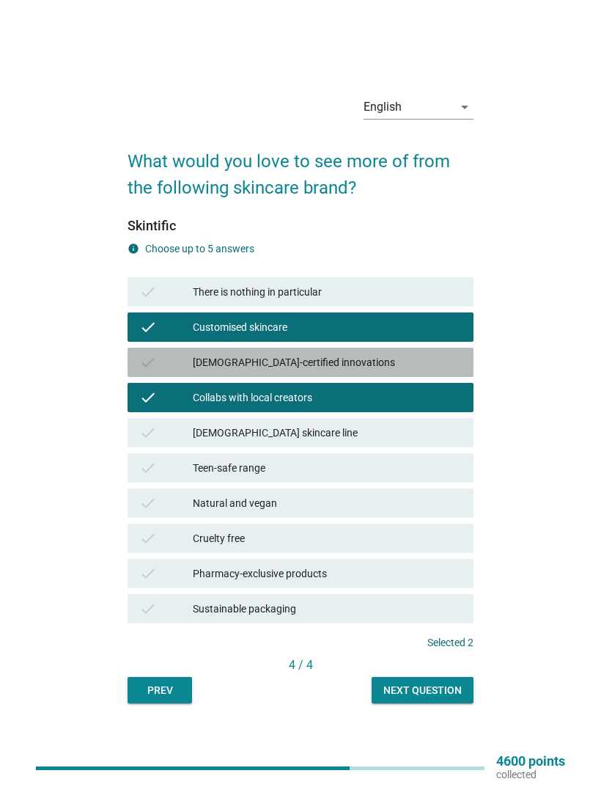
click at [436, 371] on div "[DEMOGRAPHIC_DATA]-certified innovations" at bounding box center [327, 362] width 269 height 18
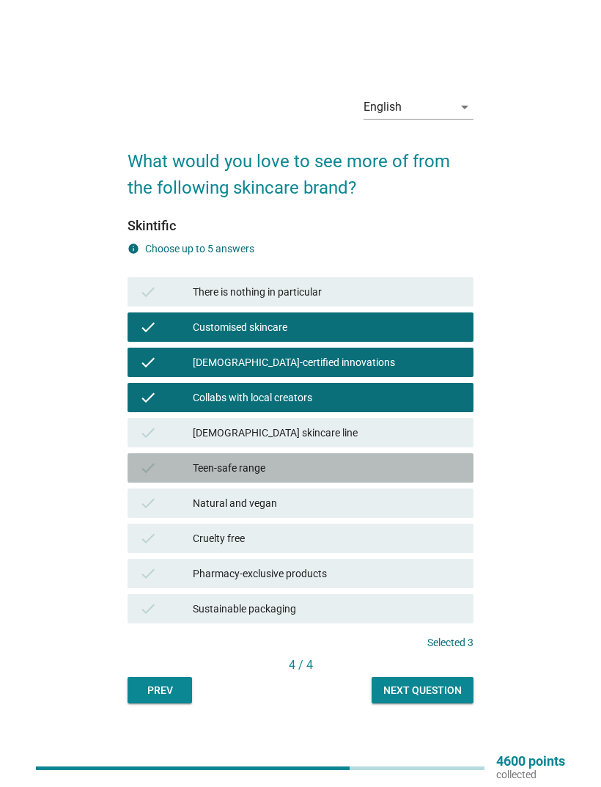
click at [424, 477] on div "Teen-safe range" at bounding box center [327, 468] width 269 height 18
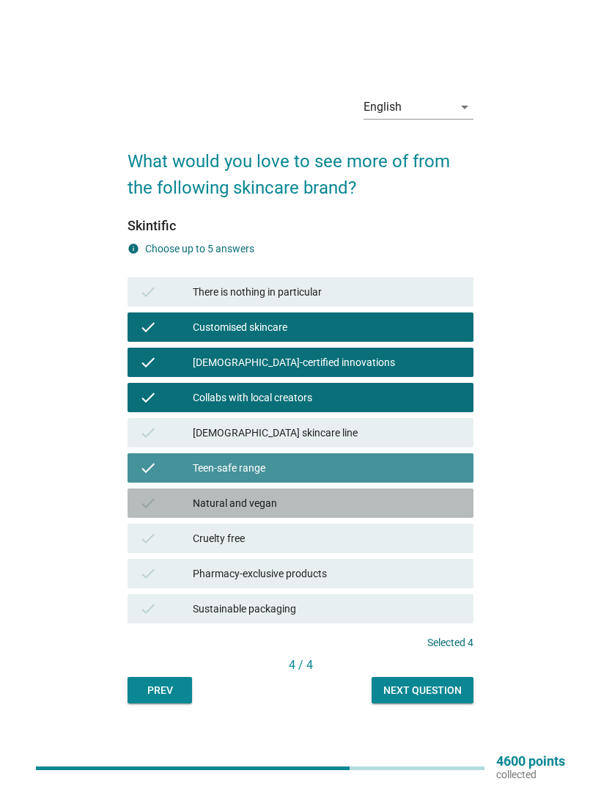
click at [416, 512] on div "Natural and vegan" at bounding box center [327, 503] width 269 height 18
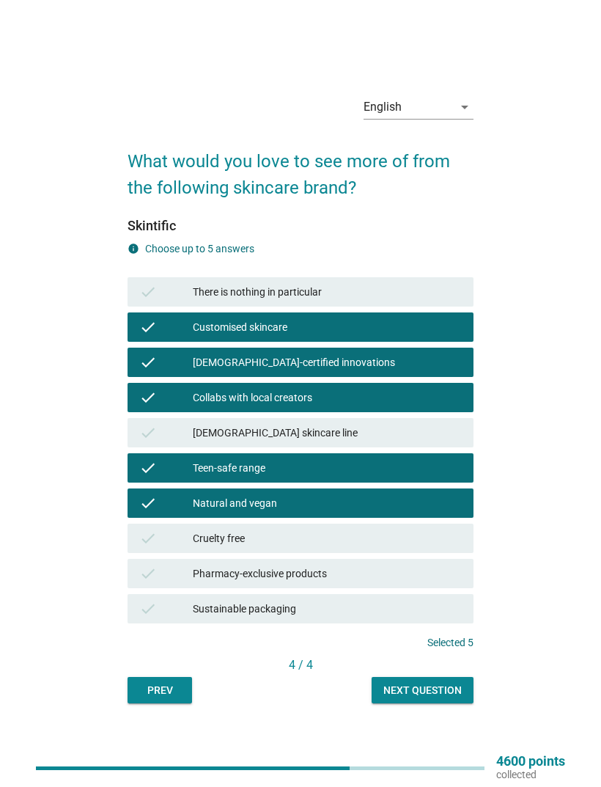
click at [405, 582] on div "Pharmacy-exclusive products" at bounding box center [327, 574] width 269 height 18
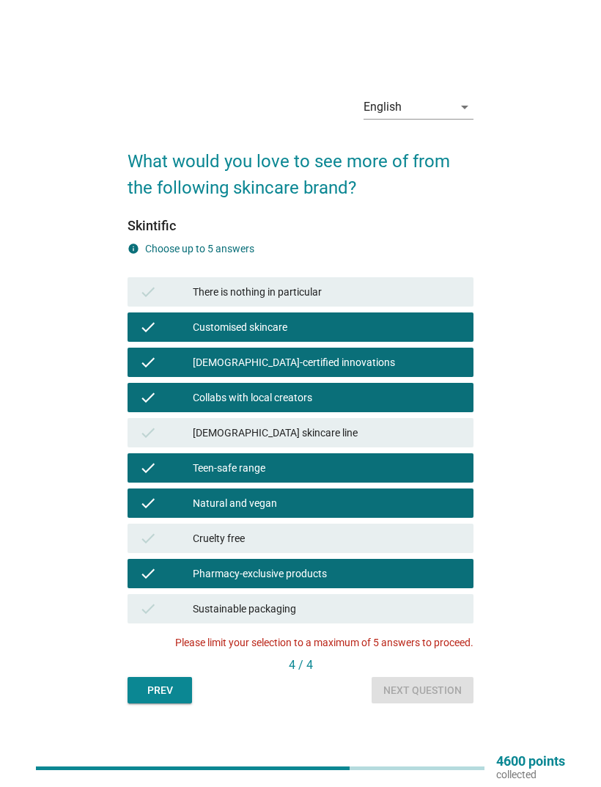
click at [426, 715] on div "English arrow_drop_down What would you love to see more of from the following s…" at bounding box center [301, 393] width 370 height 643
click at [448, 588] on div "check Pharmacy-exclusive products" at bounding box center [301, 573] width 346 height 29
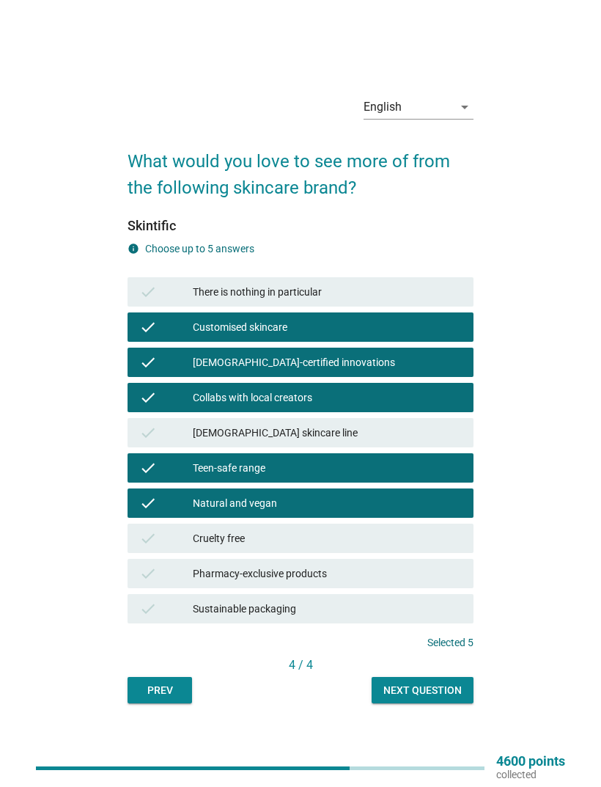
click at [430, 698] on div "Next question" at bounding box center [422, 690] width 78 height 15
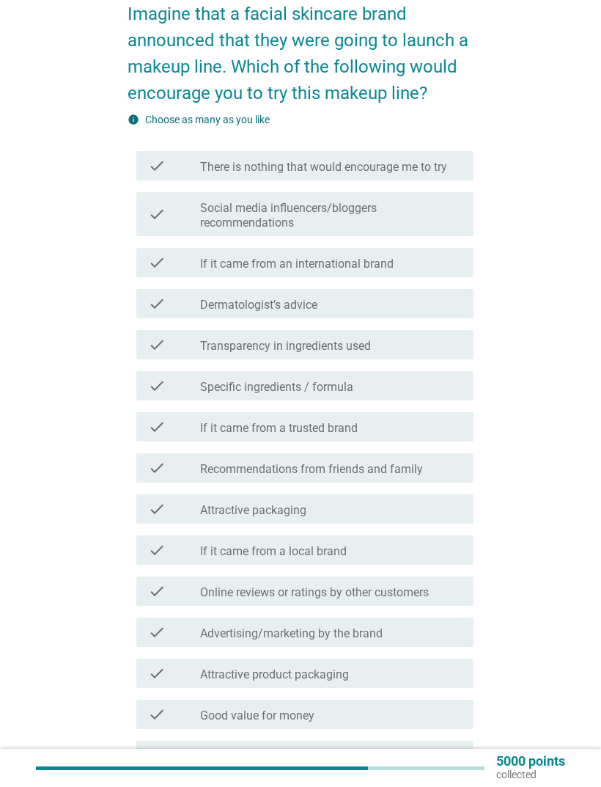
scroll to position [208, 0]
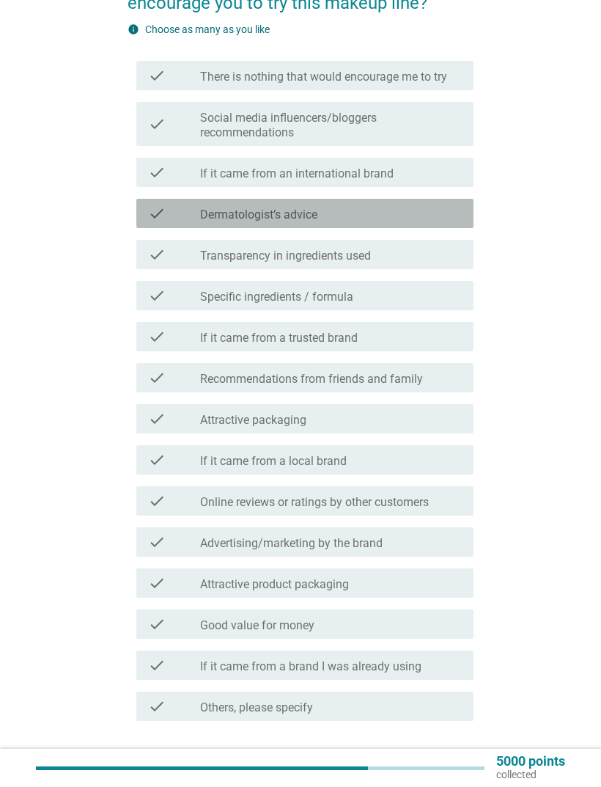
click at [161, 224] on div "check check_box_outline_blank Dermatologist’s advice" at bounding box center [304, 213] width 337 height 29
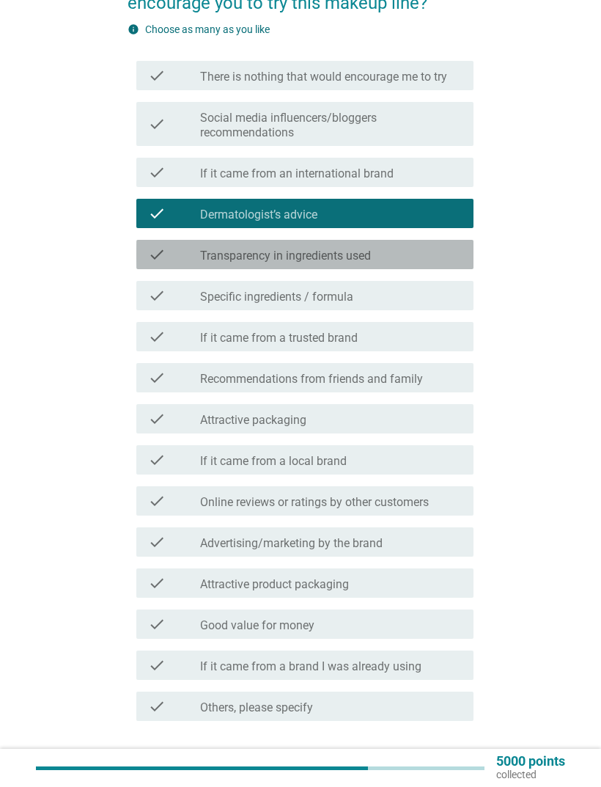
click at [145, 254] on div "check check_box_outline_blank Transparency in ingredients used" at bounding box center [304, 254] width 337 height 29
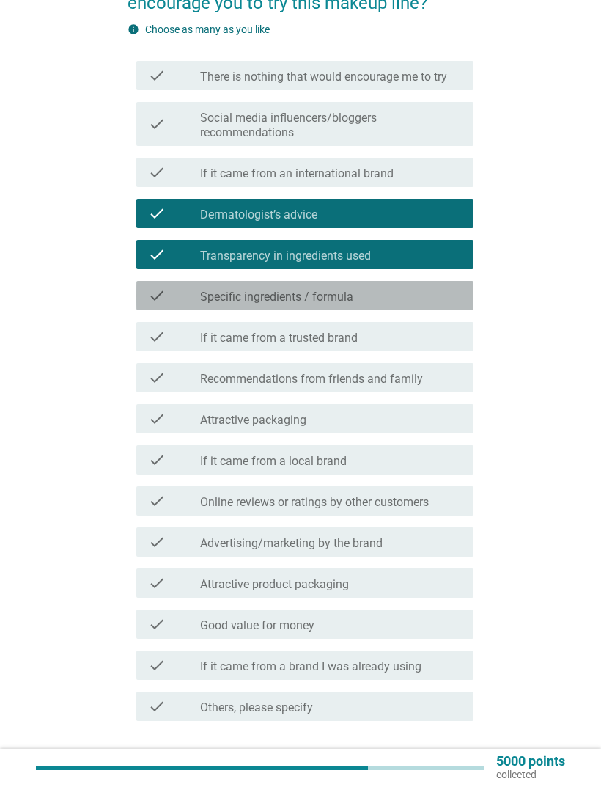
click at [155, 298] on icon "check" at bounding box center [157, 296] width 18 height 18
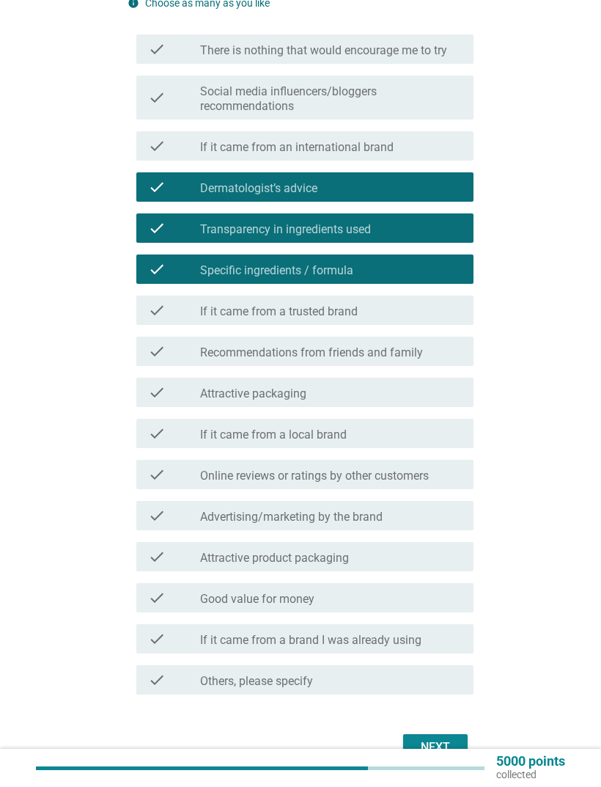
scroll to position [258, 0]
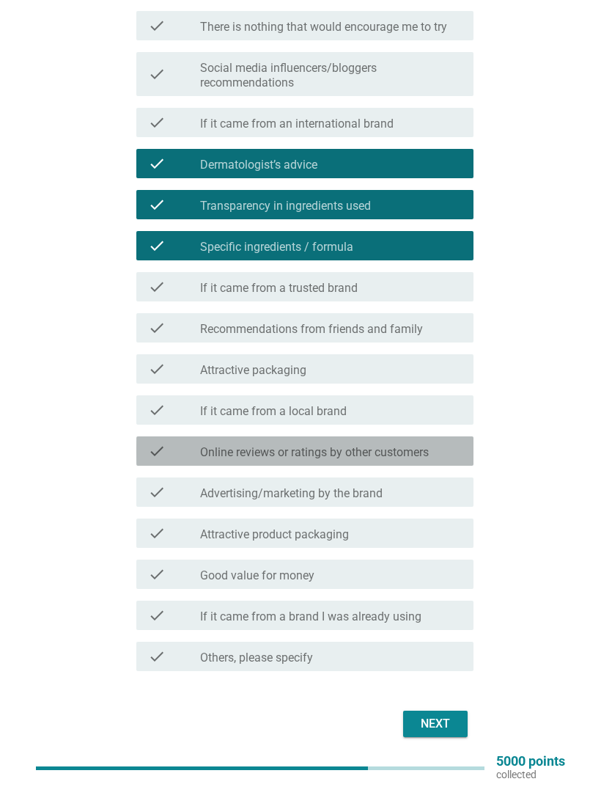
click at [149, 444] on icon "check" at bounding box center [157, 451] width 18 height 18
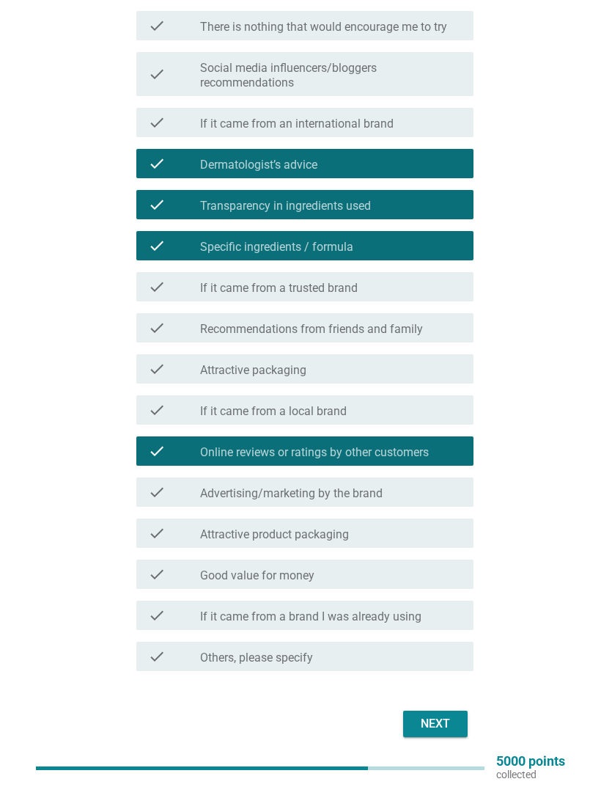
click at [153, 560] on div "check check_box_outline_blank Good value for money" at bounding box center [304, 573] width 337 height 29
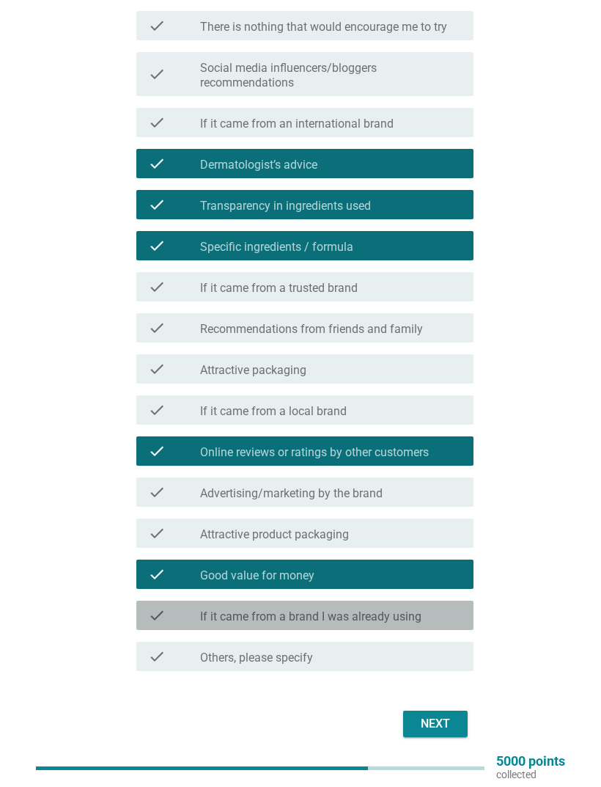
click at [338, 617] on label "If it came from a brand I was already using" at bounding box center [310, 616] width 221 height 15
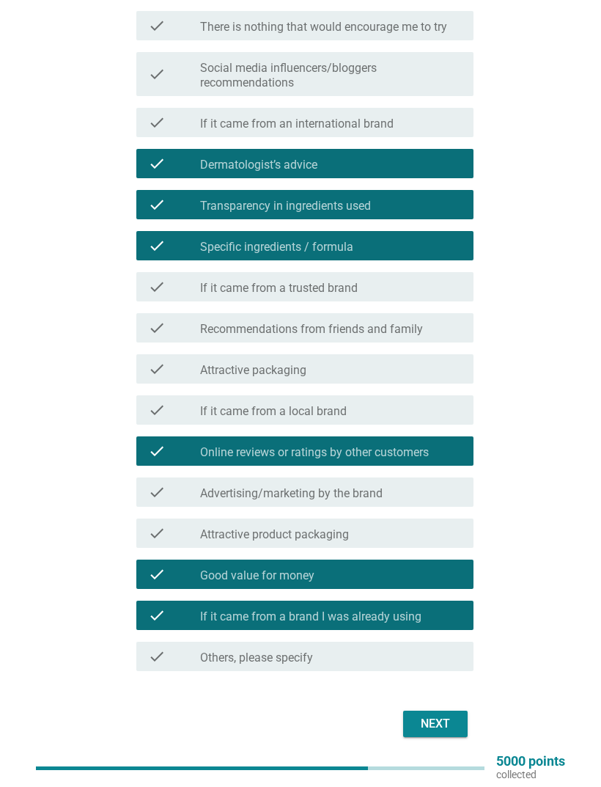
click at [414, 721] on button "Next" at bounding box center [435, 723] width 65 height 26
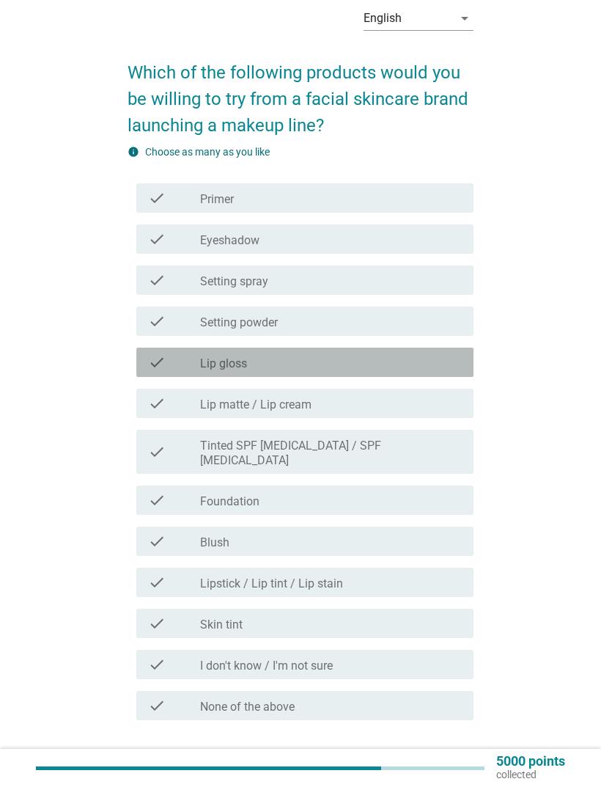
scroll to position [94, 0]
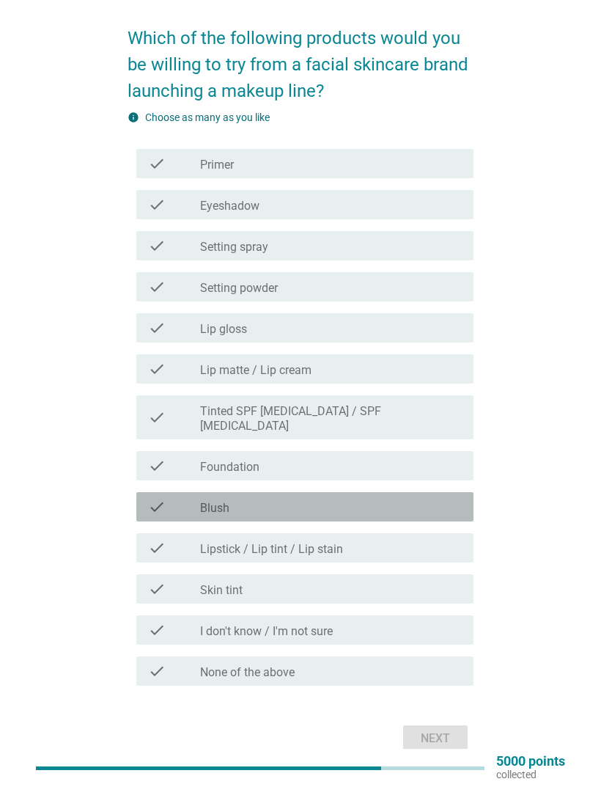
click at [166, 498] on div "check" at bounding box center [174, 507] width 52 height 18
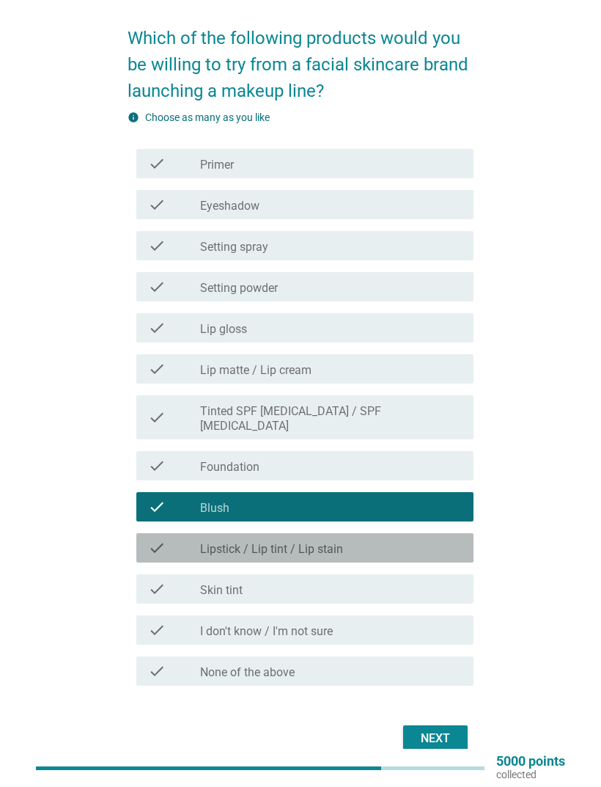
click at [153, 539] on icon "check" at bounding box center [157, 548] width 18 height 18
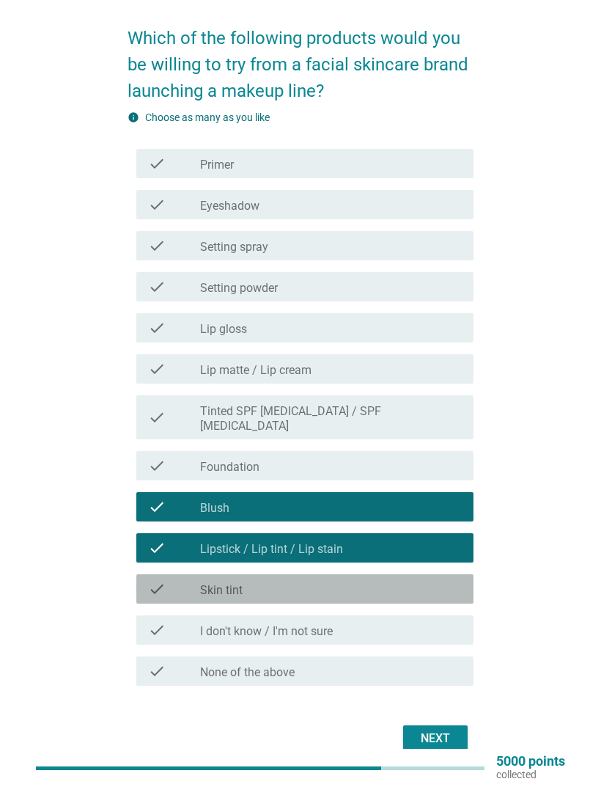
click at [149, 580] on icon "check" at bounding box center [157, 589] width 18 height 18
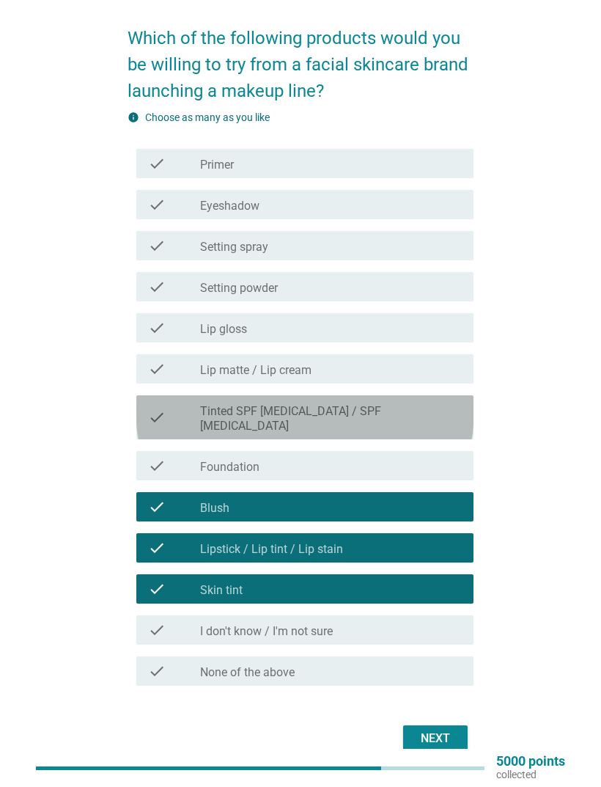
click at [140, 411] on div "check check_box_outline_blank Tinted SPF [MEDICAL_DATA] / SPF [MEDICAL_DATA]" at bounding box center [304, 417] width 337 height 44
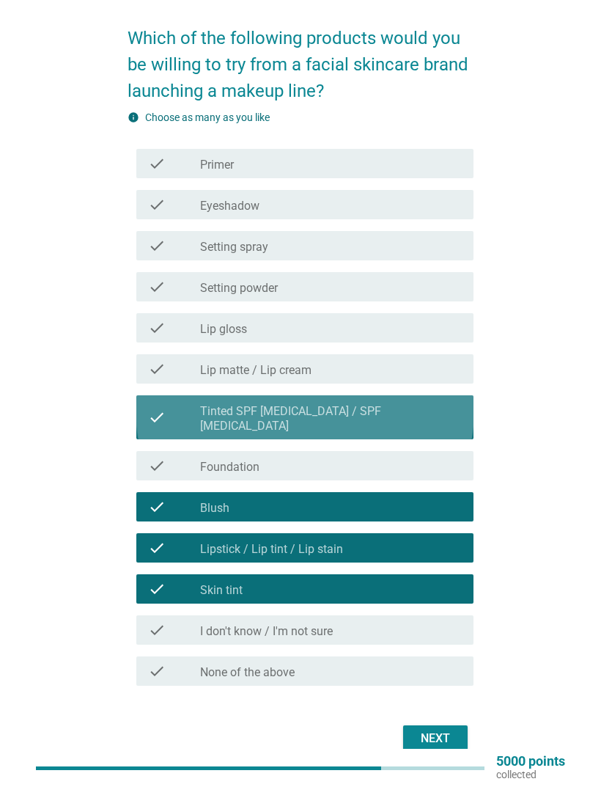
click at [144, 412] on div "check check_box_outline_blank Tinted SPF [MEDICAL_DATA] / SPF [MEDICAL_DATA]" at bounding box center [304, 417] width 337 height 44
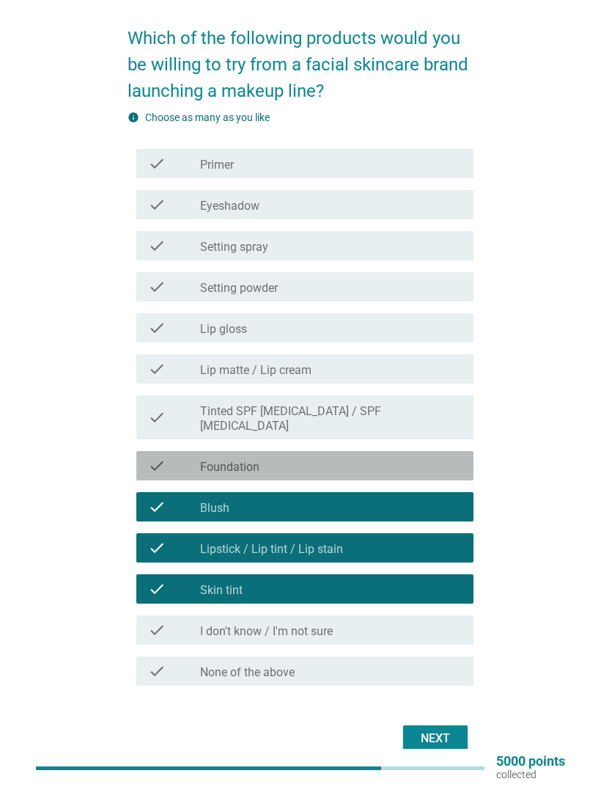
click at [163, 457] on icon "check" at bounding box center [157, 466] width 18 height 18
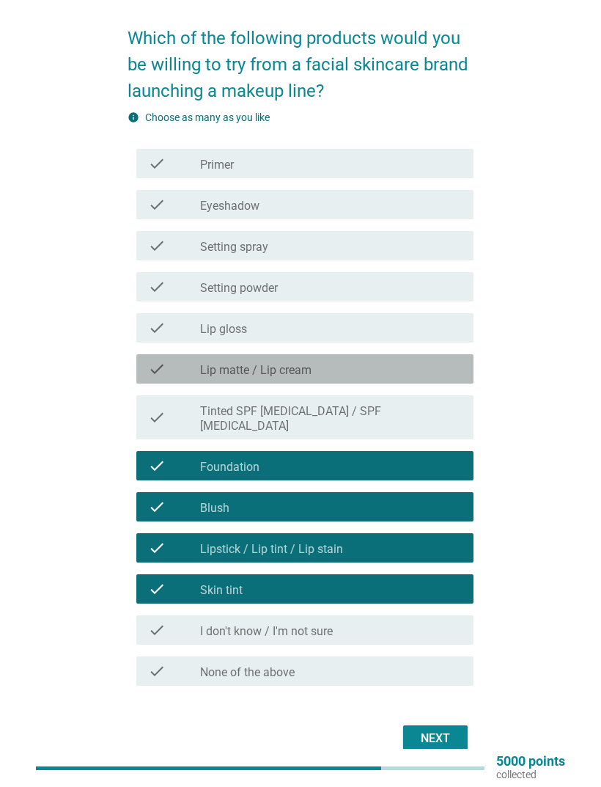
click at [154, 363] on icon "check" at bounding box center [157, 369] width 18 height 18
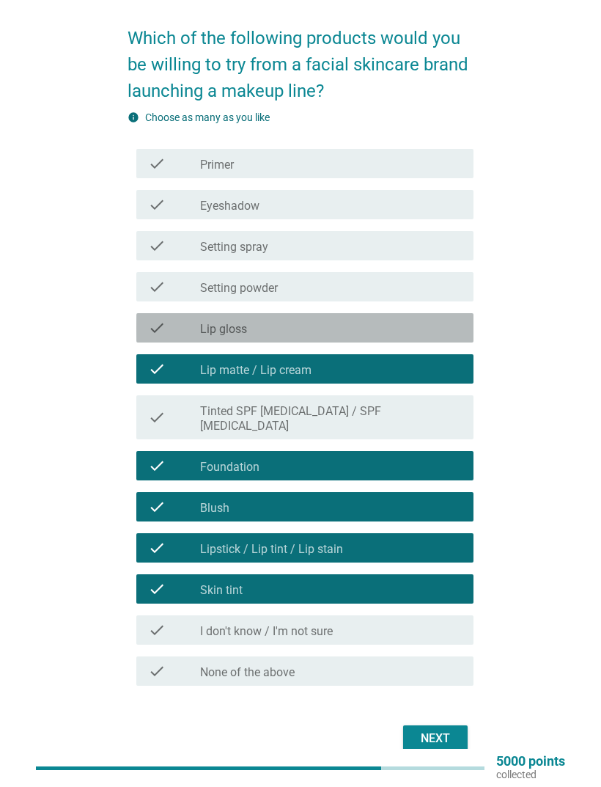
click at [163, 323] on icon "check" at bounding box center [157, 328] width 18 height 18
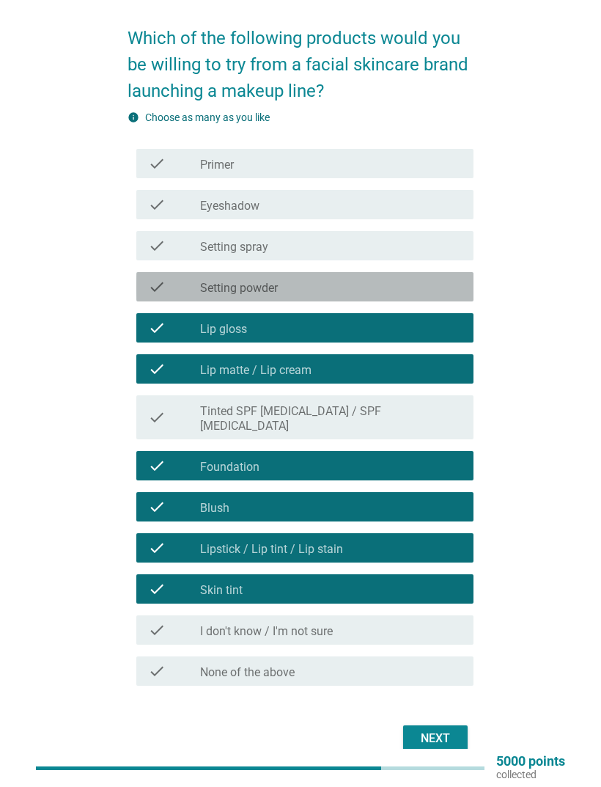
click at [170, 284] on div "check" at bounding box center [174, 287] width 52 height 18
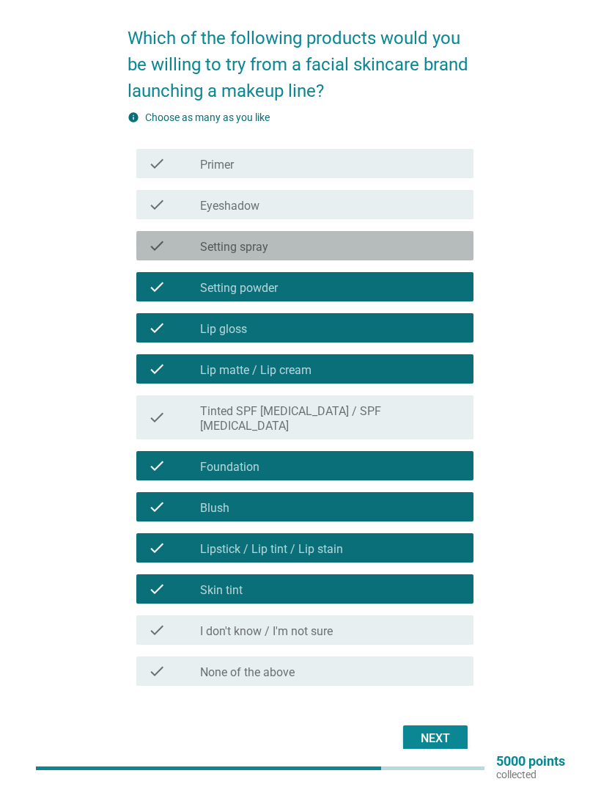
click at [155, 251] on icon "check" at bounding box center [157, 246] width 18 height 18
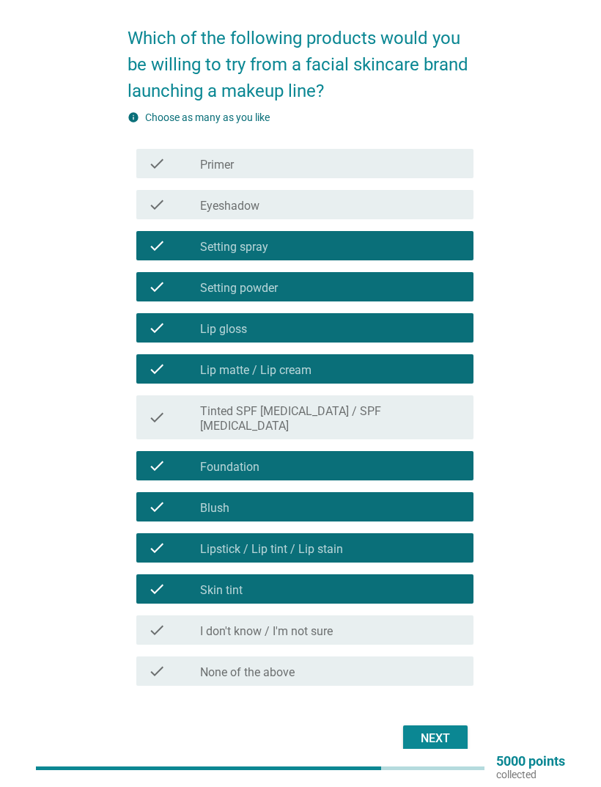
click at [413, 725] on button "Next" at bounding box center [435, 738] width 65 height 26
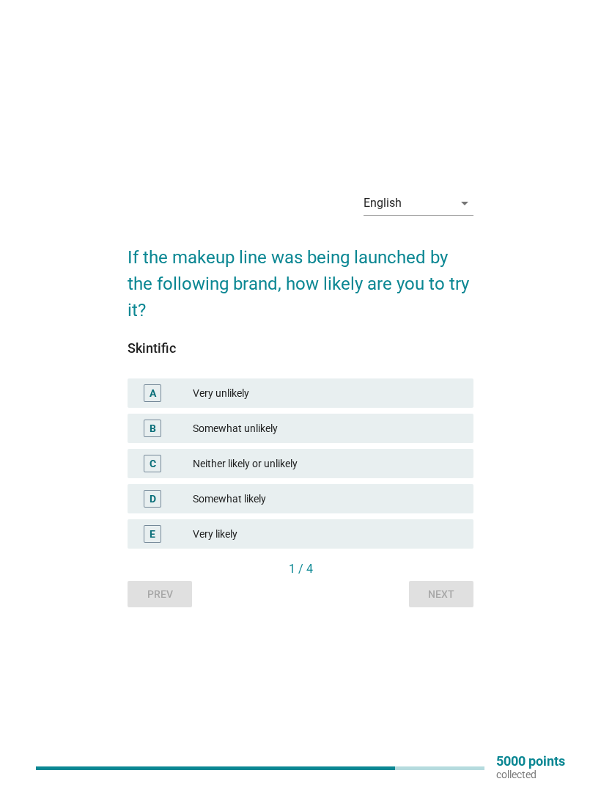
click at [223, 543] on div "Very likely" at bounding box center [327, 534] width 269 height 18
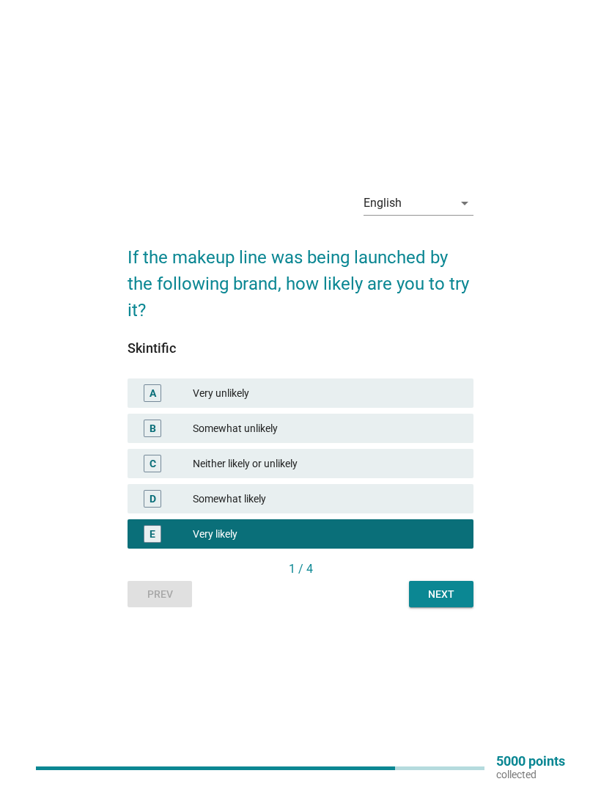
click at [427, 602] on div "Next" at bounding box center [441, 594] width 41 height 15
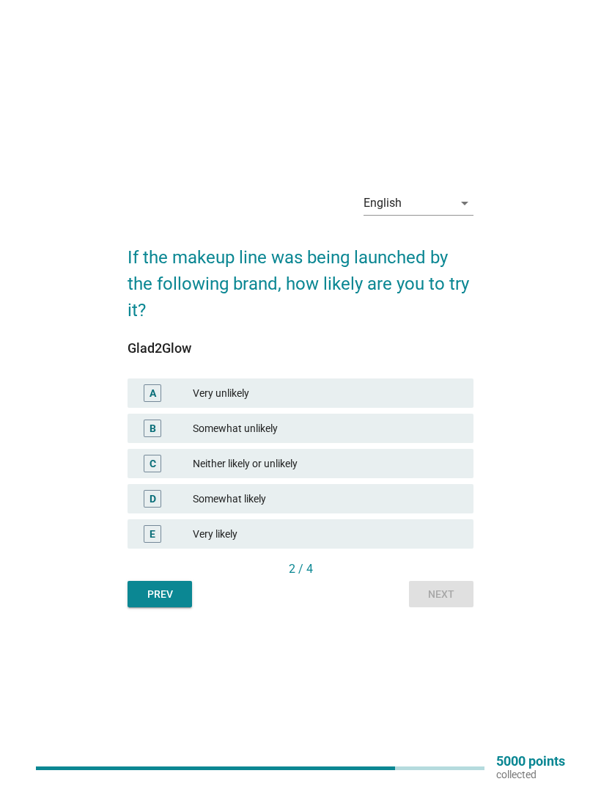
click at [202, 513] on div "D Somewhat likely" at bounding box center [301, 498] width 346 height 29
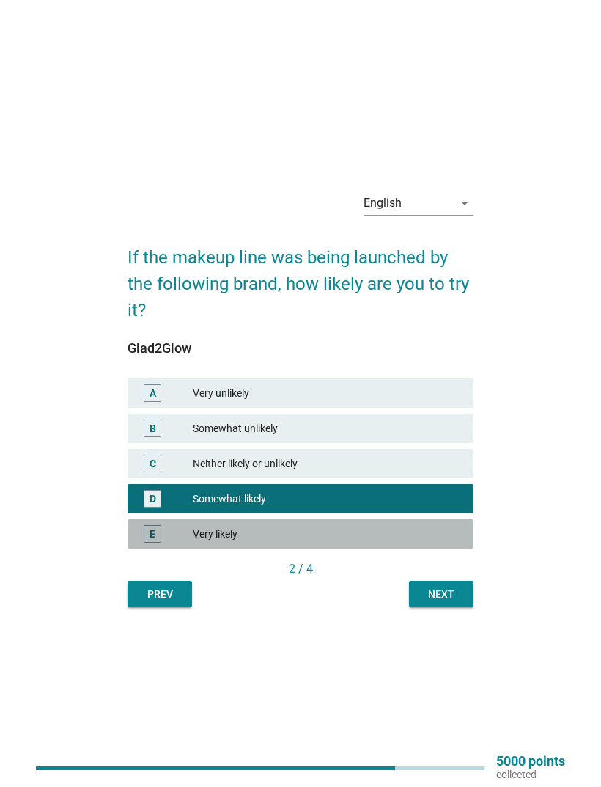
click at [375, 543] on div "Very likely" at bounding box center [327, 534] width 269 height 18
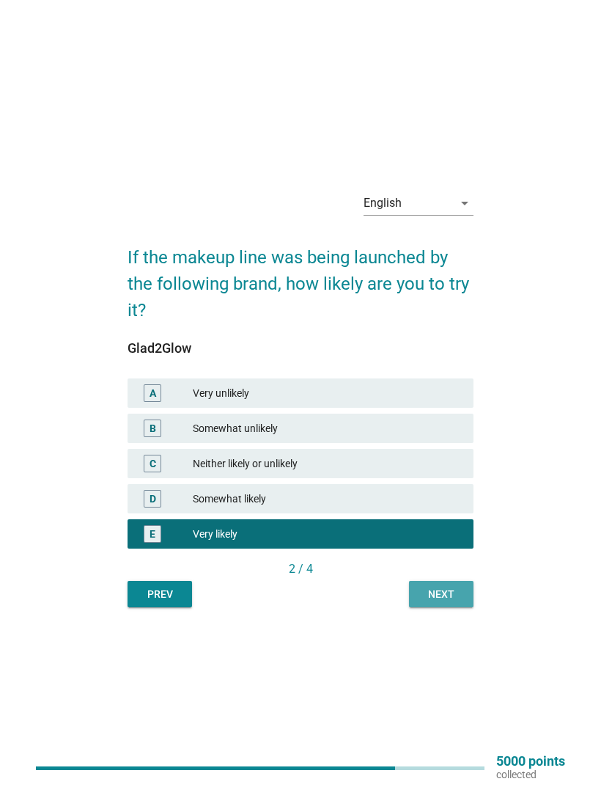
click at [418, 607] on button "Next" at bounding box center [441, 594] width 65 height 26
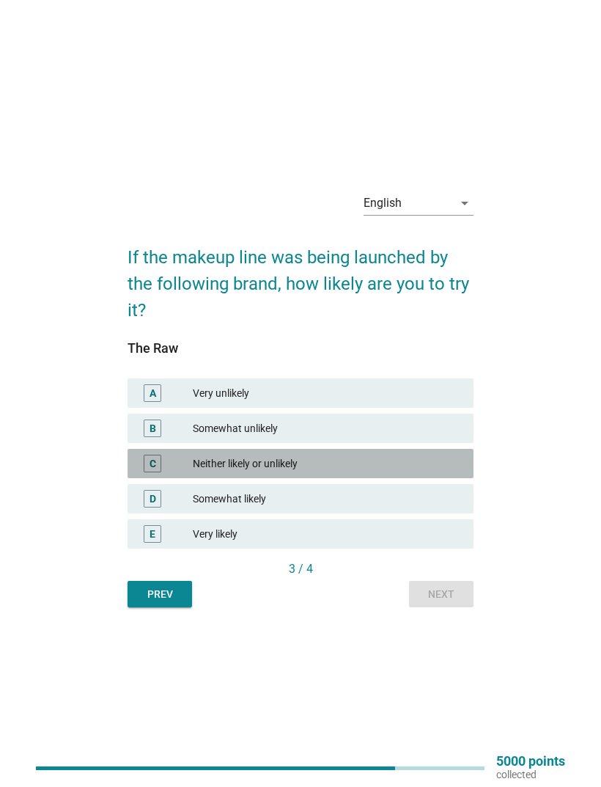
click at [189, 472] on div "C" at bounding box center [166, 464] width 54 height 18
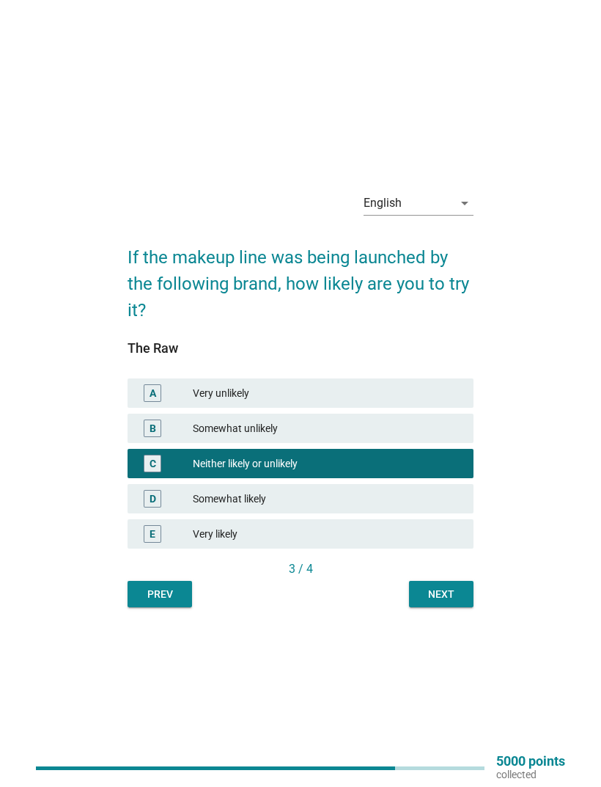
click at [413, 607] on button "Next" at bounding box center [441, 594] width 65 height 26
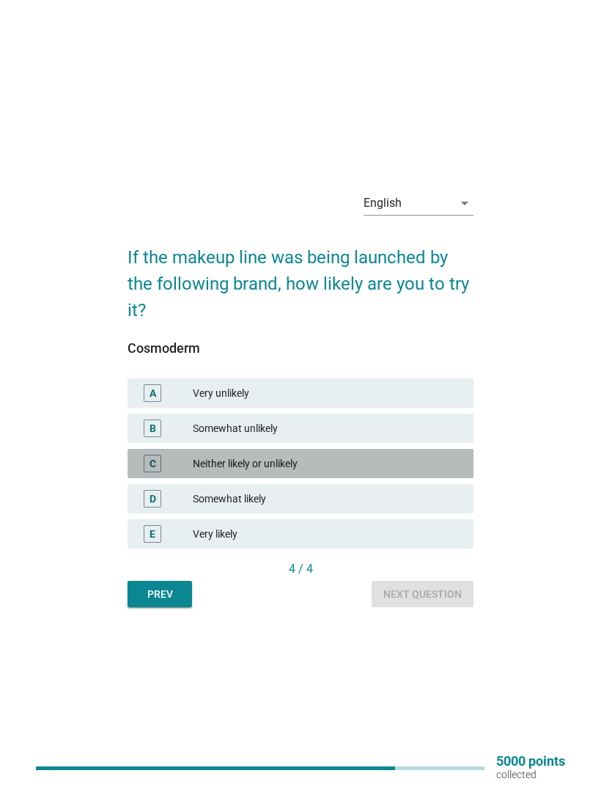
click at [204, 472] on div "Neither likely or unlikely" at bounding box center [327, 464] width 269 height 18
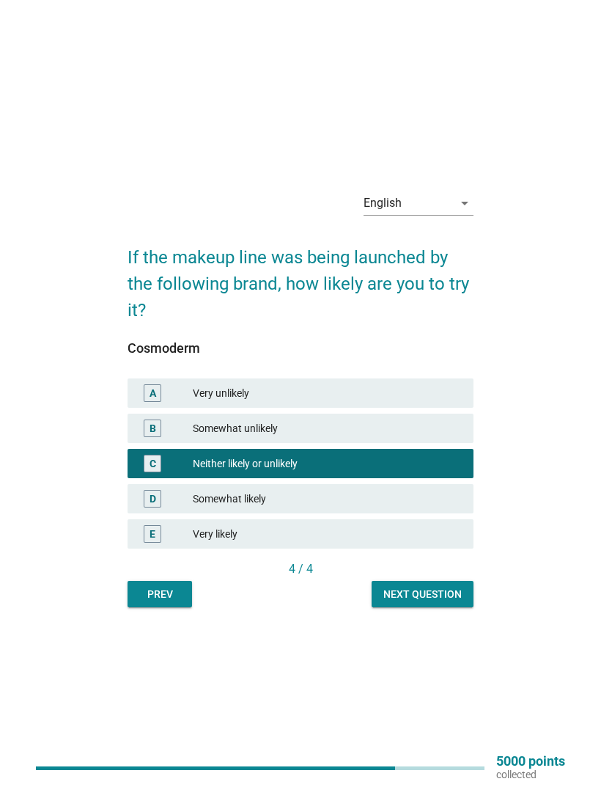
click at [369, 607] on div "Prev Next question" at bounding box center [301, 594] width 346 height 26
click at [386, 602] on div "Next question" at bounding box center [422, 594] width 78 height 15
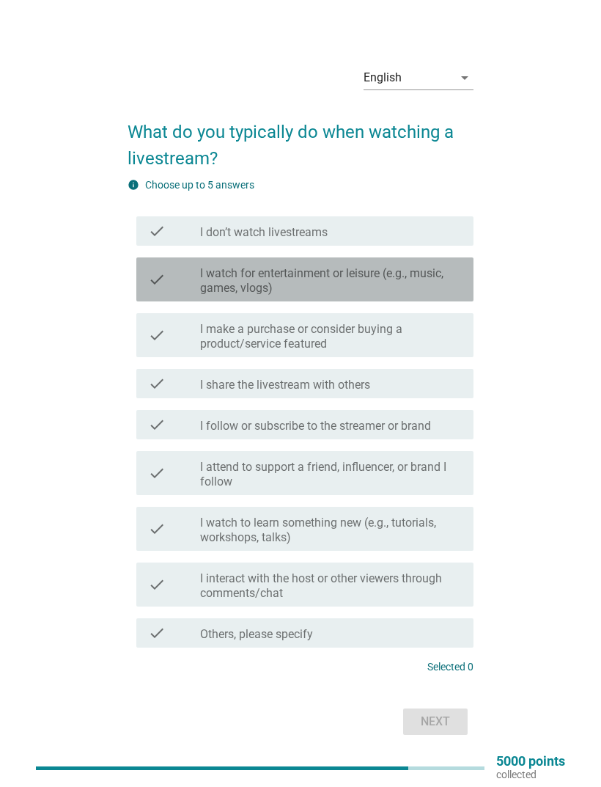
click at [161, 290] on icon "check" at bounding box center [157, 279] width 18 height 32
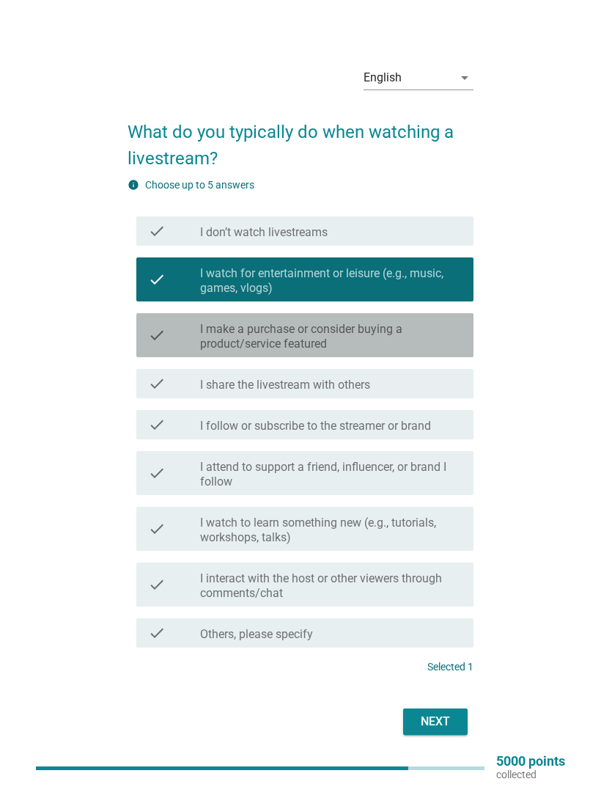
click at [162, 351] on icon "check" at bounding box center [157, 335] width 18 height 32
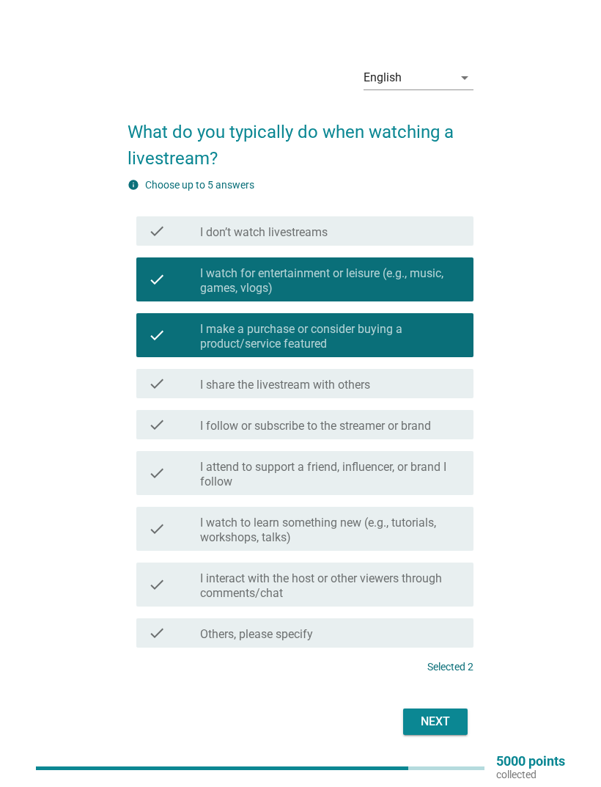
click at [158, 488] on icon "check" at bounding box center [157, 473] width 18 height 32
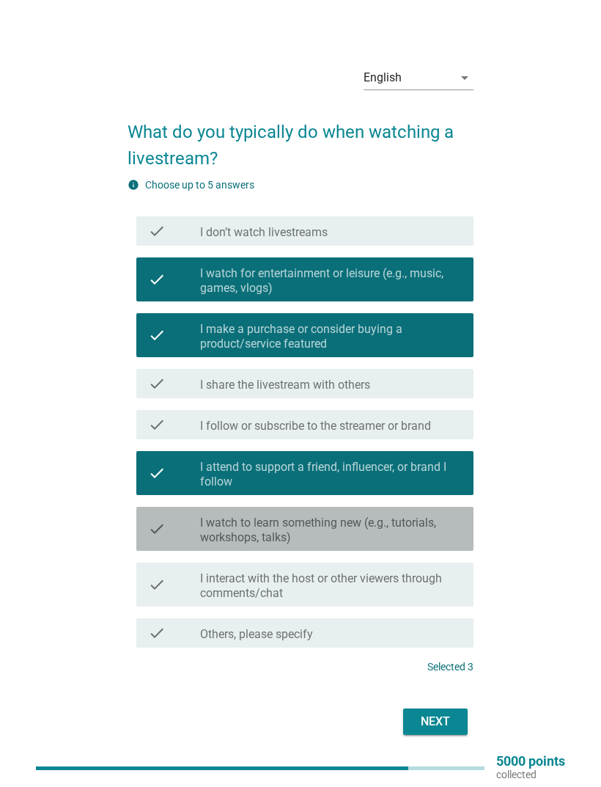
click at [161, 539] on icon "check" at bounding box center [157, 528] width 18 height 32
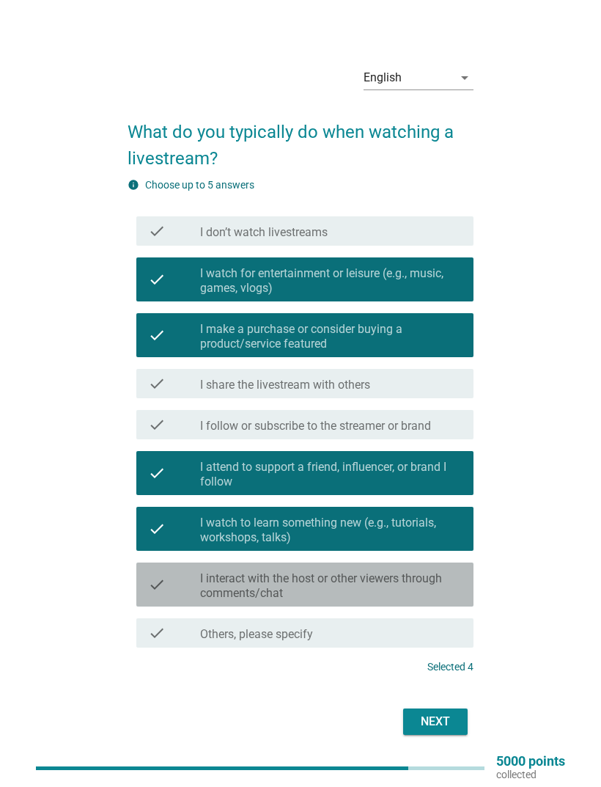
click at [144, 593] on div "check check_box_outline_blank I interact with the host or other viewers through…" at bounding box center [304, 584] width 337 height 44
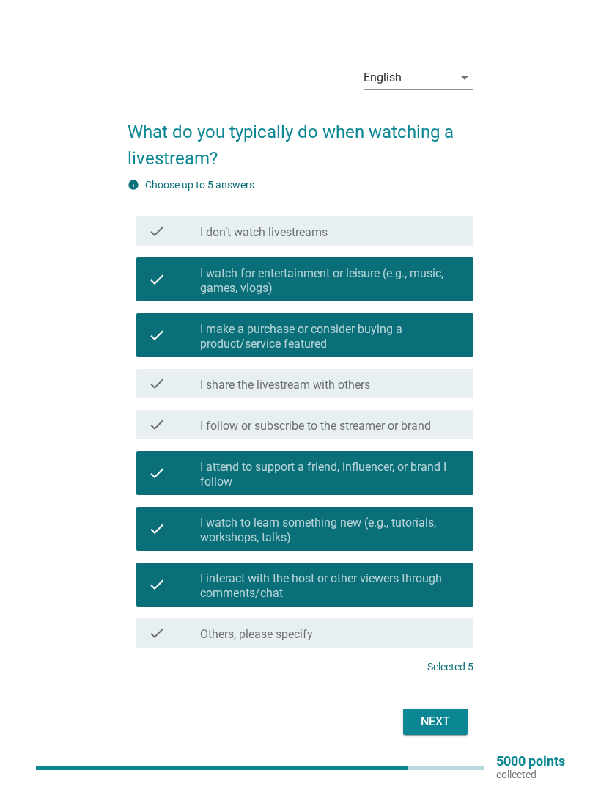
click at [427, 730] on div "Next" at bounding box center [435, 722] width 41 height 18
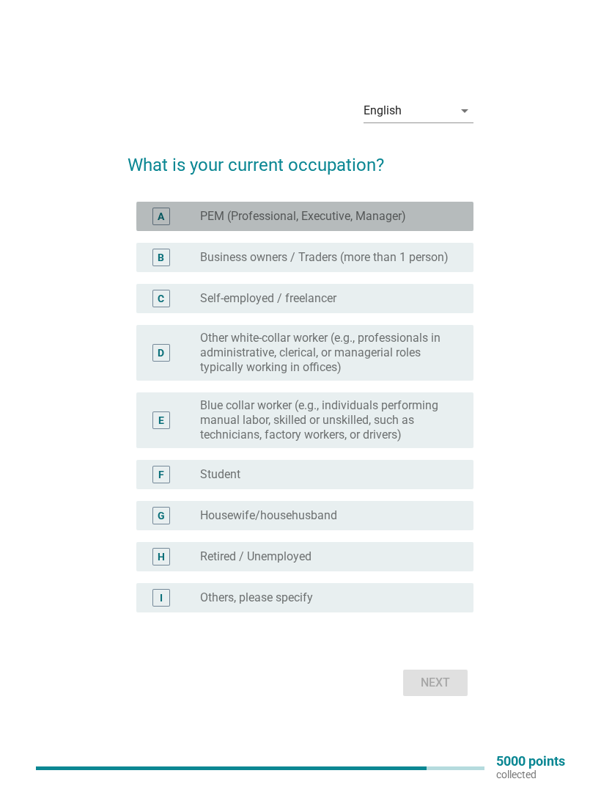
click at [179, 225] on div "A" at bounding box center [174, 216] width 52 height 18
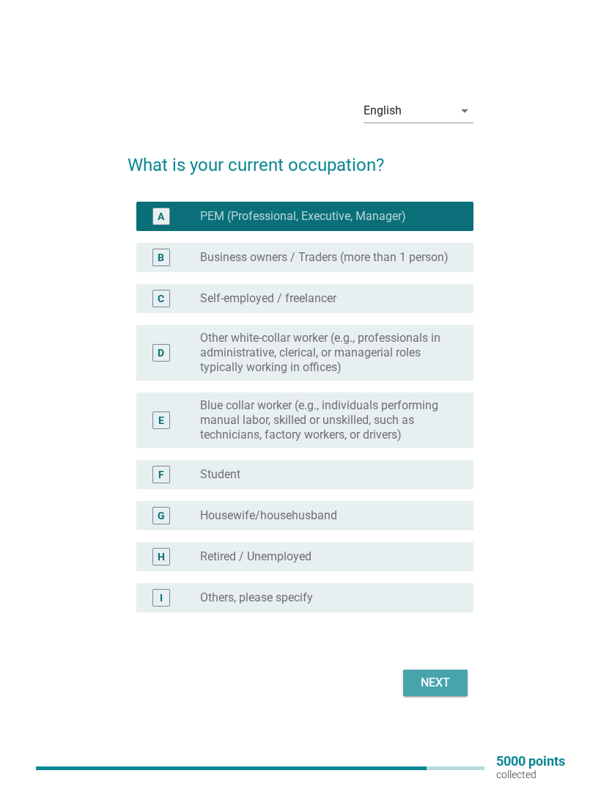
click at [431, 691] on div "Next" at bounding box center [435, 683] width 41 height 18
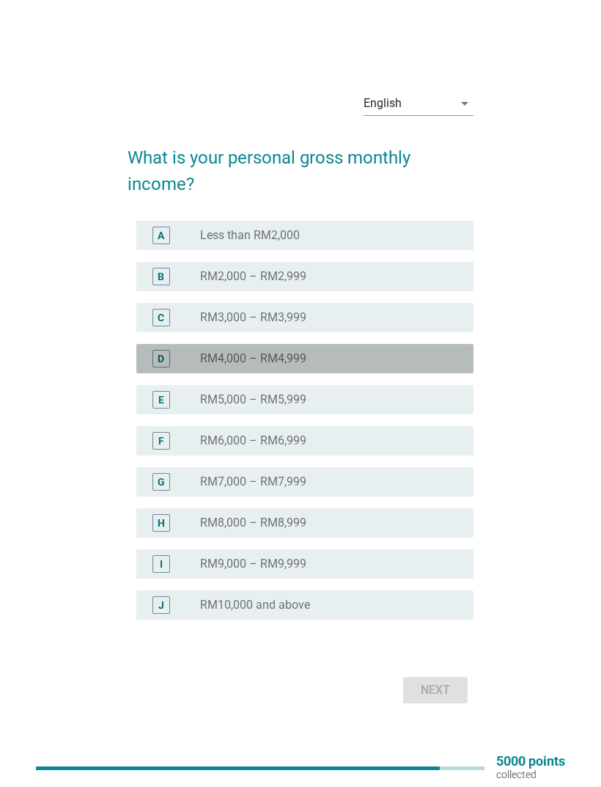
click at [170, 367] on div "D" at bounding box center [161, 359] width 26 height 18
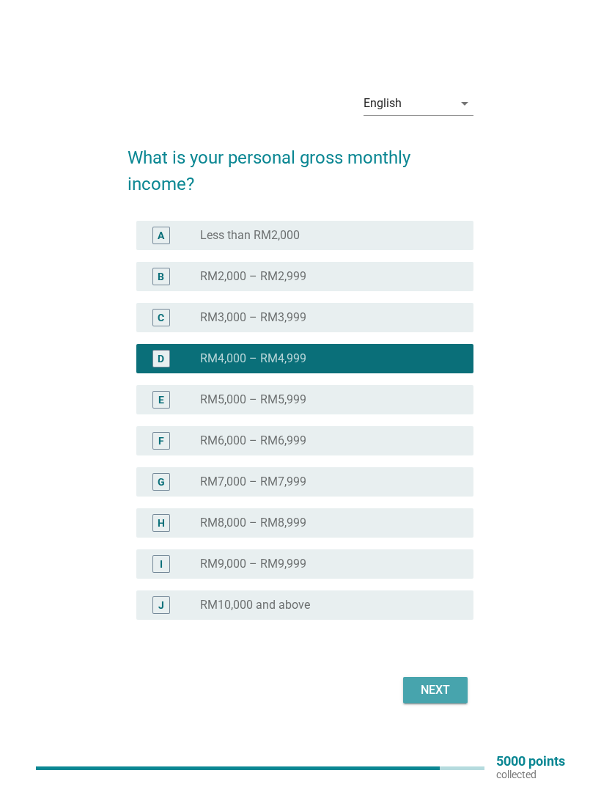
click at [412, 703] on button "Next" at bounding box center [435, 690] width 65 height 26
